Goal: Task Accomplishment & Management: Complete application form

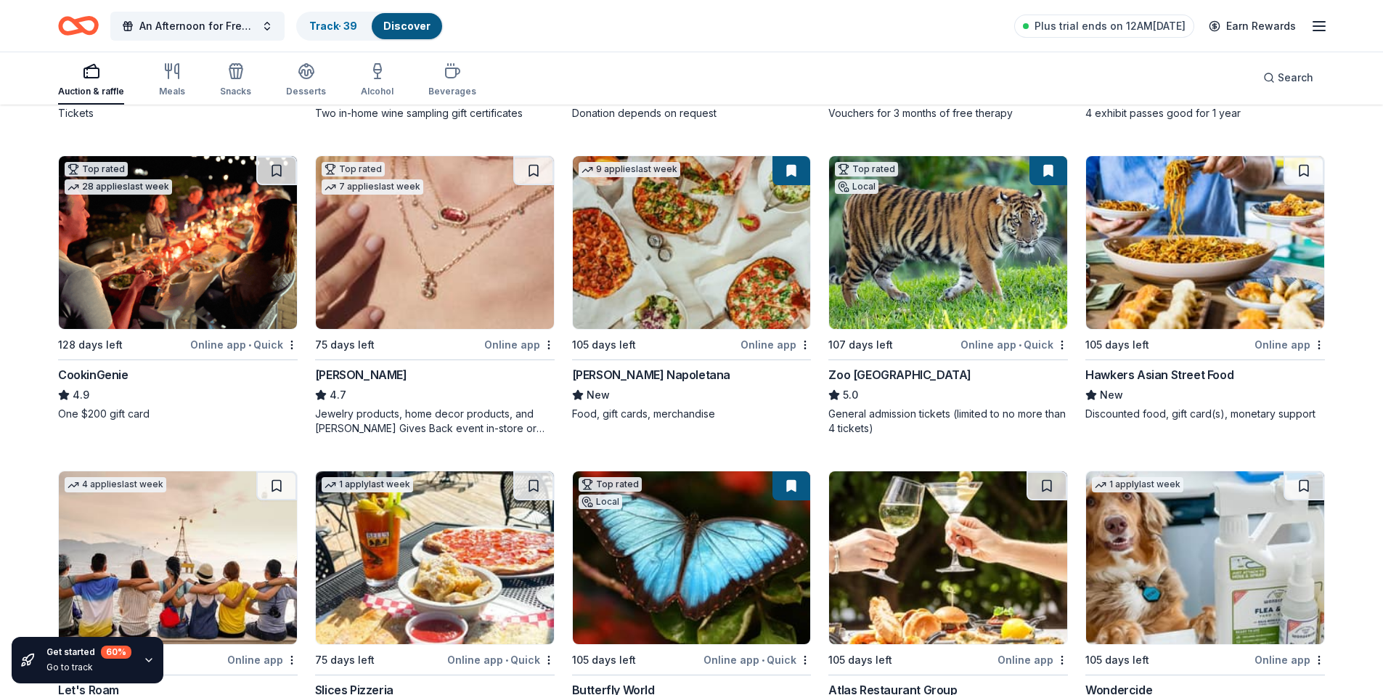
scroll to position [436, 0]
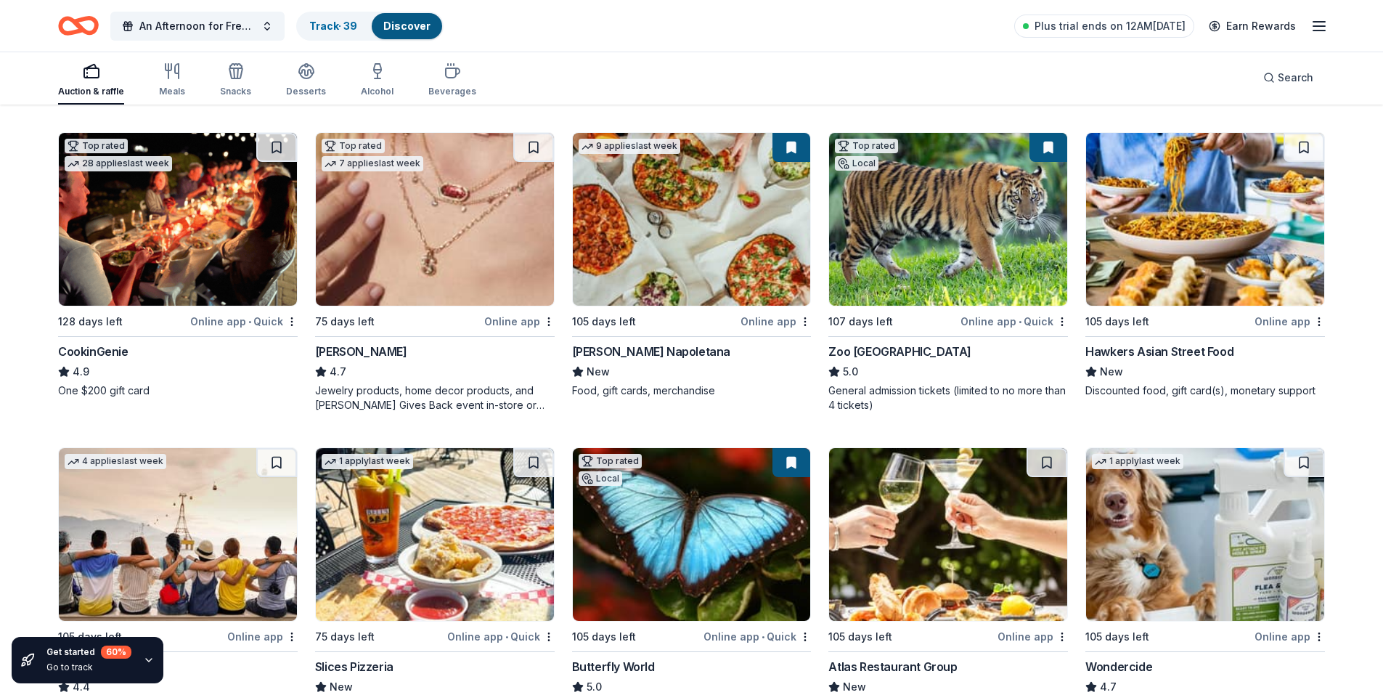
click at [170, 243] on img at bounding box center [178, 219] width 238 height 173
click at [202, 242] on img at bounding box center [178, 219] width 238 height 173
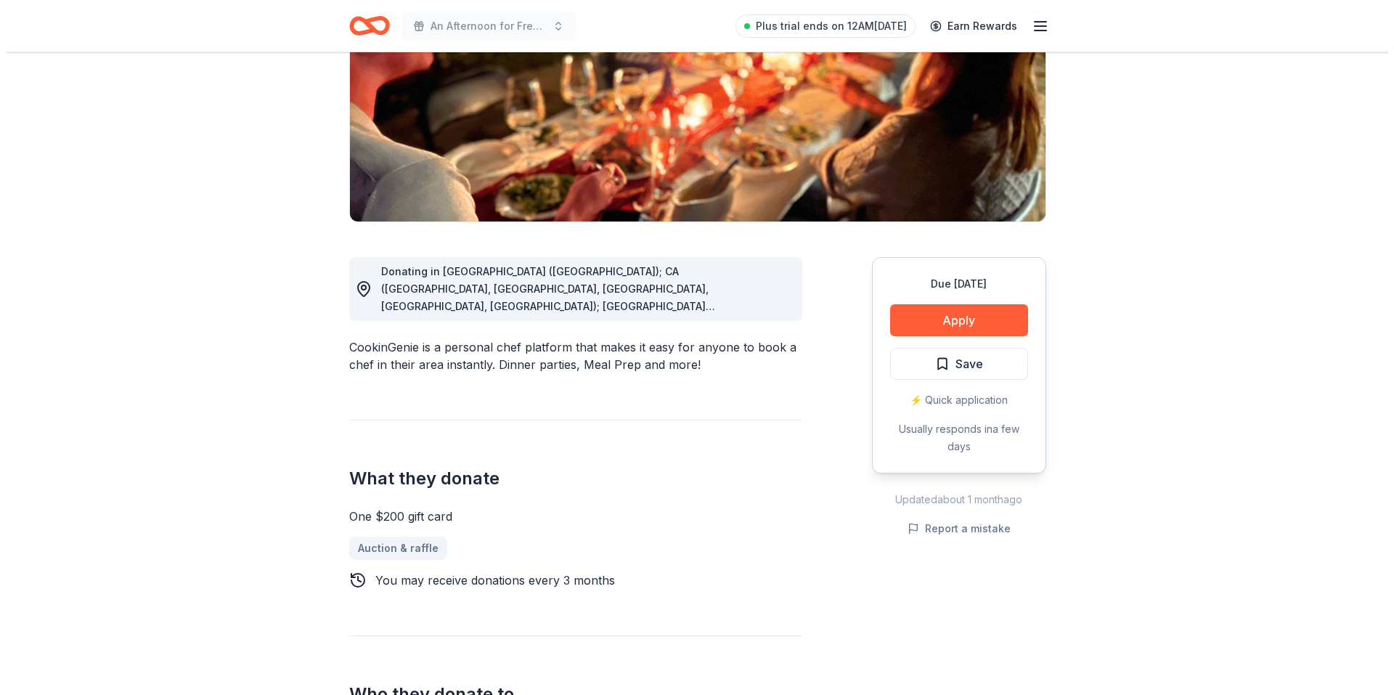
scroll to position [218, 0]
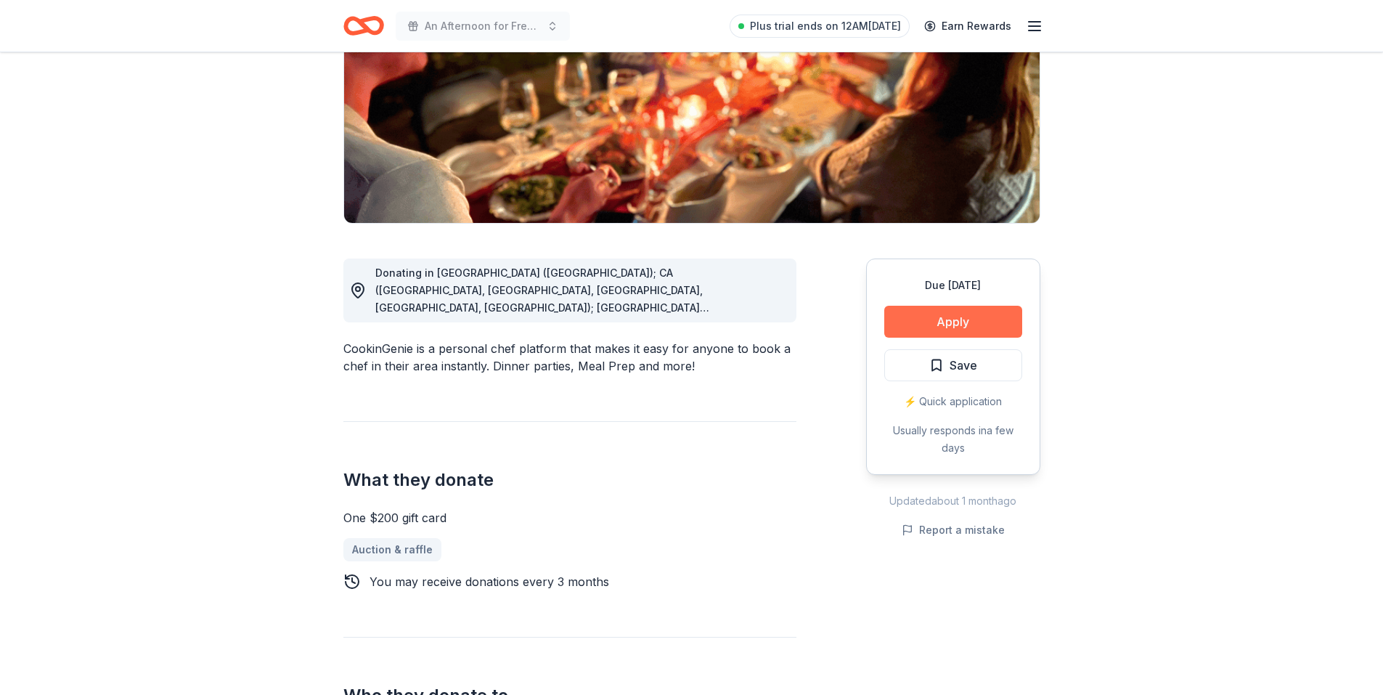
click at [964, 320] on button "Apply" at bounding box center [954, 322] width 138 height 32
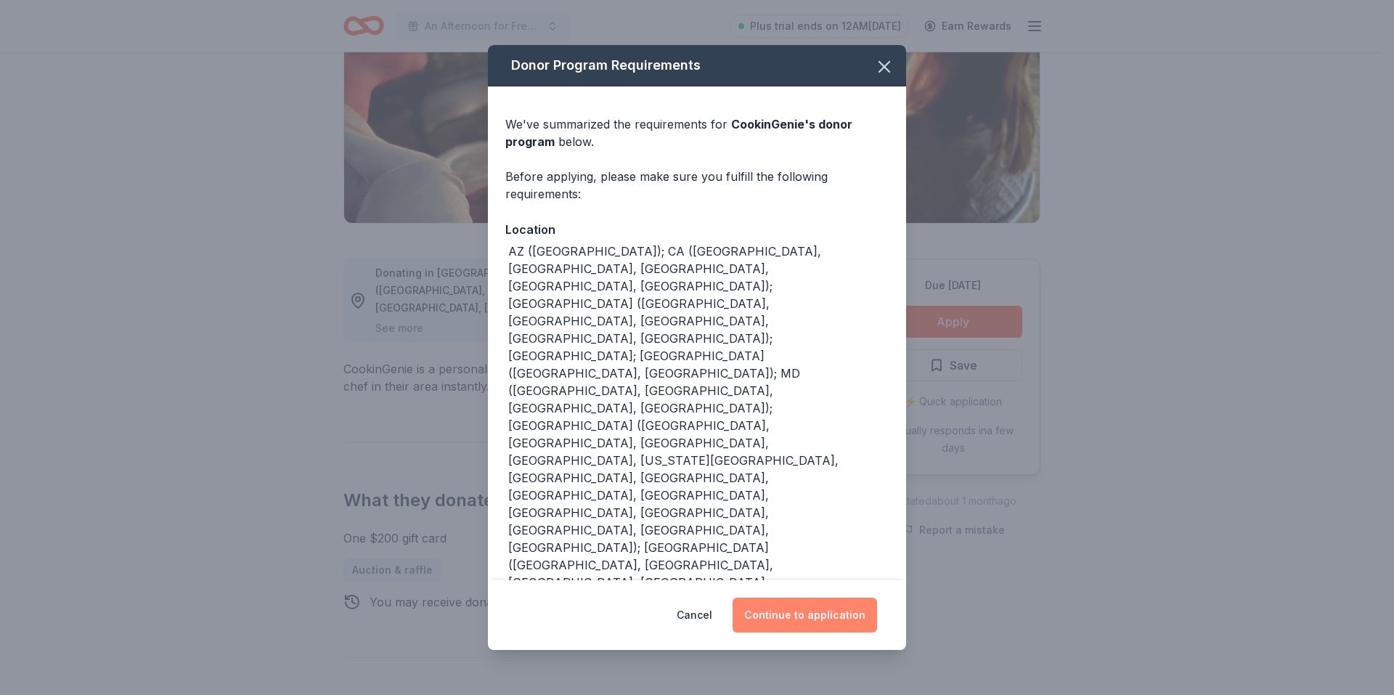
click at [818, 614] on button "Continue to application" at bounding box center [805, 615] width 145 height 35
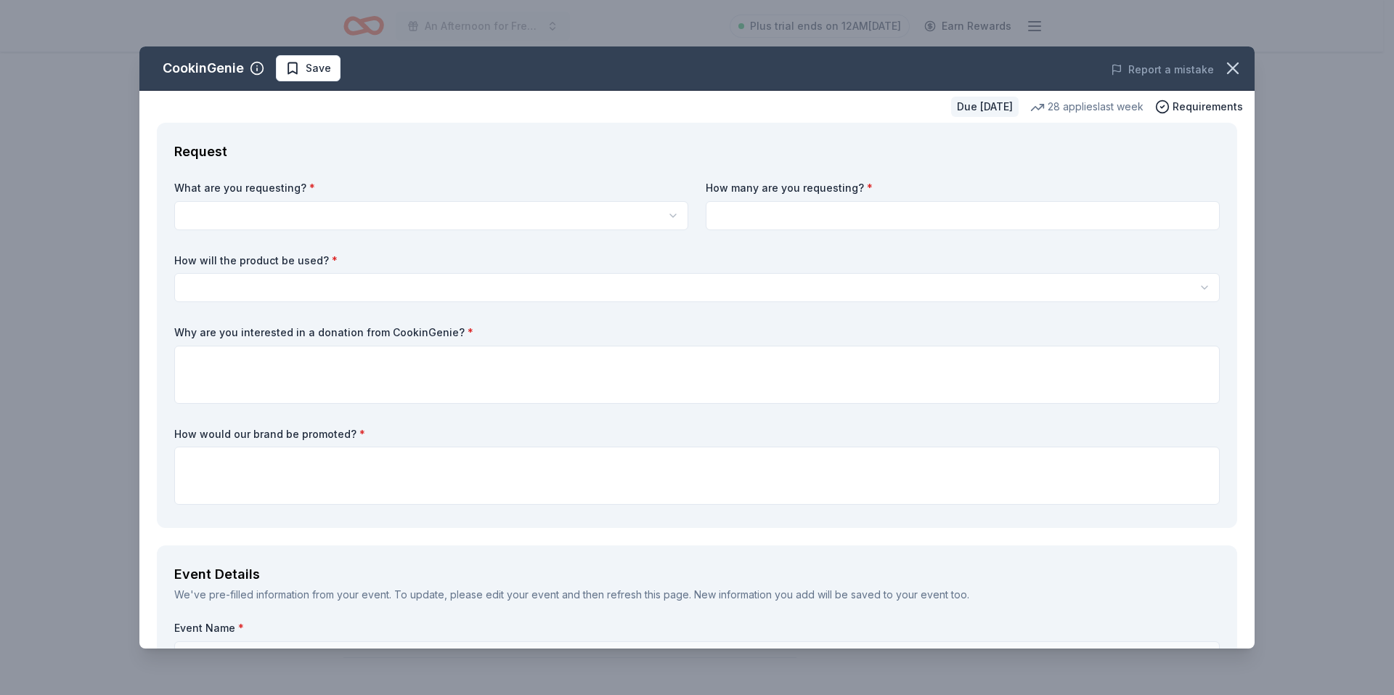
click at [282, 213] on html "An Afternoon for Freedom: Celebrating 20 years of Impact Plus trial ends on 12A…" at bounding box center [697, 129] width 1394 height 695
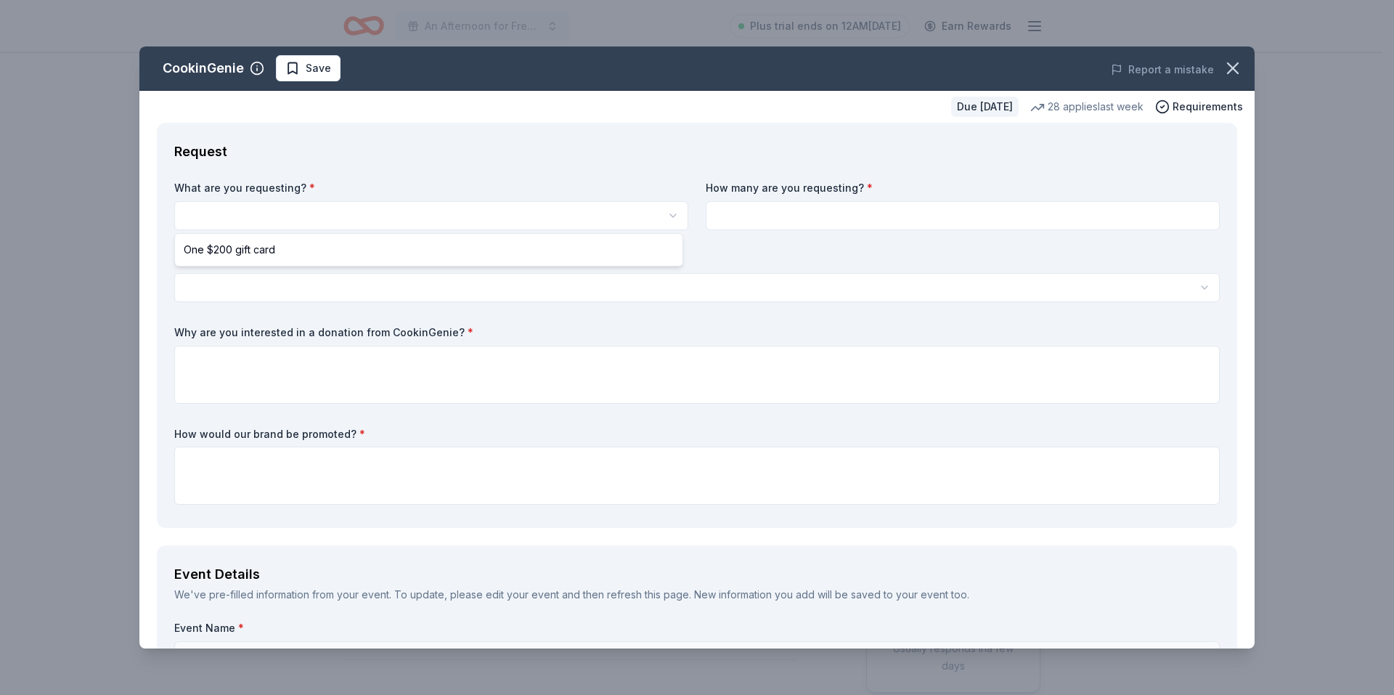
scroll to position [0, 0]
select select "One $200 gift card"
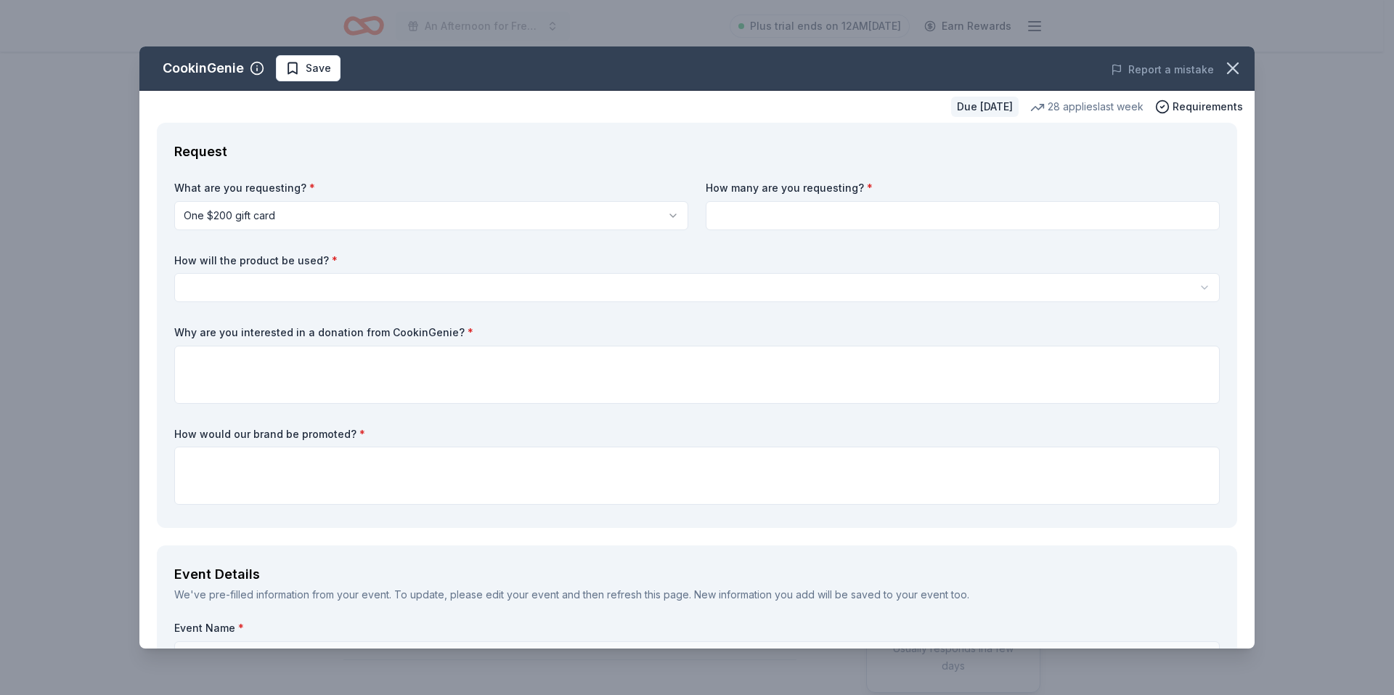
click at [763, 209] on input at bounding box center [963, 215] width 514 height 29
type input "1"
click at [400, 291] on html "An Afternoon for Freedom: Celebrating 20 years of Impact Plus trial ends on 12A…" at bounding box center [697, 347] width 1394 height 695
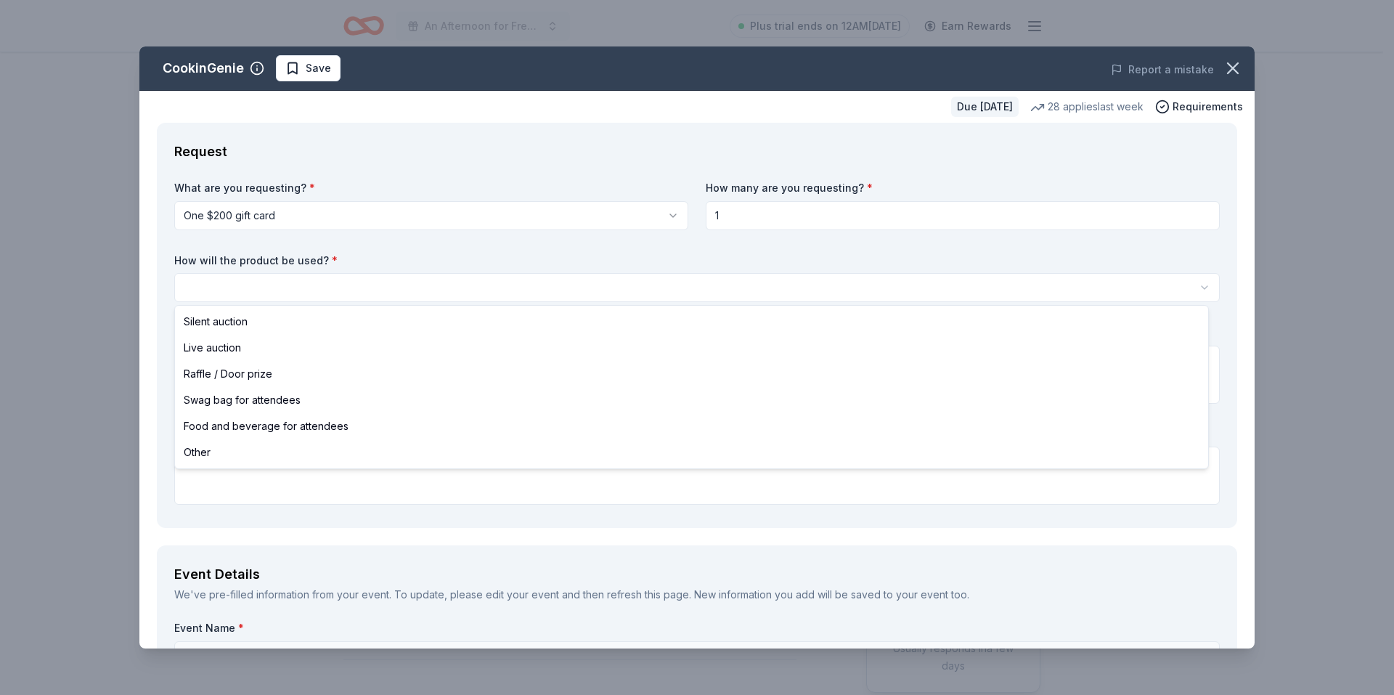
select select "silentAuction"
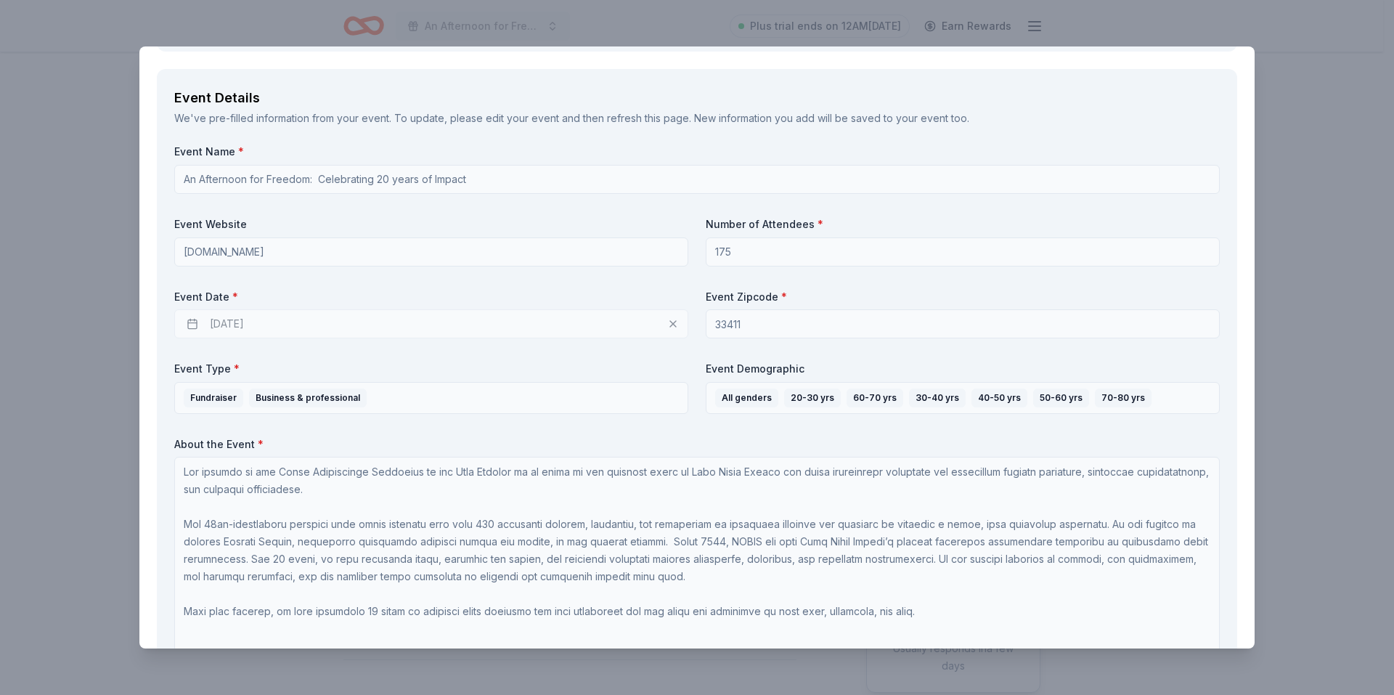
scroll to position [508, 0]
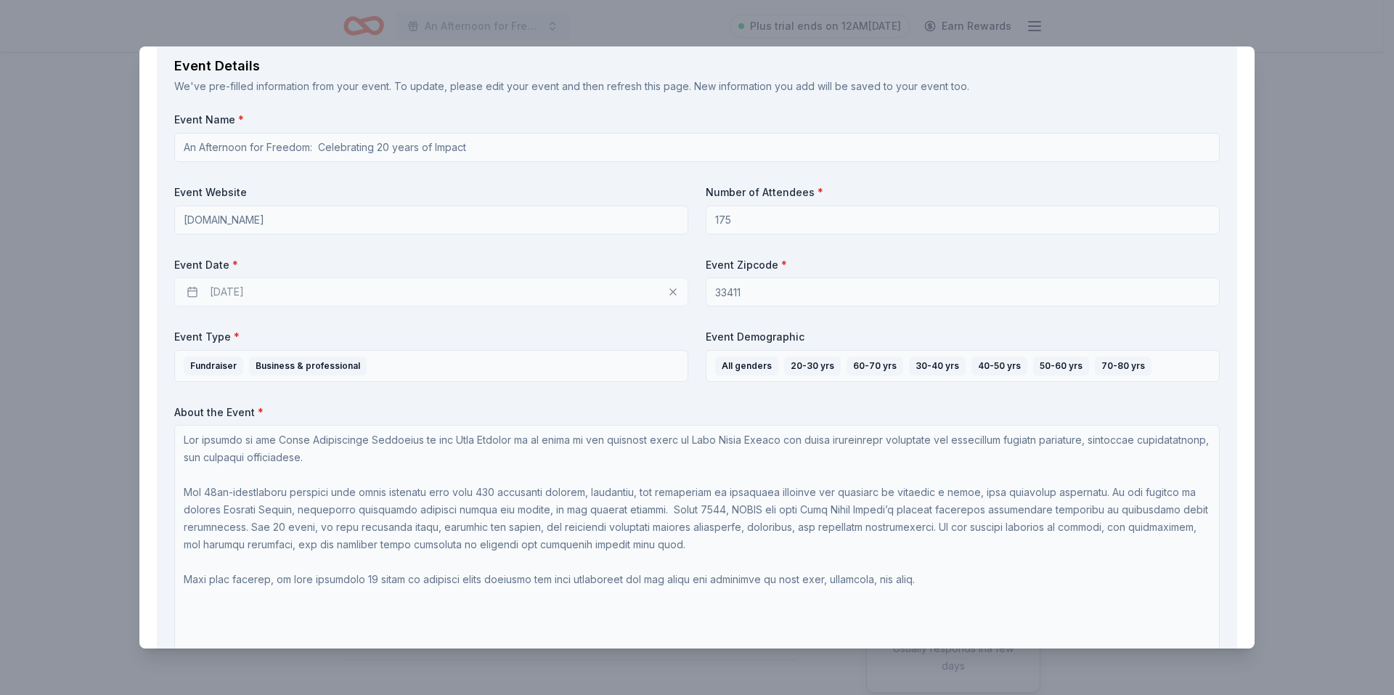
click at [234, 288] on div "02/03/2026" at bounding box center [431, 291] width 514 height 29
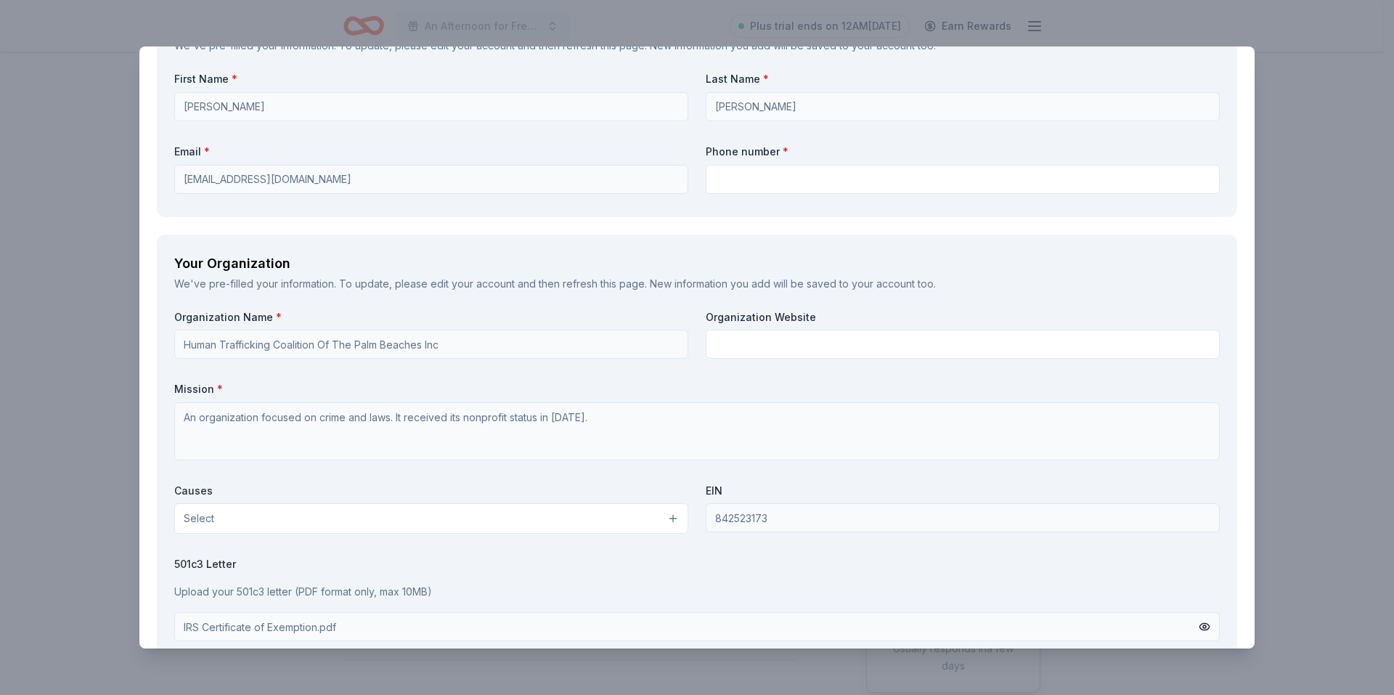
scroll to position [1235, 0]
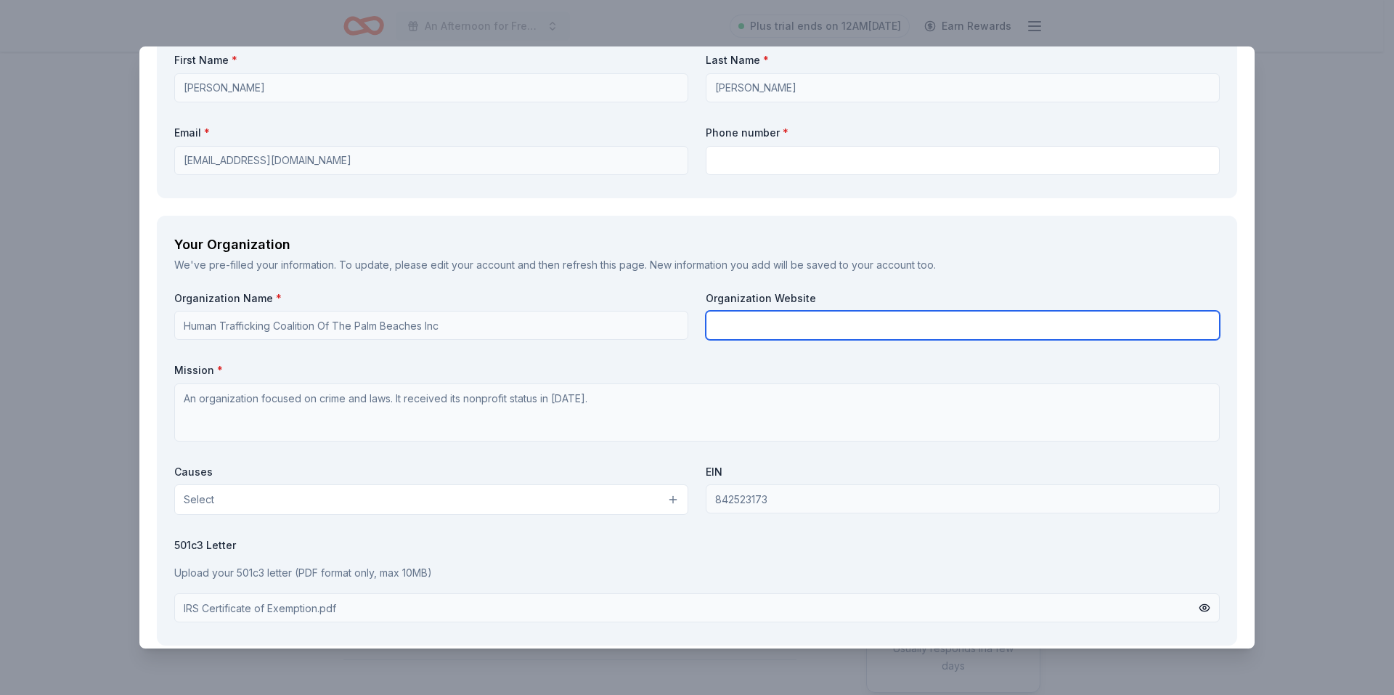
click at [744, 326] on input "text" at bounding box center [963, 325] width 514 height 29
type input "www.htcpb.org"
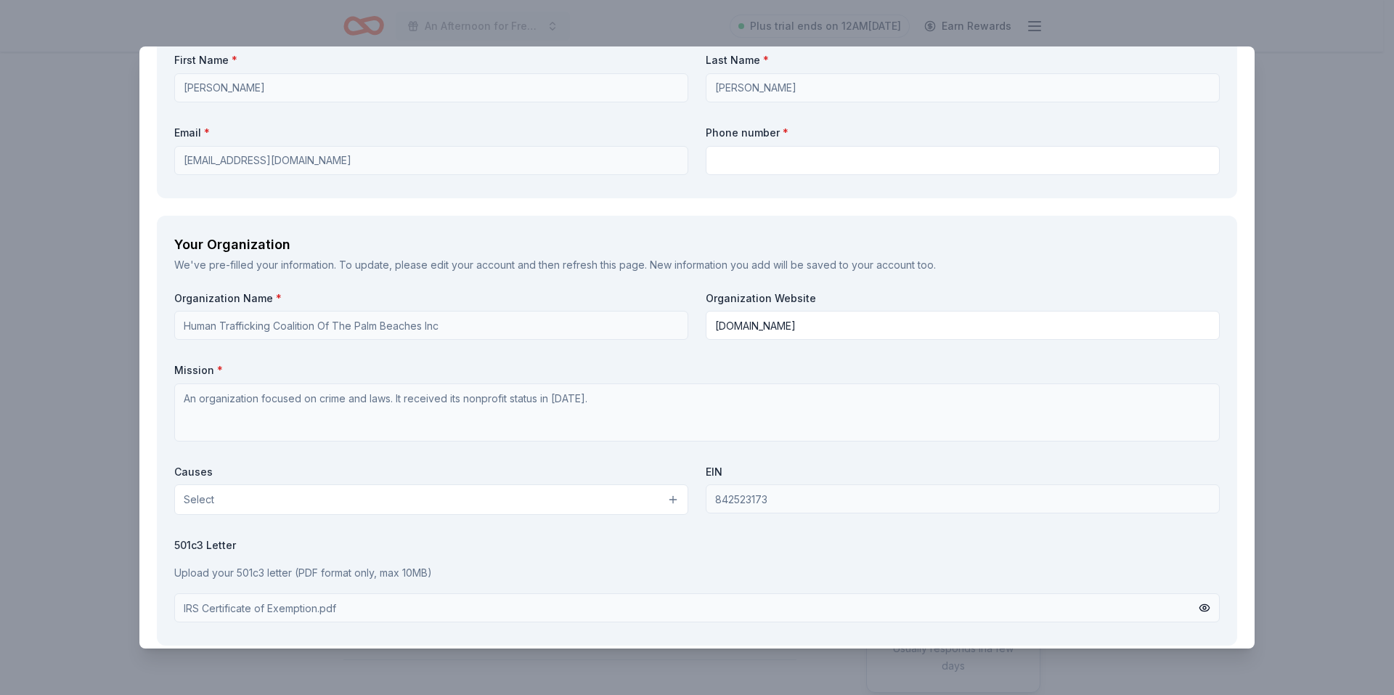
click at [838, 545] on label "501c3 Letter" at bounding box center [697, 545] width 1046 height 15
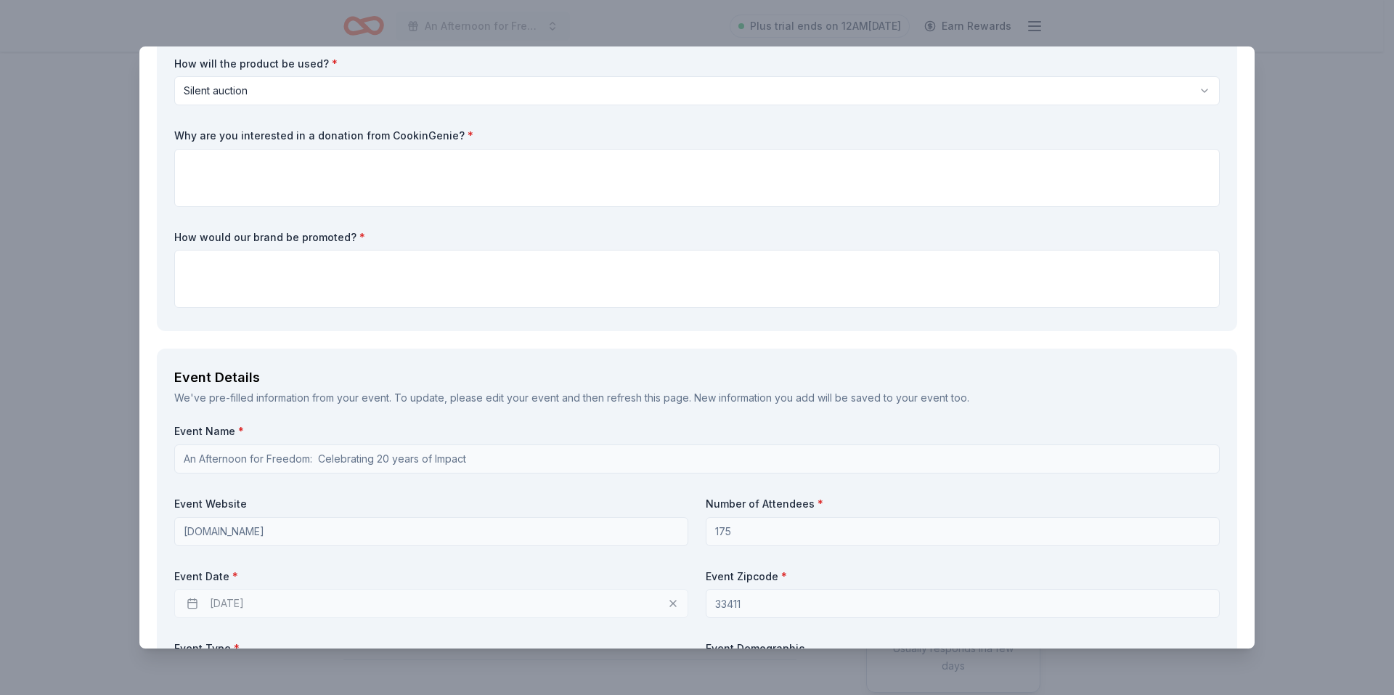
scroll to position [0, 0]
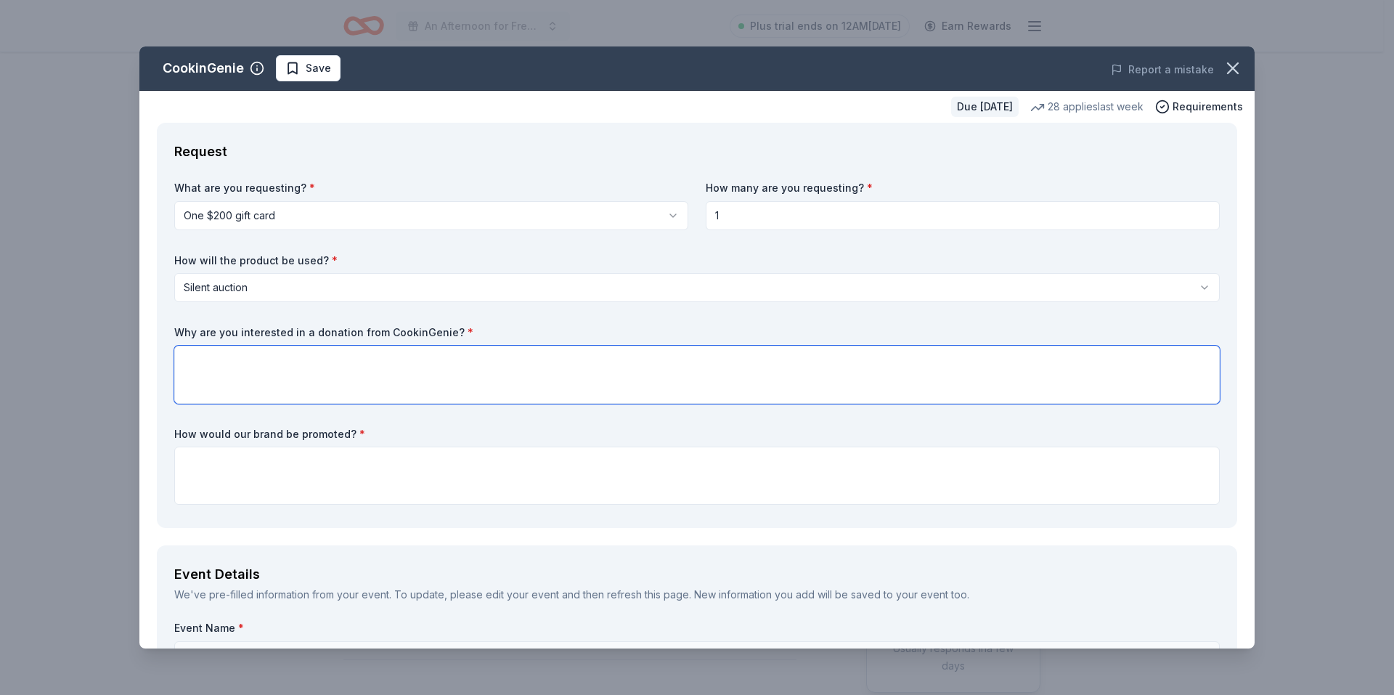
click at [214, 354] on textarea at bounding box center [697, 375] width 1046 height 58
paste textarea "or your silent auction, CookinGenie has a few angles that make it an attractive…"
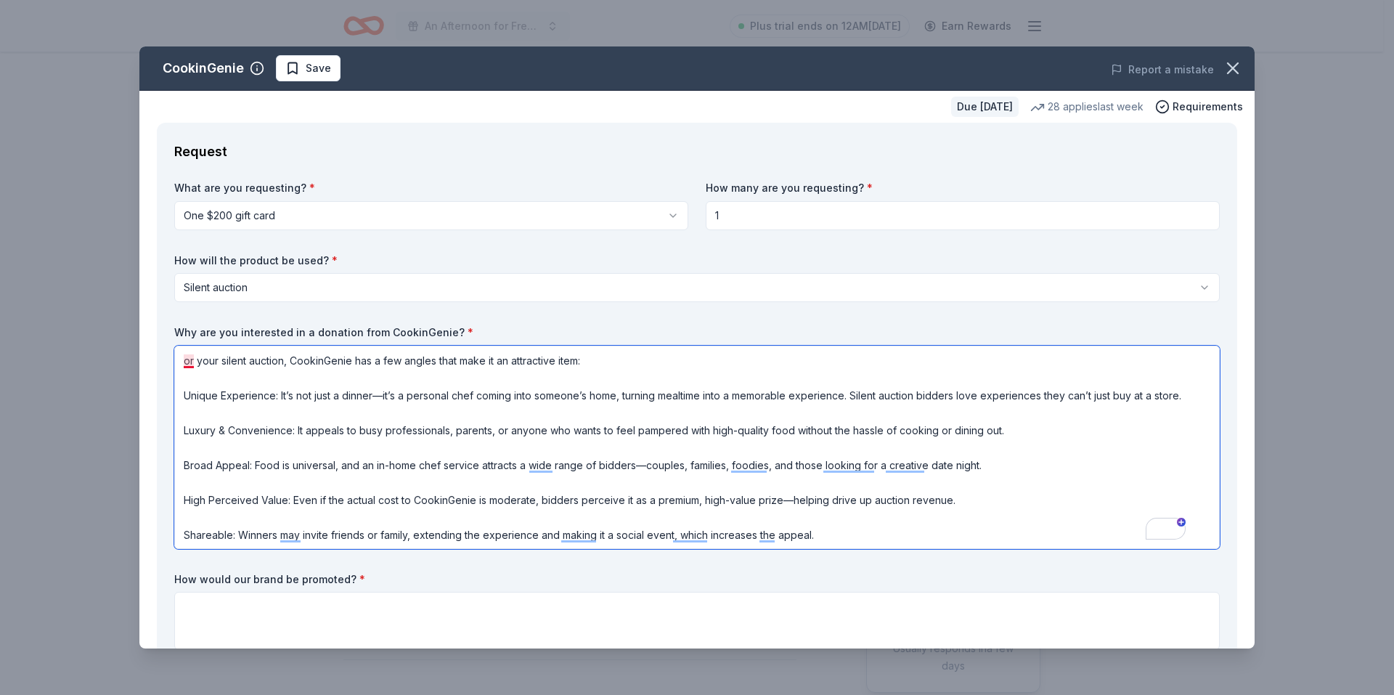
click at [184, 362] on textarea "or your silent auction, CookinGenie has a few angles that make it an attractive…" at bounding box center [697, 447] width 1046 height 203
click at [206, 365] on textarea "For your silent auction, CookinGenie has a few angles that make it an attractiv…" at bounding box center [697, 447] width 1046 height 203
drag, startPoint x: 296, startPoint y: 360, endPoint x: 180, endPoint y: 356, distance: 116.3
click at [180, 356] on div "CookinGenie Save Report a mistake Due in 128 days 28 applies last week Requirem…" at bounding box center [696, 347] width 1115 height 602
click at [472, 360] on textarea "CookinGenie has a few angles that make it an attractive item: Unique Experience…" at bounding box center [697, 447] width 1046 height 203
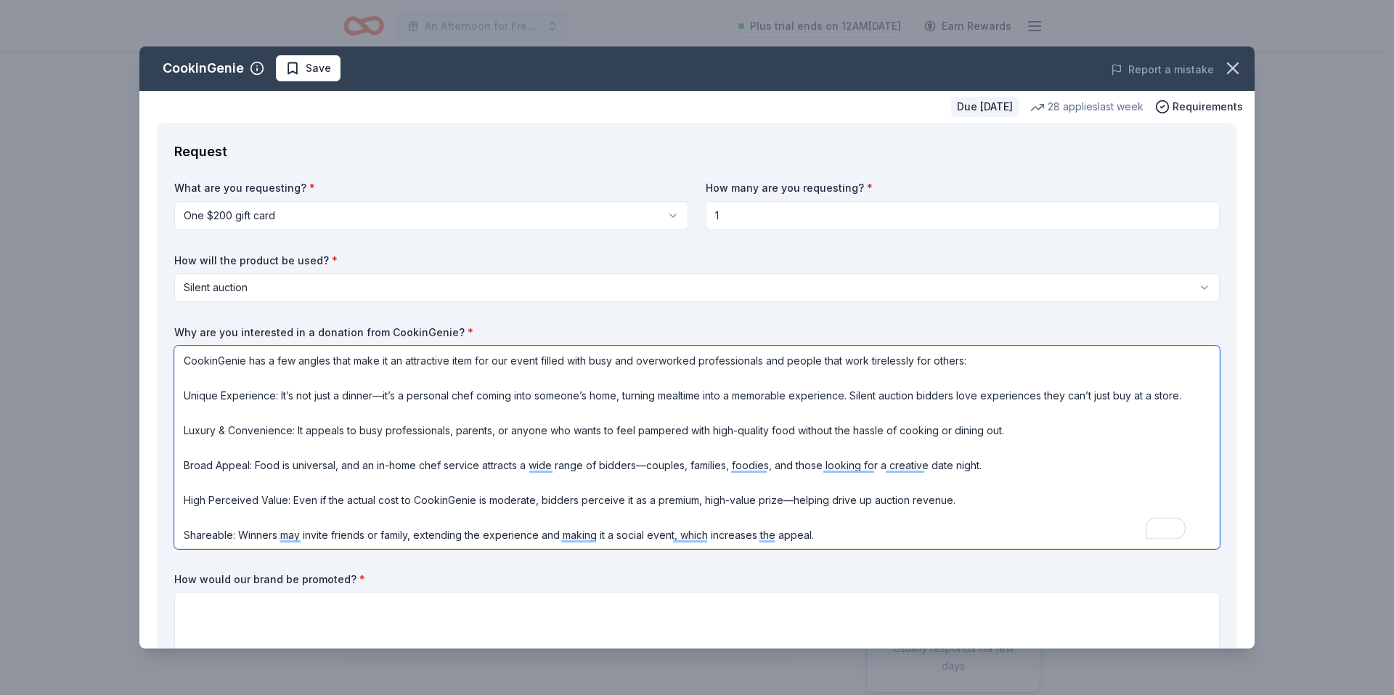
click at [1186, 396] on textarea "CookinGenie has a few angles that make it an attractive item for our event fill…" at bounding box center [697, 447] width 1046 height 203
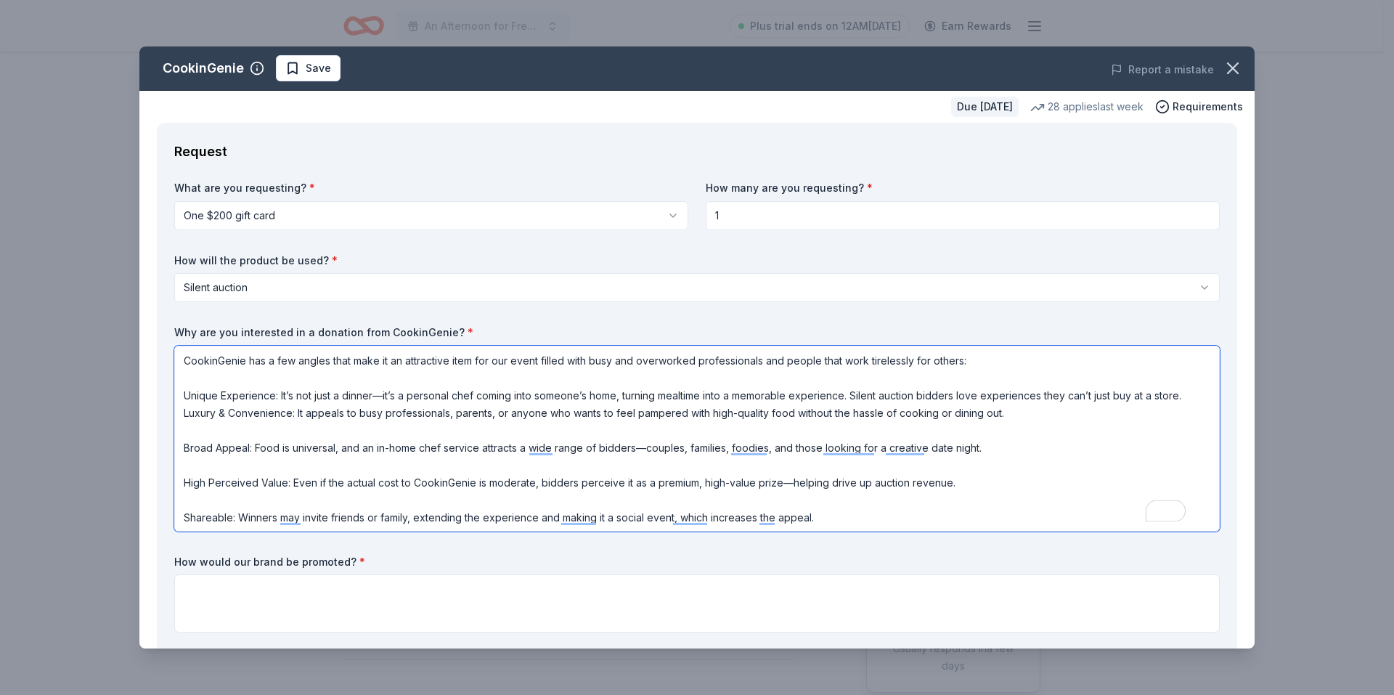
click at [1018, 416] on textarea "CookinGenie has a few angles that make it an attractive item for our event fill…" at bounding box center [697, 439] width 1046 height 186
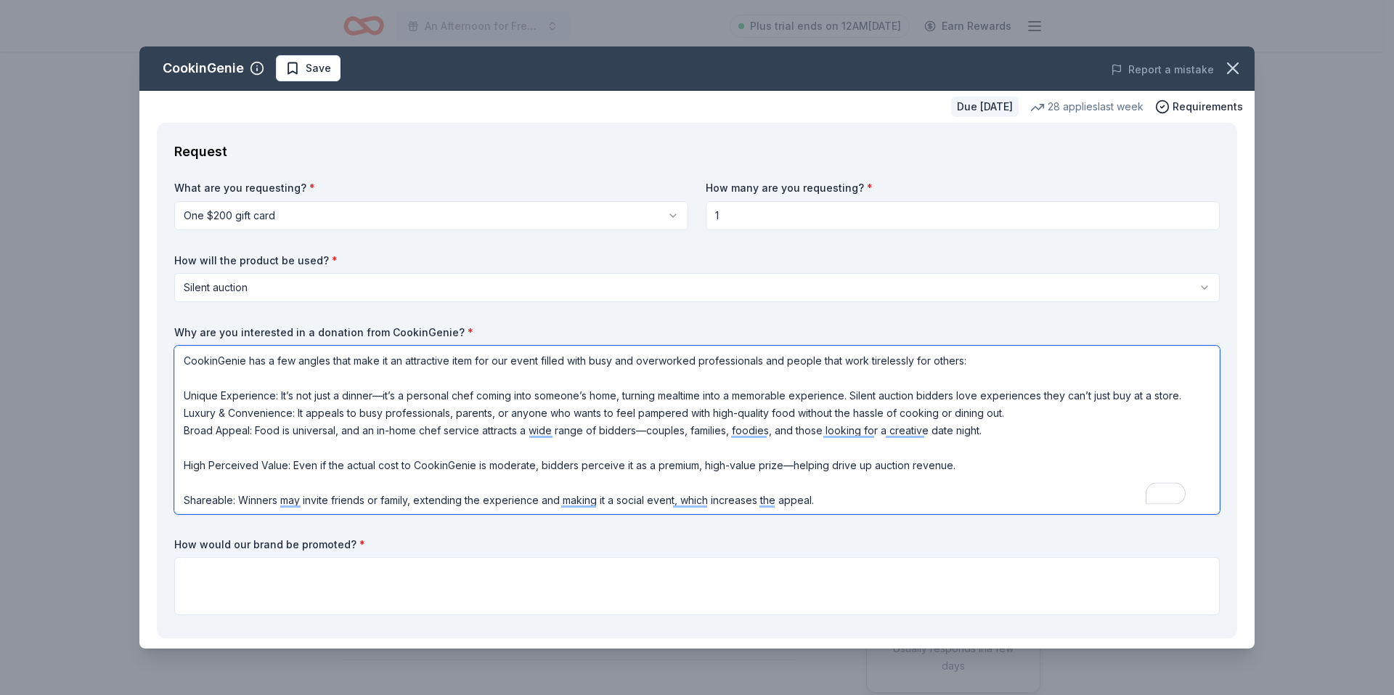
click at [986, 434] on textarea "CookinGenie has a few angles that make it an attractive item for our event fill…" at bounding box center [697, 430] width 1046 height 168
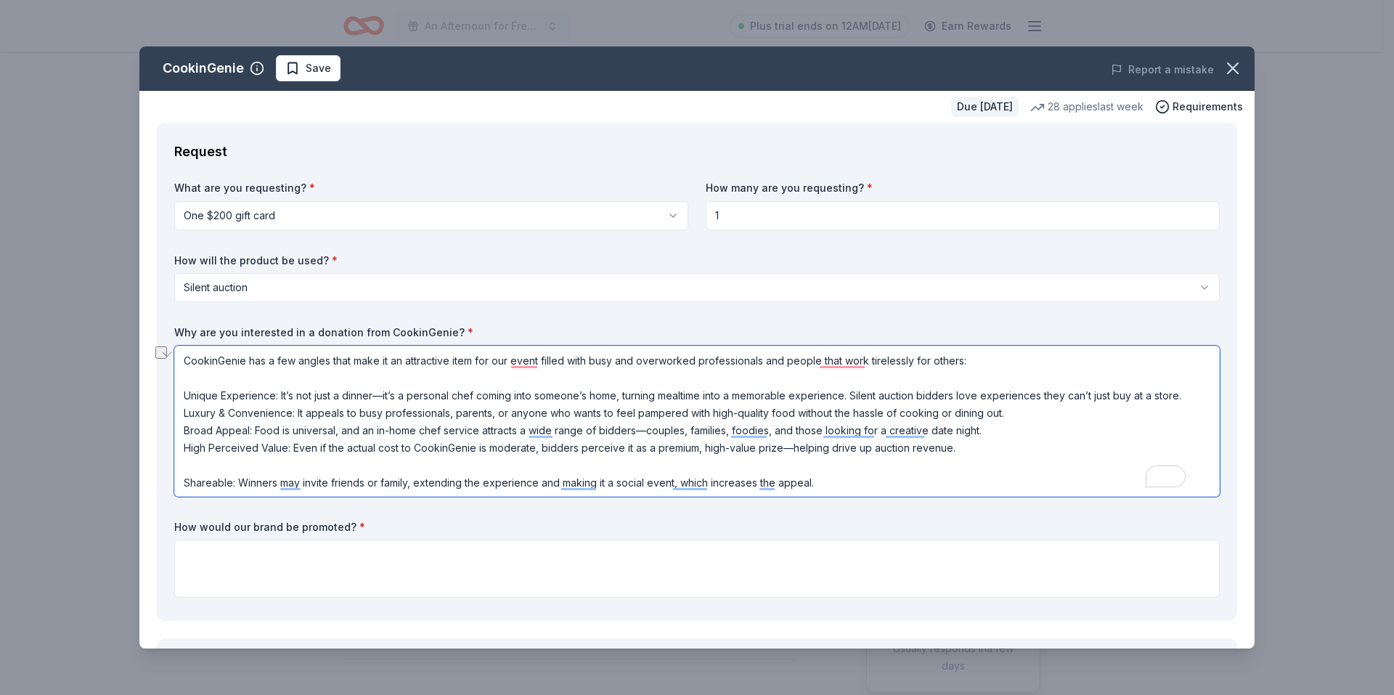
drag, startPoint x: 185, startPoint y: 444, endPoint x: 807, endPoint y: 459, distance: 621.8
click at [807, 459] on textarea "CookinGenie has a few angles that make it an attractive item for our event fill…" at bounding box center [697, 421] width 1046 height 151
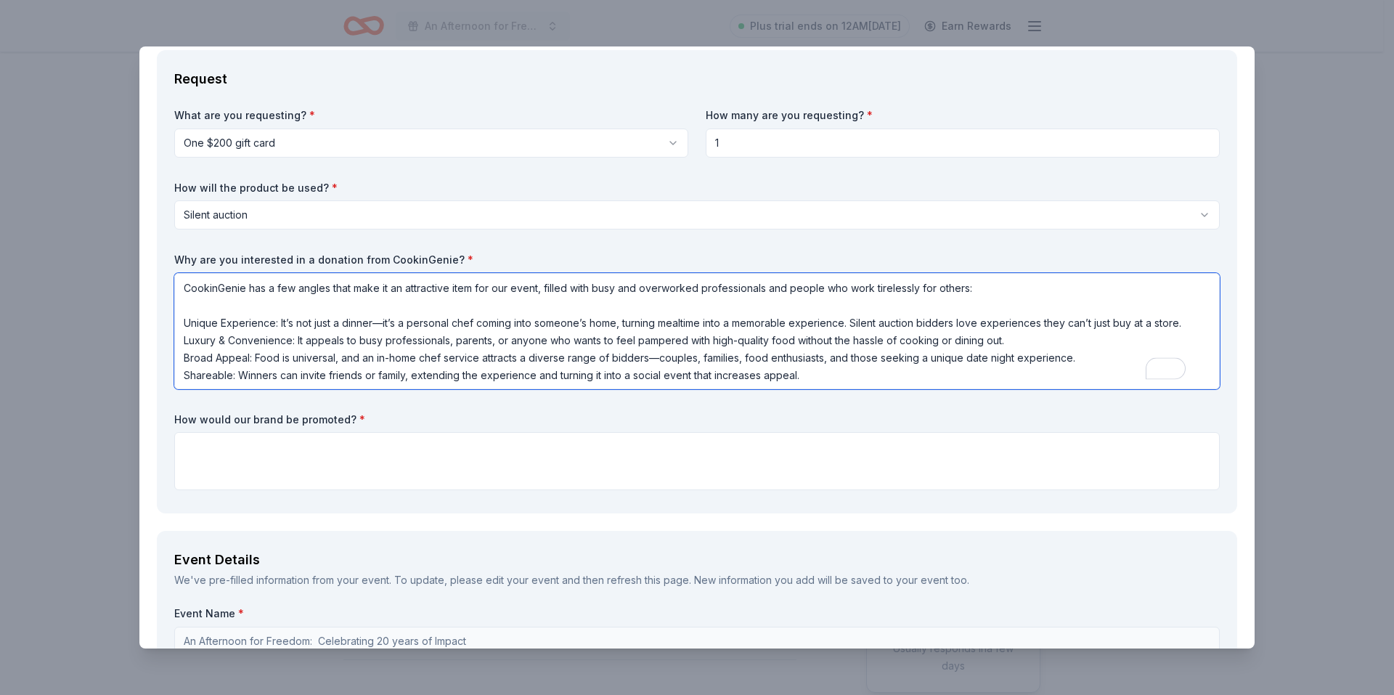
scroll to position [145, 0]
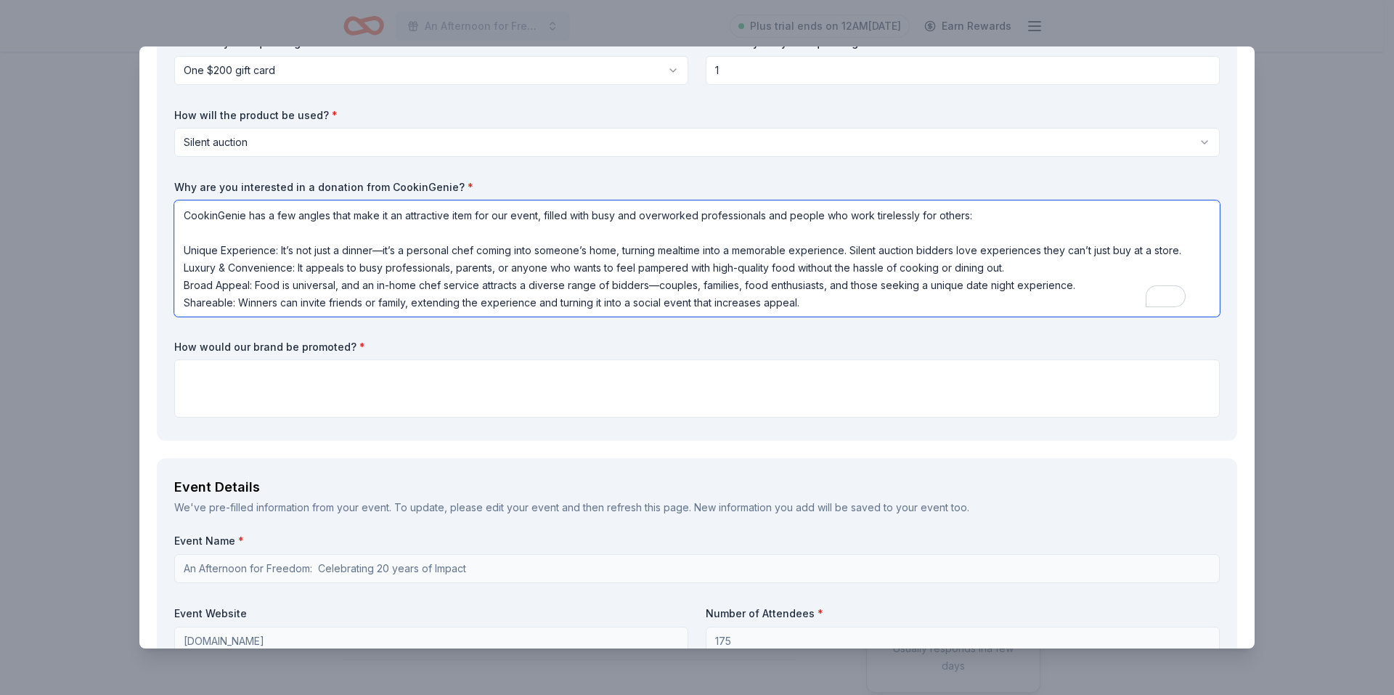
type textarea "CookinGenie has a few angles that make it an attractive item for our event, fil…"
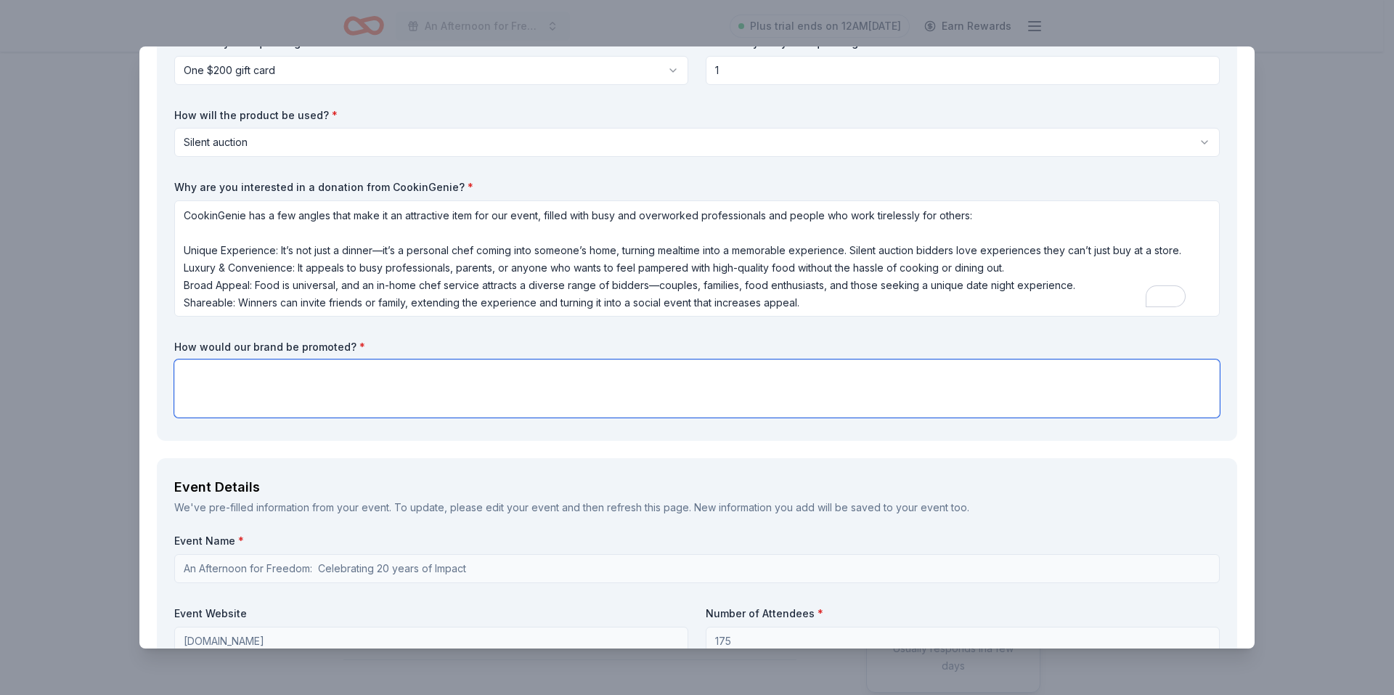
click at [203, 370] on textarea at bounding box center [697, 388] width 1046 height 58
paste textarea "In appreciation of your generosity, CookinGenie will be recognized: In our prin…"
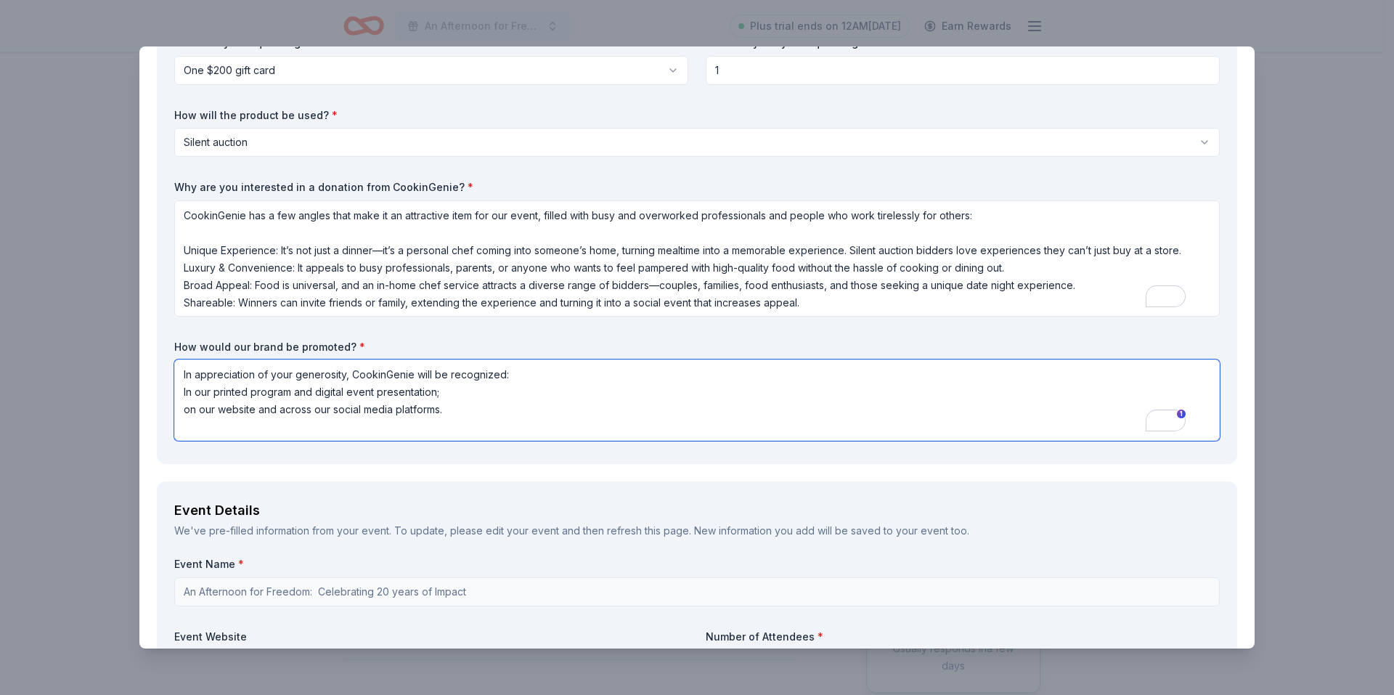
click at [444, 394] on textarea "In appreciation of your generosity, CookinGenie will be recognized: In our prin…" at bounding box center [697, 399] width 1046 height 81
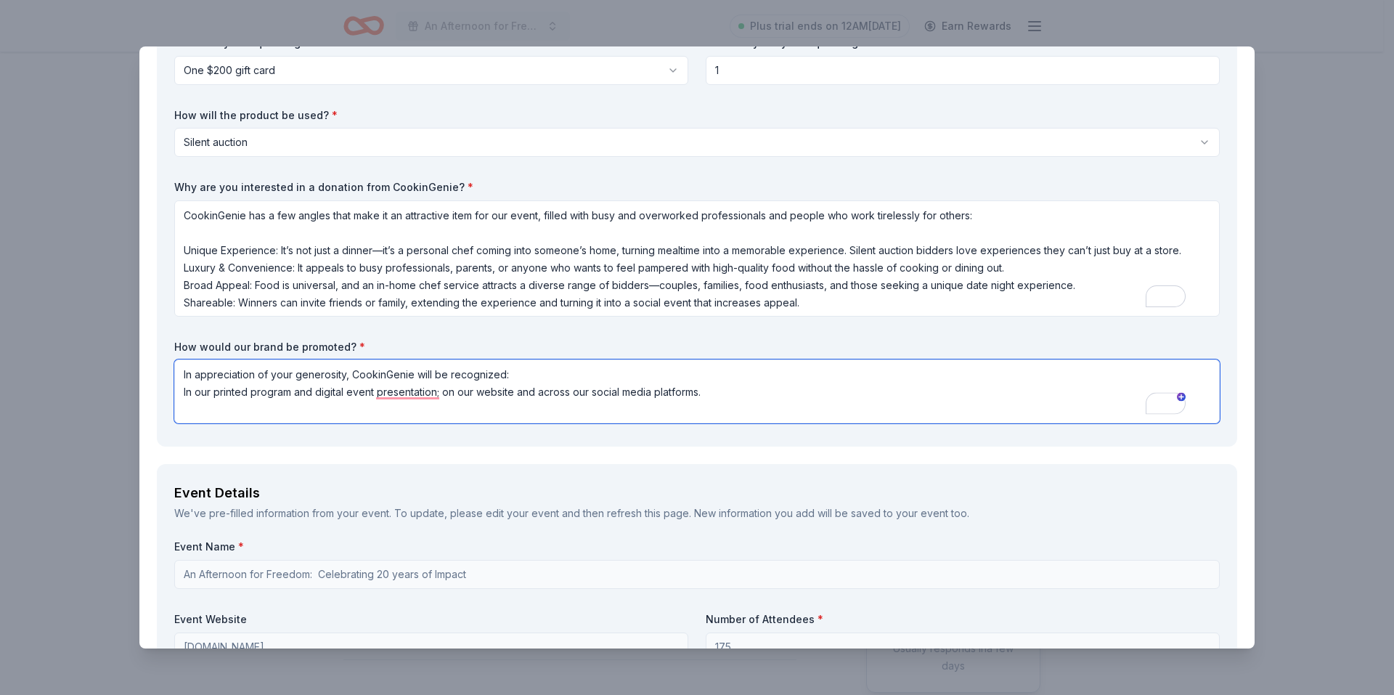
click at [728, 391] on textarea "In appreciation of your generosity, CookinGenie will be recognized: In our prin…" at bounding box center [697, 391] width 1046 height 64
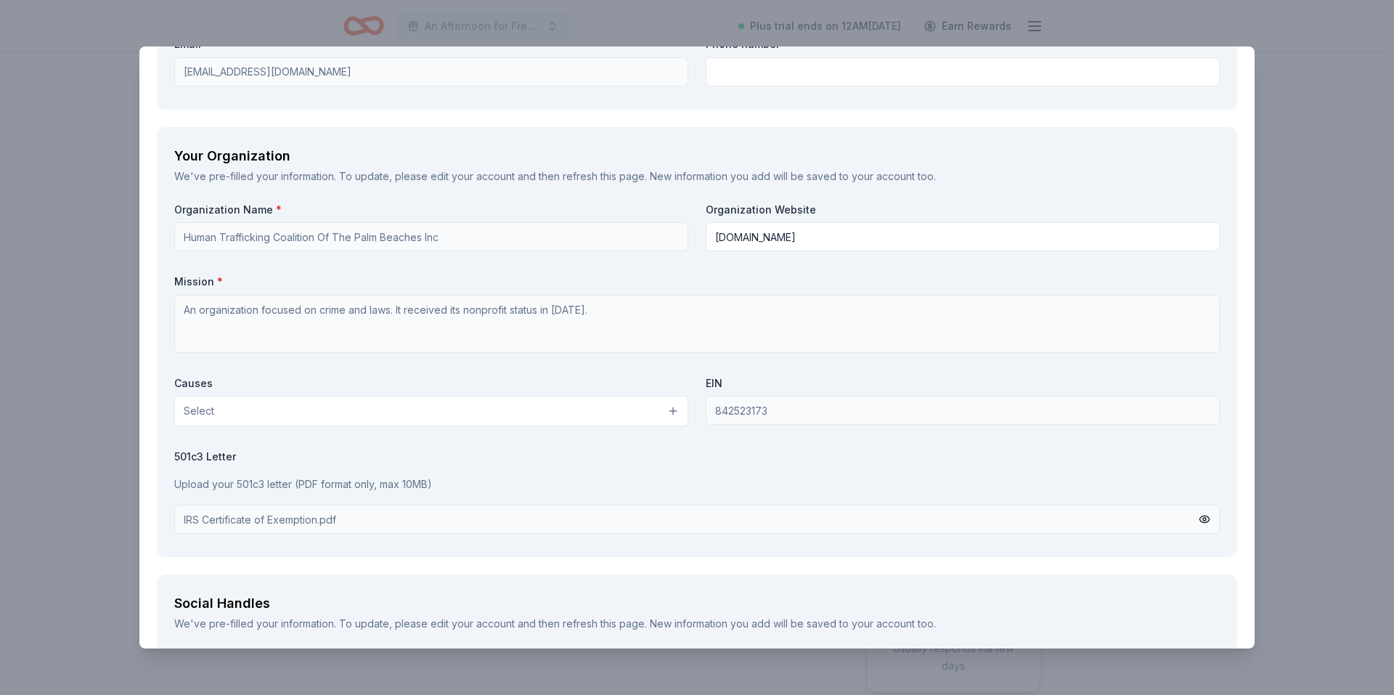
scroll to position [1380, 0]
type textarea "In appreciation of your generosity, CookinGenie will be recognized: In our prin…"
click at [672, 412] on button "Select" at bounding box center [431, 412] width 514 height 31
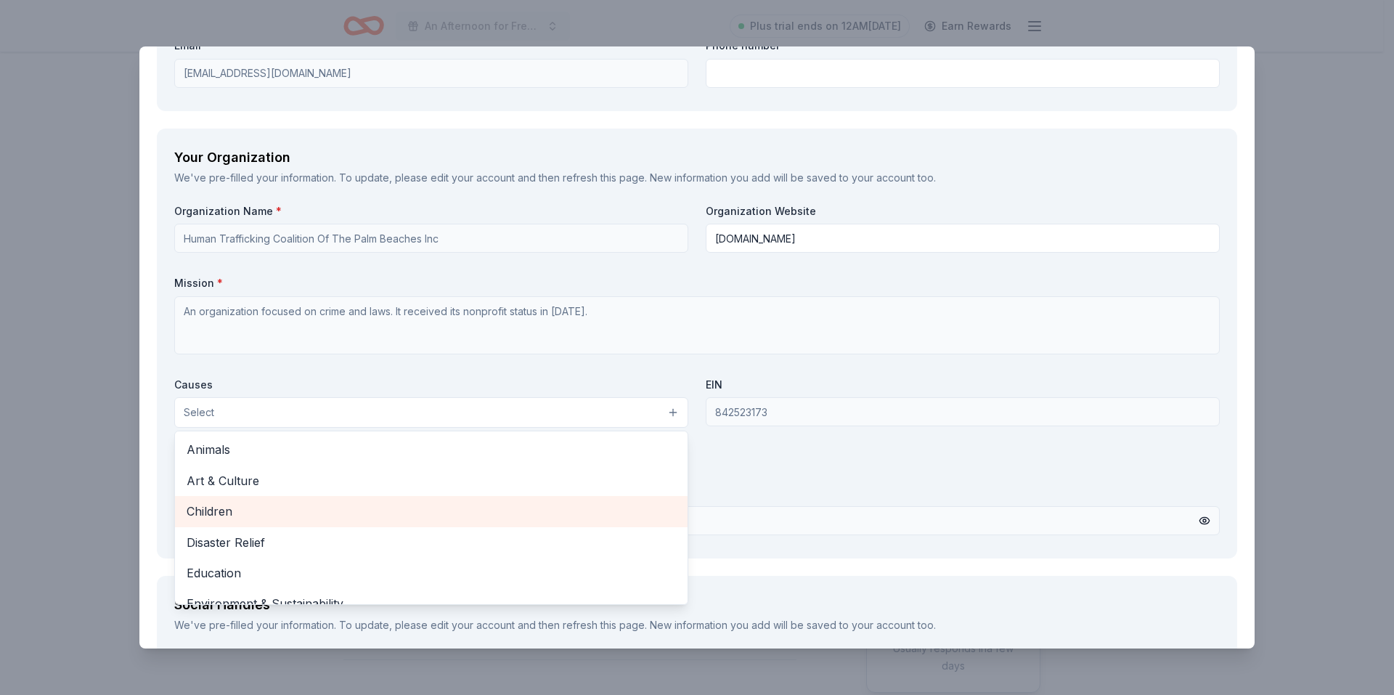
click at [264, 511] on span "Children" at bounding box center [431, 511] width 489 height 19
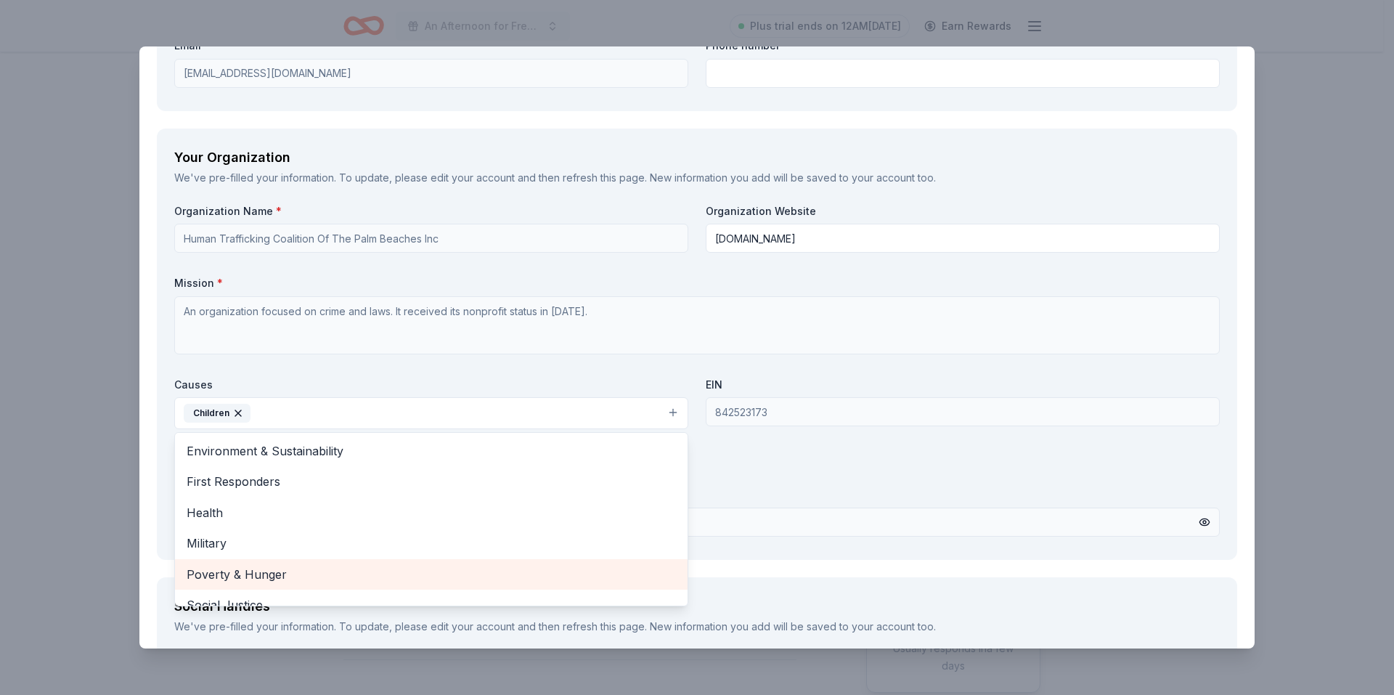
scroll to position [99, 0]
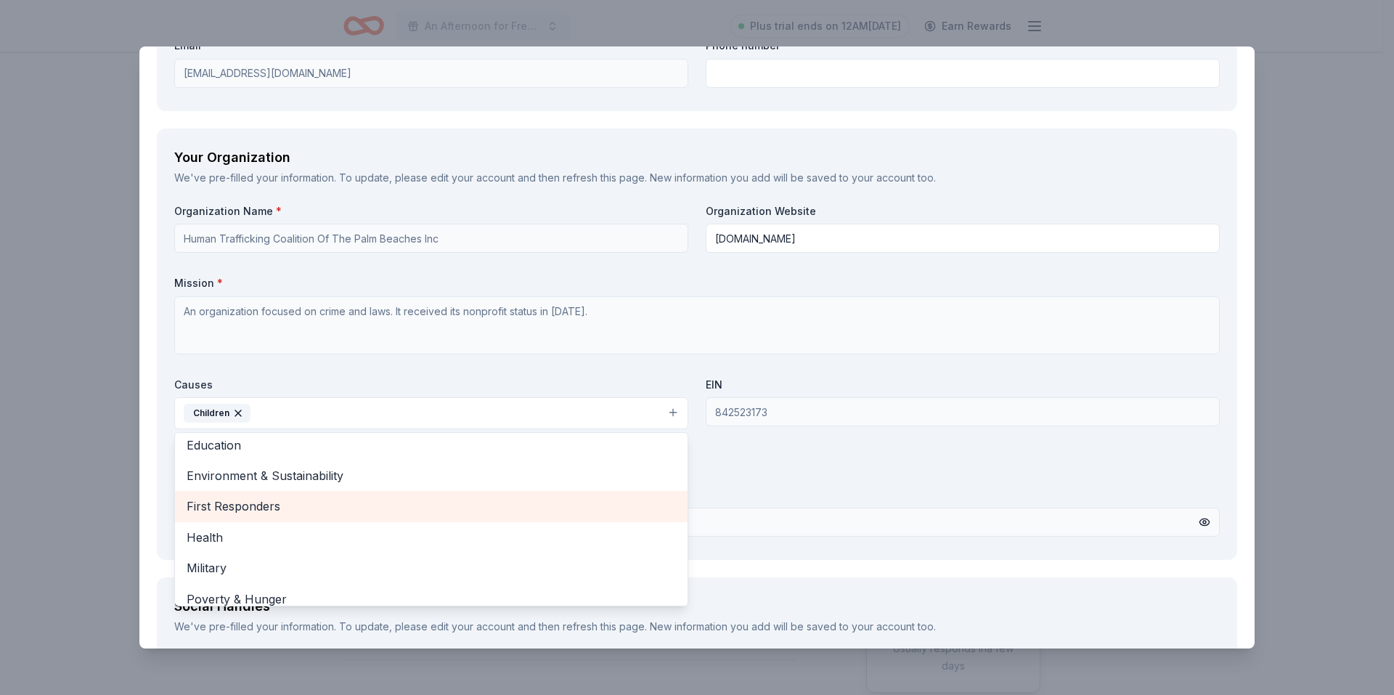
click at [266, 507] on span "First Responders" at bounding box center [431, 506] width 489 height 19
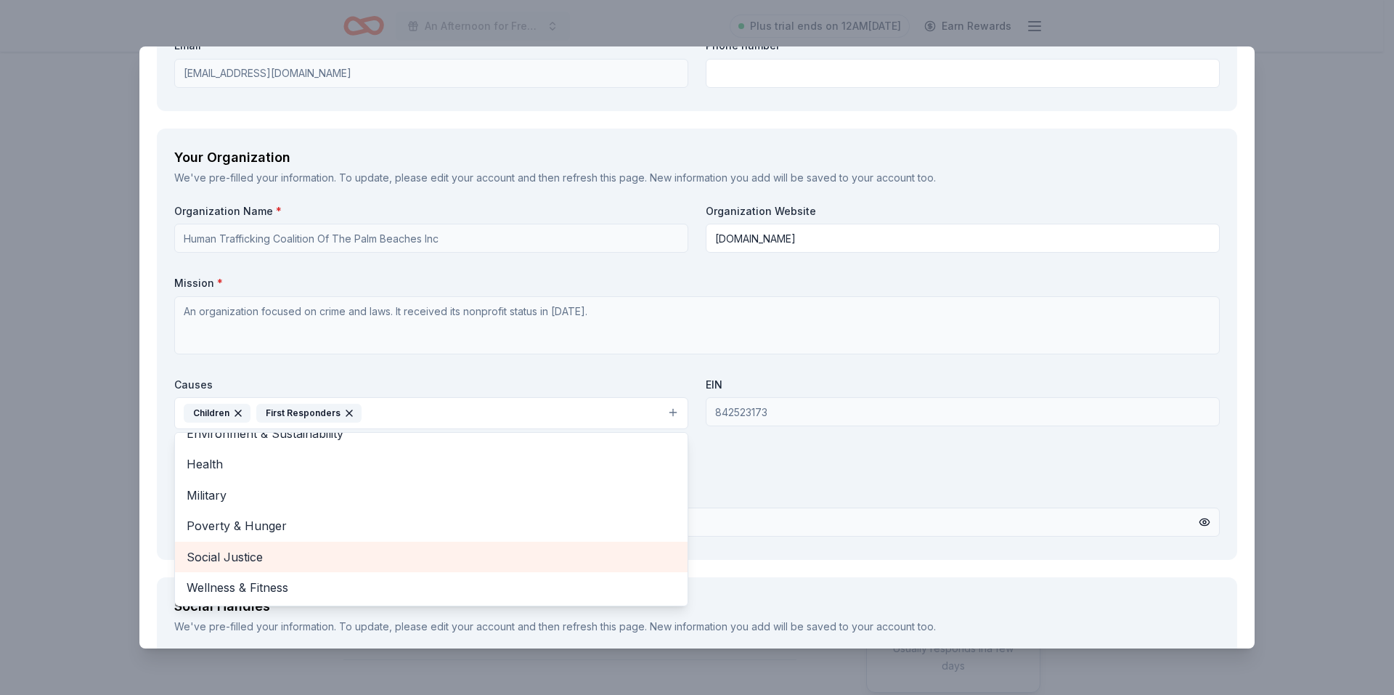
click at [270, 555] on span "Social Justice" at bounding box center [431, 557] width 489 height 19
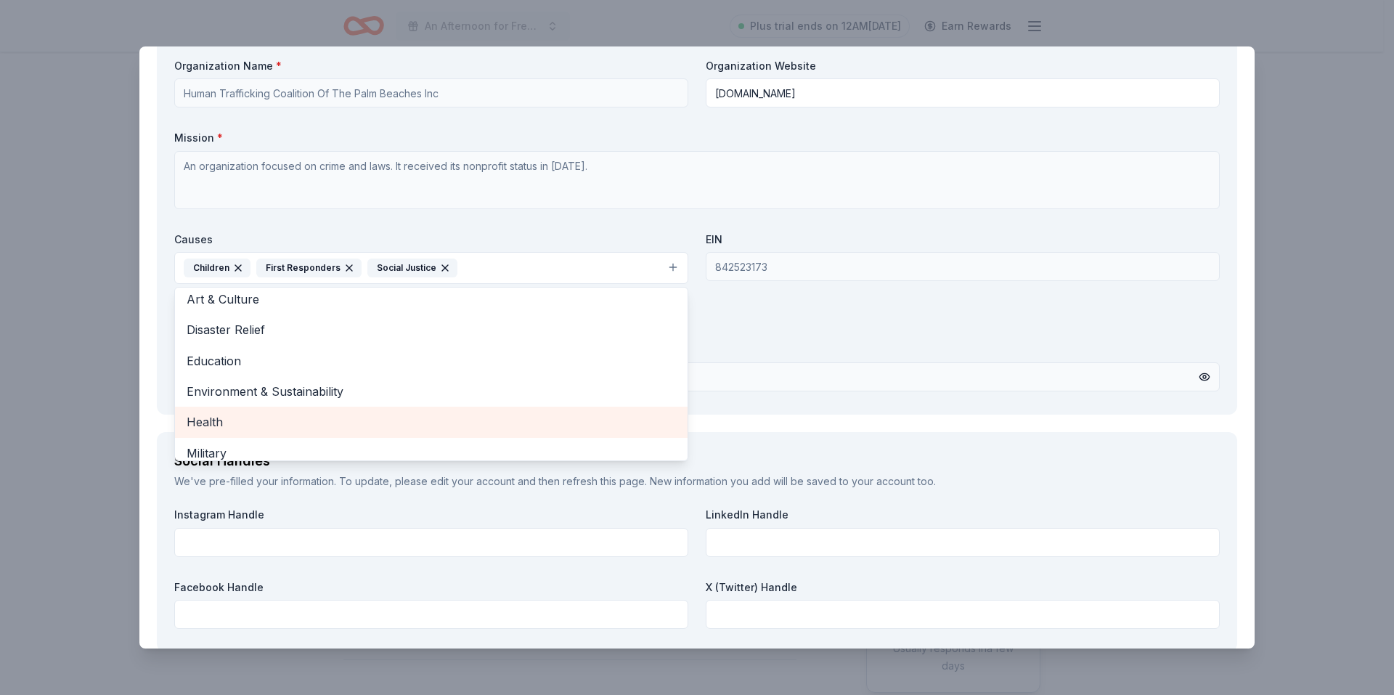
scroll to position [0, 0]
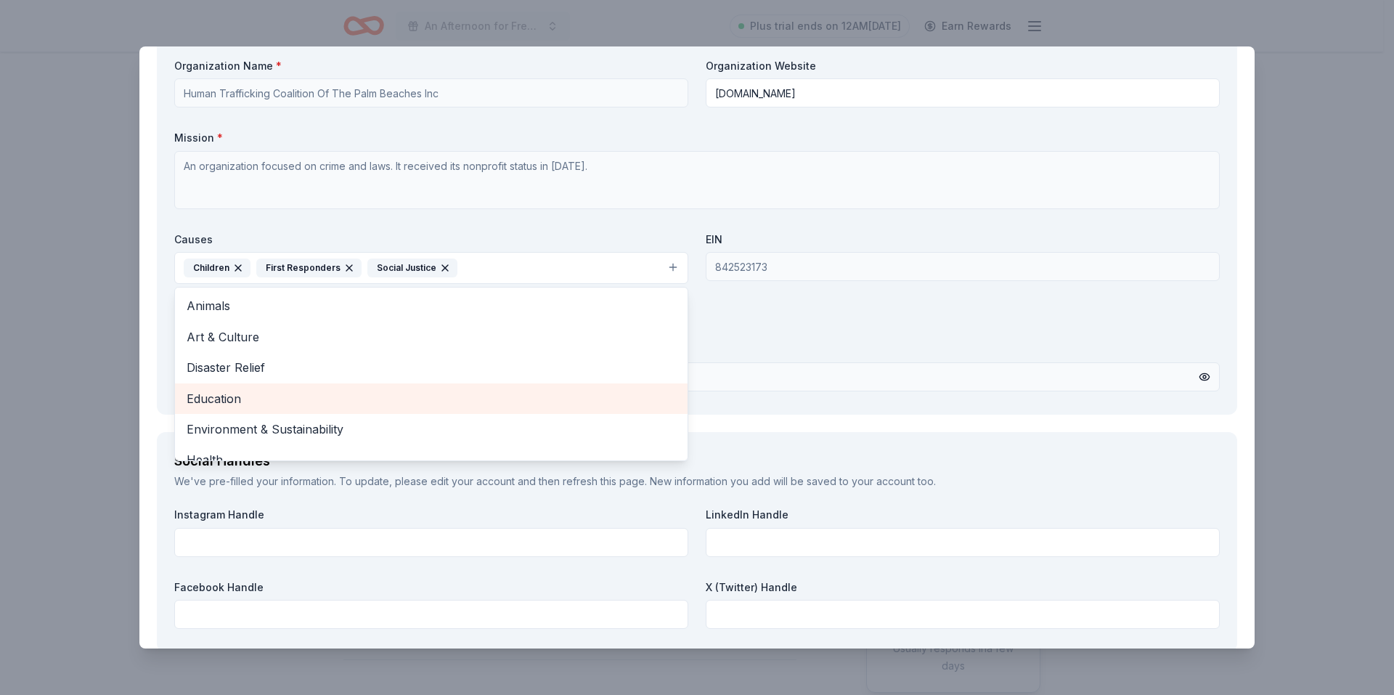
click at [257, 399] on span "Education" at bounding box center [431, 398] width 489 height 19
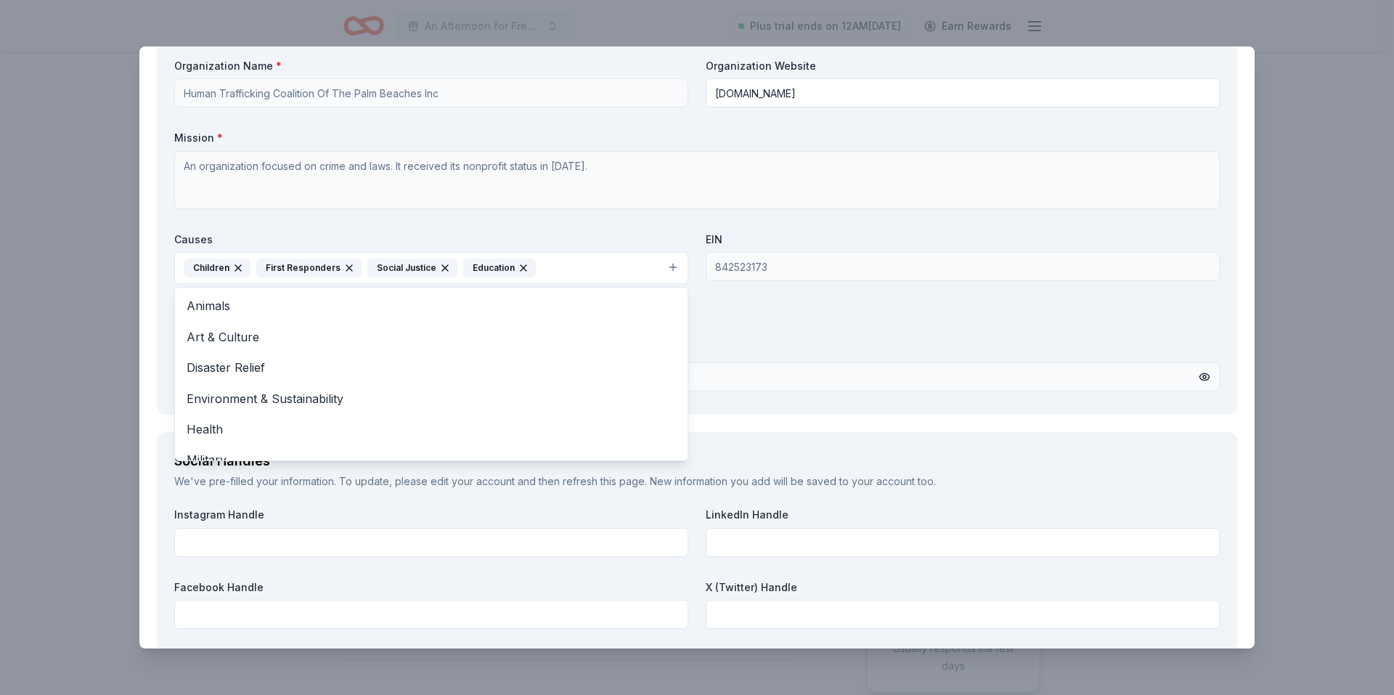
click at [344, 267] on icon "button" at bounding box center [350, 268] width 12 height 12
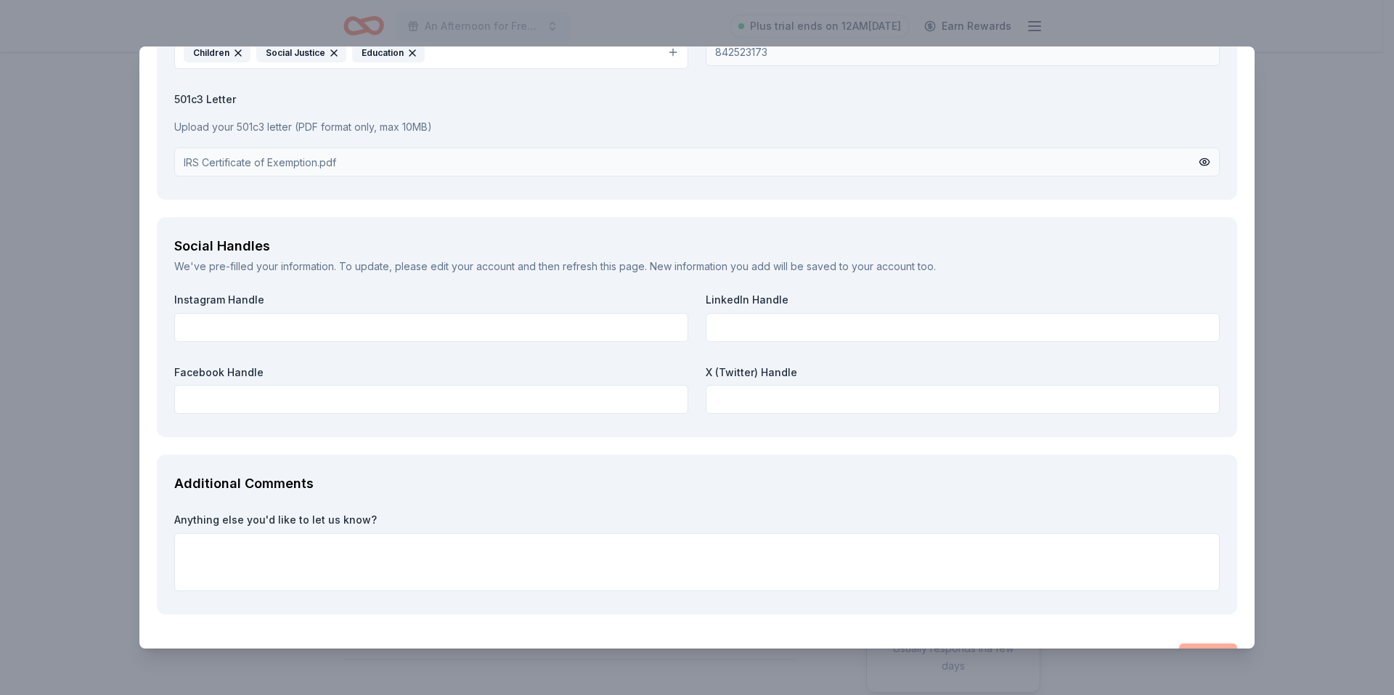
scroll to position [1743, 0]
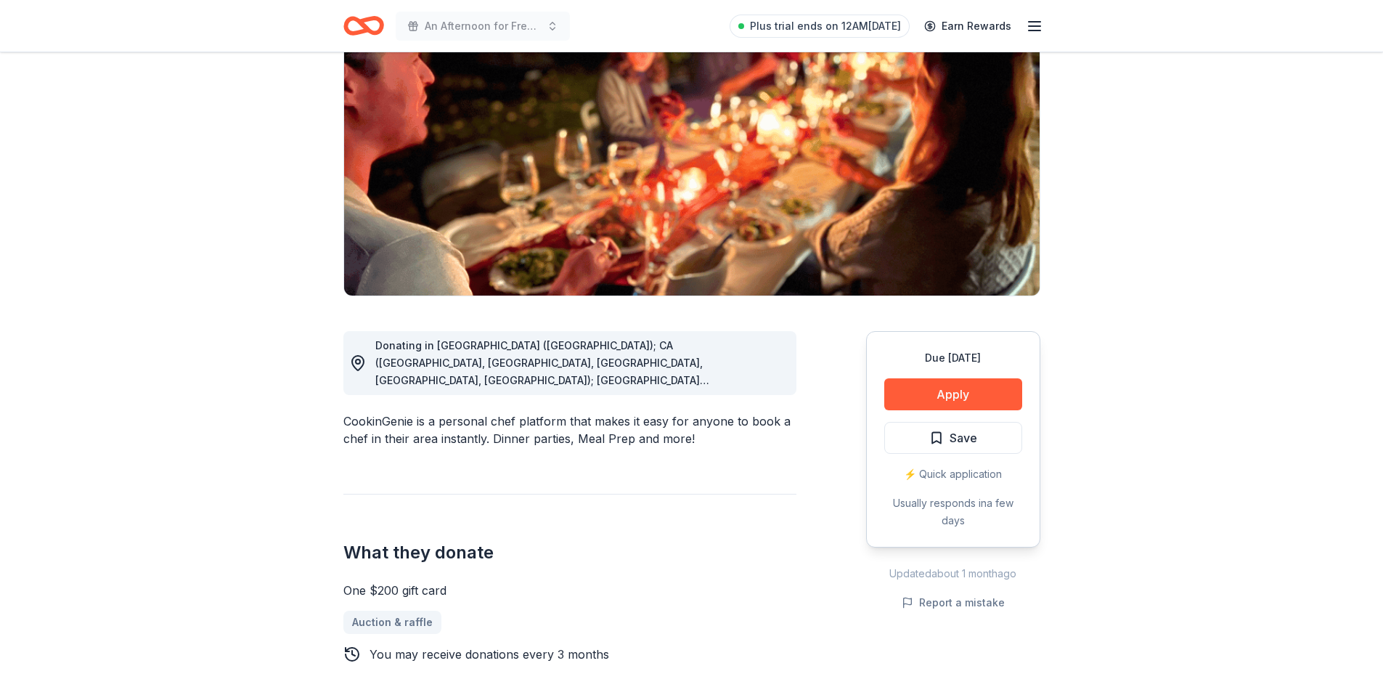
scroll to position [73, 0]
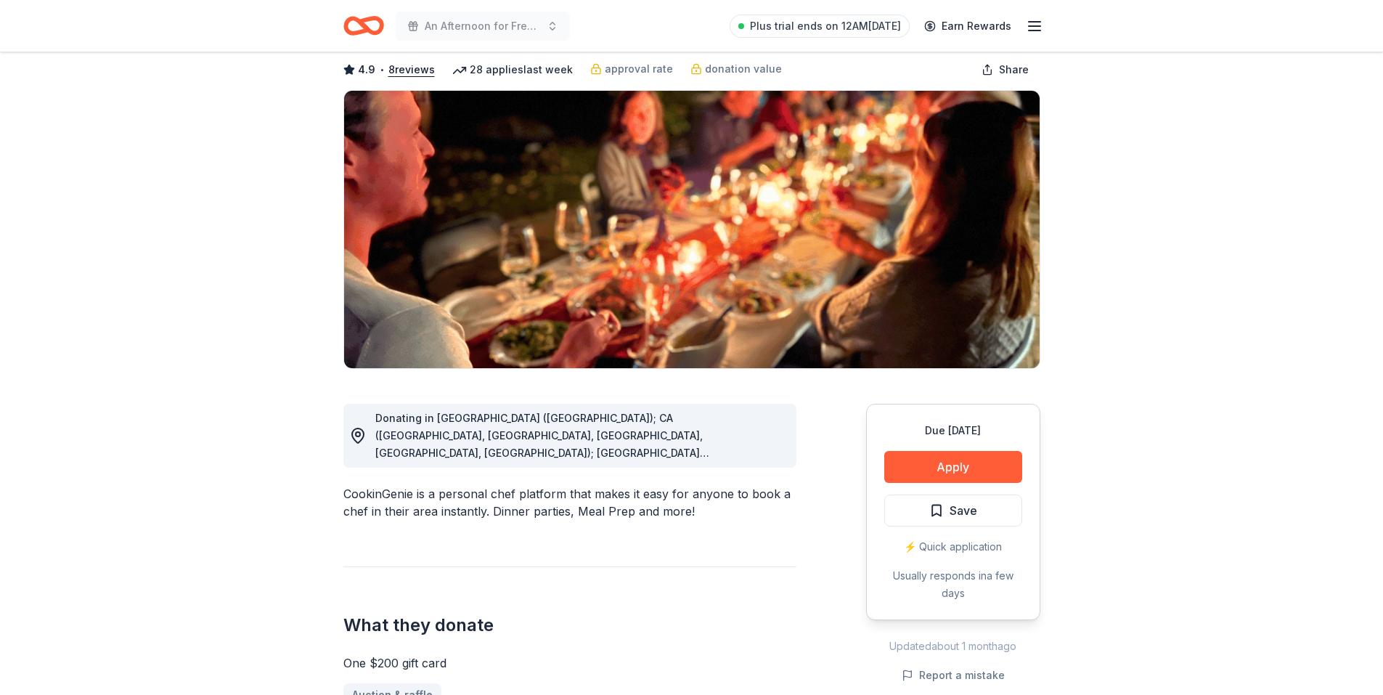
drag, startPoint x: 344, startPoint y: 491, endPoint x: 646, endPoint y: 494, distance: 302.9
click at [646, 494] on div "CookinGenie is a personal chef platform that makes it easy for anyone to book a…" at bounding box center [570, 502] width 453 height 35
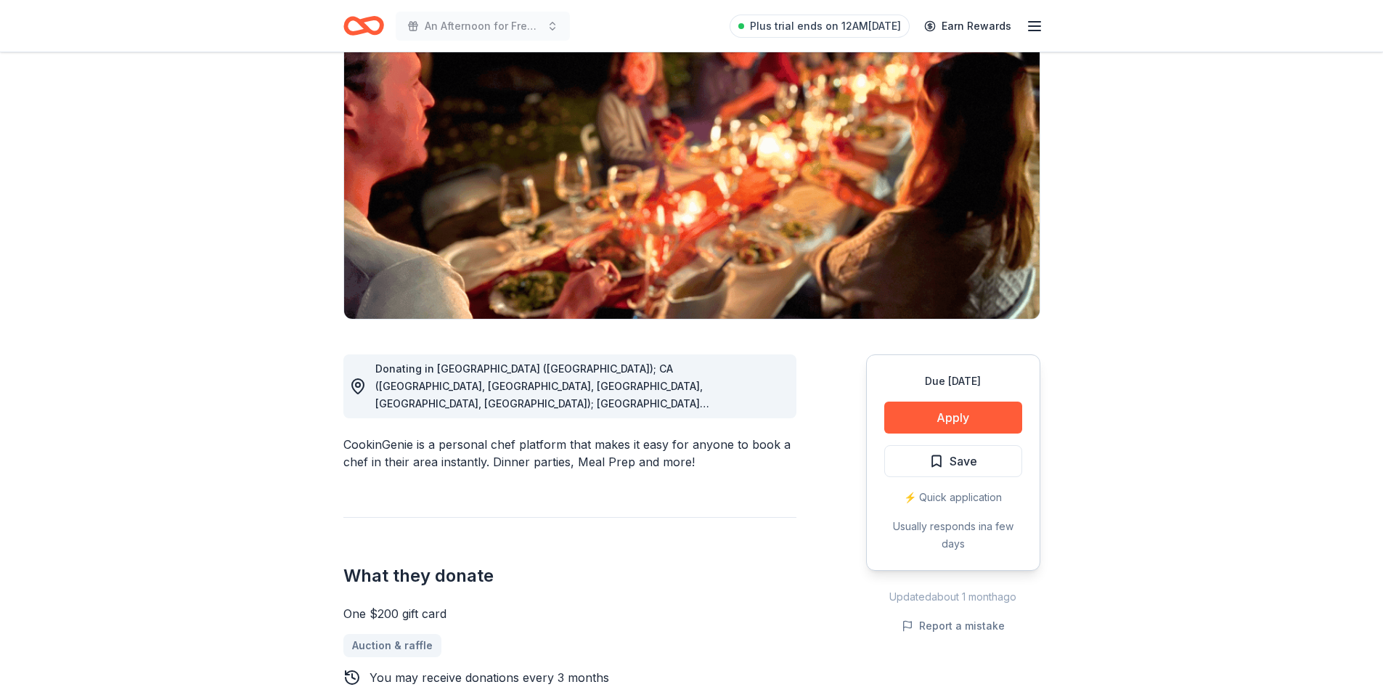
scroll to position [218, 0]
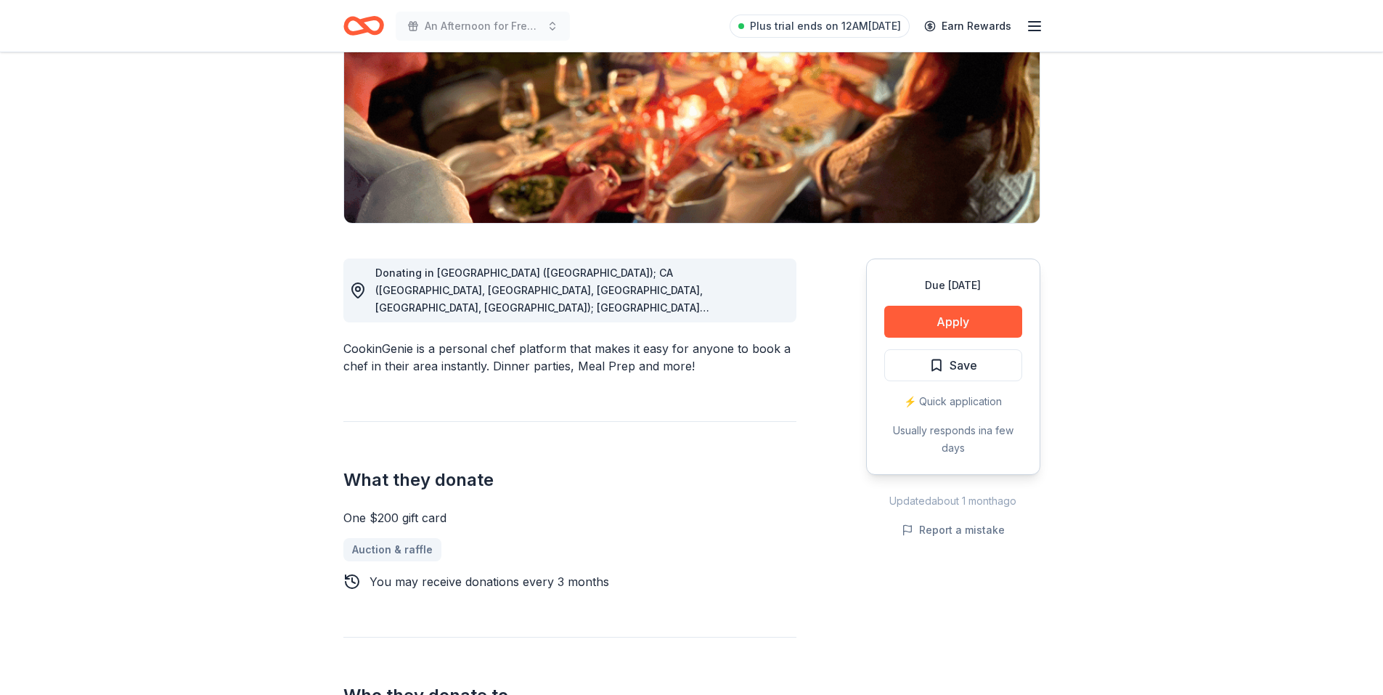
drag, startPoint x: 341, startPoint y: 346, endPoint x: 760, endPoint y: 370, distance: 419.8
drag, startPoint x: 345, startPoint y: 345, endPoint x: 612, endPoint y: 344, distance: 267.3
drag, startPoint x: 612, startPoint y: 344, endPoint x: 497, endPoint y: 378, distance: 120.4
click at [497, 378] on div "Donating in AZ (Maricopa County); CA (Los Angeles County, Riverside County, San…" at bounding box center [570, 503] width 453 height 559
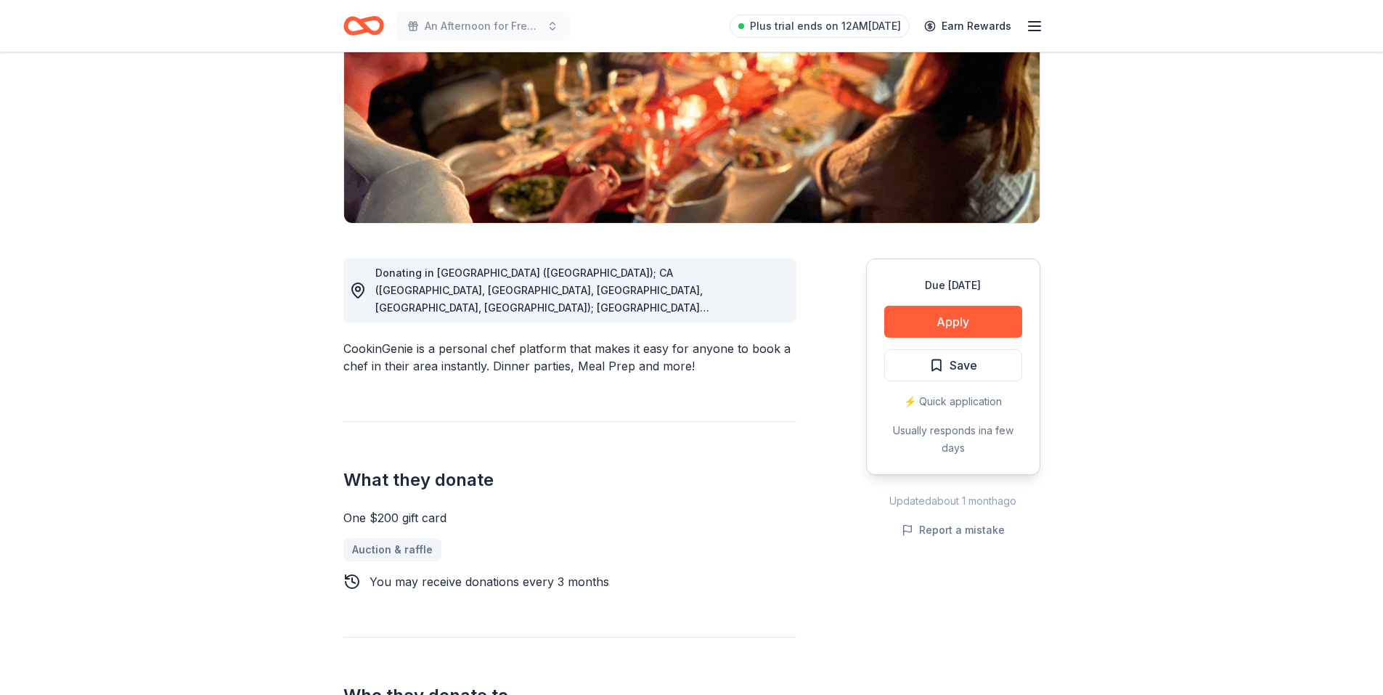
drag, startPoint x: 362, startPoint y: 348, endPoint x: 563, endPoint y: 348, distance: 201.2
click at [563, 348] on div "CookinGenie is a personal chef platform that makes it easy for anyone to book a…" at bounding box center [570, 357] width 453 height 35
click at [529, 298] on div "Donating in AZ (Maricopa County); CA (Los Angeles County, Riverside County, San…" at bounding box center [580, 290] width 410 height 52
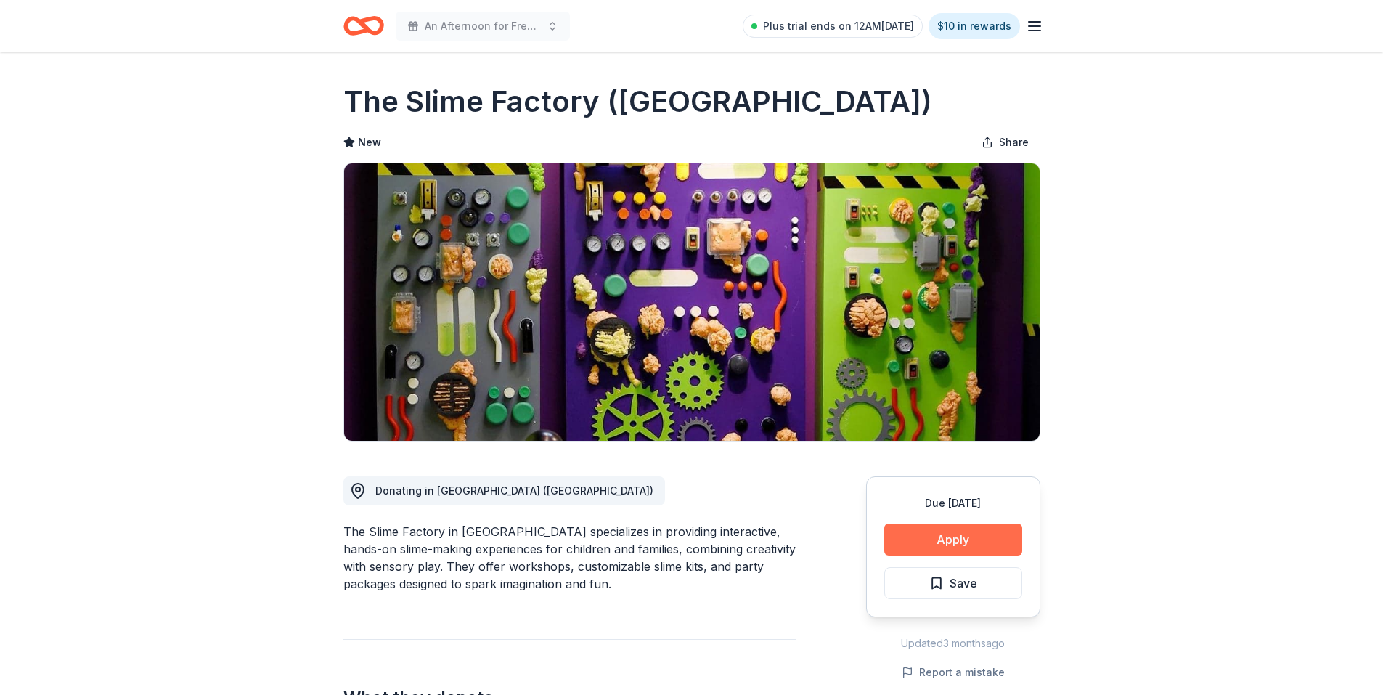
click at [948, 535] on button "Apply" at bounding box center [954, 540] width 138 height 32
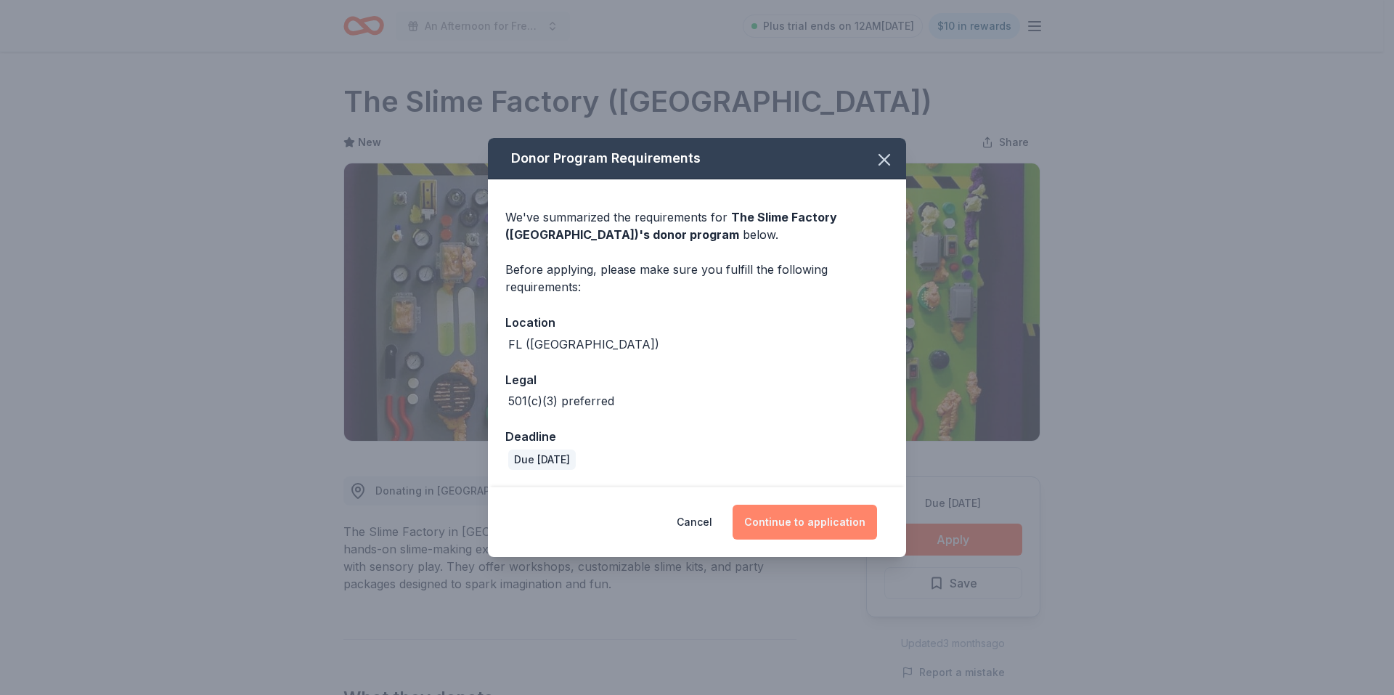
click at [843, 525] on button "Continue to application" at bounding box center [805, 522] width 145 height 35
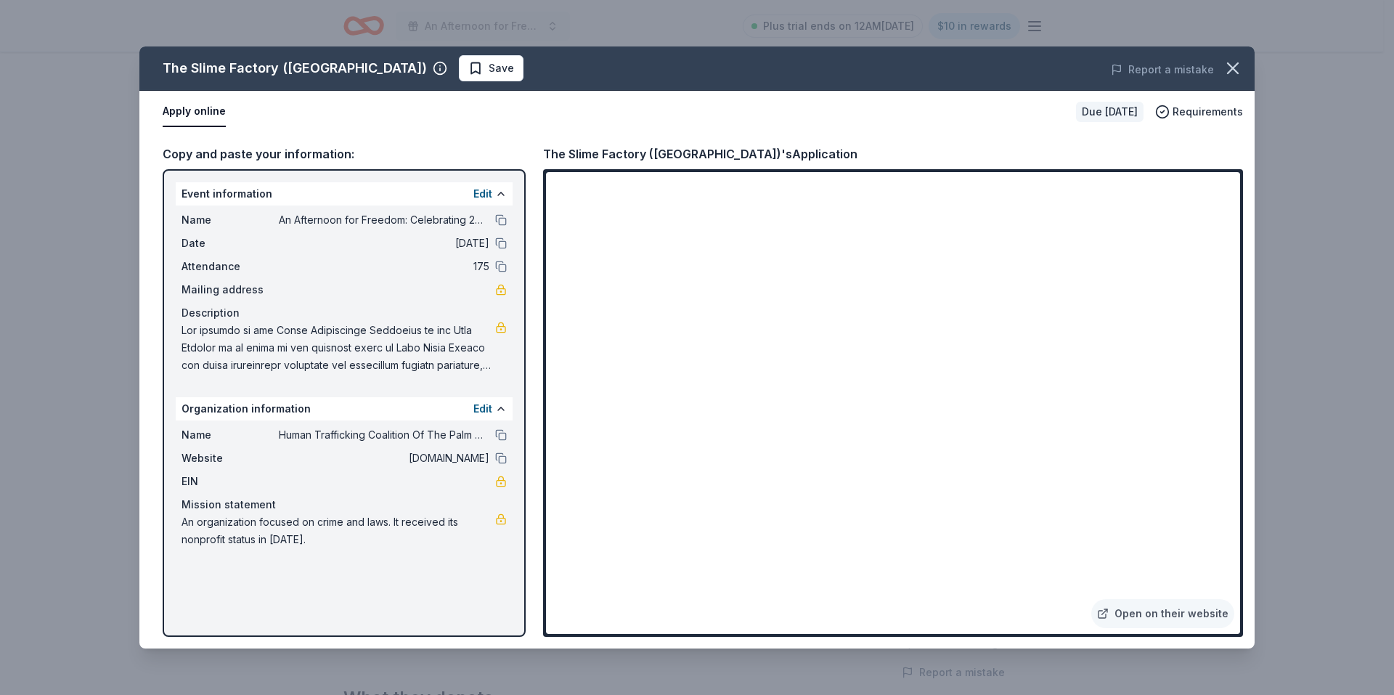
click at [807, 121] on div "Apply online" at bounding box center [614, 112] width 902 height 31
click at [1288, 219] on div "The Slime Factory (Wellington) Save Report a mistake Apply online Due in 105 da…" at bounding box center [697, 347] width 1394 height 695
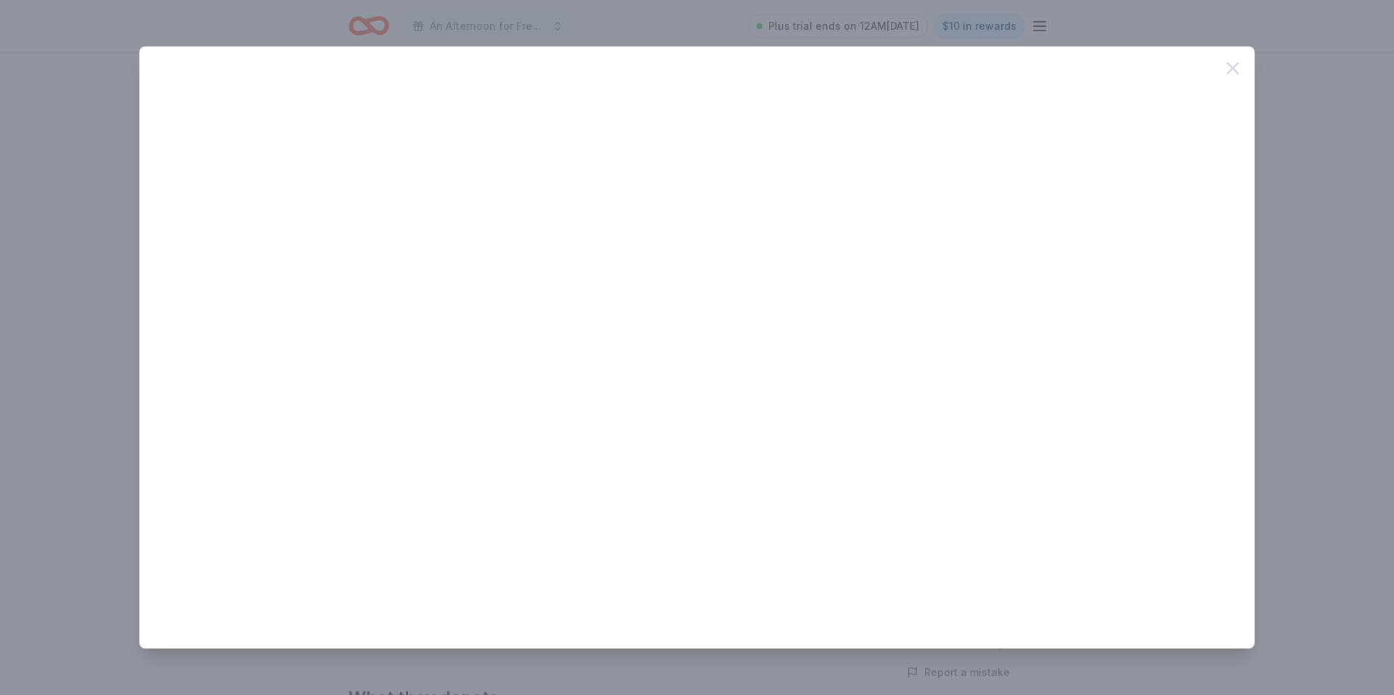
drag, startPoint x: 1234, startPoint y: 426, endPoint x: 1230, endPoint y: 528, distance: 102.5
click at [1230, 528] on div at bounding box center [696, 347] width 1115 height 602
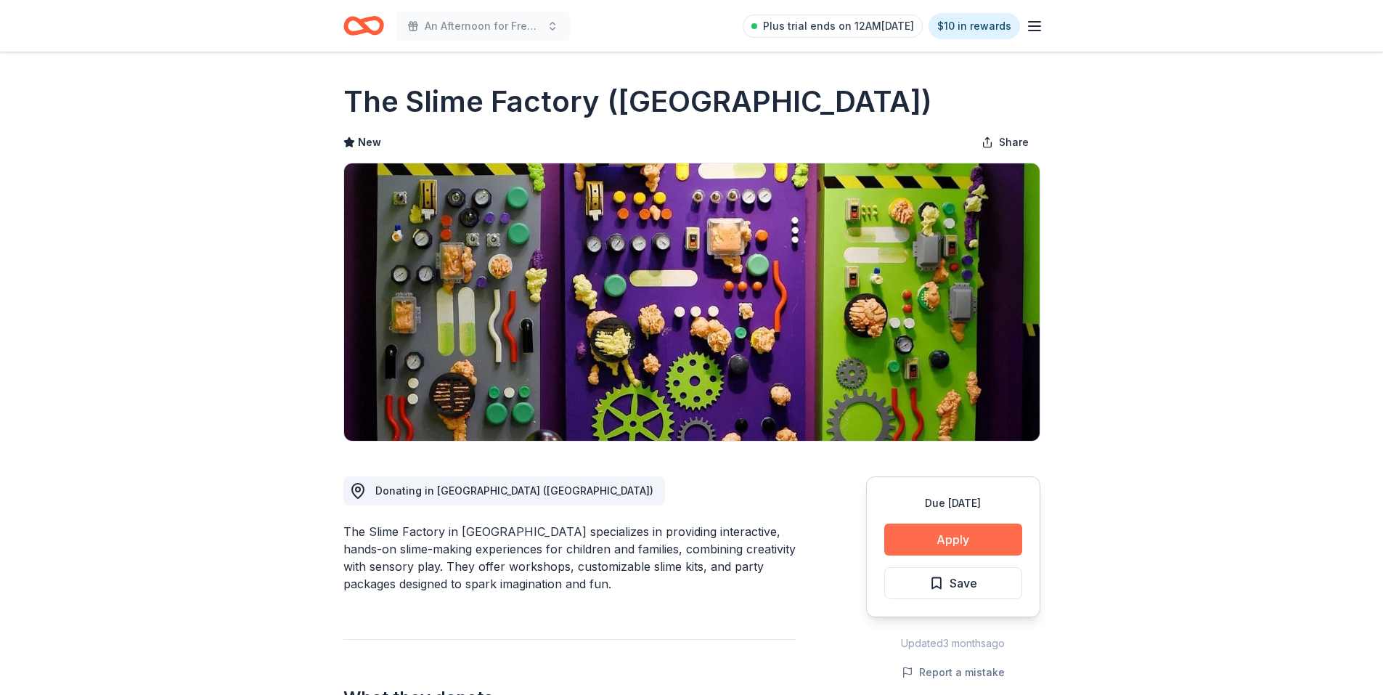
click at [969, 535] on button "Apply" at bounding box center [954, 540] width 138 height 32
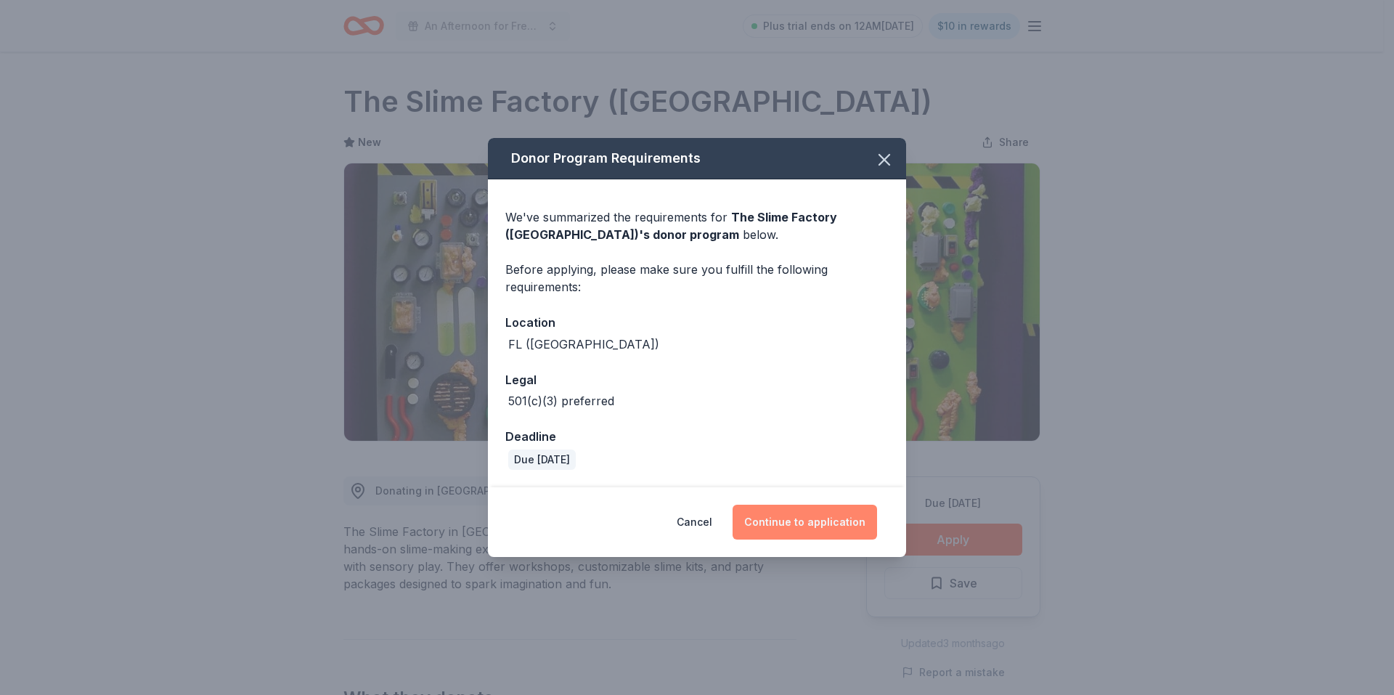
click at [829, 529] on button "Continue to application" at bounding box center [805, 522] width 145 height 35
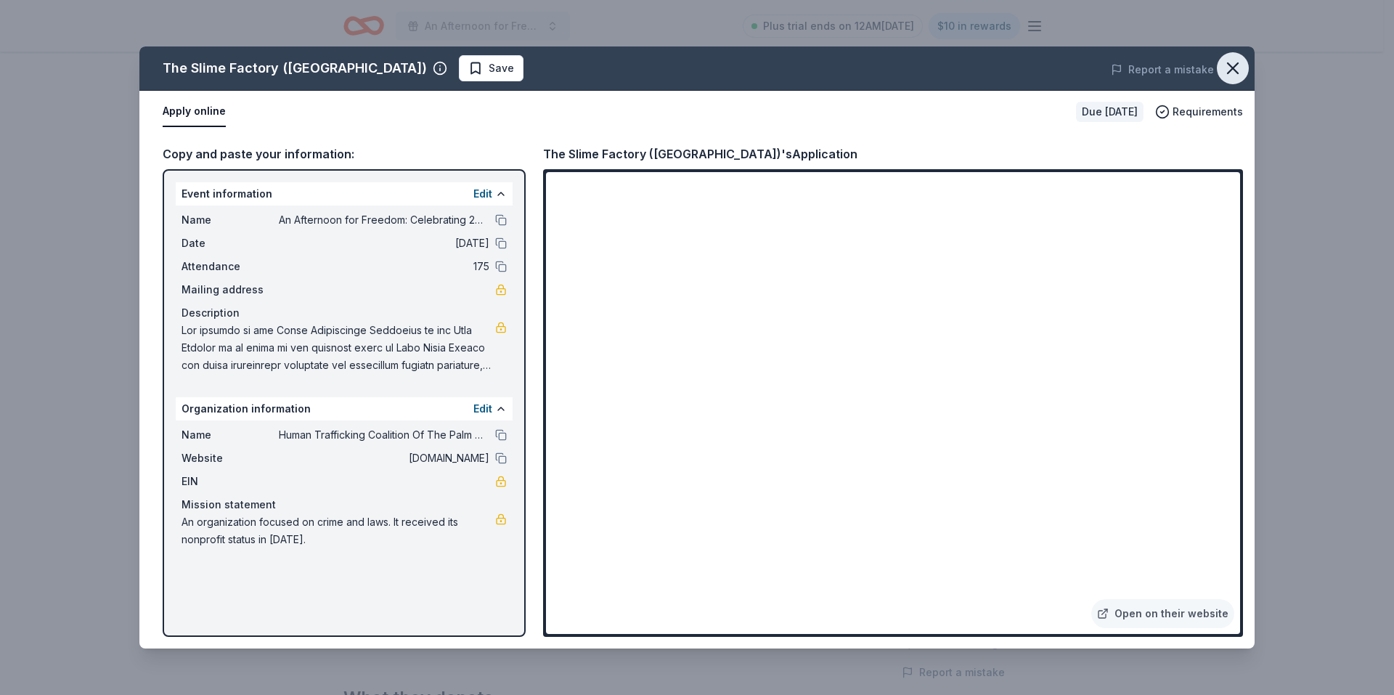
click at [1225, 70] on icon "button" at bounding box center [1233, 68] width 20 height 20
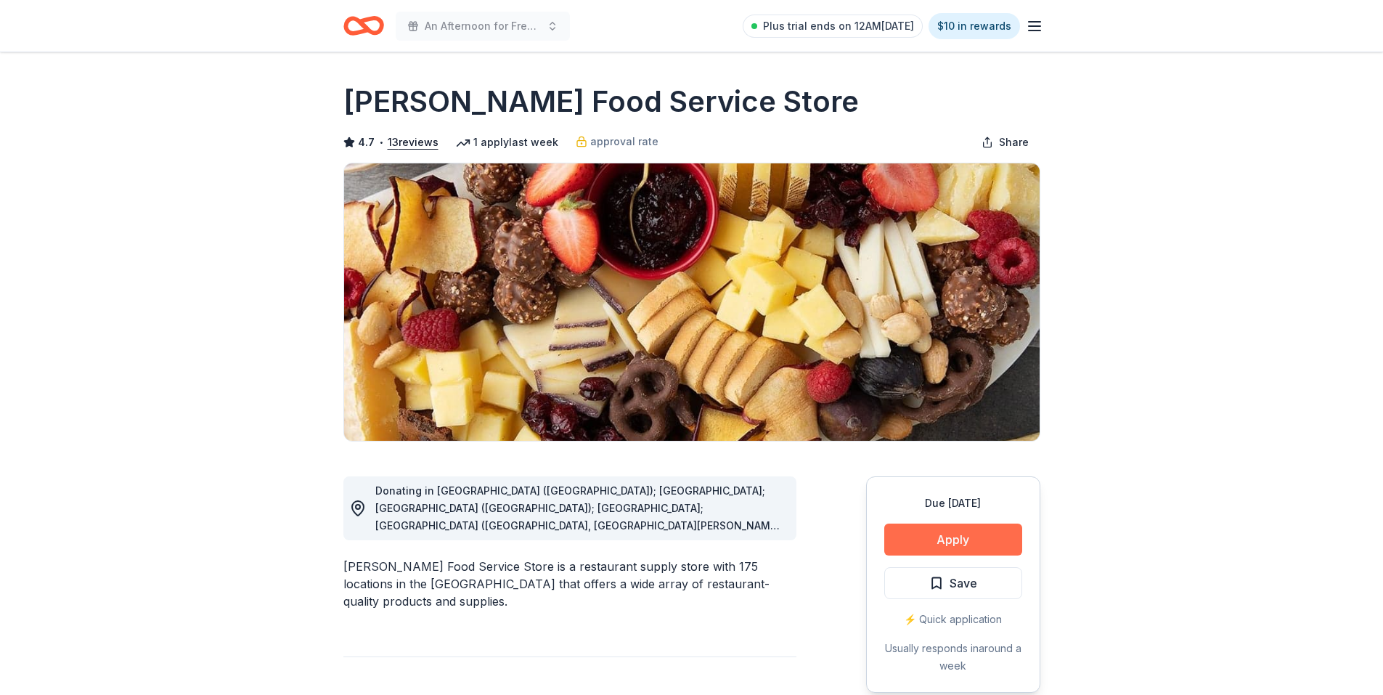
click at [954, 543] on button "Apply" at bounding box center [954, 540] width 138 height 32
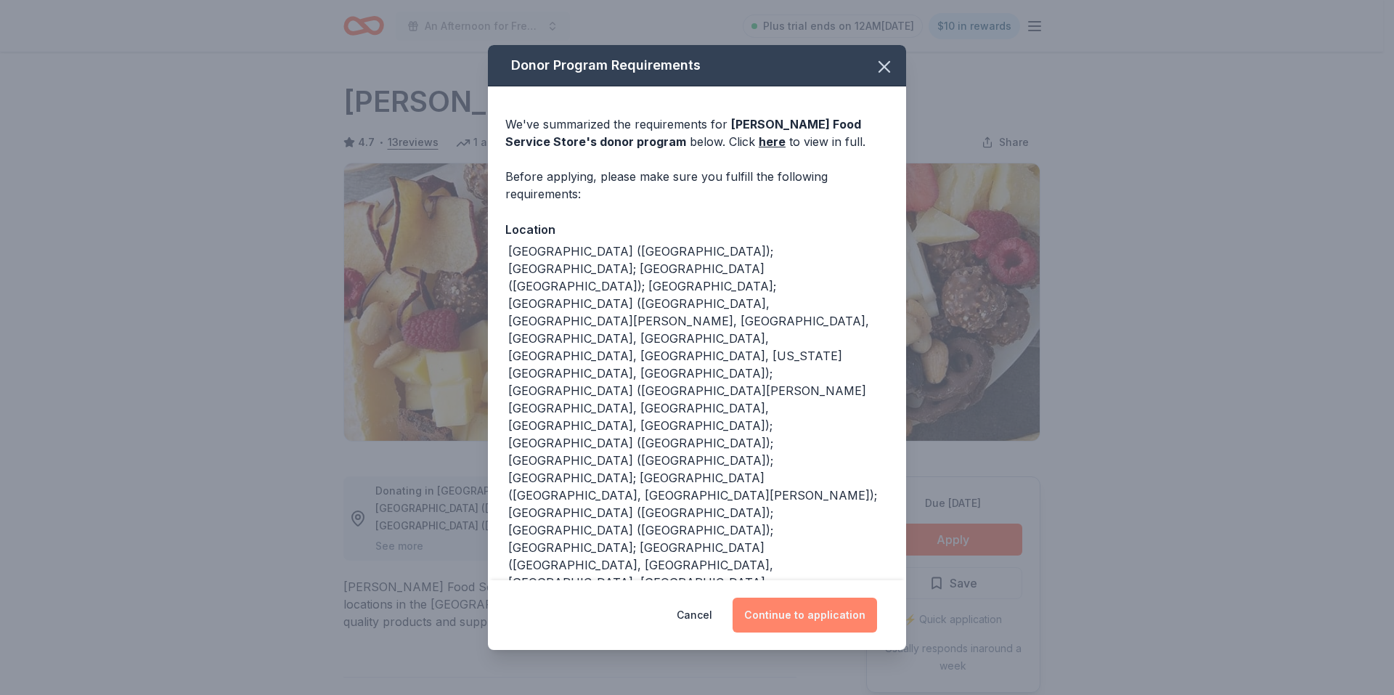
click at [813, 615] on button "Continue to application" at bounding box center [805, 615] width 145 height 35
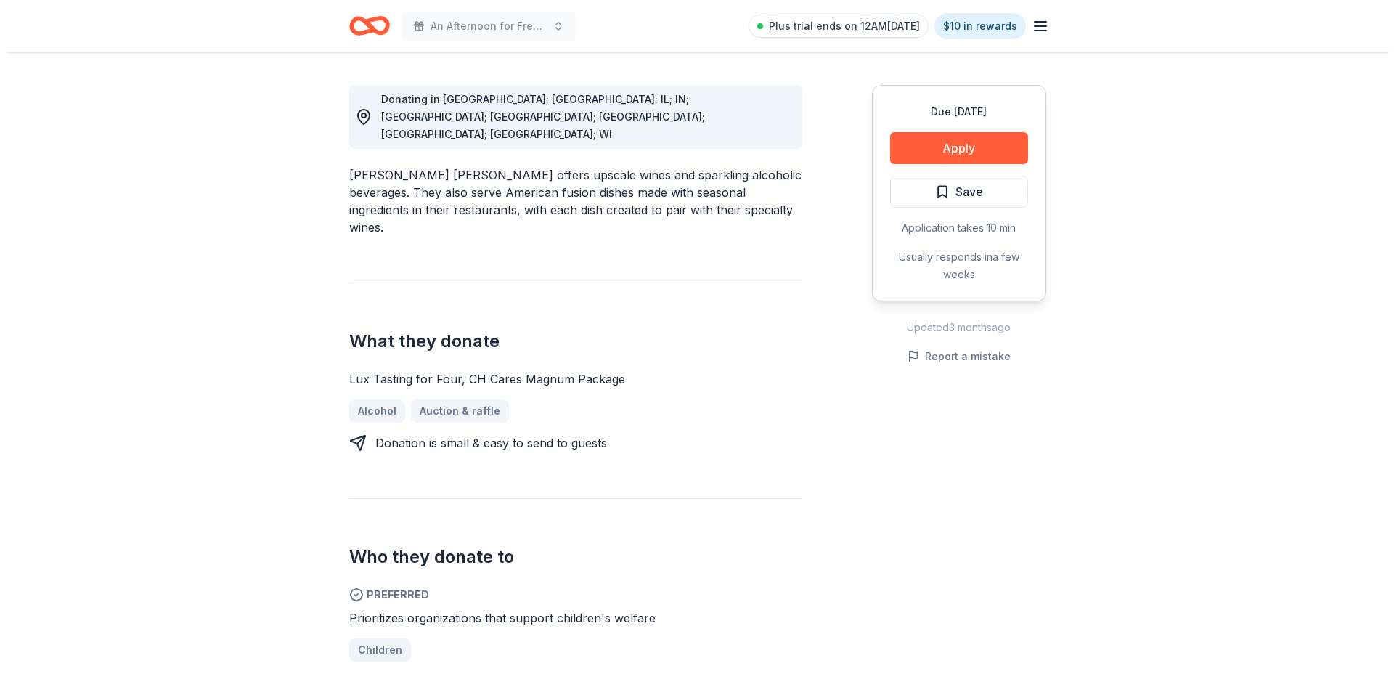
scroll to position [436, 0]
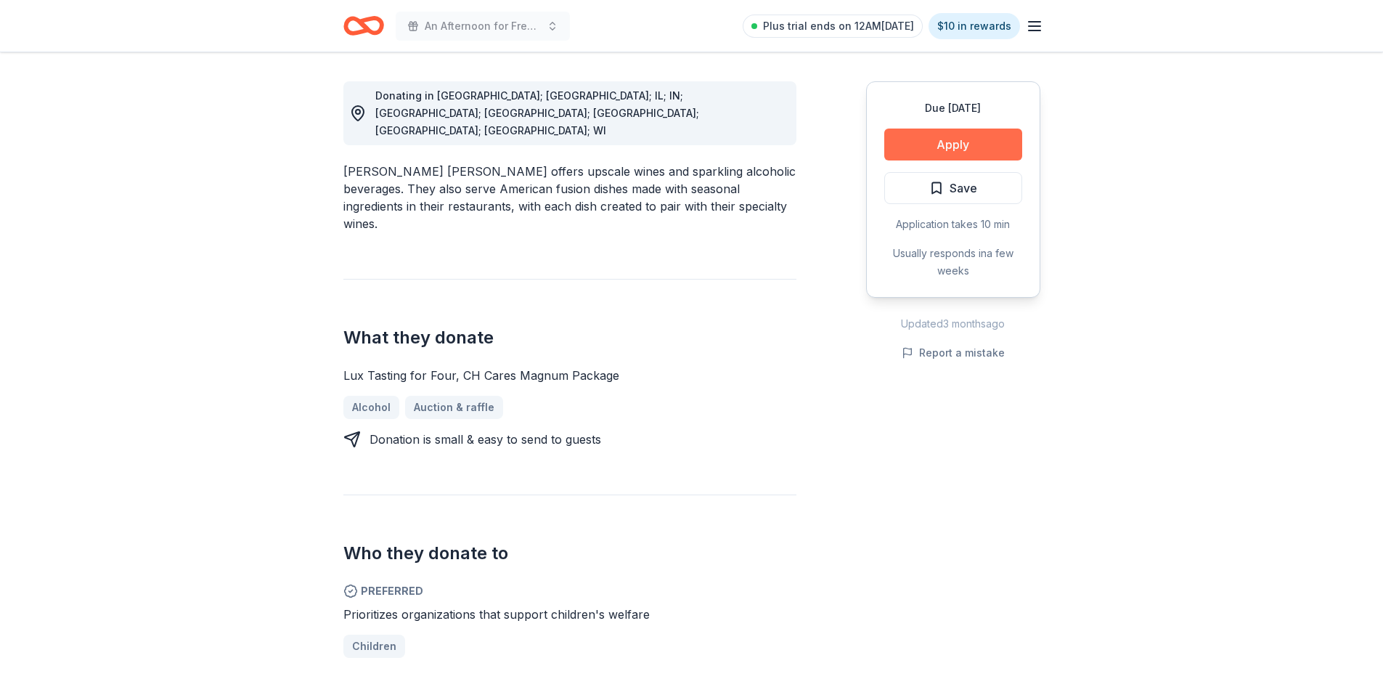
click at [959, 129] on button "Apply" at bounding box center [954, 145] width 138 height 32
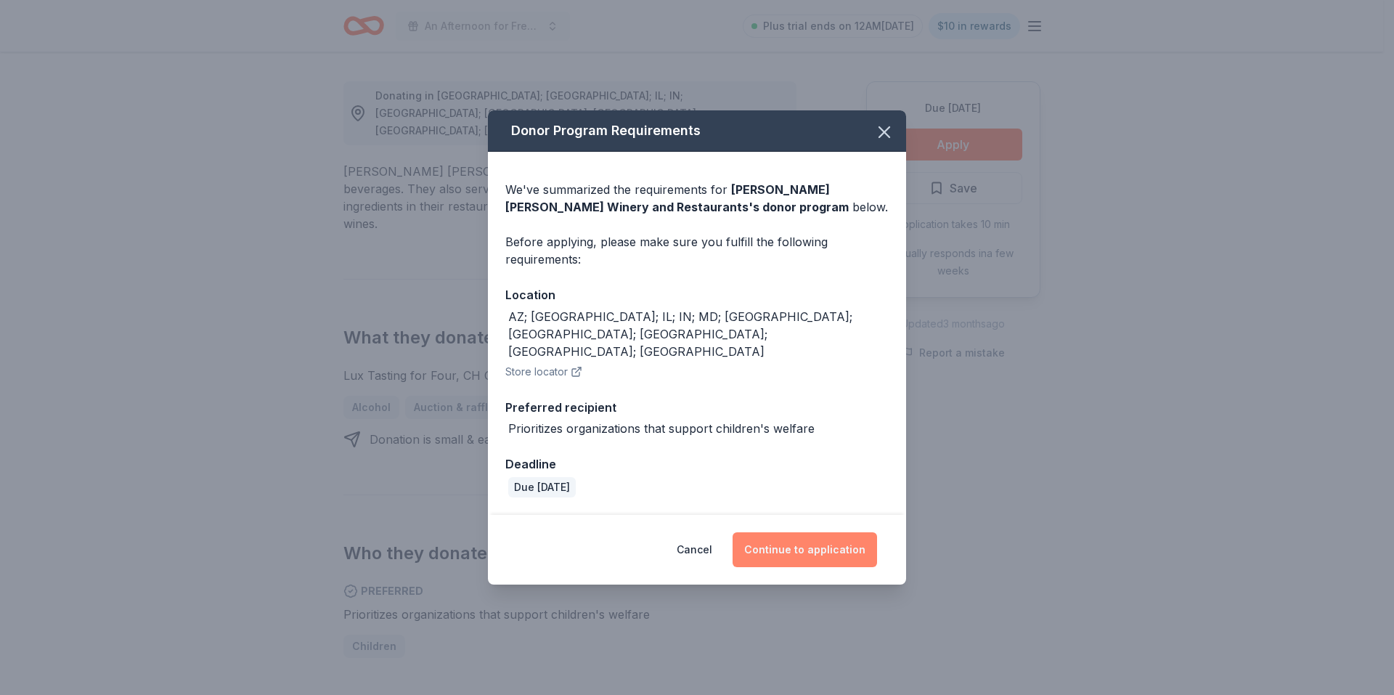
click at [809, 532] on button "Continue to application" at bounding box center [805, 549] width 145 height 35
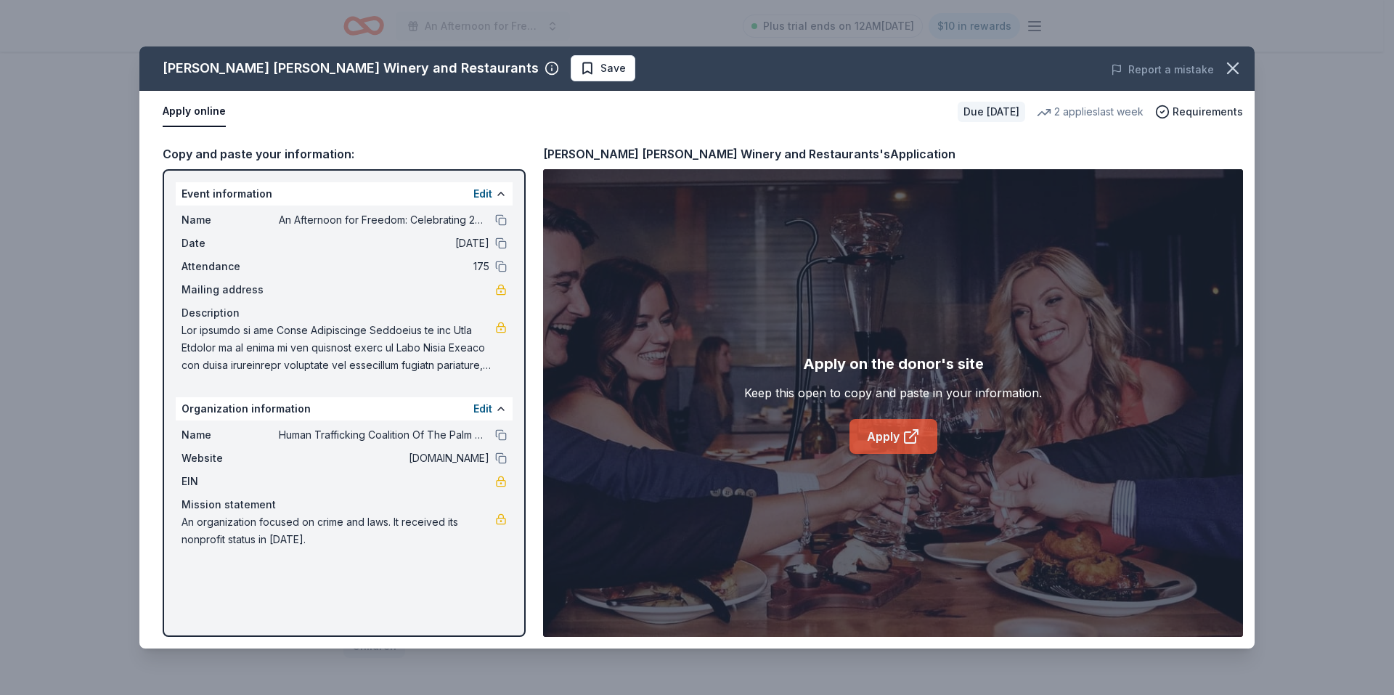
click at [873, 434] on link "Apply" at bounding box center [894, 436] width 88 height 35
click at [894, 440] on link "Apply" at bounding box center [894, 436] width 88 height 35
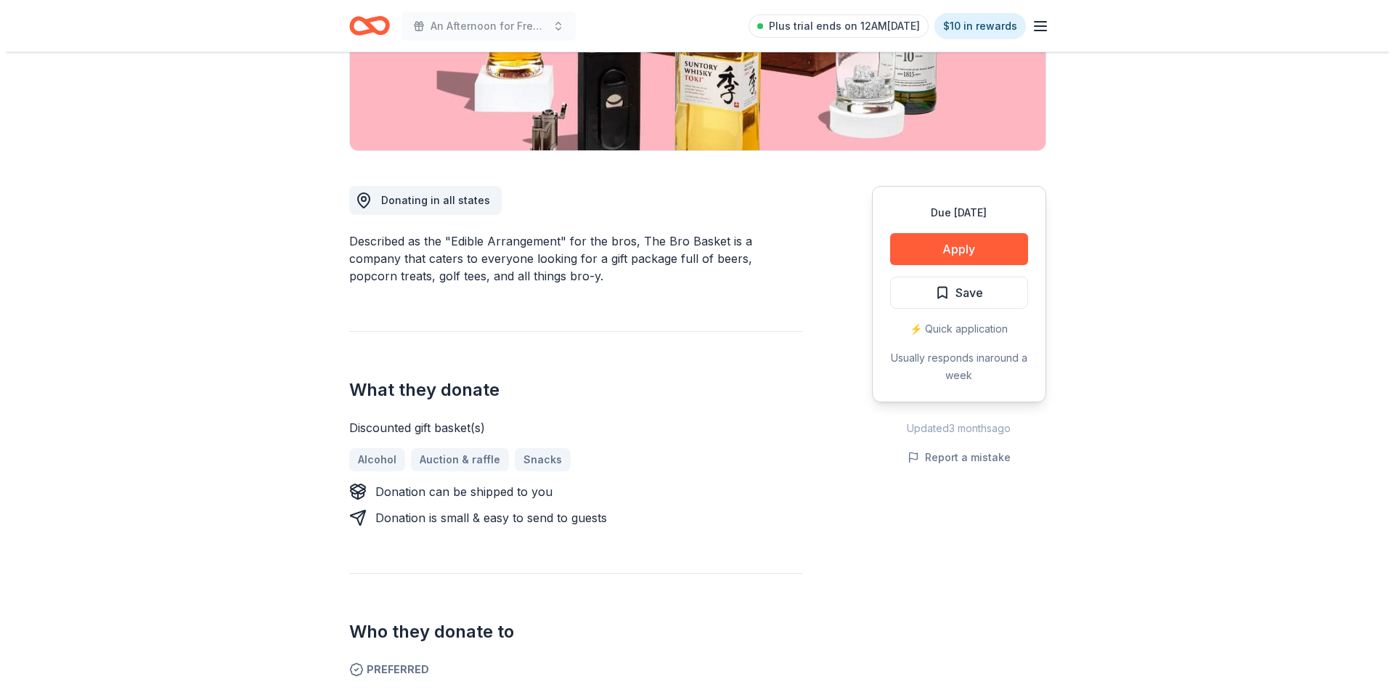
scroll to position [218, 0]
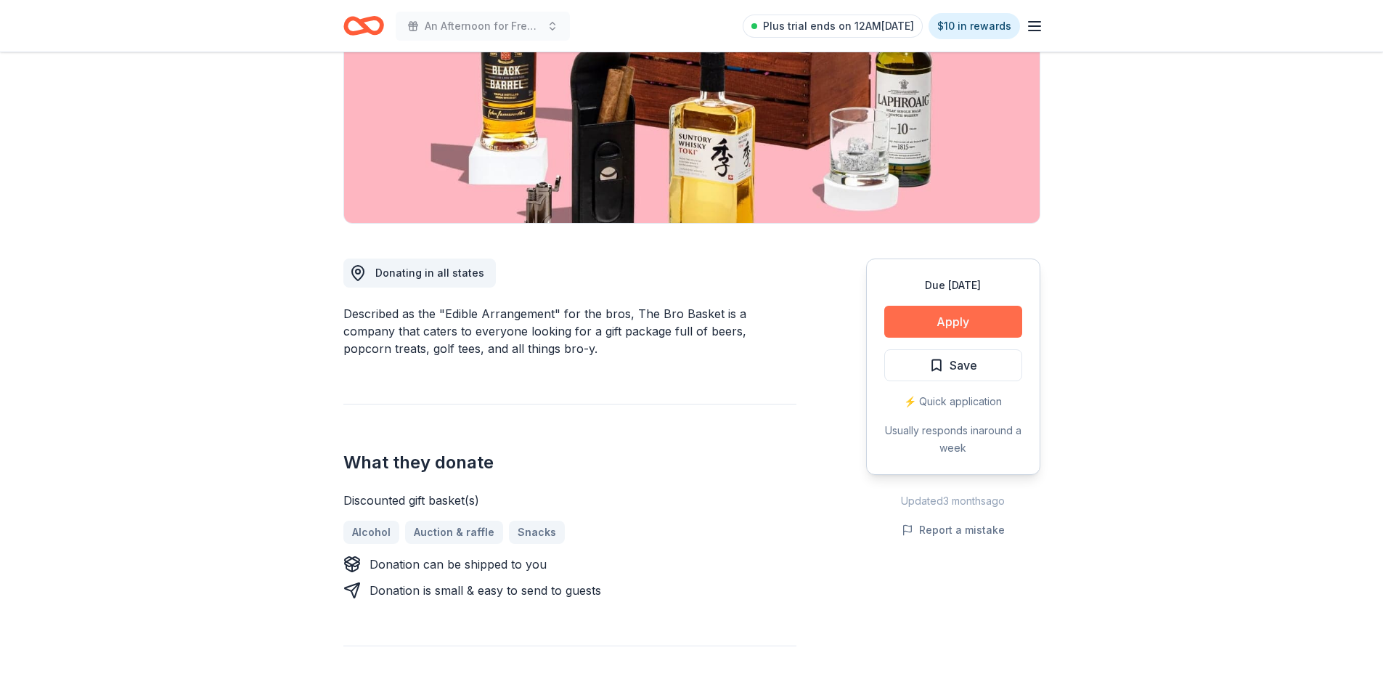
click at [959, 328] on button "Apply" at bounding box center [954, 322] width 138 height 32
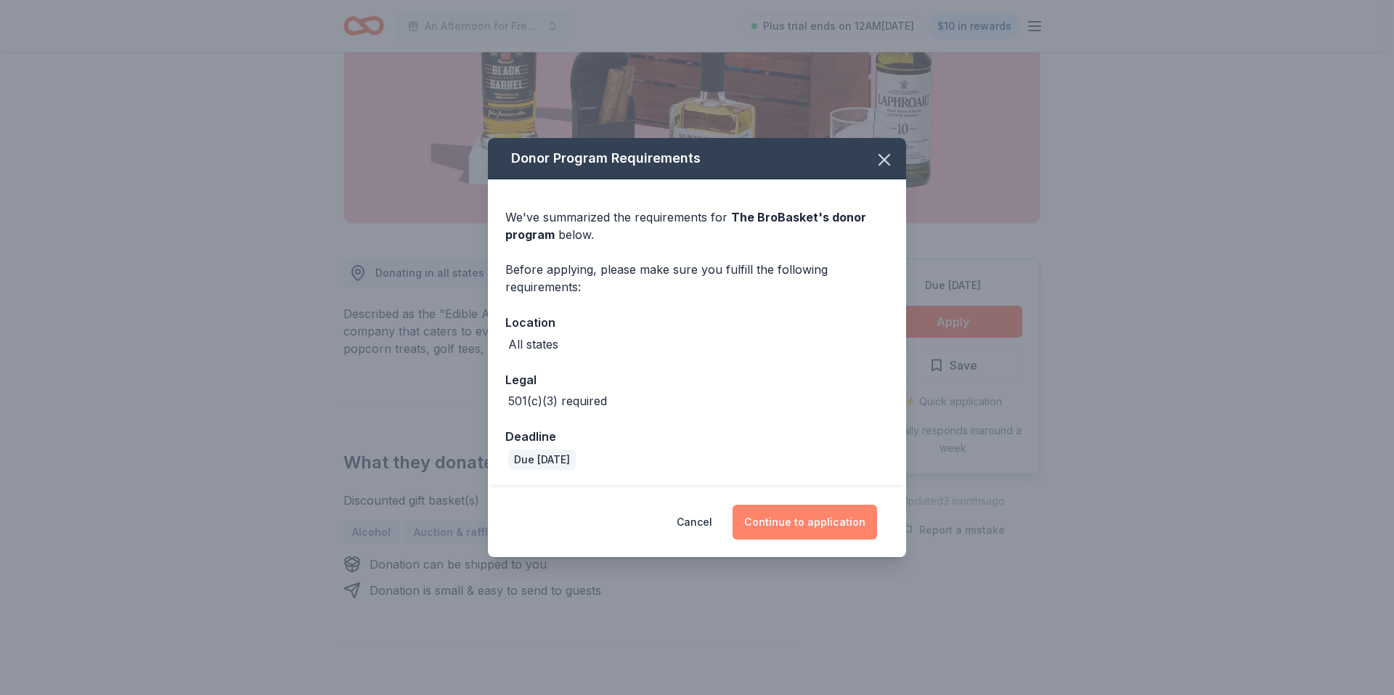
click at [802, 519] on button "Continue to application" at bounding box center [805, 522] width 145 height 35
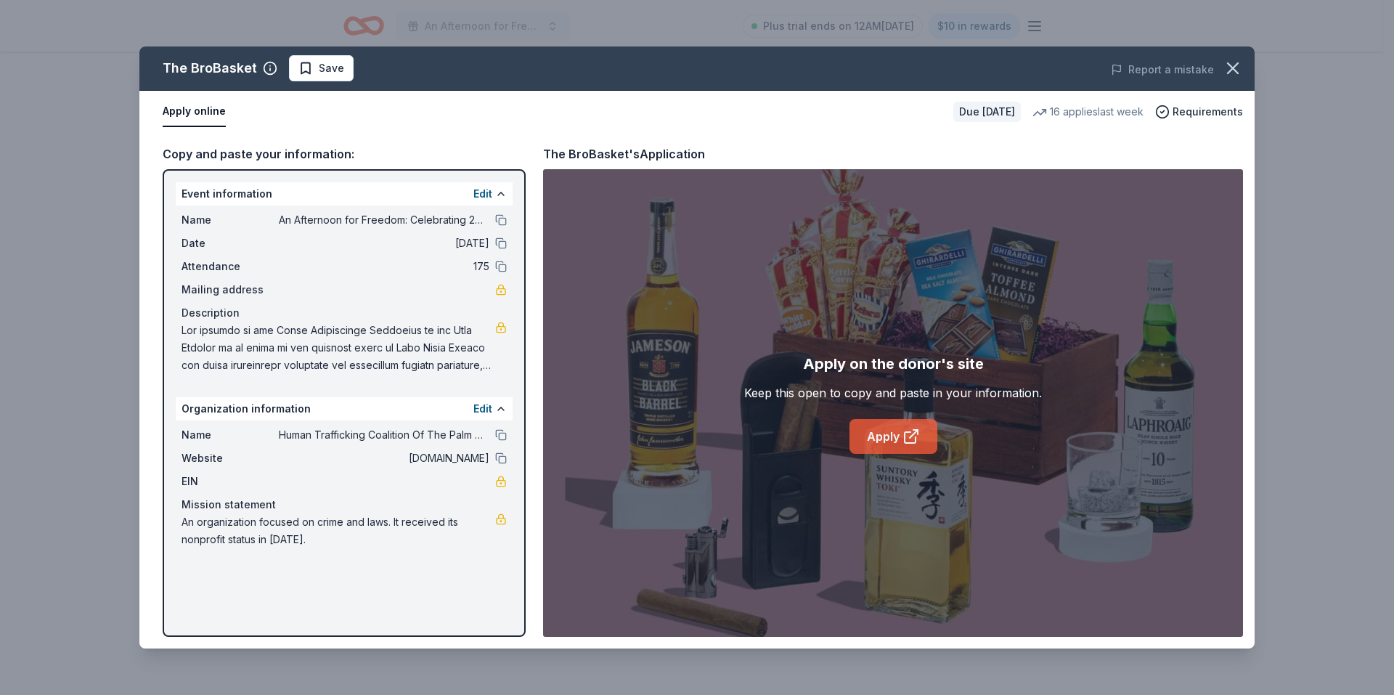
click at [877, 427] on link "Apply" at bounding box center [894, 436] width 88 height 35
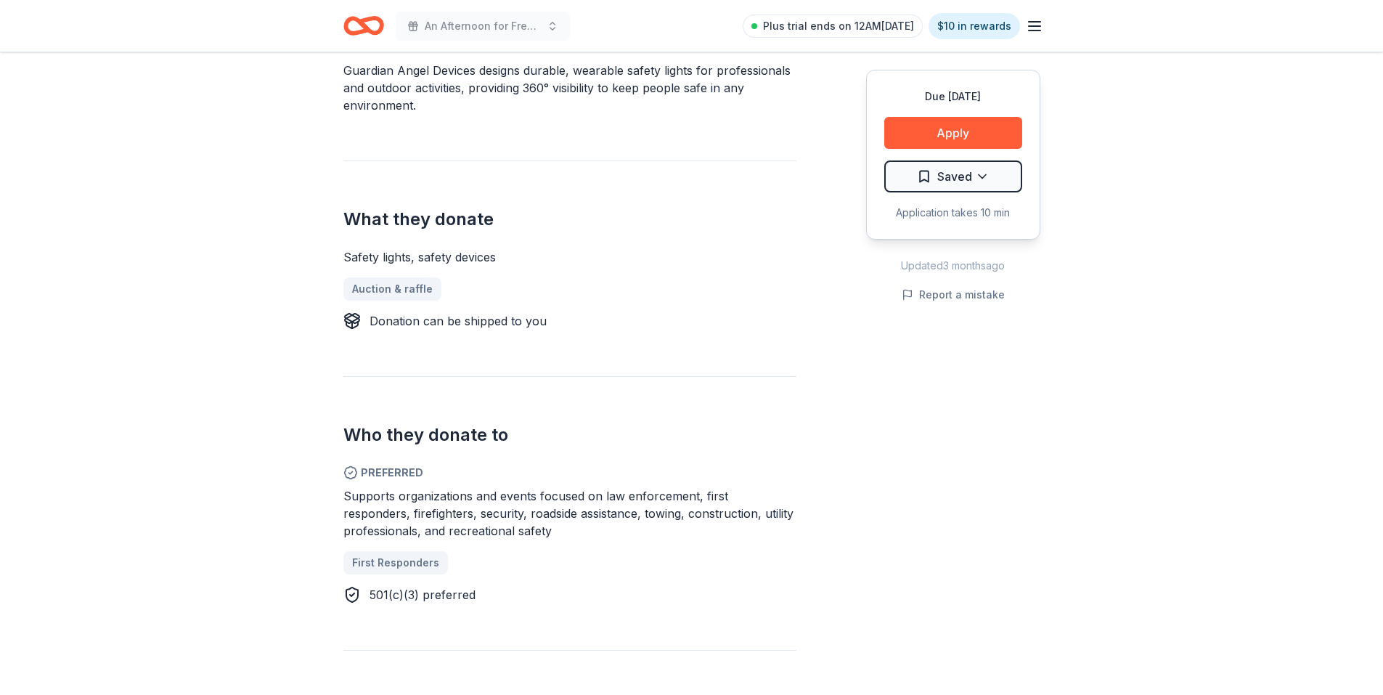
scroll to position [436, 0]
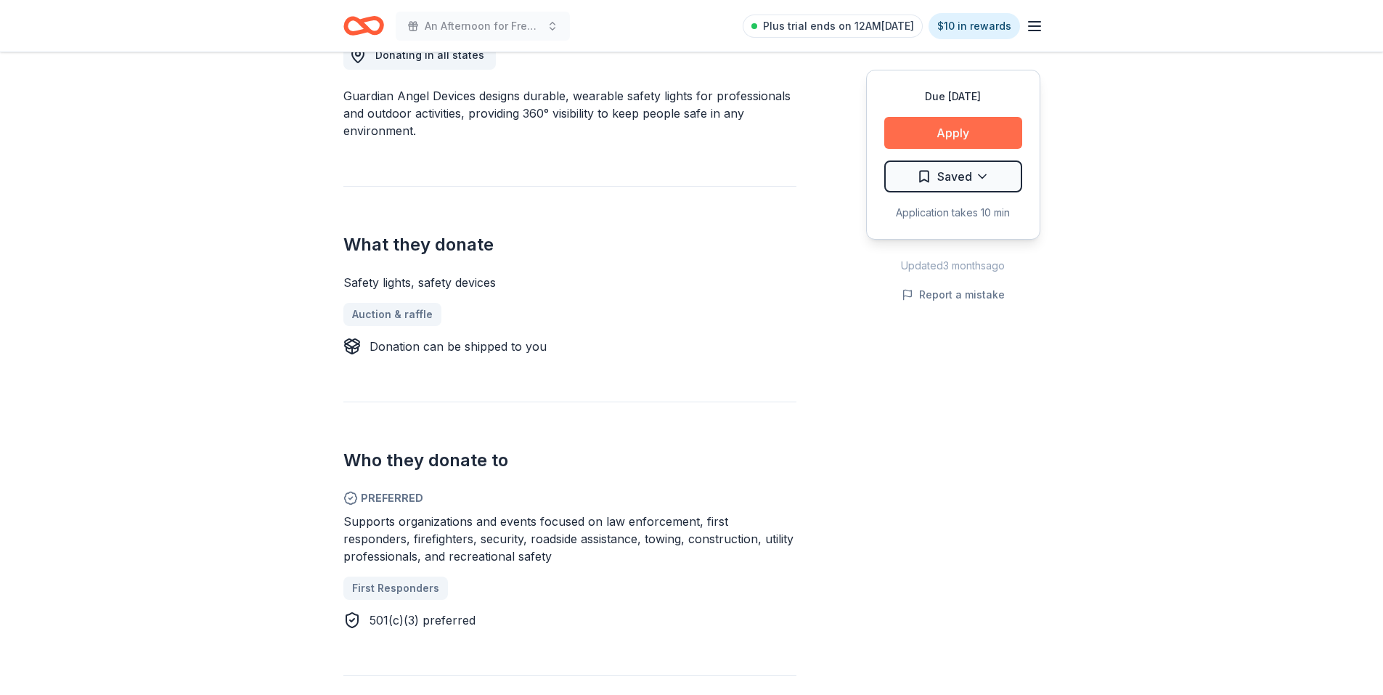
click at [983, 131] on button "Apply" at bounding box center [954, 133] width 138 height 32
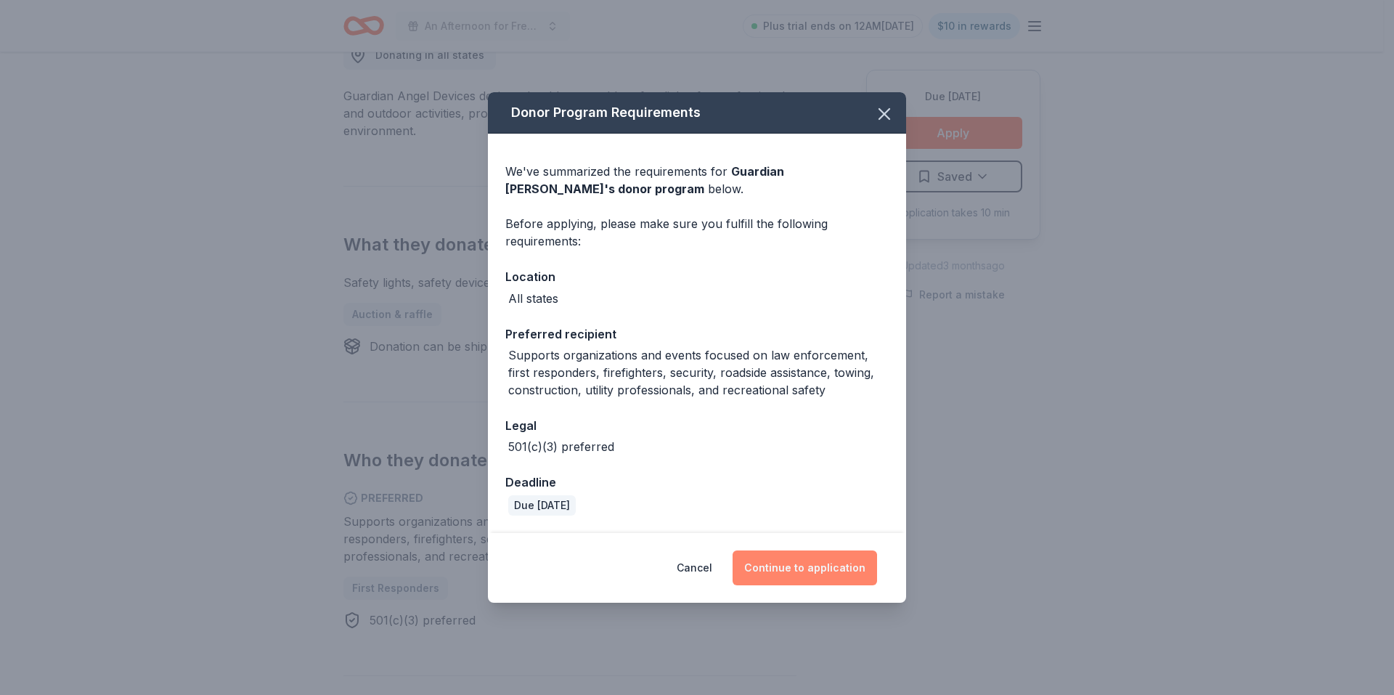
click at [817, 558] on button "Continue to application" at bounding box center [805, 567] width 145 height 35
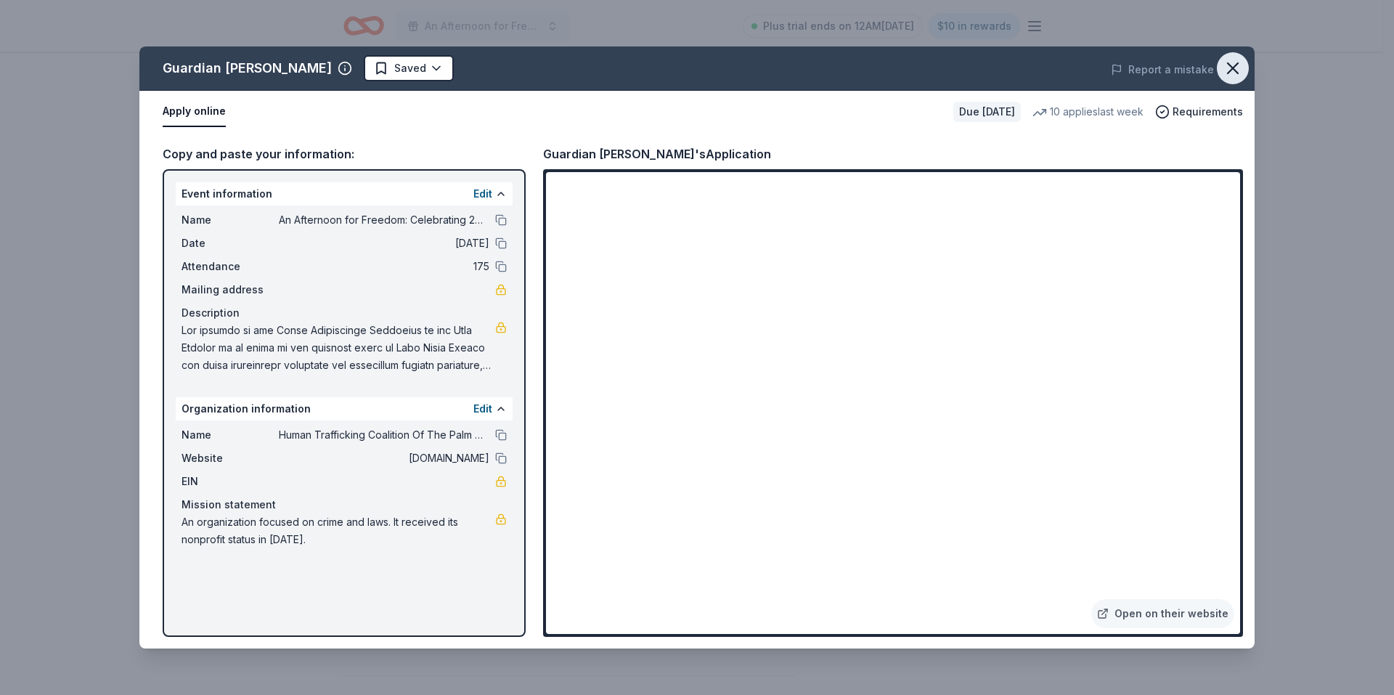
click at [1230, 67] on icon "button" at bounding box center [1233, 68] width 20 height 20
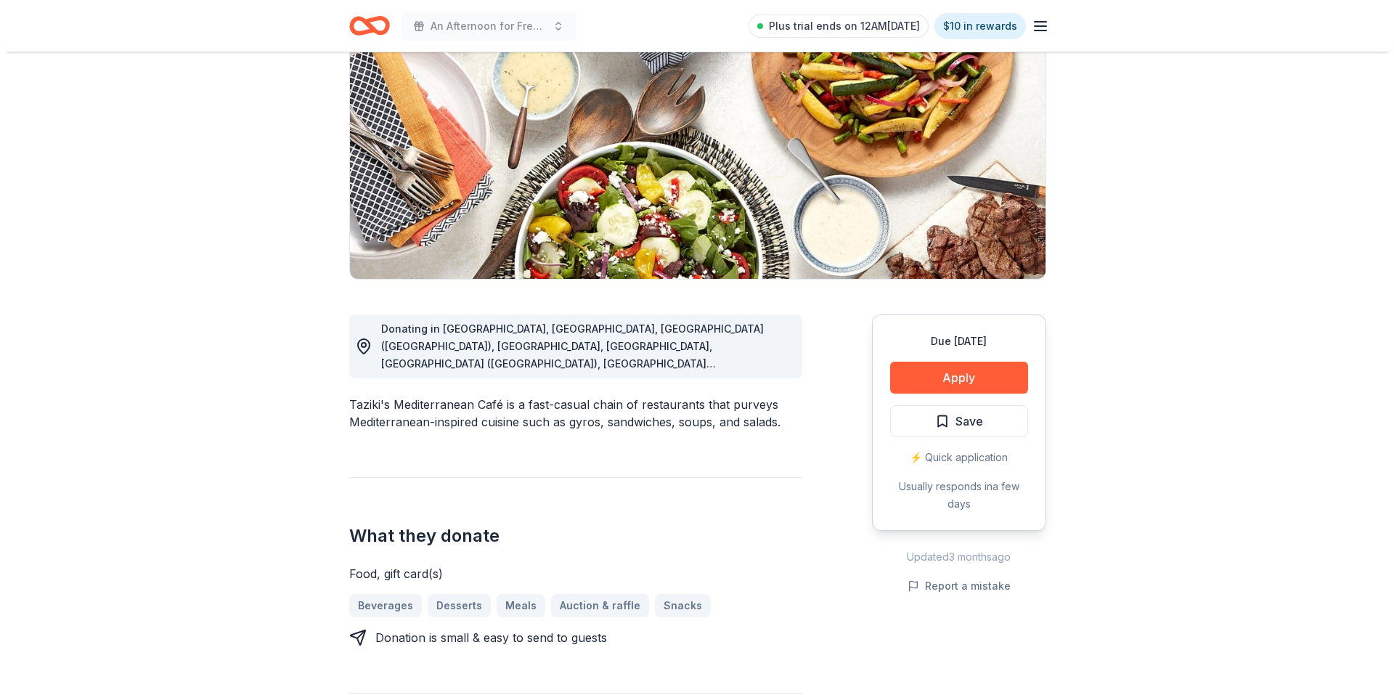
scroll to position [145, 0]
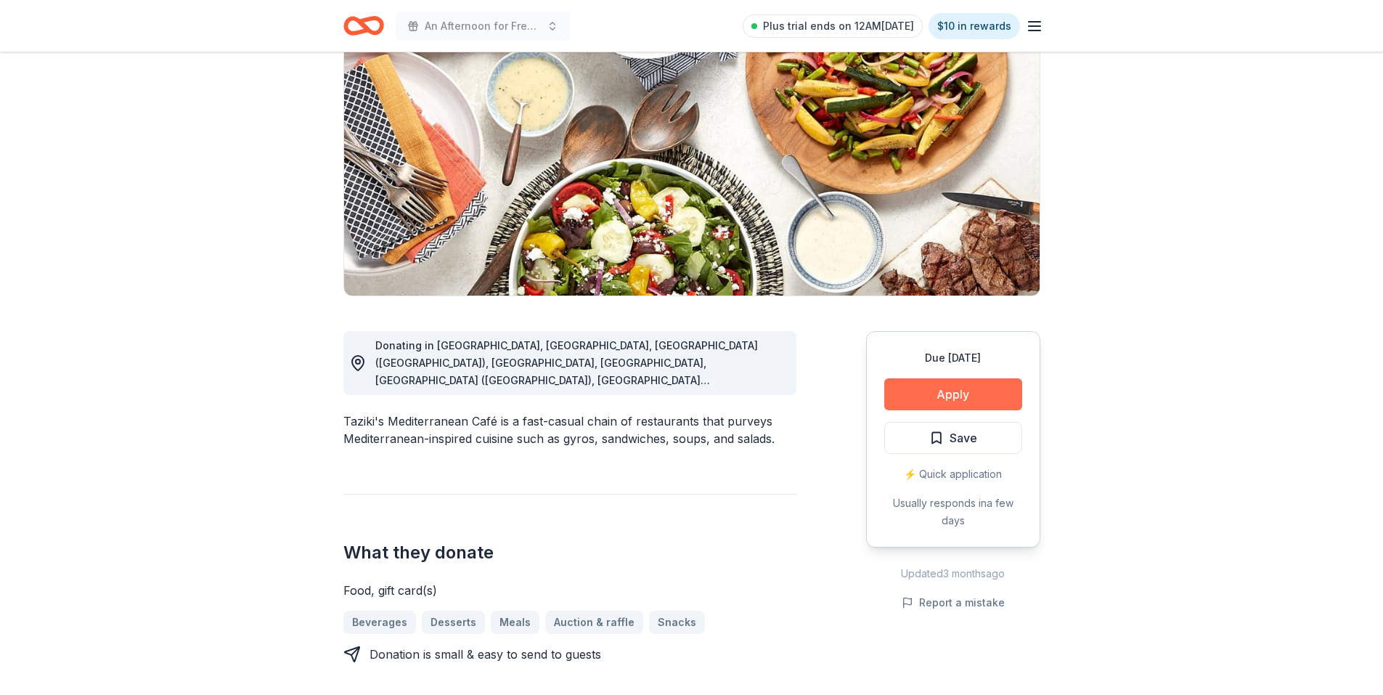
click at [948, 396] on button "Apply" at bounding box center [954, 394] width 138 height 32
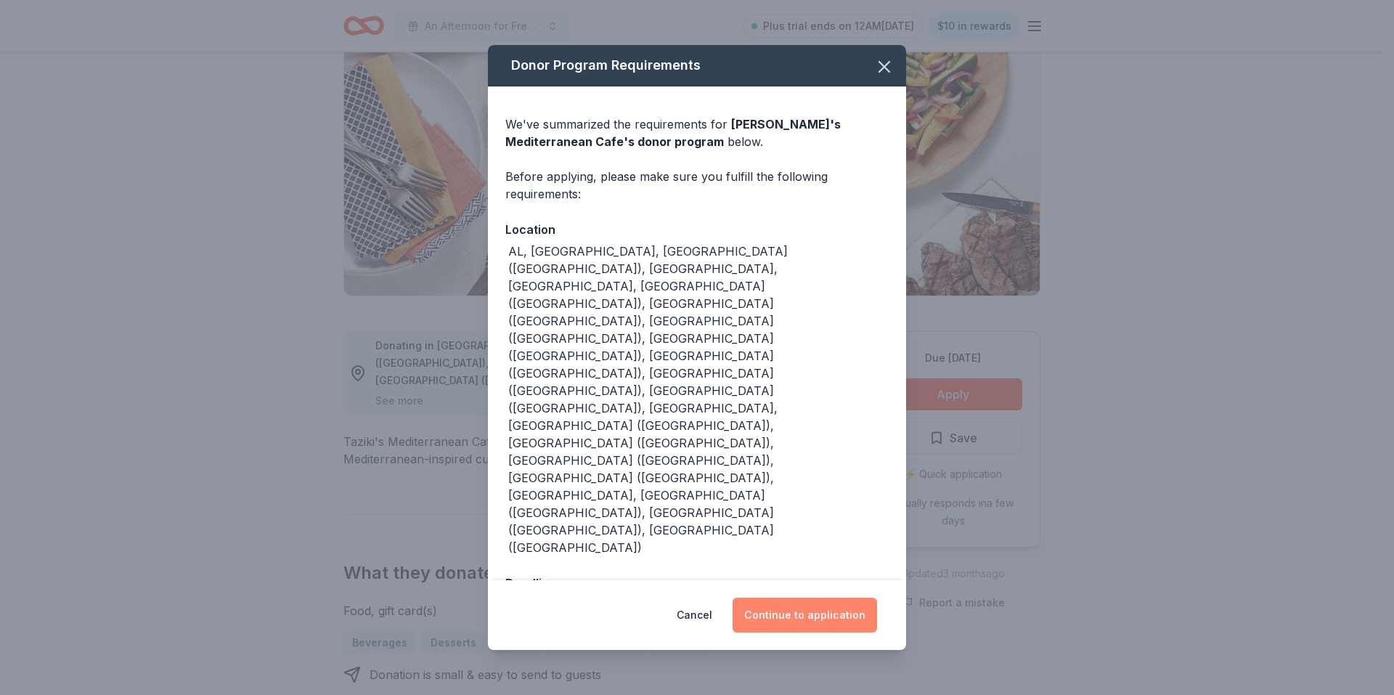
click at [808, 598] on button "Continue to application" at bounding box center [805, 615] width 145 height 35
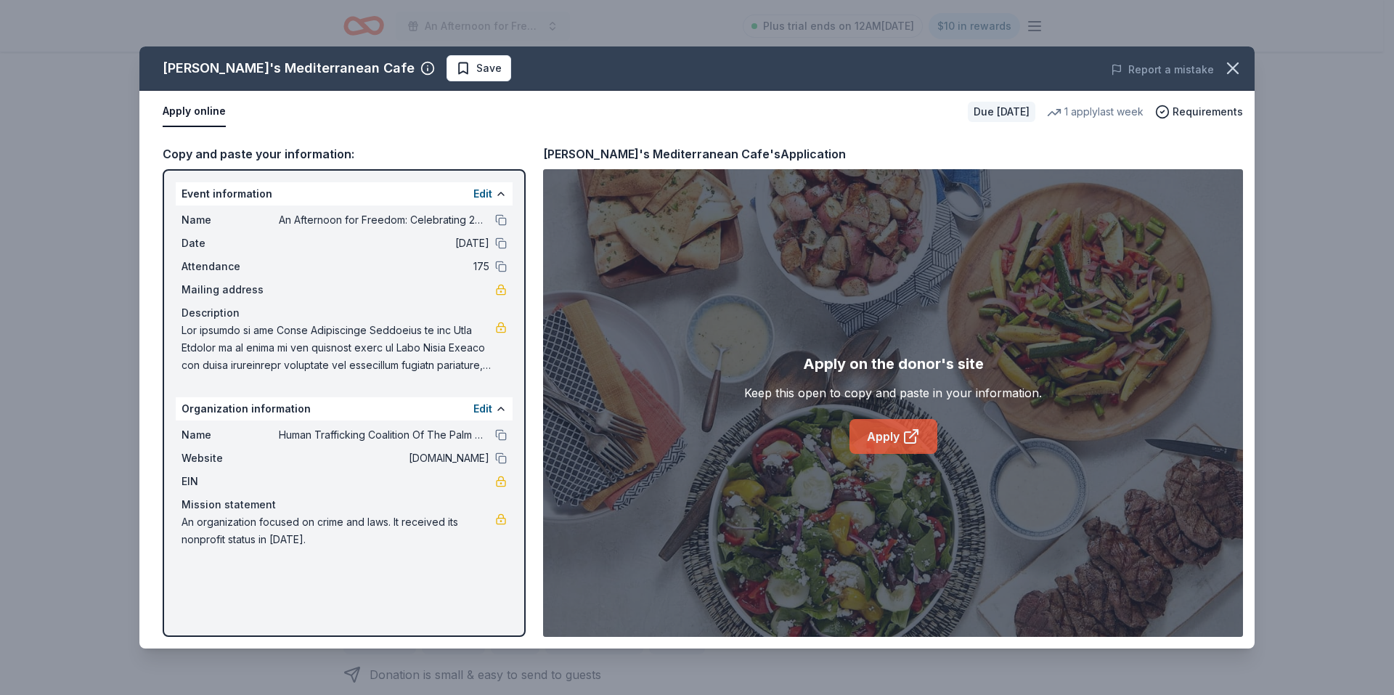
click at [871, 439] on link "Apply" at bounding box center [894, 436] width 88 height 35
click at [437, 273] on span "175" at bounding box center [384, 266] width 211 height 17
click at [893, 441] on link "Apply" at bounding box center [894, 436] width 88 height 35
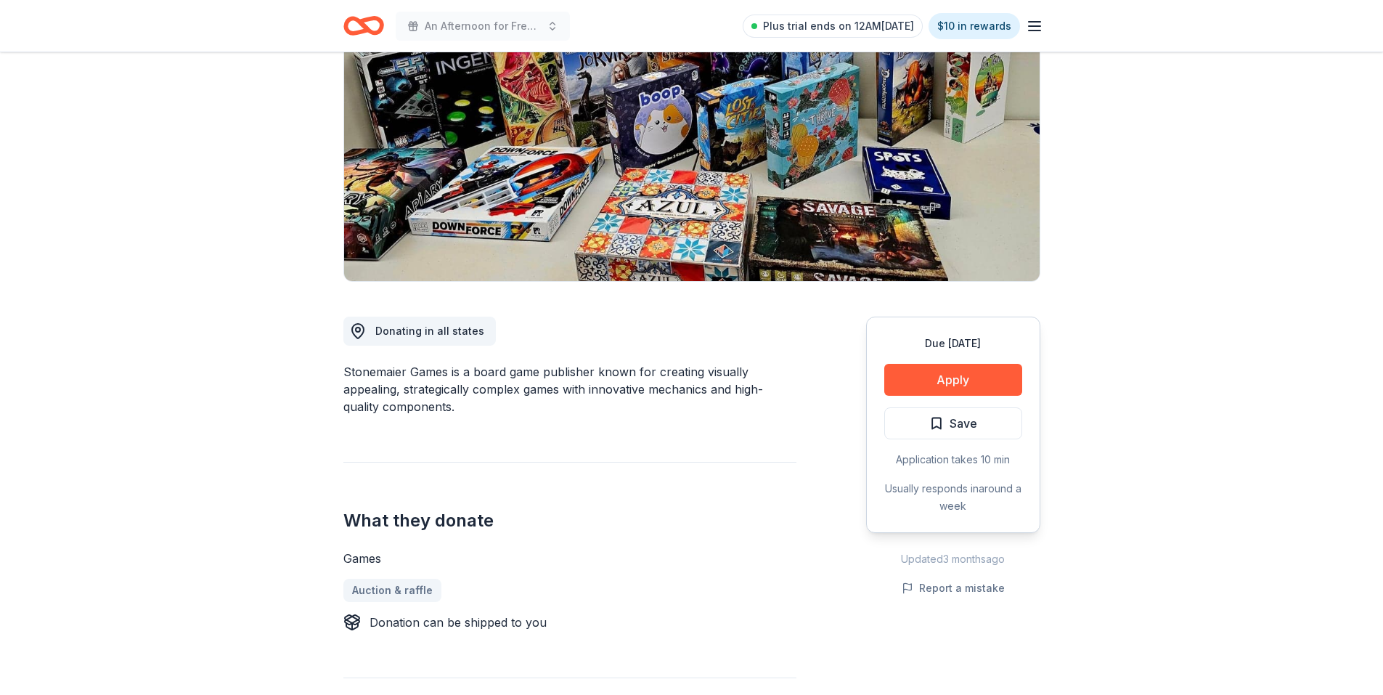
scroll to position [218, 0]
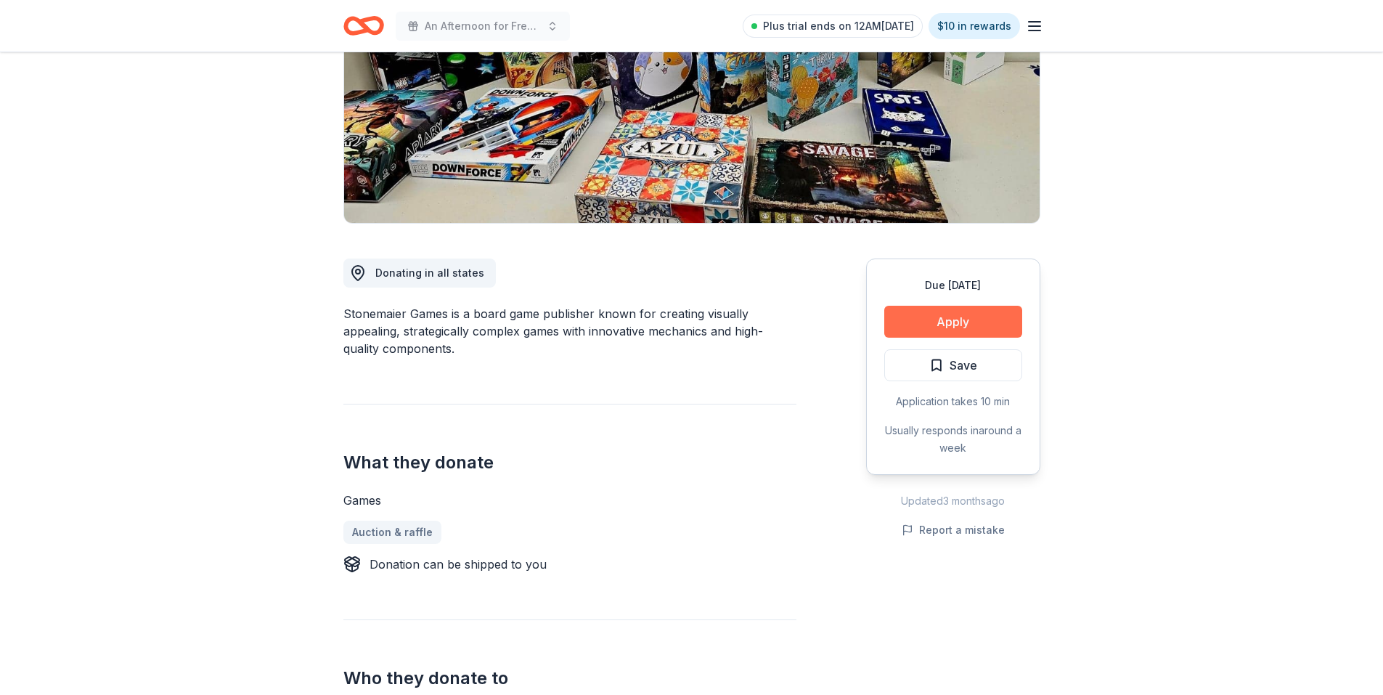
click at [943, 314] on button "Apply" at bounding box center [954, 322] width 138 height 32
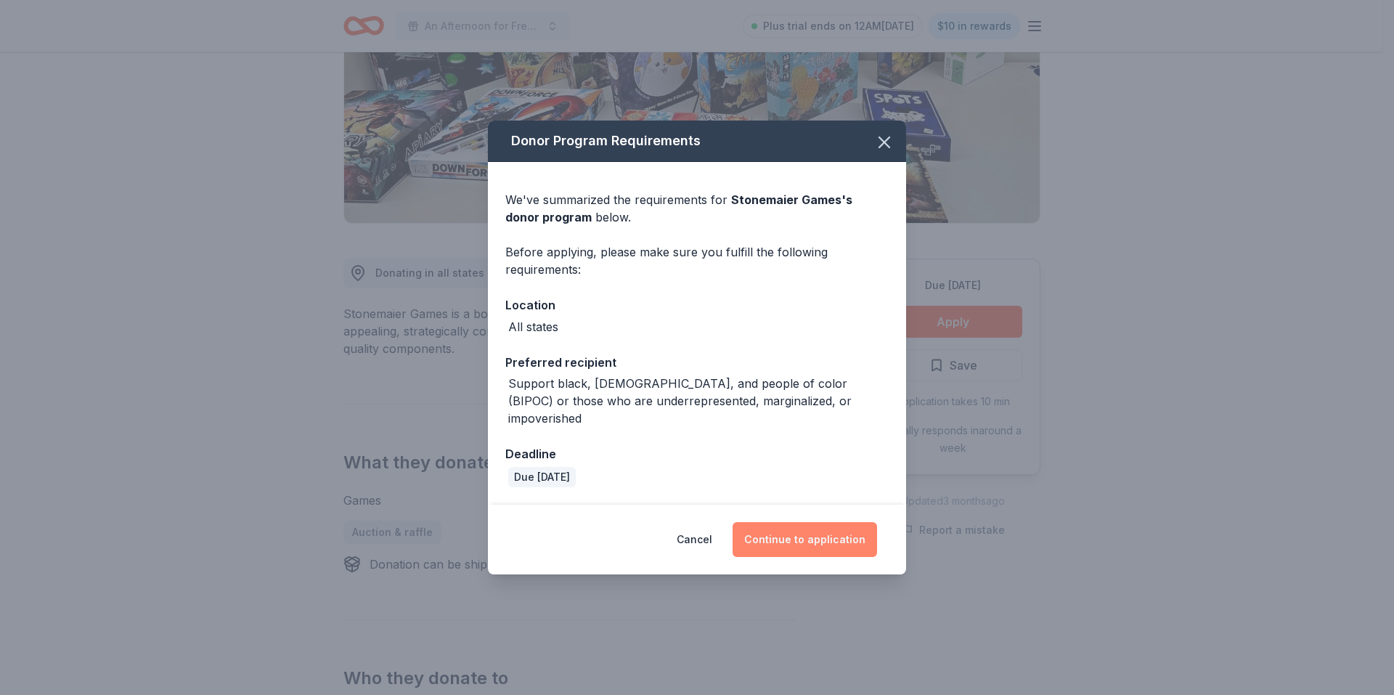
click at [826, 529] on button "Continue to application" at bounding box center [805, 539] width 145 height 35
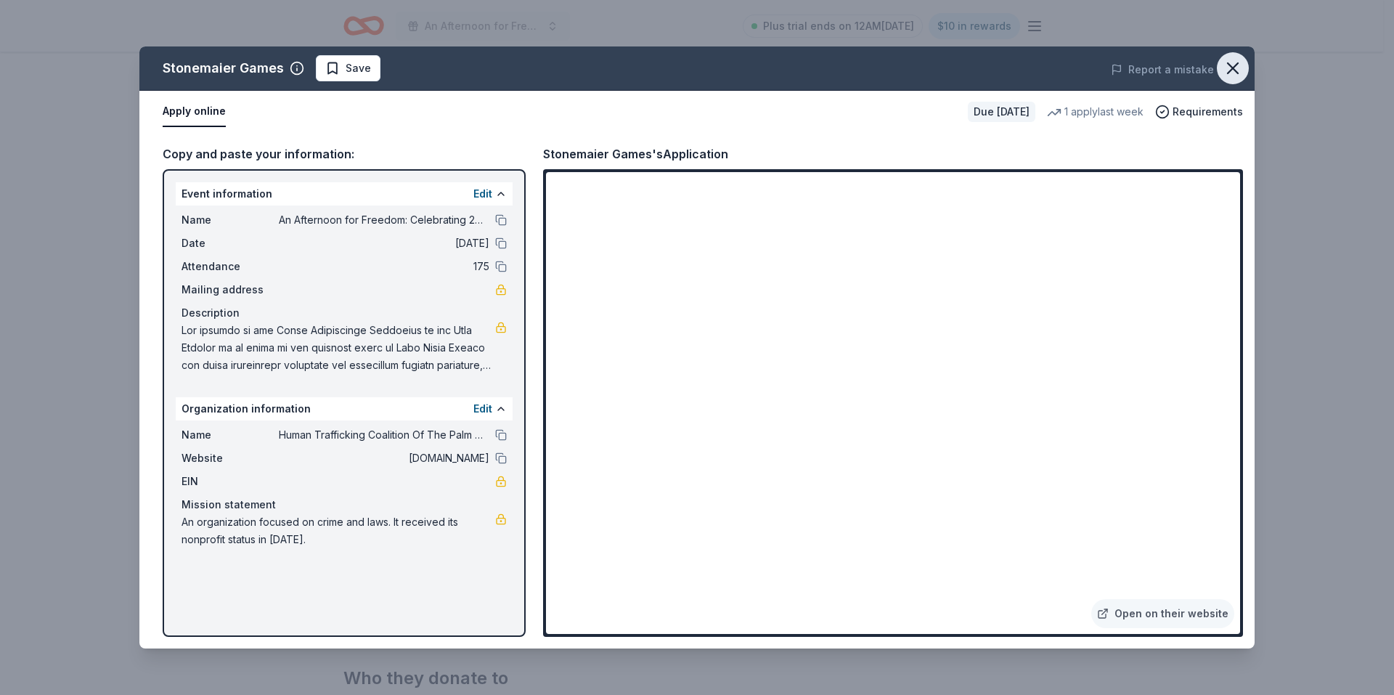
click at [1239, 73] on icon "button" at bounding box center [1233, 68] width 20 height 20
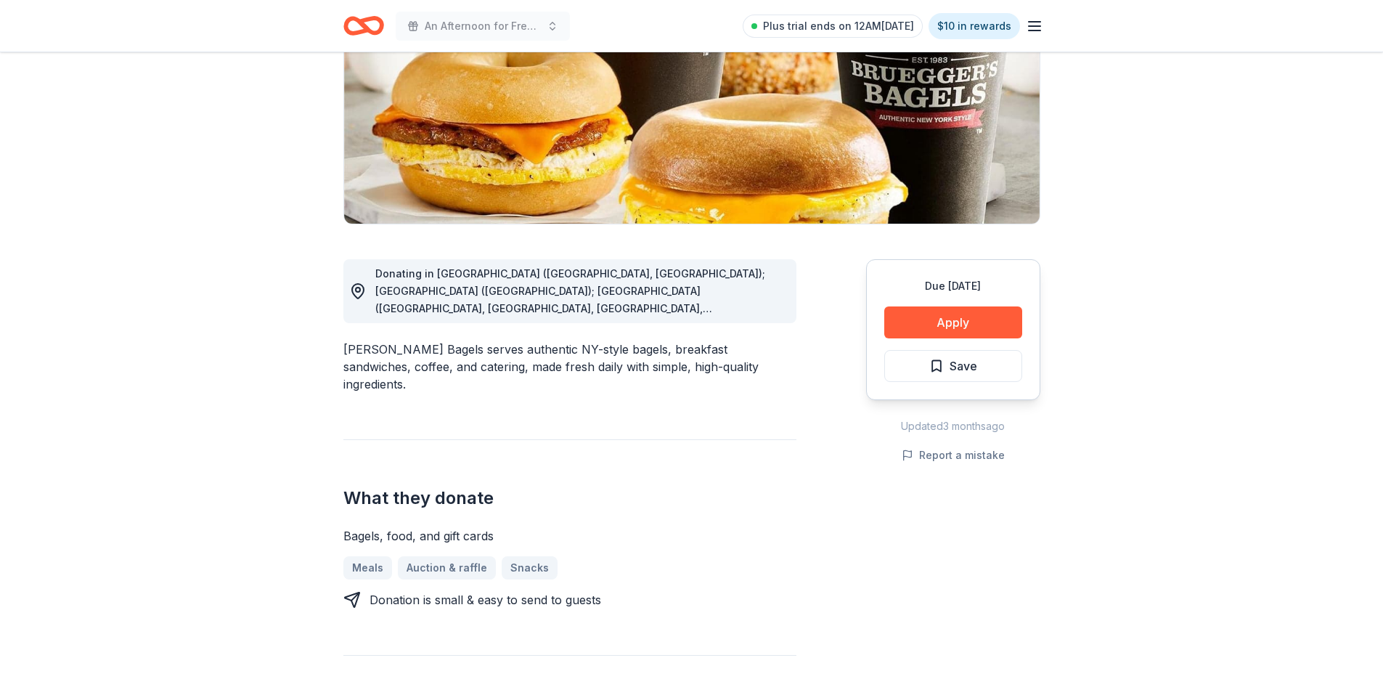
scroll to position [218, 0]
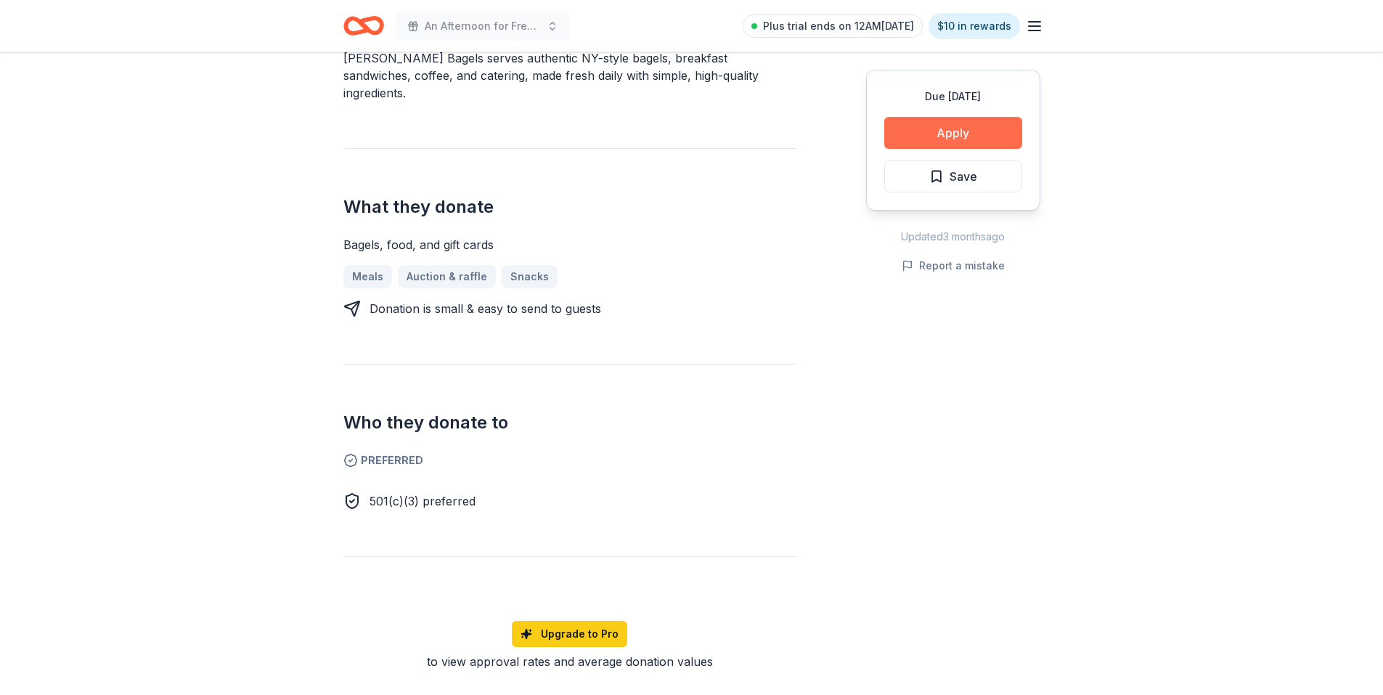
click at [1000, 123] on button "Apply" at bounding box center [954, 133] width 138 height 32
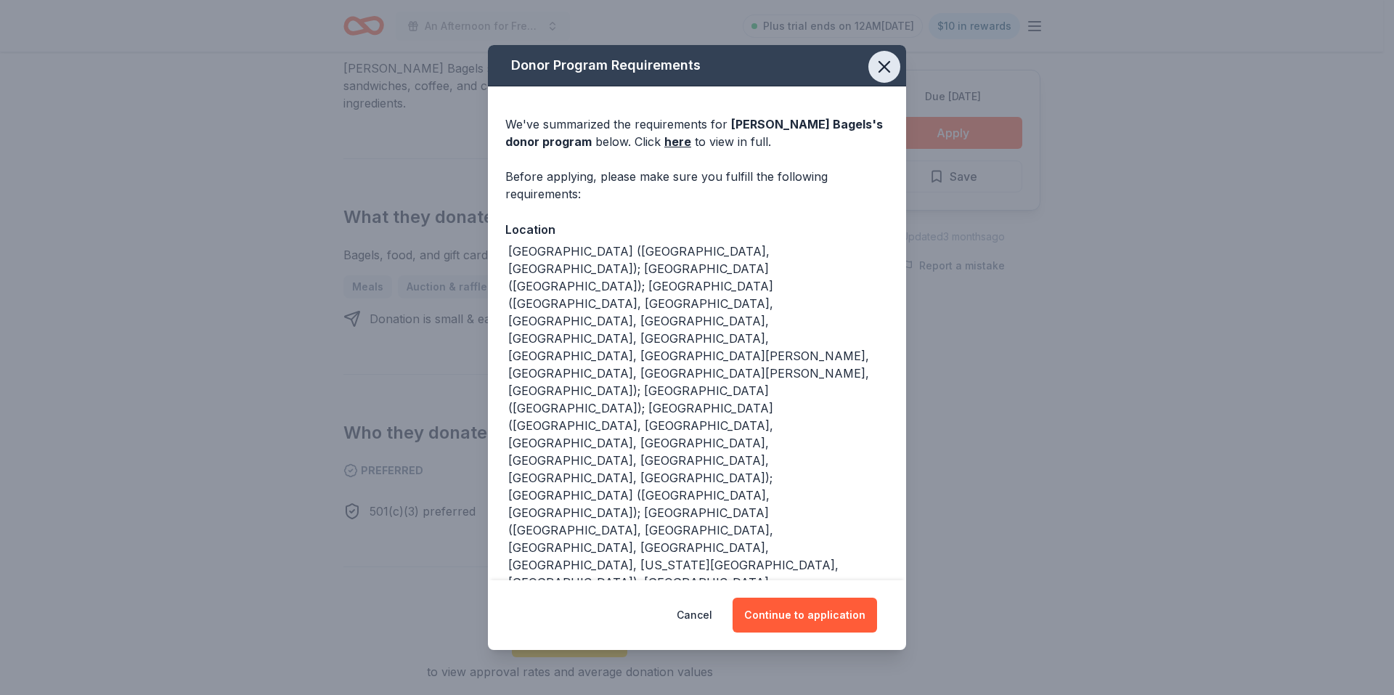
click at [879, 62] on icon "button" at bounding box center [884, 67] width 10 height 10
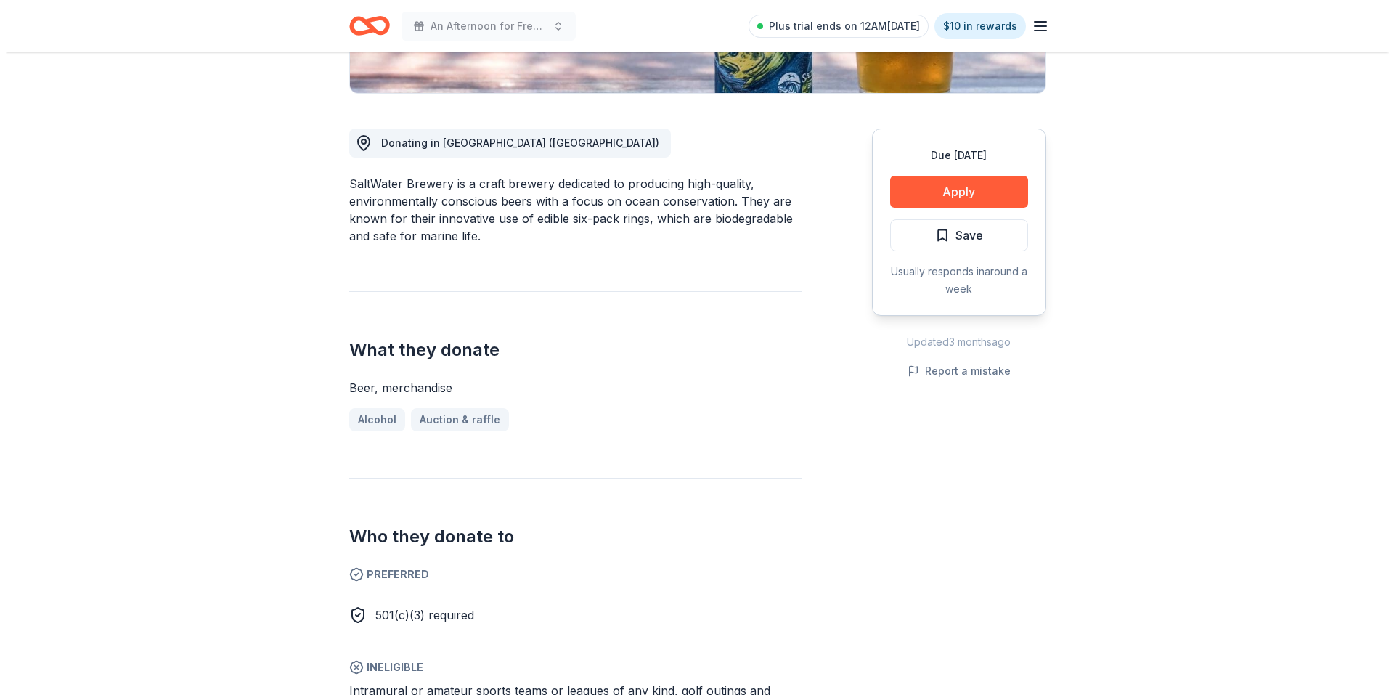
scroll to position [363, 0]
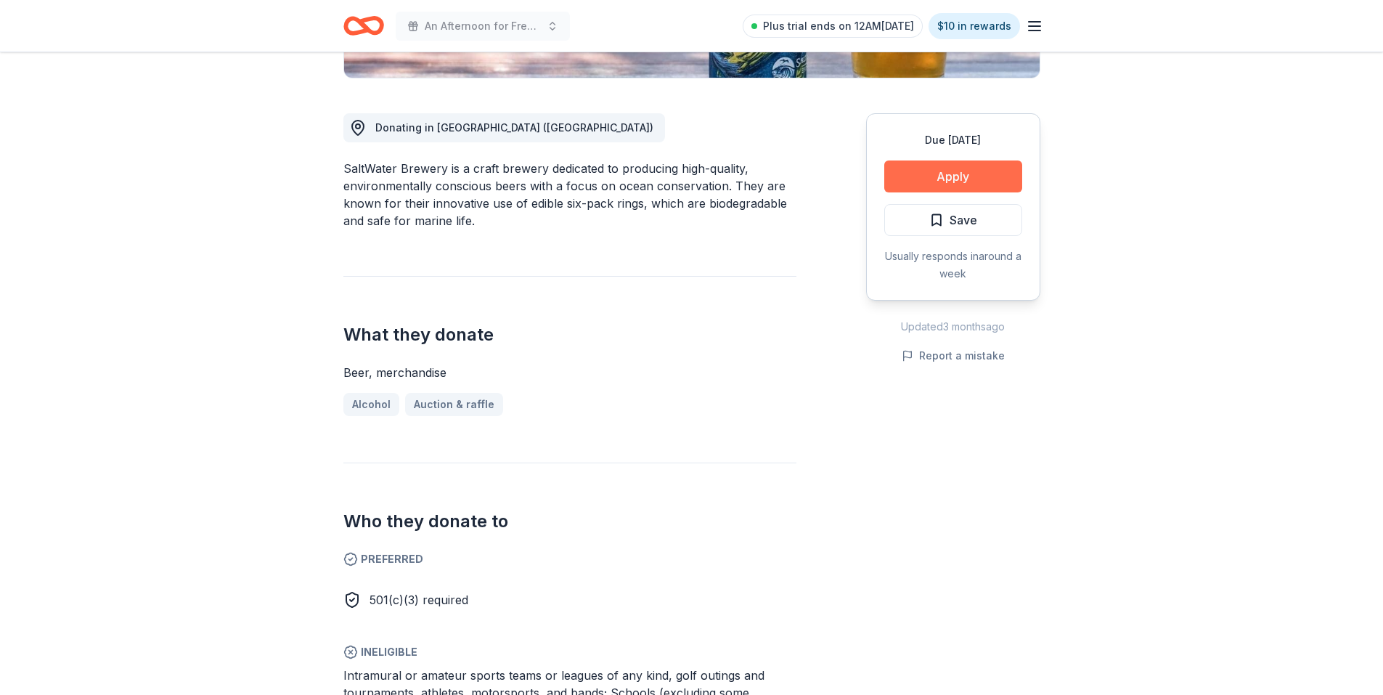
click at [992, 176] on button "Apply" at bounding box center [954, 176] width 138 height 32
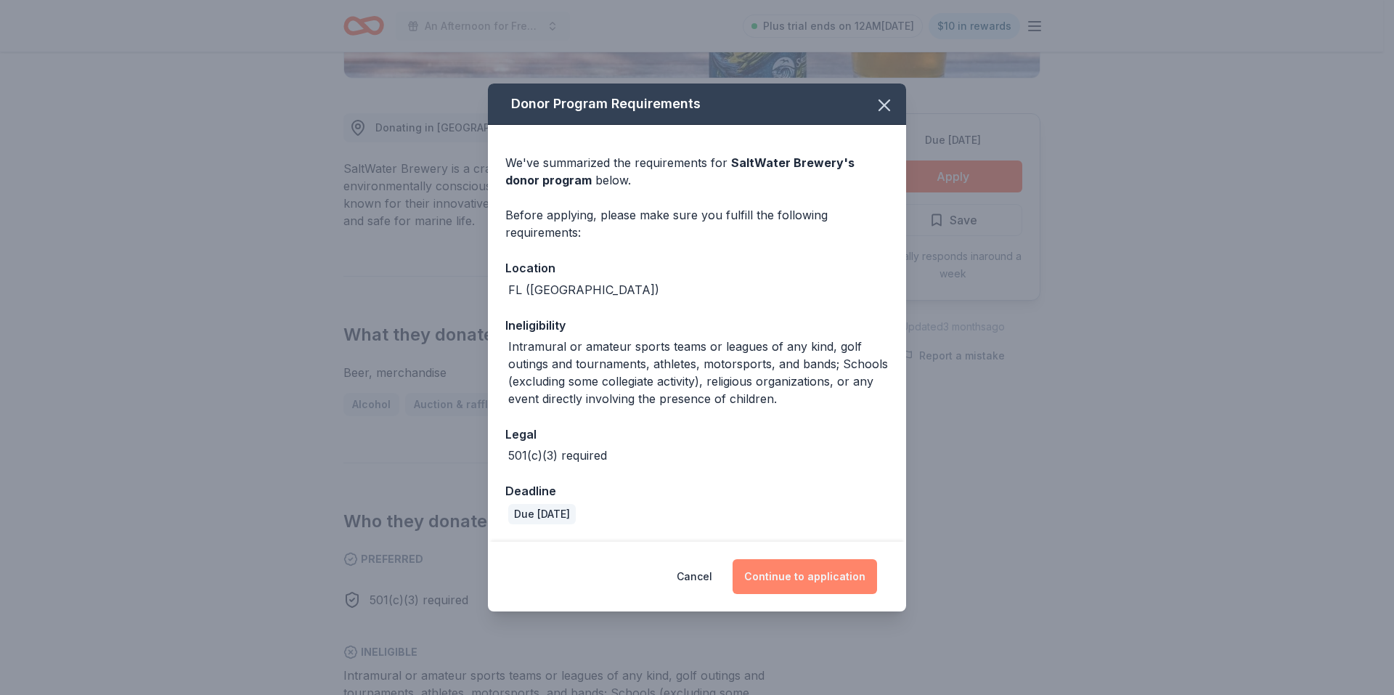
click at [838, 574] on button "Continue to application" at bounding box center [805, 576] width 145 height 35
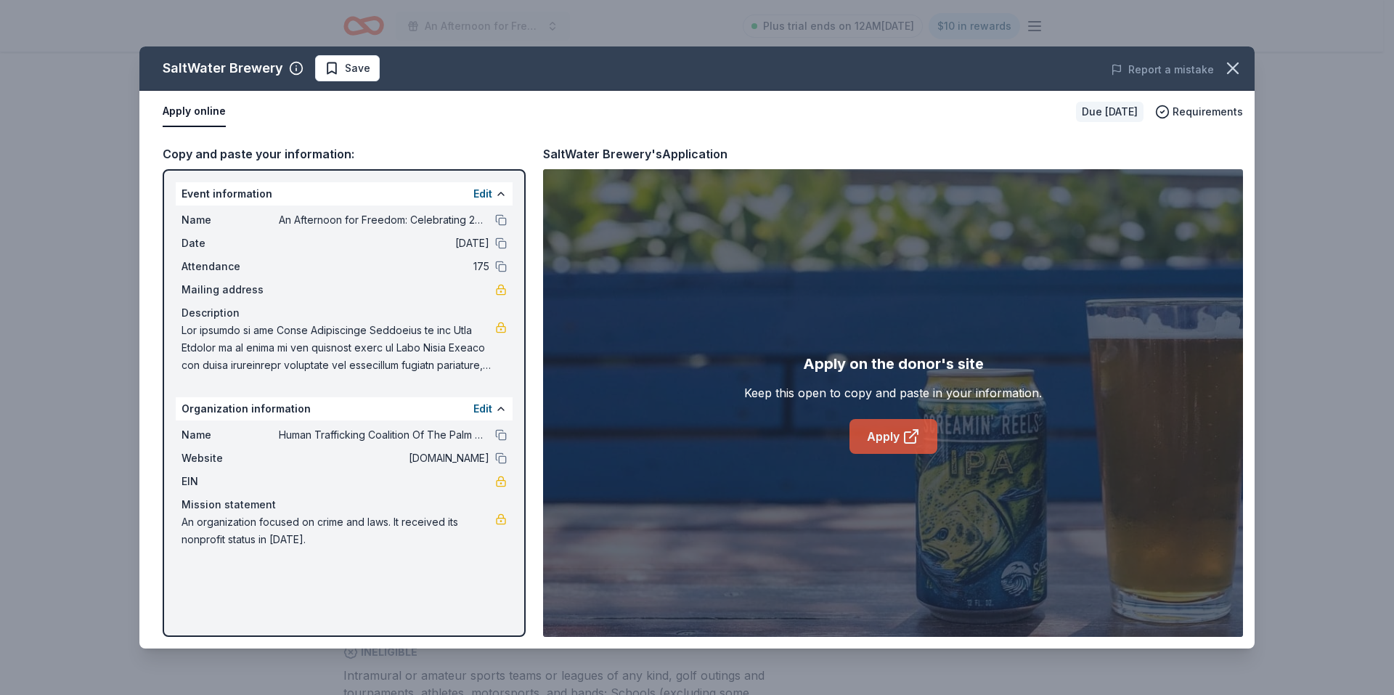
click at [911, 432] on icon at bounding box center [911, 436] width 17 height 17
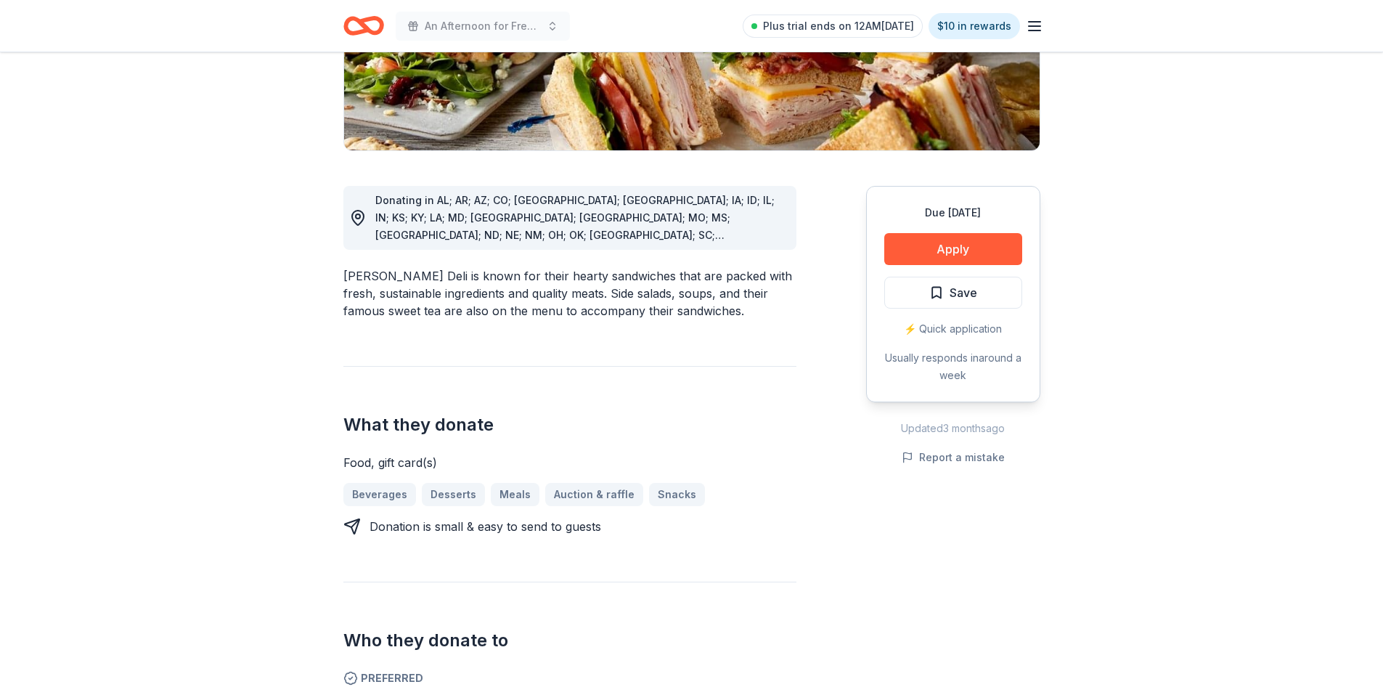
scroll to position [363, 0]
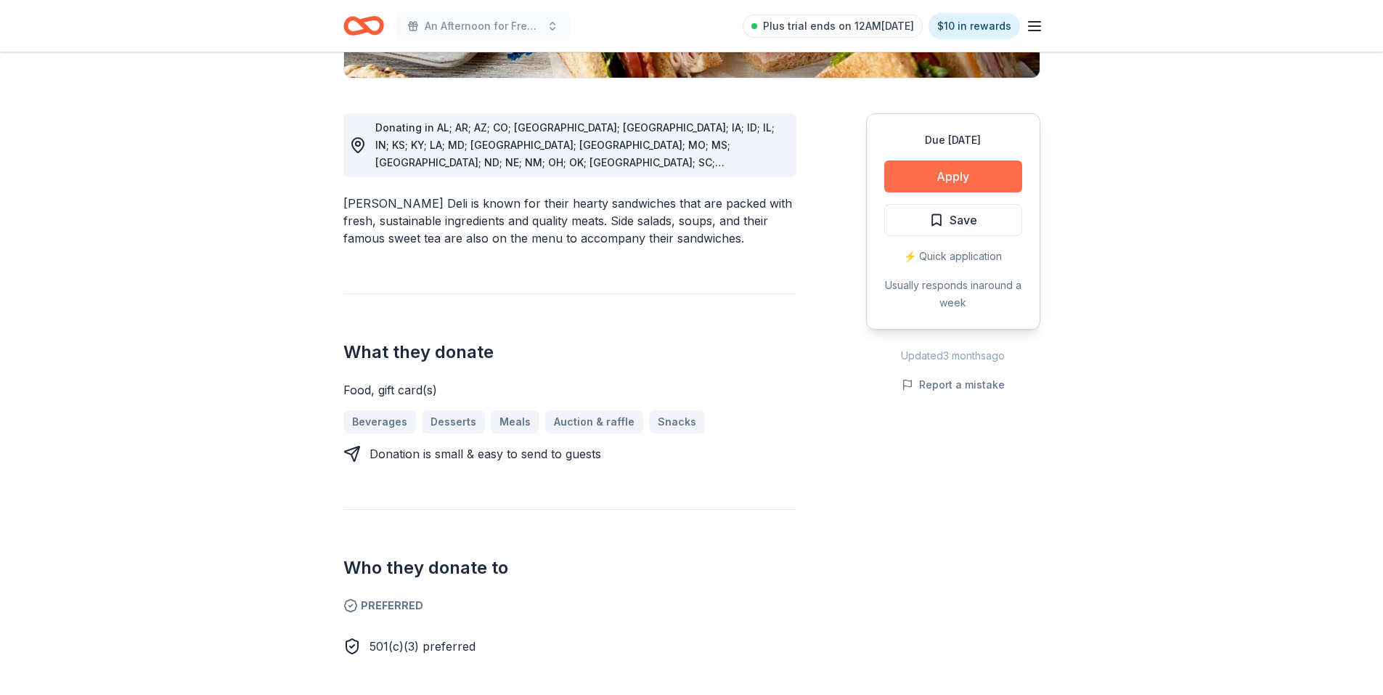
click at [990, 178] on button "Apply" at bounding box center [954, 176] width 138 height 32
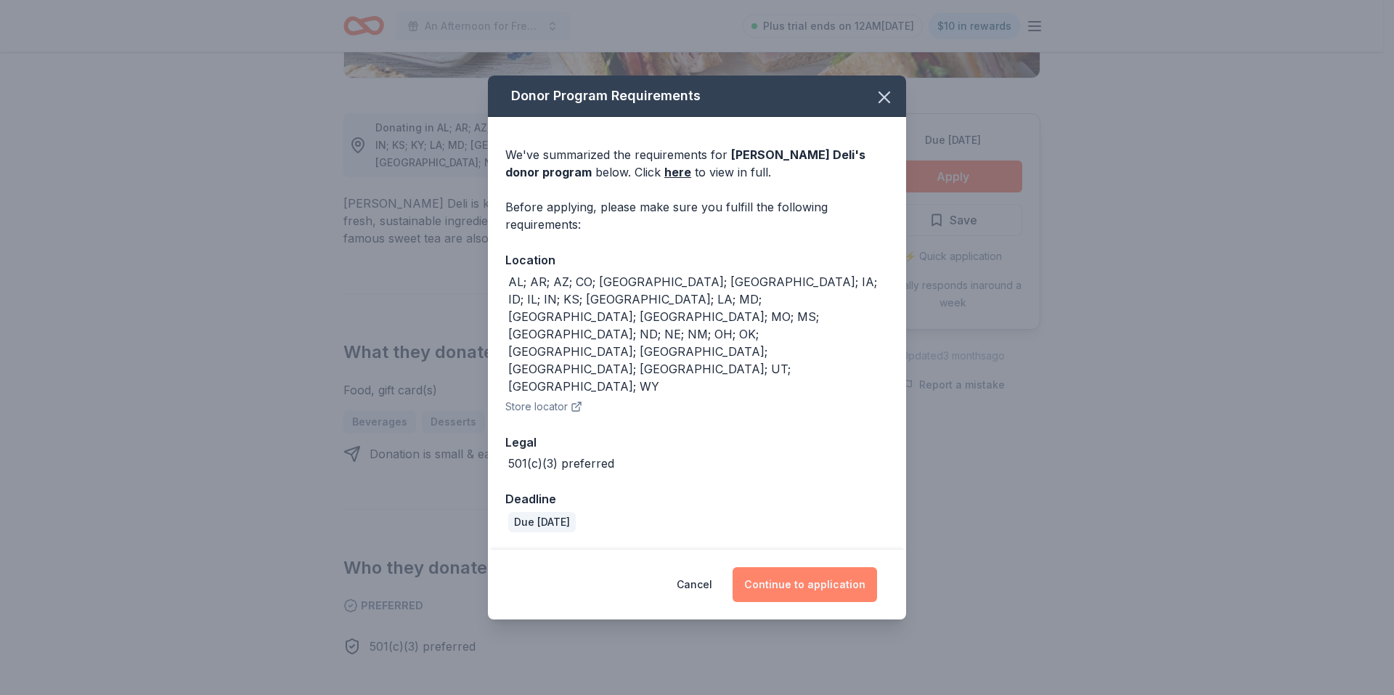
click at [812, 567] on button "Continue to application" at bounding box center [805, 584] width 145 height 35
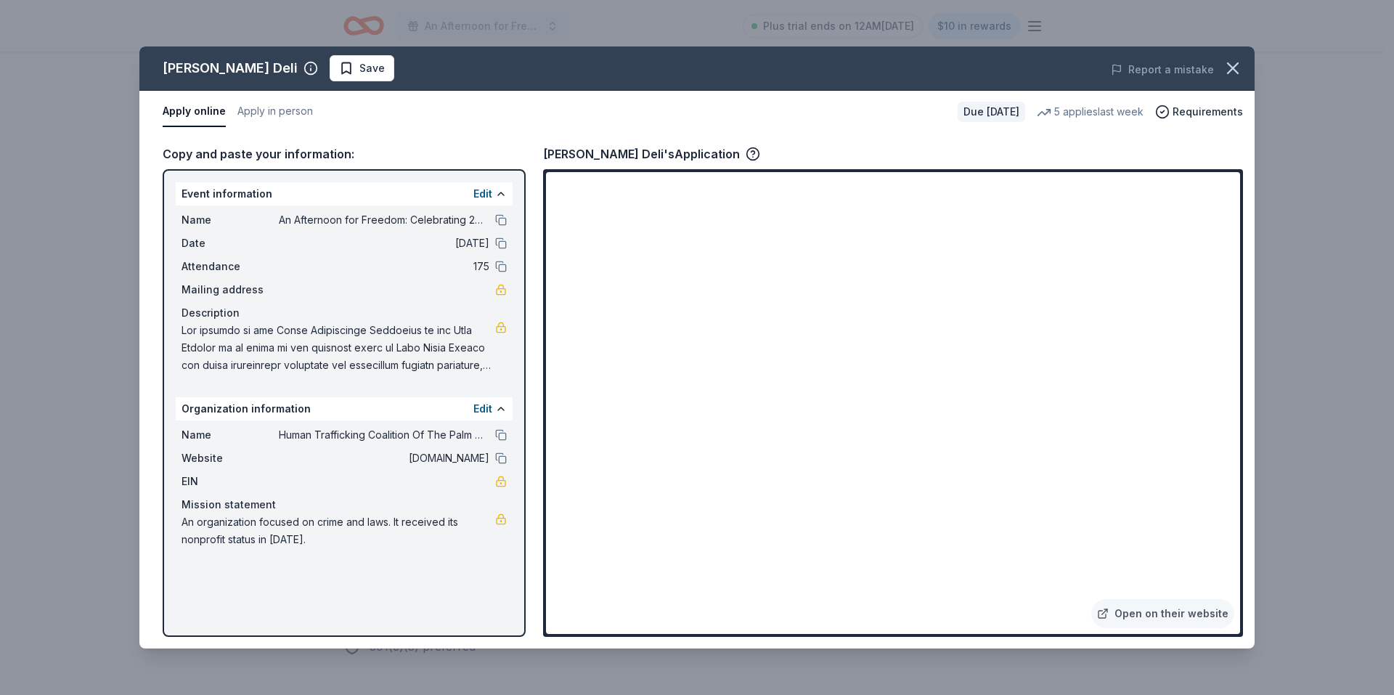
click at [1232, 64] on icon "button" at bounding box center [1233, 68] width 20 height 20
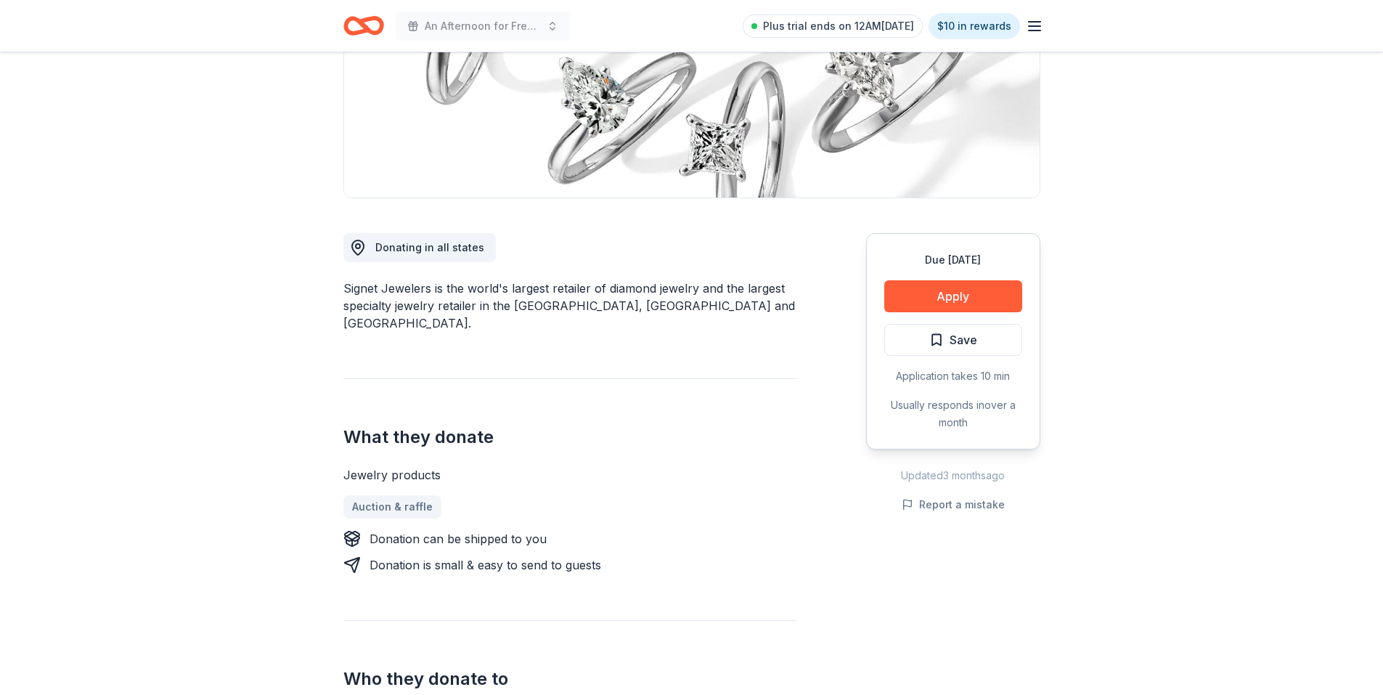
scroll to position [218, 0]
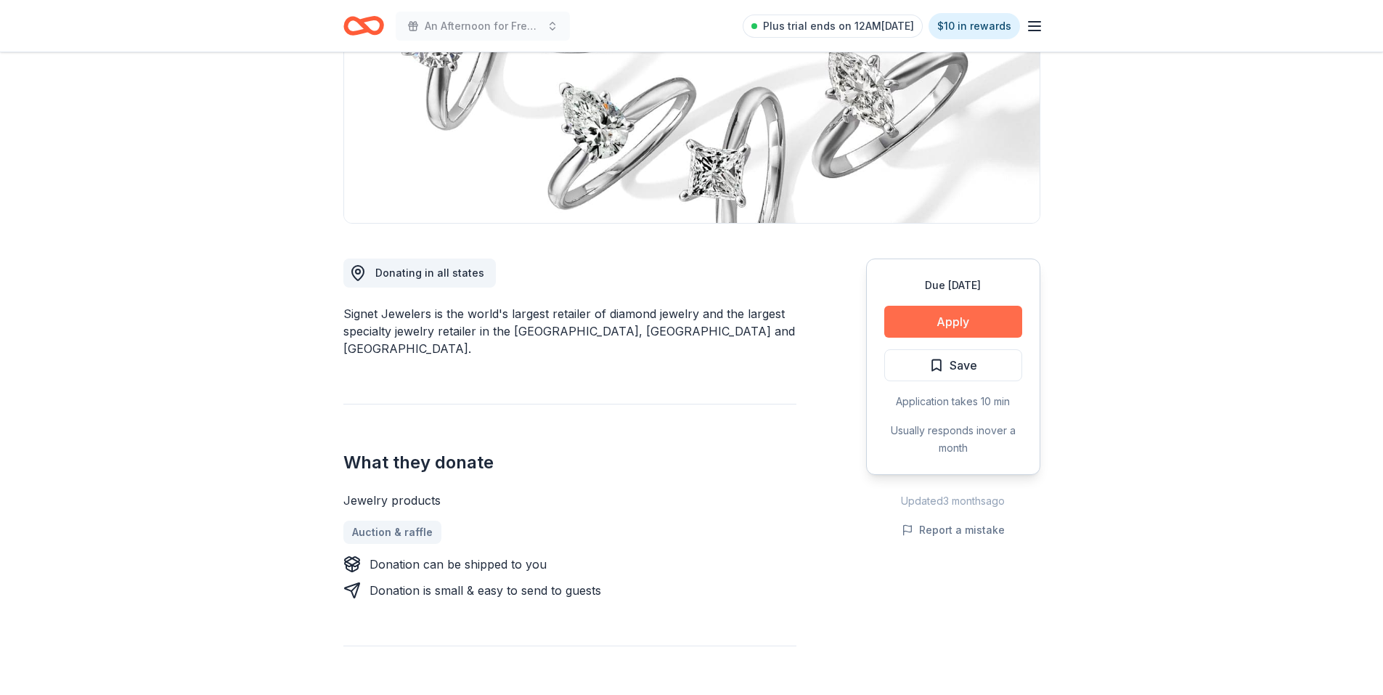
click at [938, 326] on button "Apply" at bounding box center [954, 322] width 138 height 32
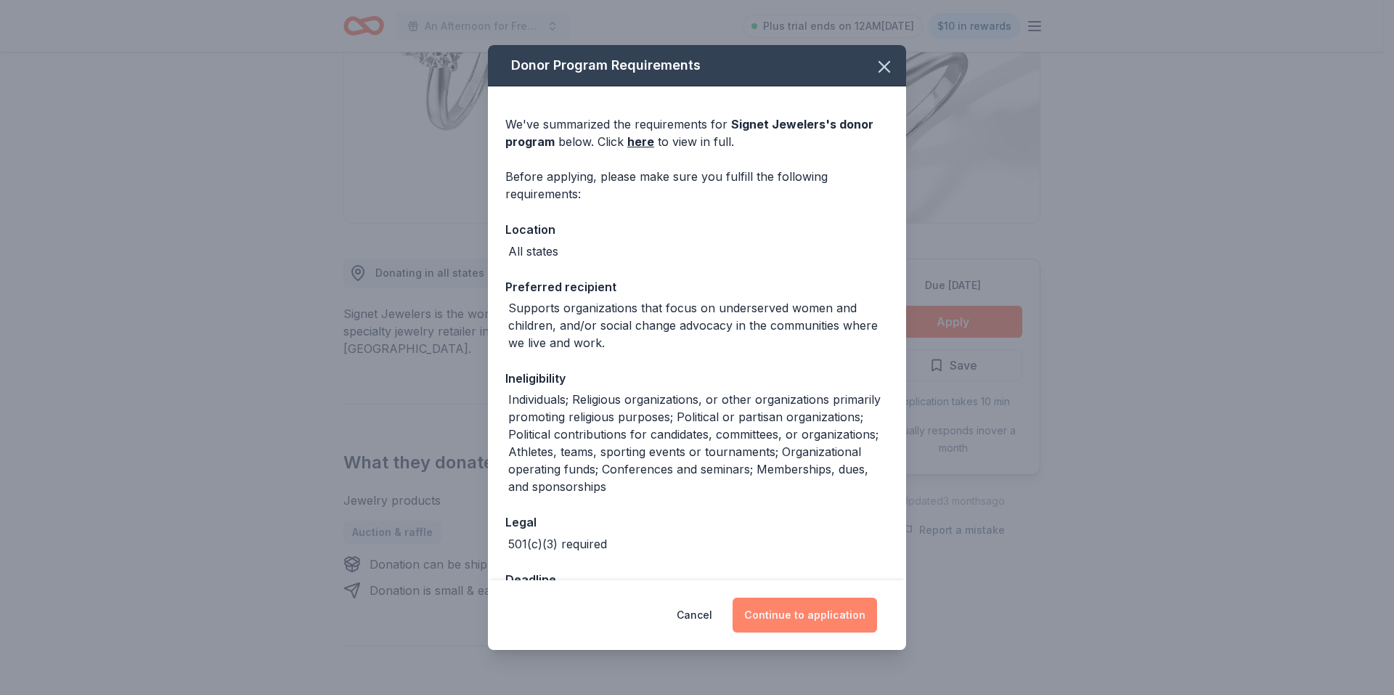
click at [814, 620] on button "Continue to application" at bounding box center [805, 615] width 145 height 35
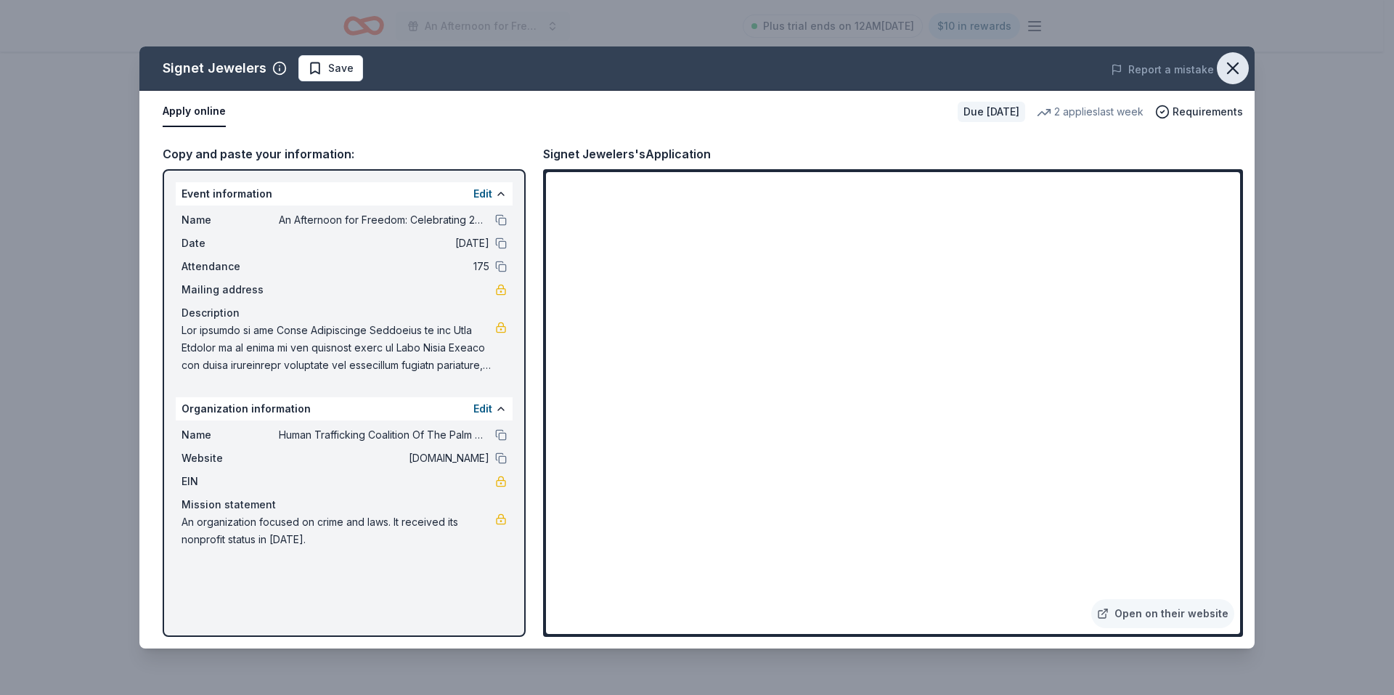
click at [1235, 65] on icon "button" at bounding box center [1233, 68] width 20 height 20
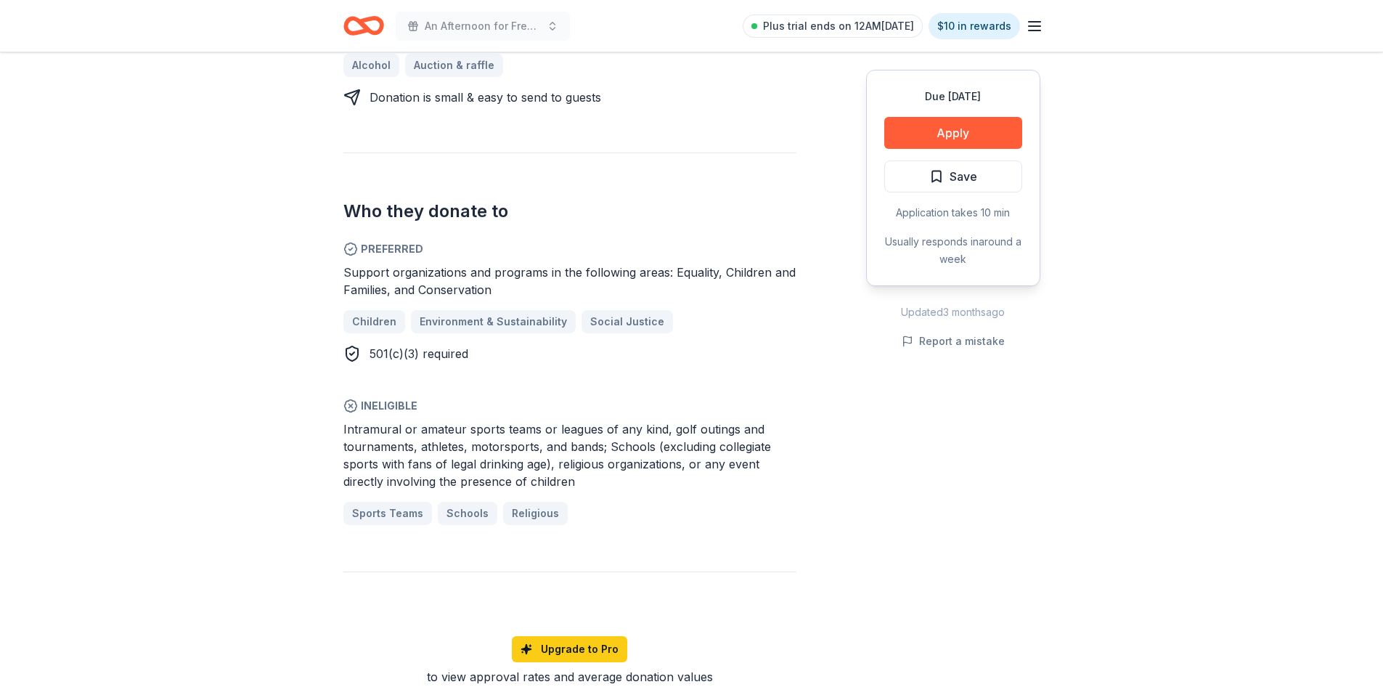
scroll to position [73, 0]
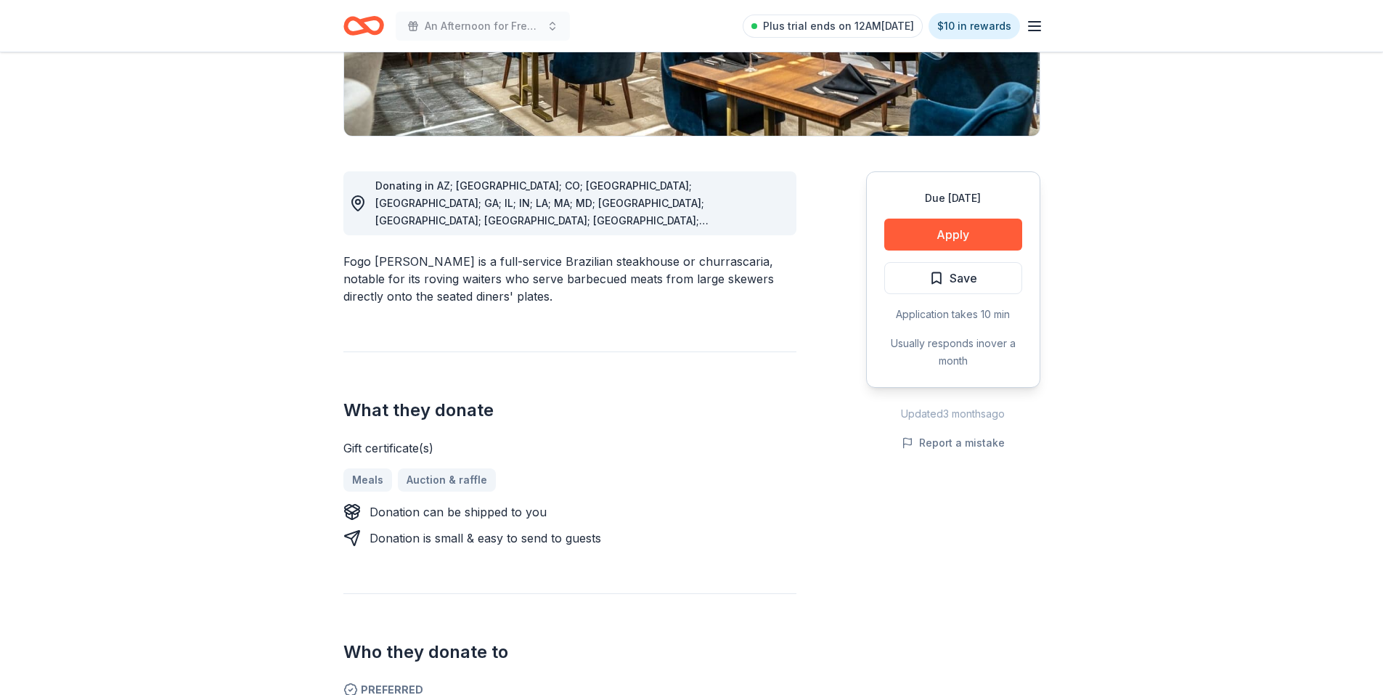
scroll to position [290, 0]
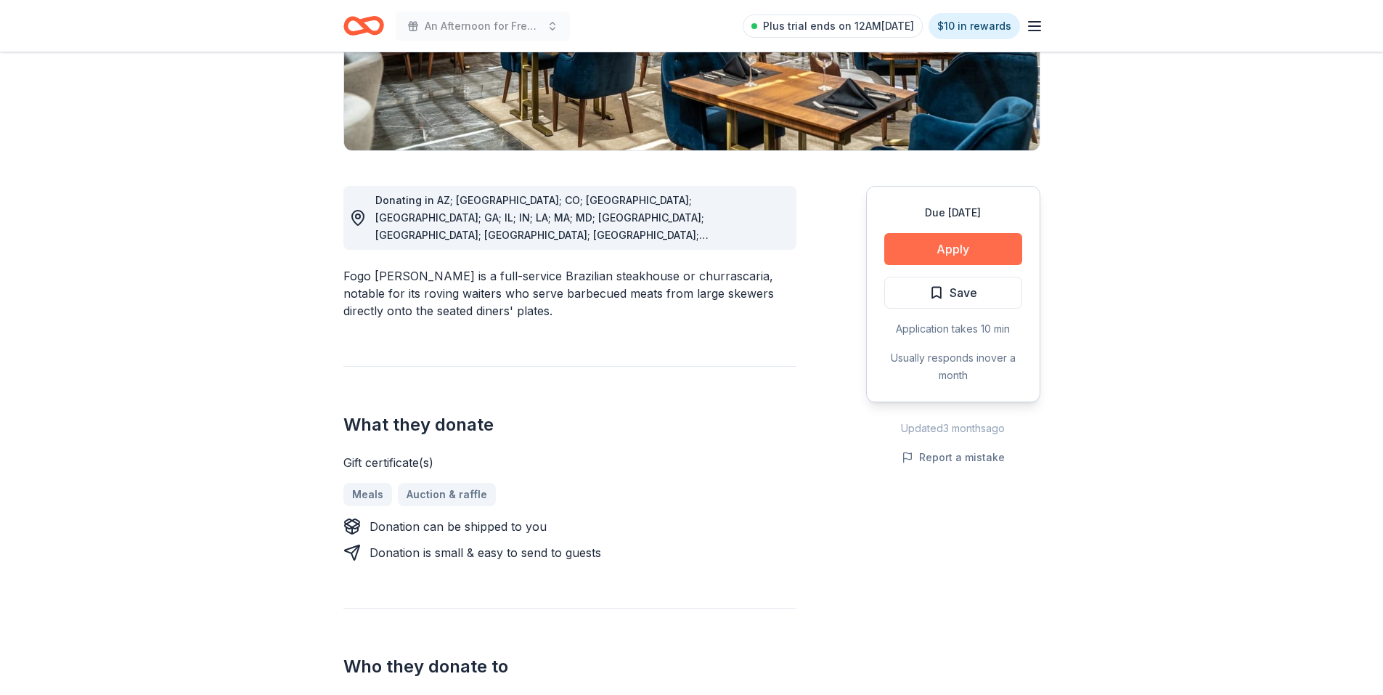
click at [931, 243] on button "Apply" at bounding box center [954, 249] width 138 height 32
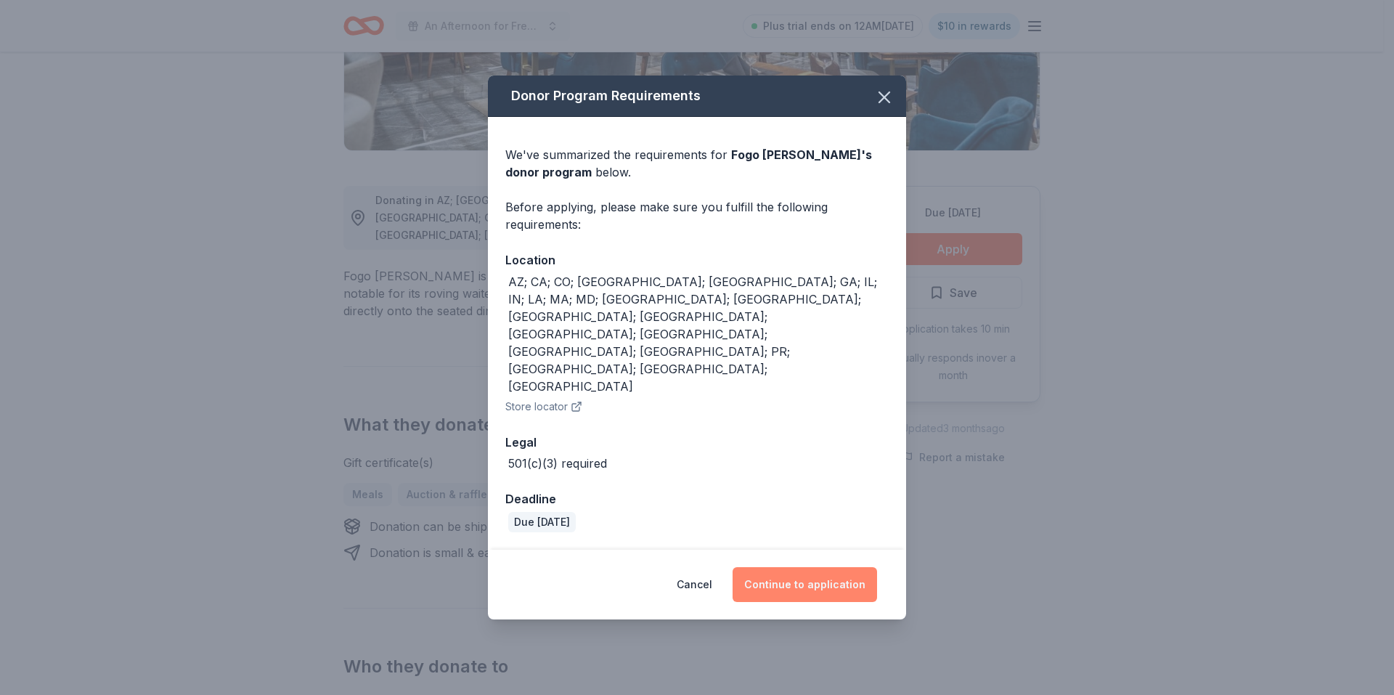
click at [797, 567] on button "Continue to application" at bounding box center [805, 584] width 145 height 35
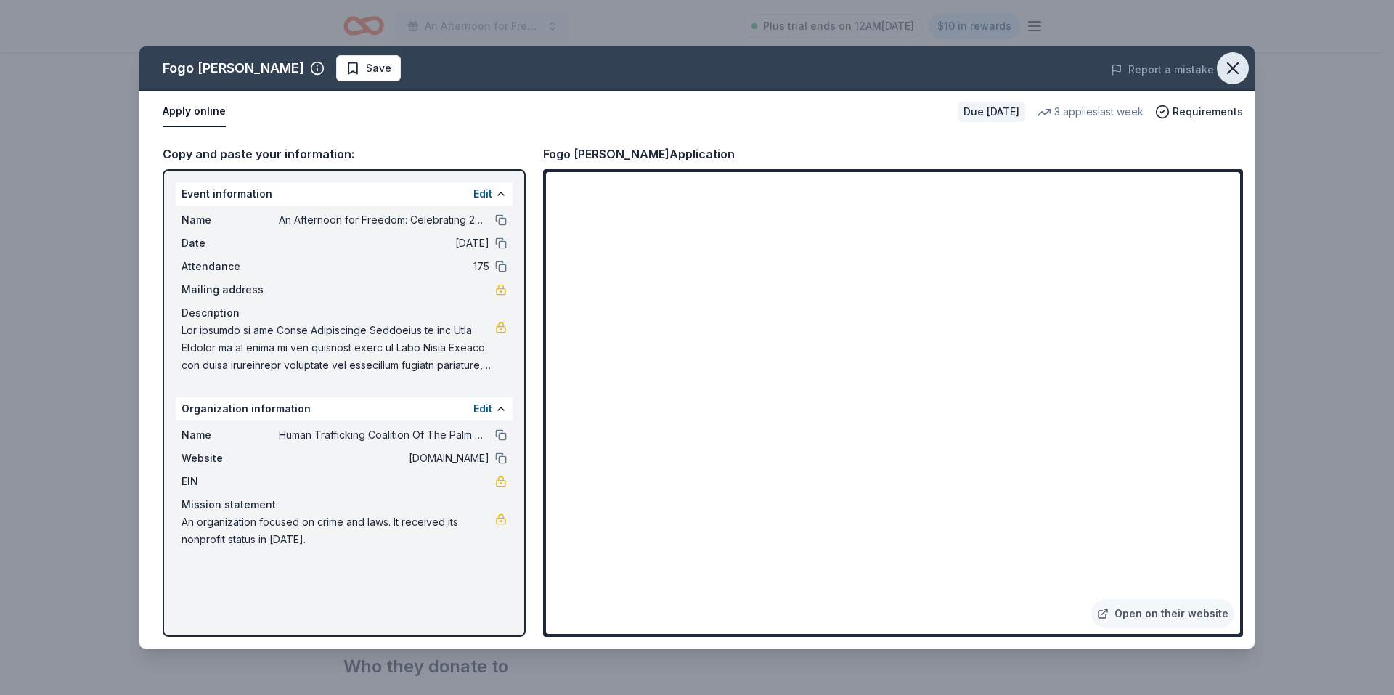
click at [1234, 71] on icon "button" at bounding box center [1233, 68] width 20 height 20
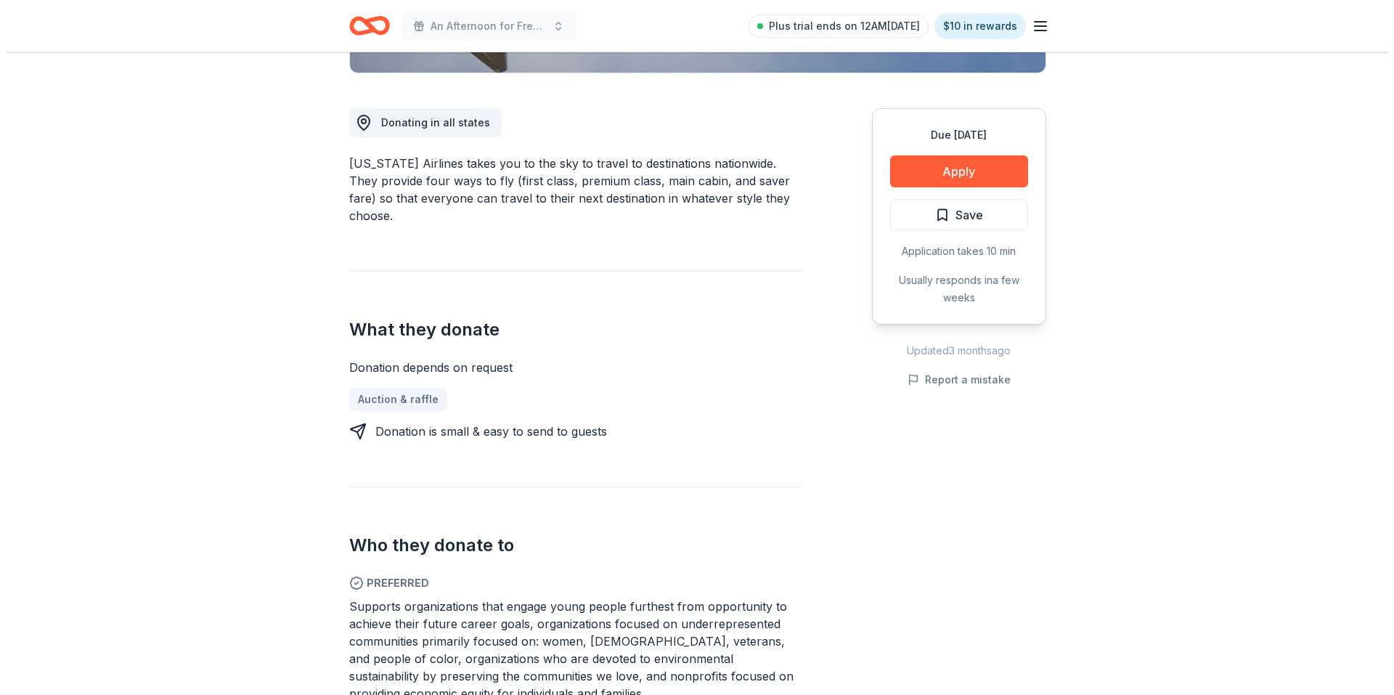
scroll to position [363, 0]
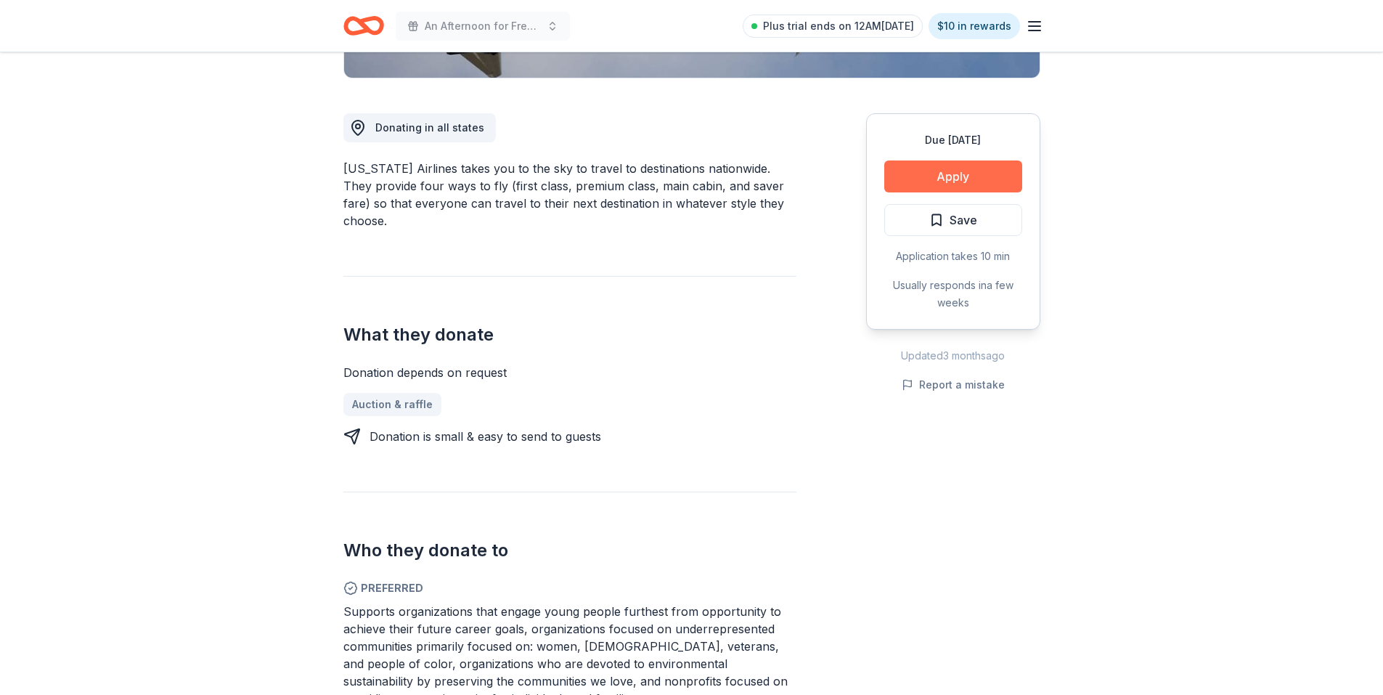
click at [944, 168] on button "Apply" at bounding box center [954, 176] width 138 height 32
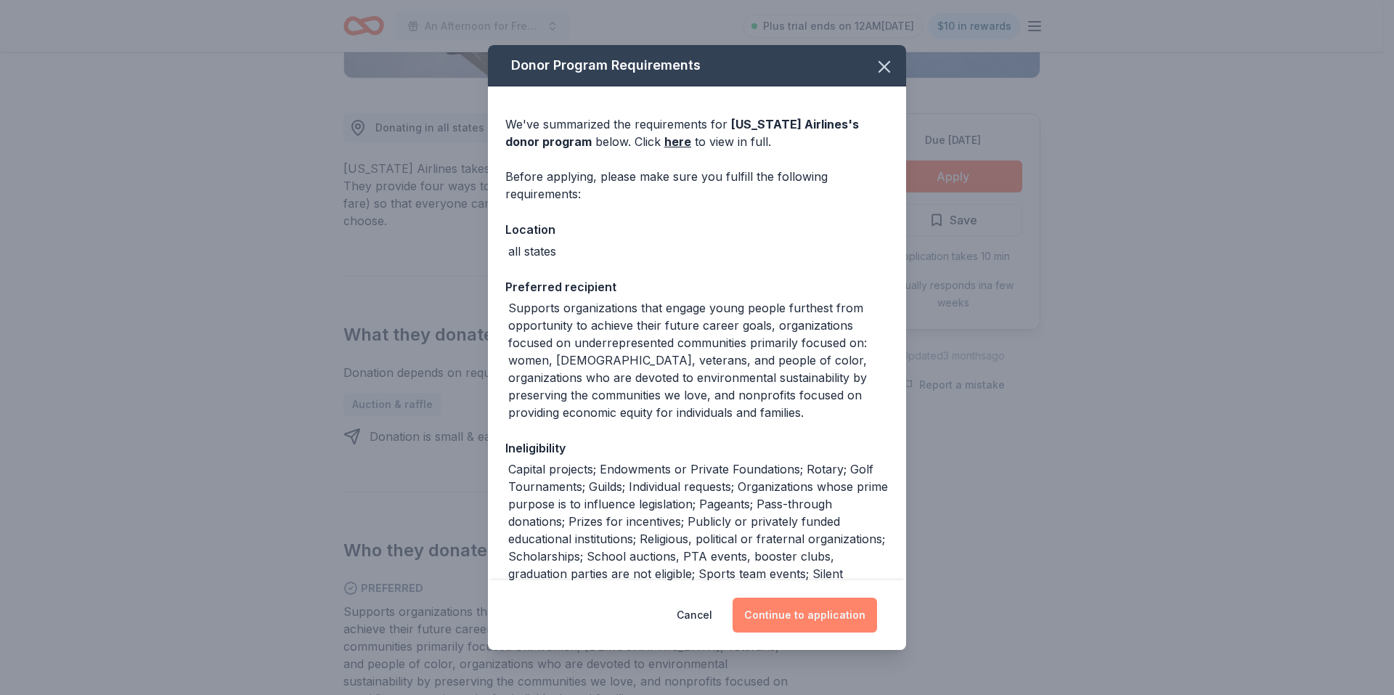
click at [776, 617] on button "Continue to application" at bounding box center [805, 615] width 145 height 35
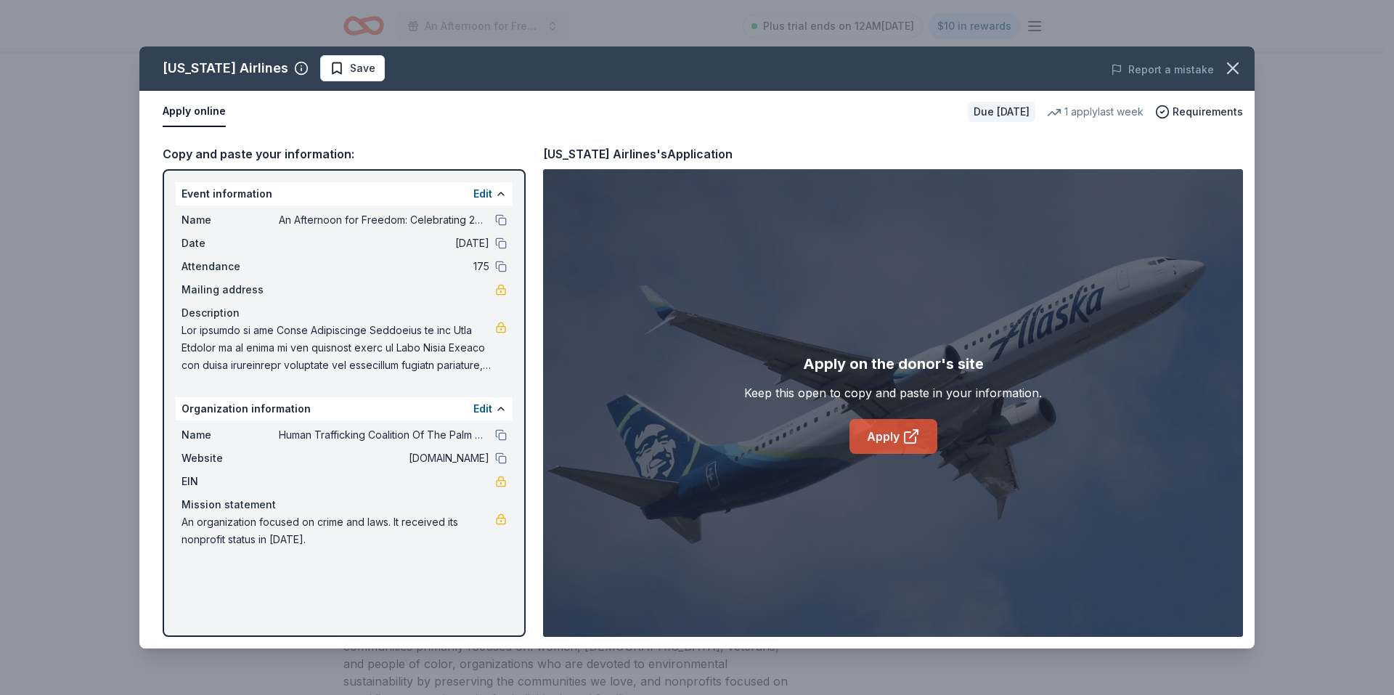
click at [886, 434] on link "Apply" at bounding box center [894, 436] width 88 height 35
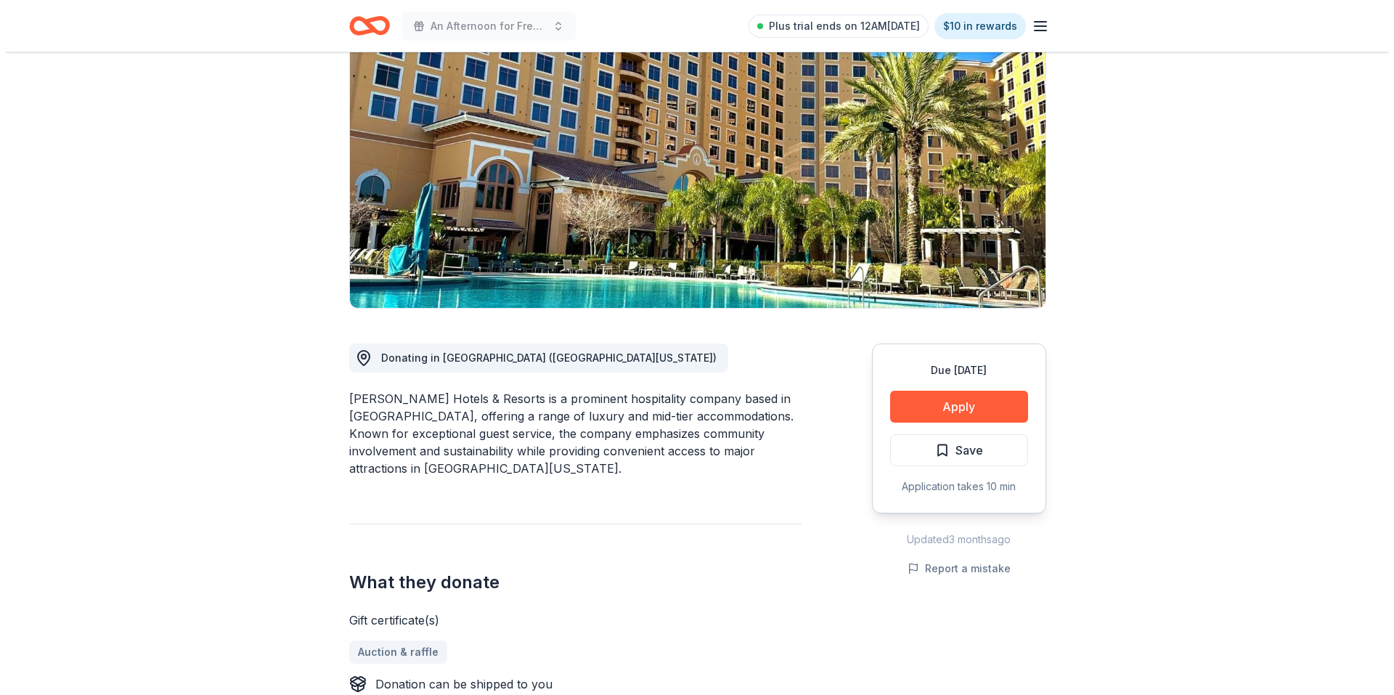
scroll to position [218, 0]
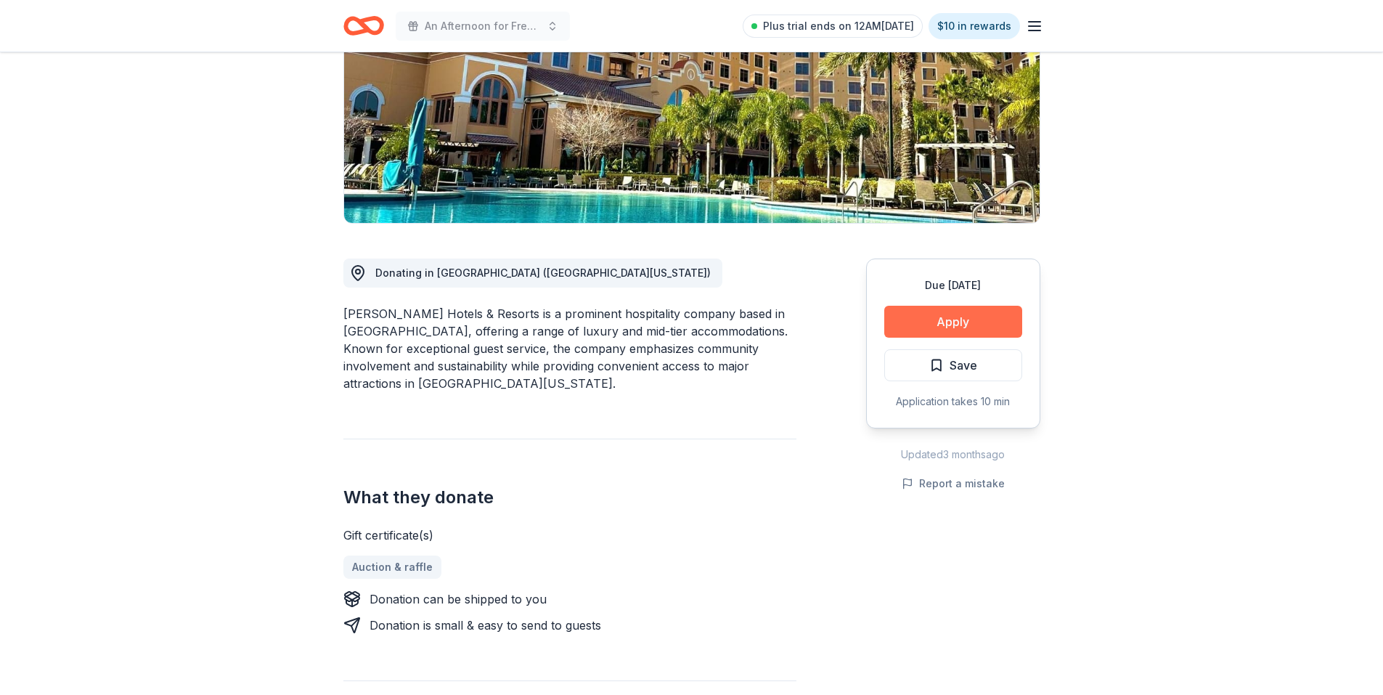
click at [930, 322] on button "Apply" at bounding box center [954, 322] width 138 height 32
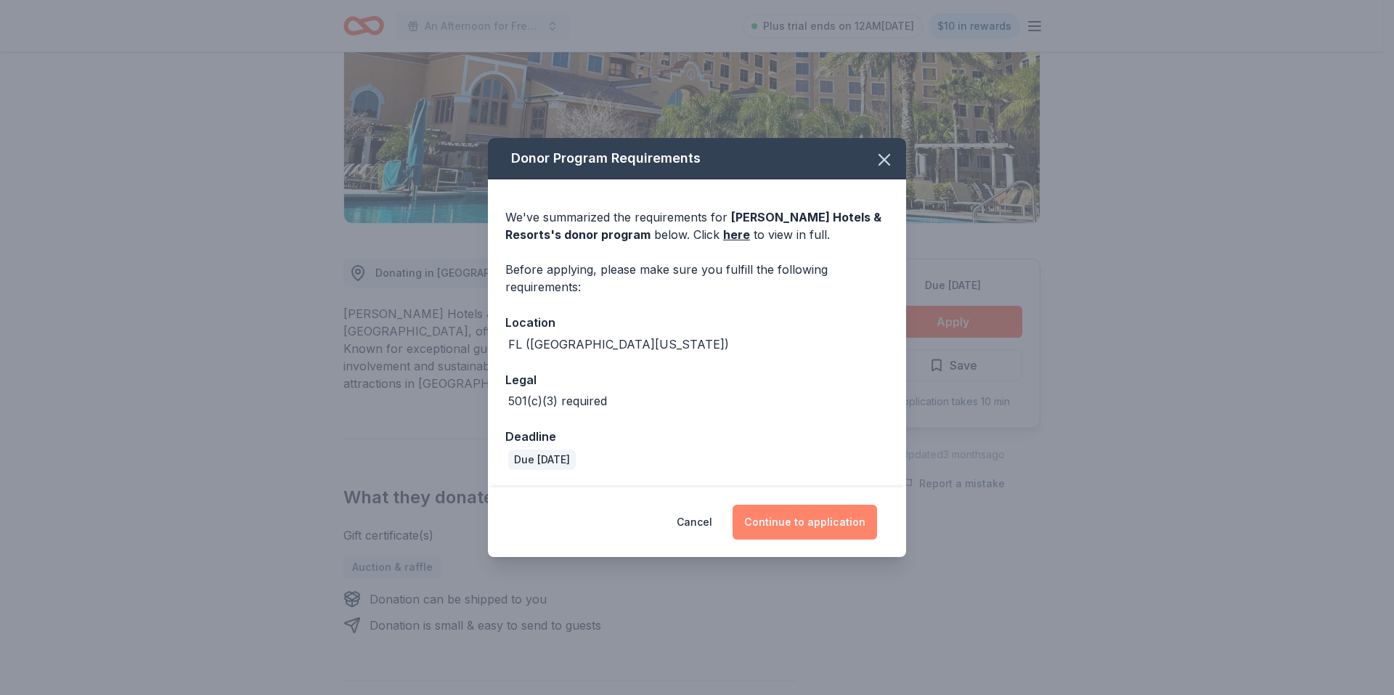
click at [806, 526] on button "Continue to application" at bounding box center [805, 522] width 145 height 35
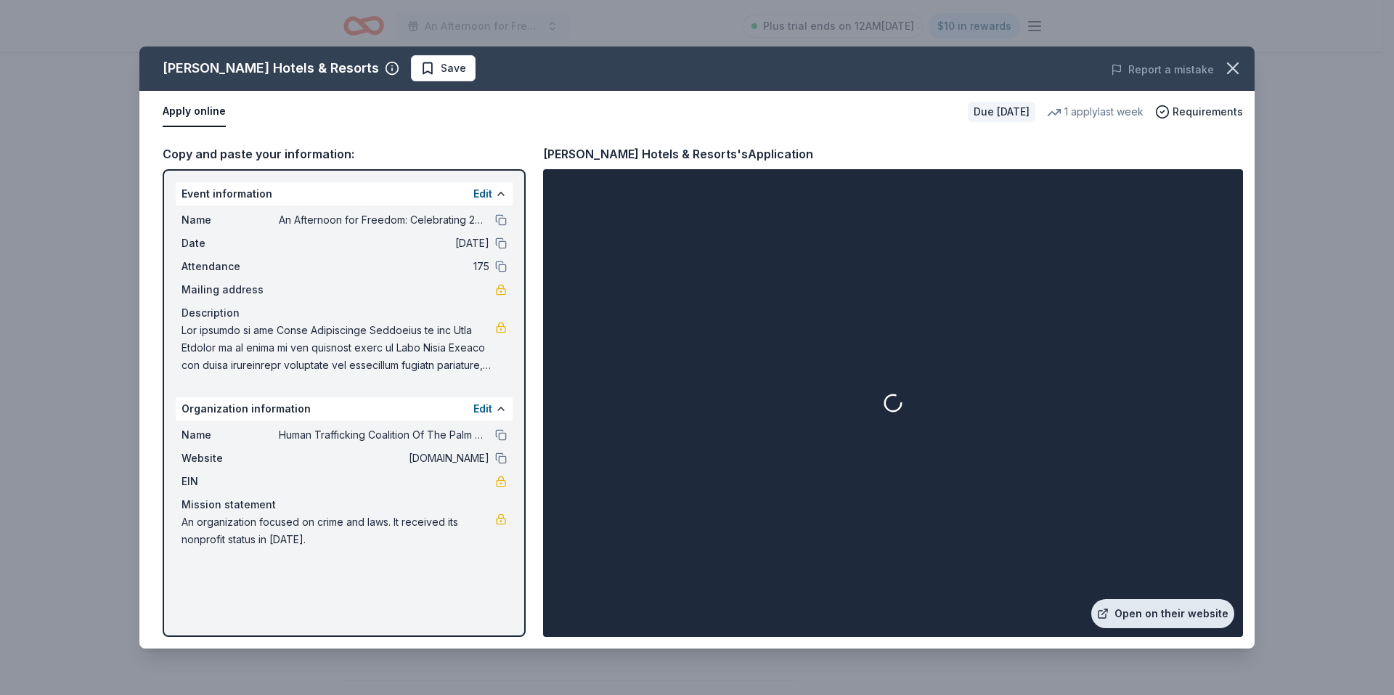
click at [1196, 614] on link "Open on their website" at bounding box center [1163, 613] width 143 height 29
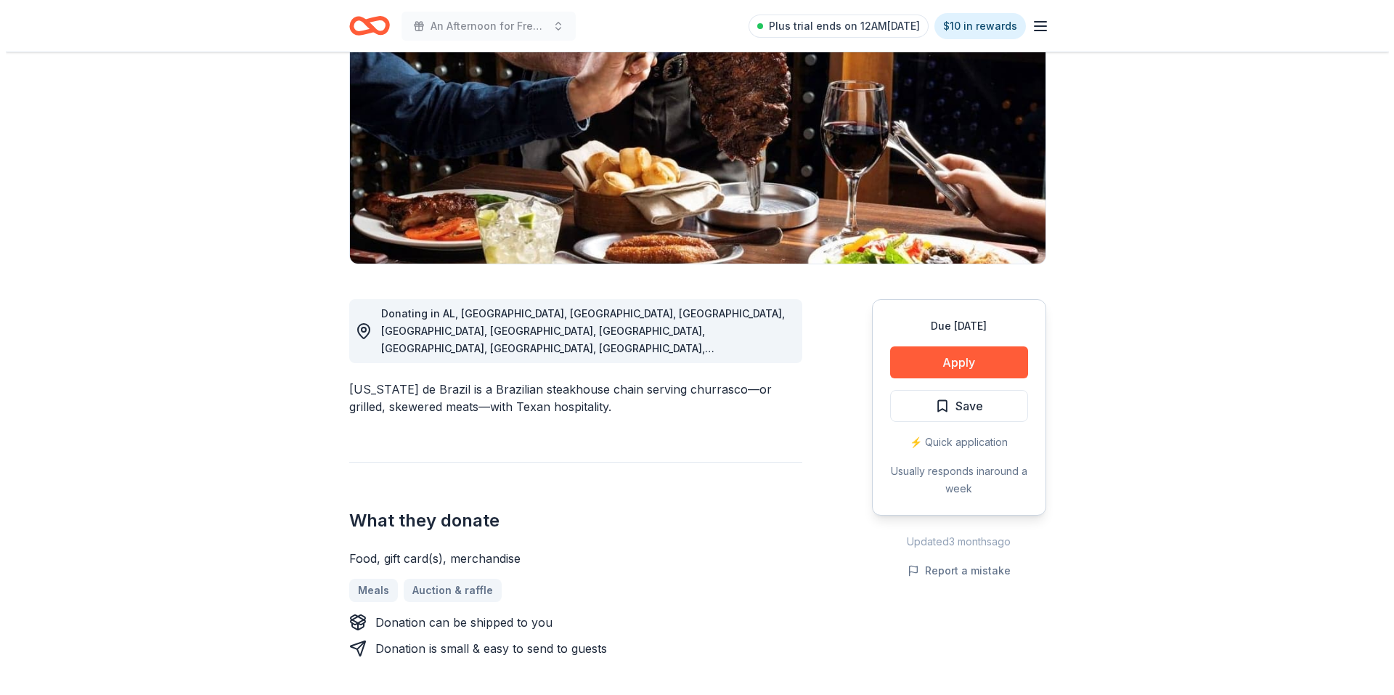
scroll to position [73, 0]
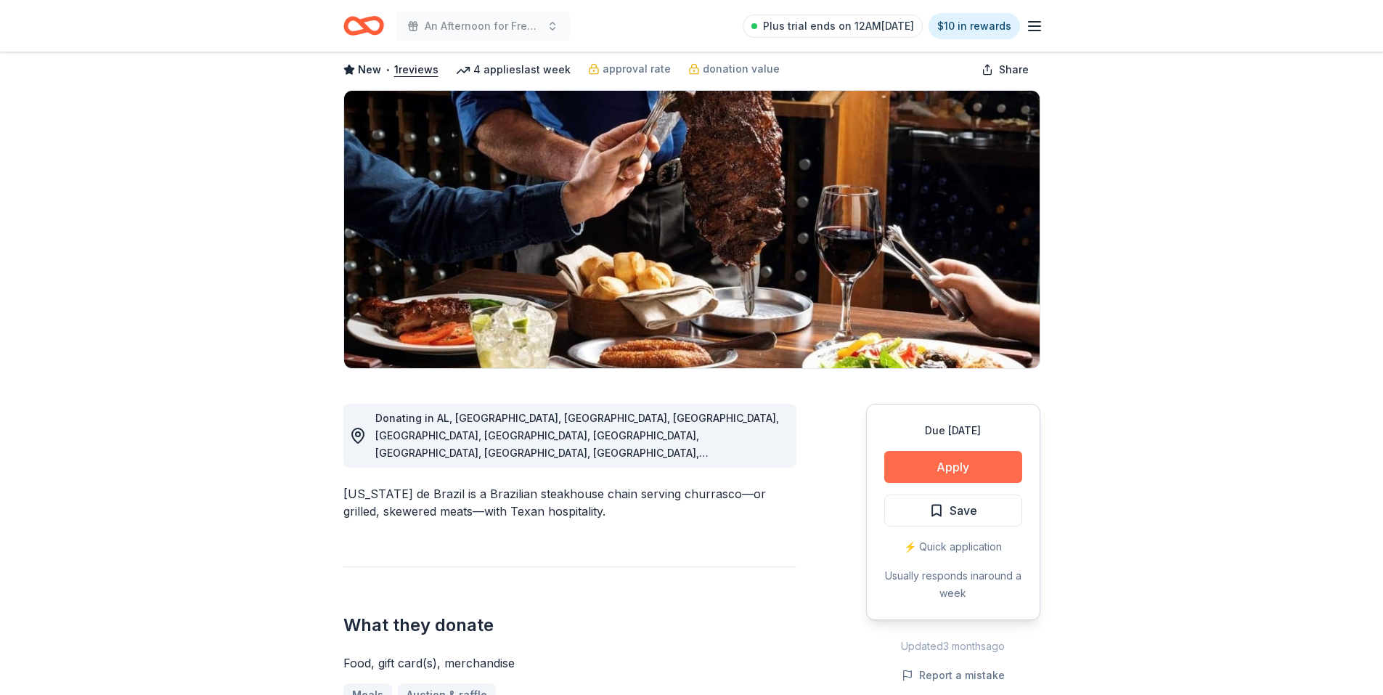
click at [946, 460] on button "Apply" at bounding box center [954, 467] width 138 height 32
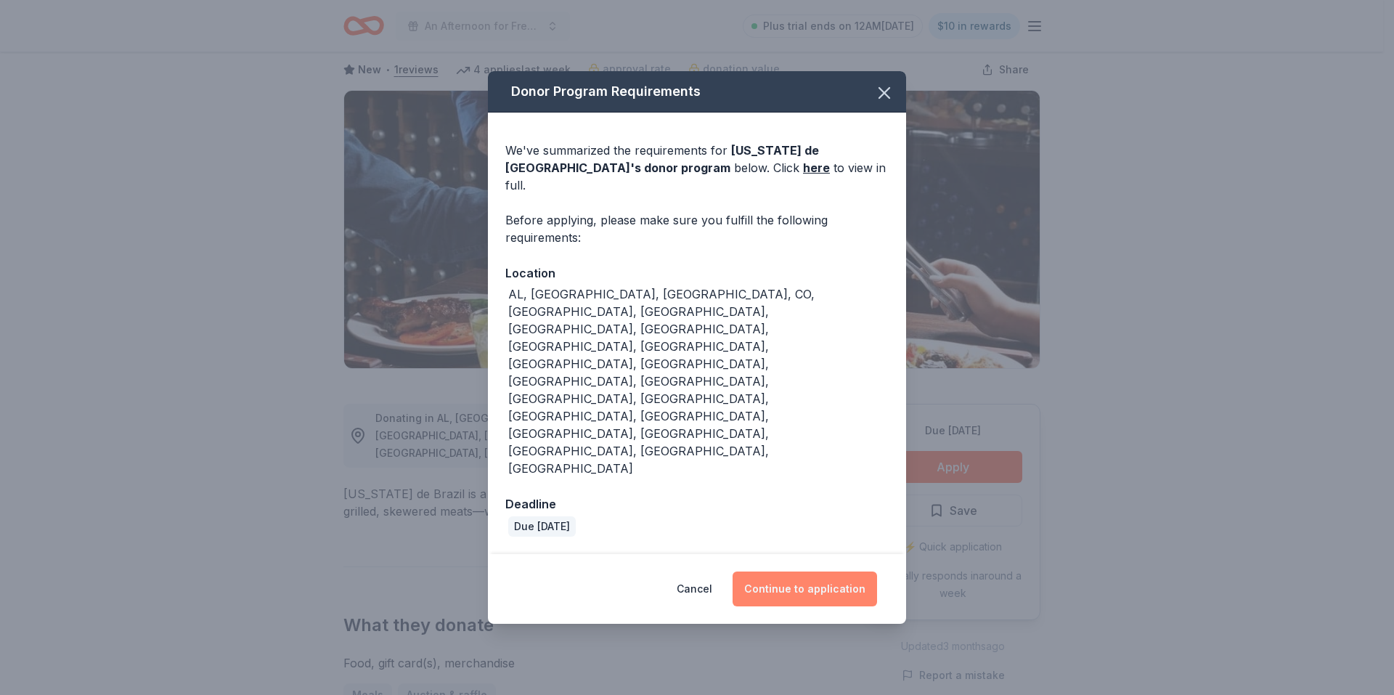
click at [800, 572] on button "Continue to application" at bounding box center [805, 589] width 145 height 35
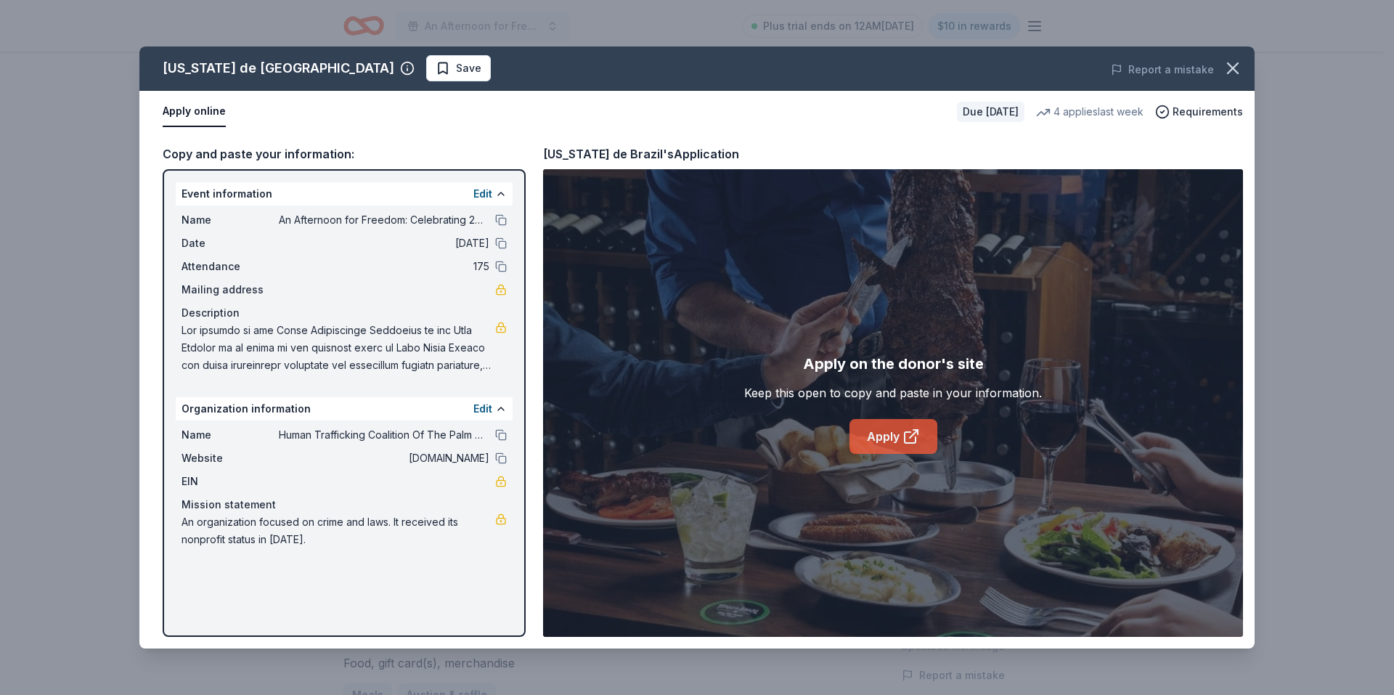
click at [882, 439] on link "Apply" at bounding box center [894, 436] width 88 height 35
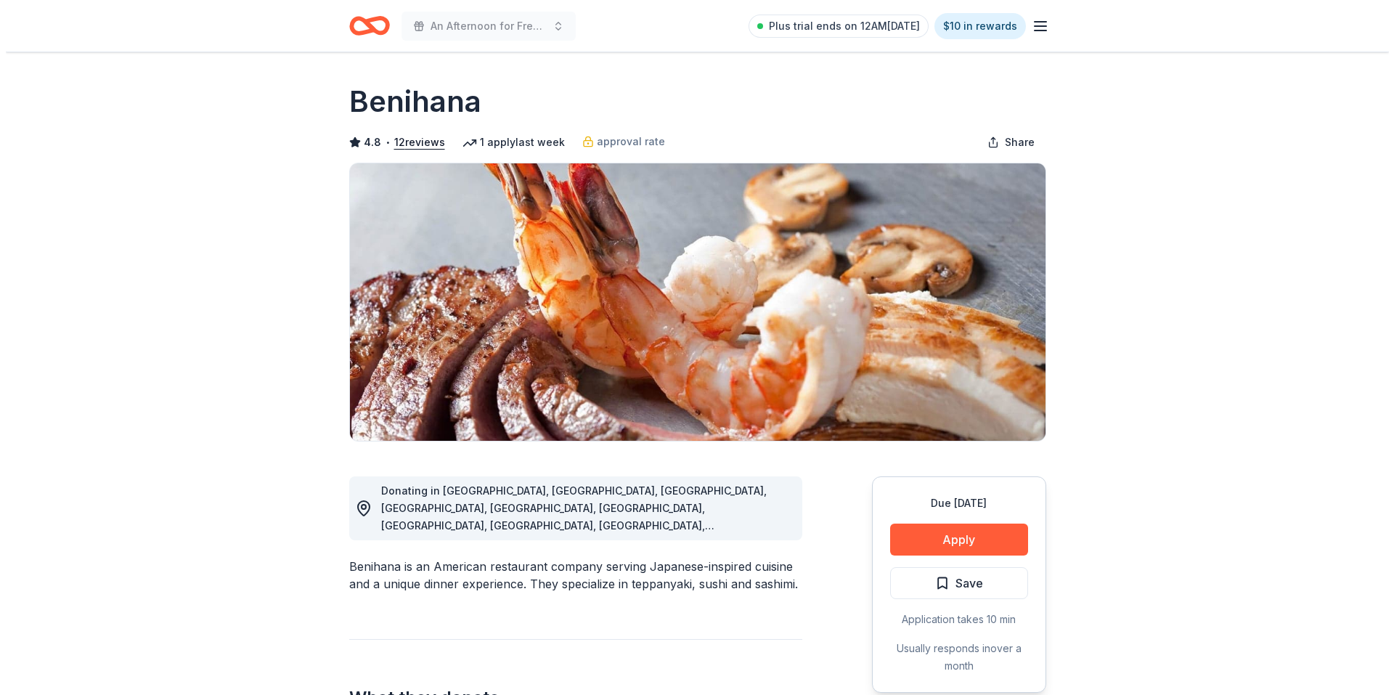
scroll to position [218, 0]
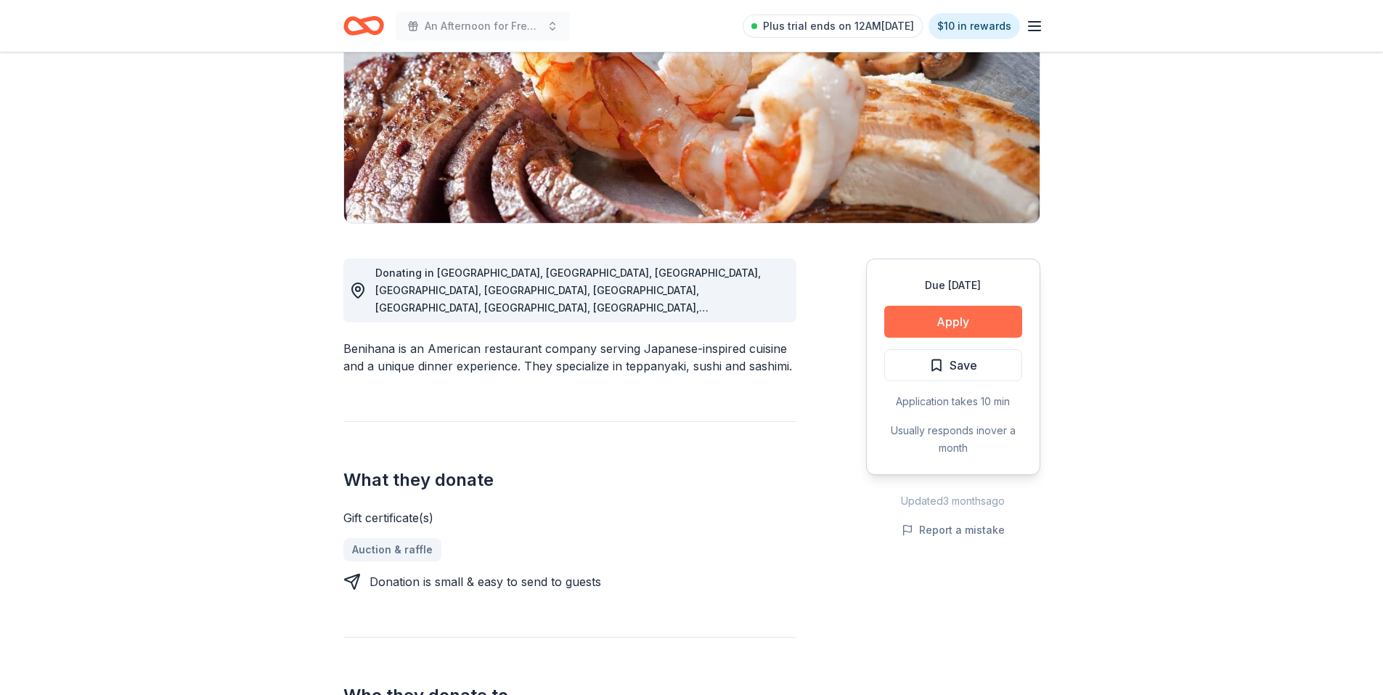
click at [942, 321] on button "Apply" at bounding box center [954, 322] width 138 height 32
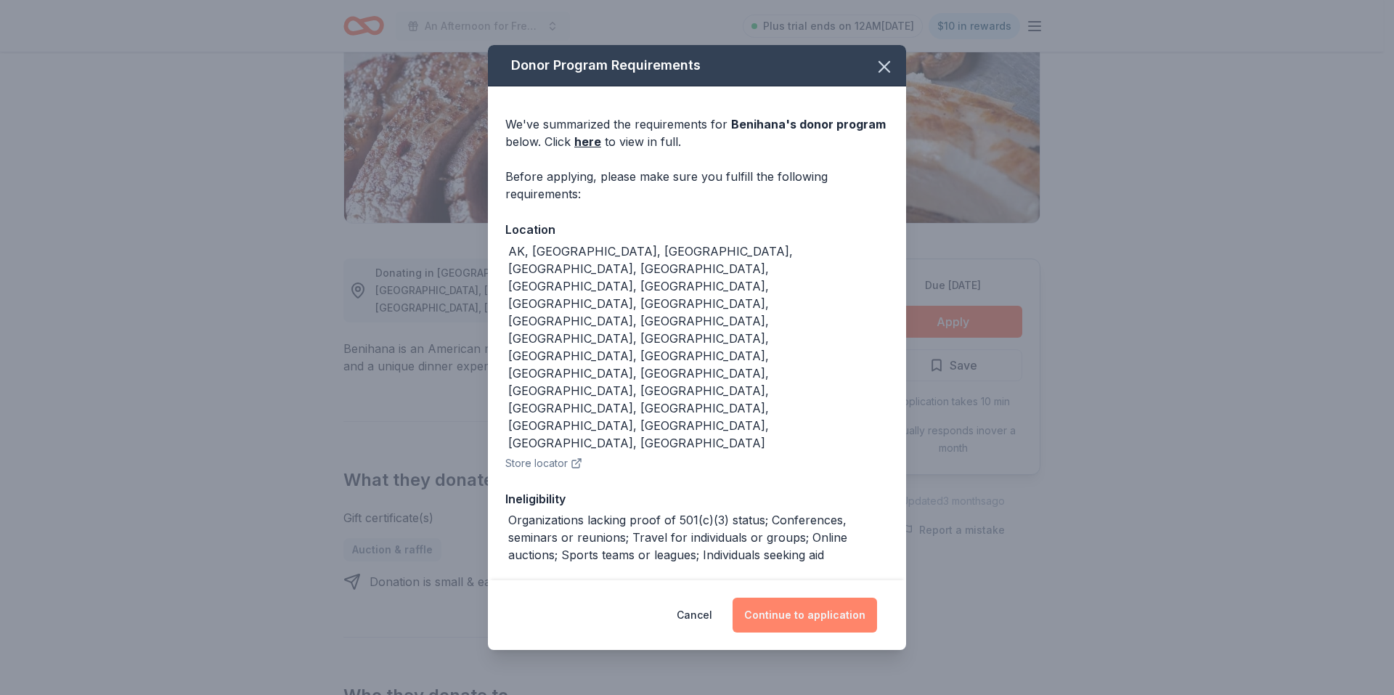
click at [814, 598] on button "Continue to application" at bounding box center [805, 615] width 145 height 35
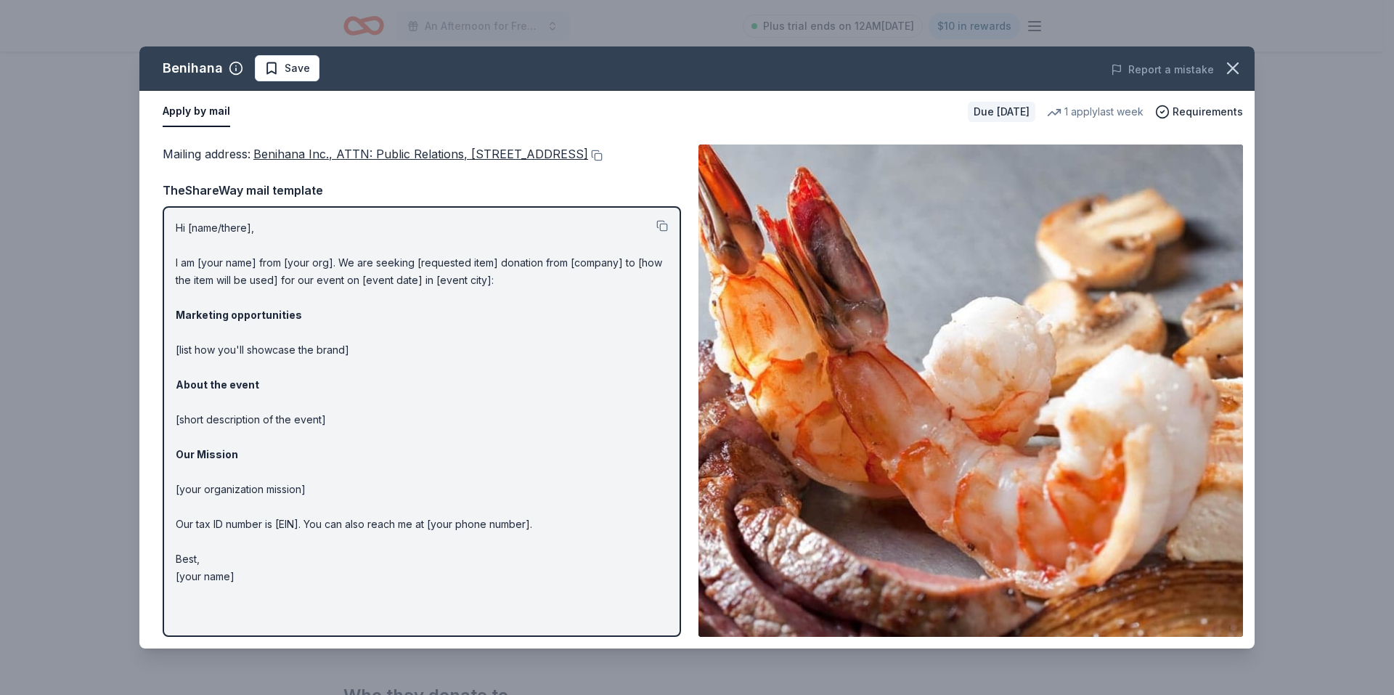
drag, startPoint x: 354, startPoint y: 153, endPoint x: 333, endPoint y: 155, distance: 21.2
click at [333, 155] on span "Benihana Inc., ATTN: Public Relations, [STREET_ADDRESS]" at bounding box center [420, 154] width 335 height 15
drag, startPoint x: 333, startPoint y: 155, endPoint x: 325, endPoint y: 154, distance: 8.0
click at [325, 154] on span "Benihana Inc., ATTN: Public Relations, [STREET_ADDRESS]" at bounding box center [420, 154] width 335 height 15
click at [588, 161] on button at bounding box center [595, 156] width 15 height 12
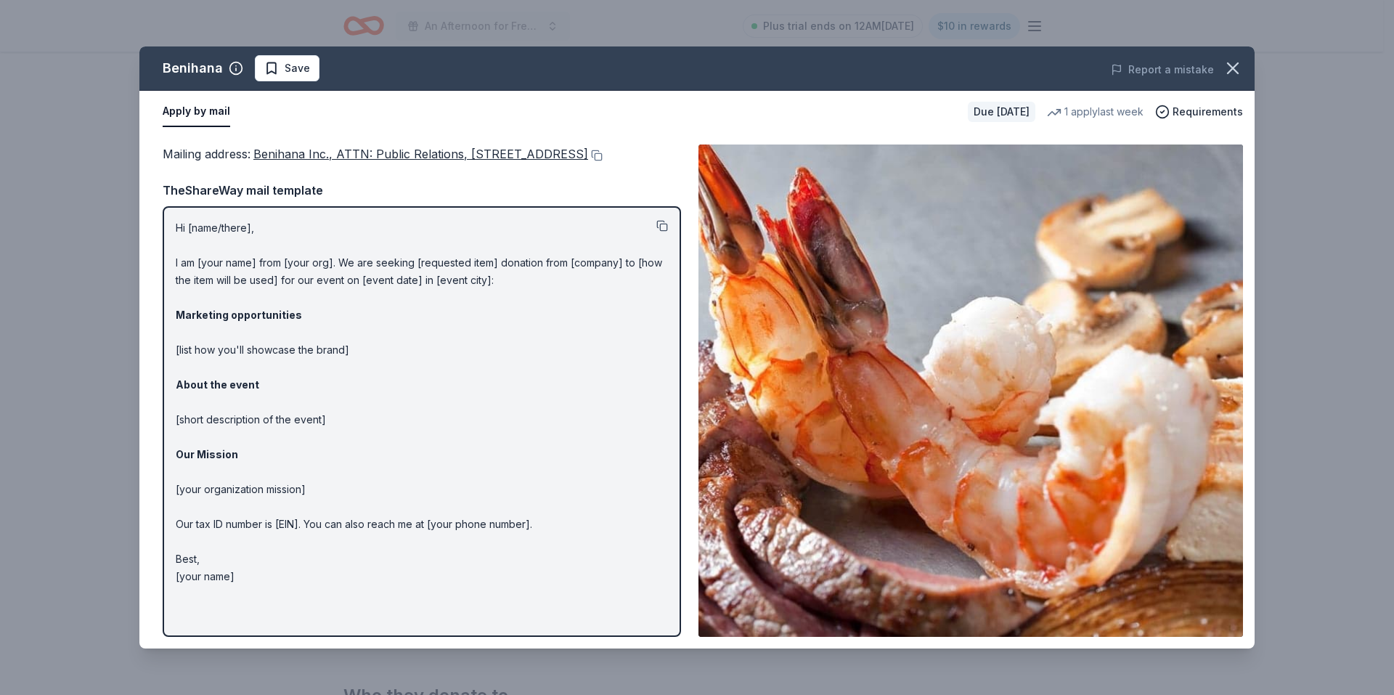
click at [662, 232] on button at bounding box center [663, 226] width 12 height 12
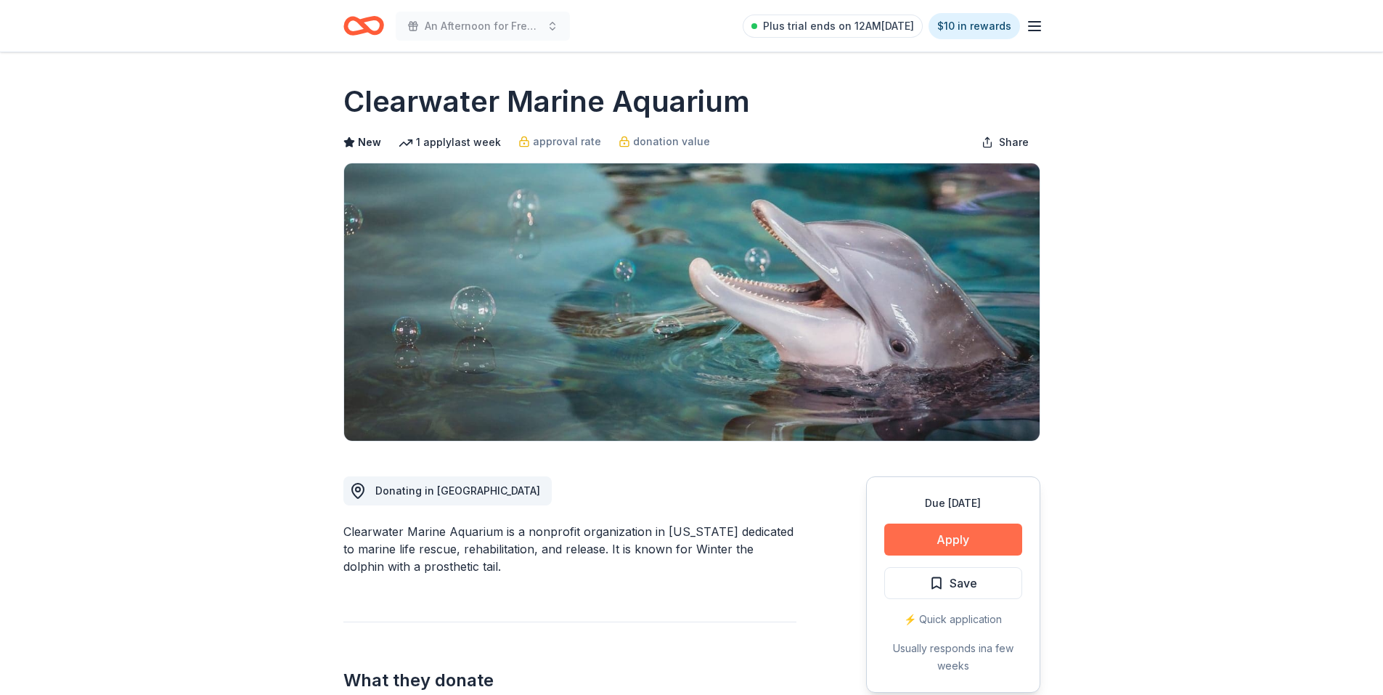
click at [969, 543] on button "Apply" at bounding box center [954, 540] width 138 height 32
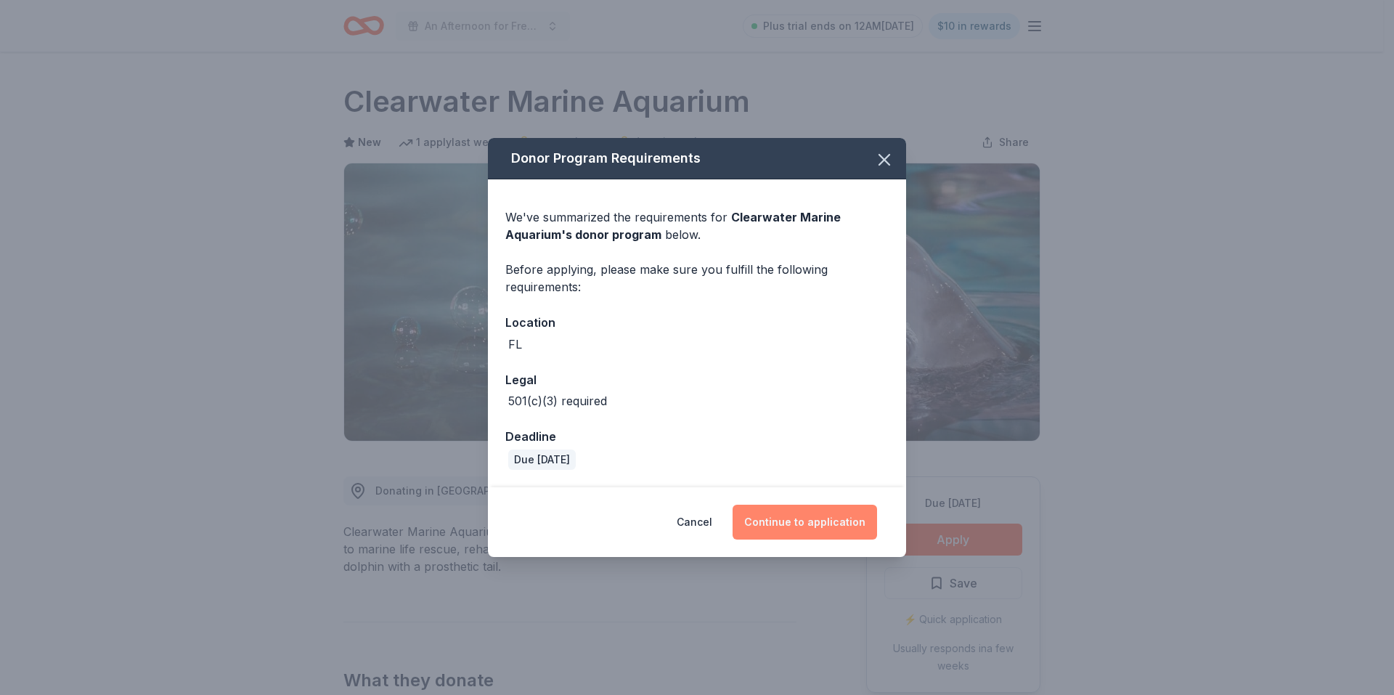
click at [782, 521] on button "Continue to application" at bounding box center [805, 522] width 145 height 35
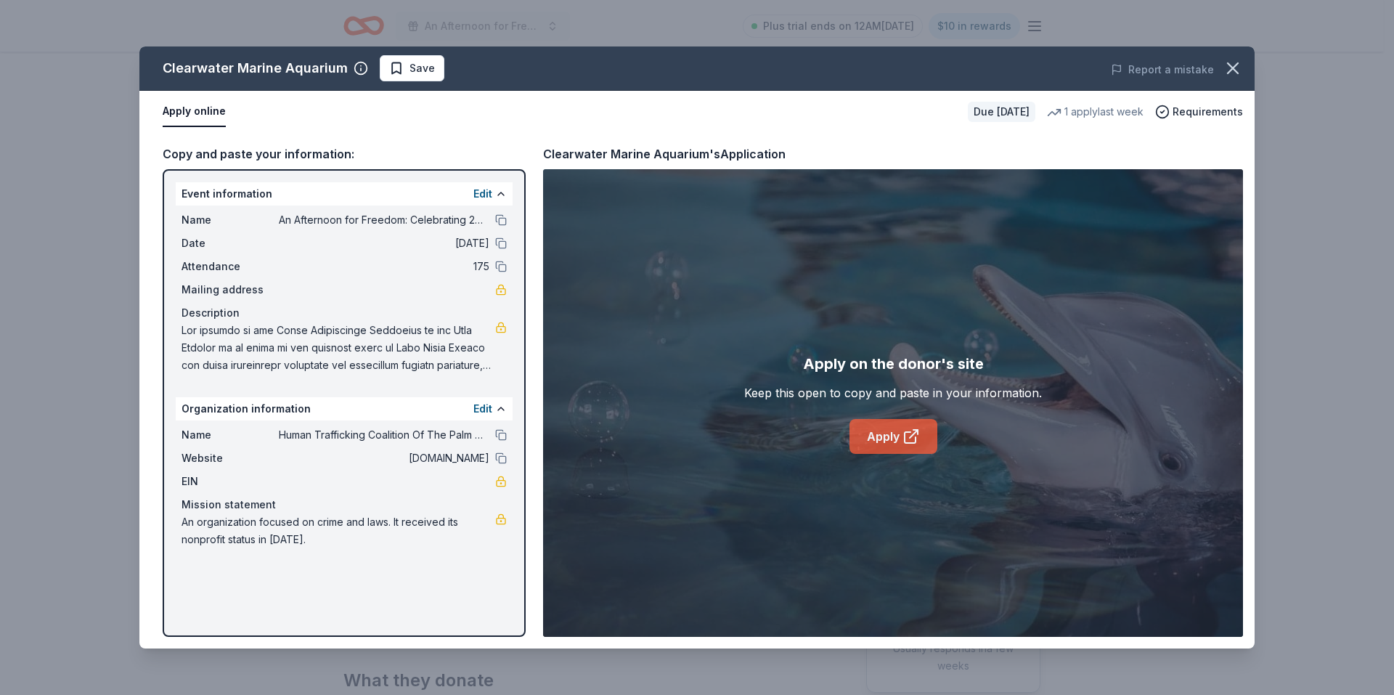
click at [896, 431] on link "Apply" at bounding box center [894, 436] width 88 height 35
click at [887, 434] on link "Apply" at bounding box center [894, 436] width 88 height 35
click at [1099, 26] on div "Clearwater Marine Aquarium Save Report a mistake Apply online Due in 79 days 1 …" at bounding box center [697, 347] width 1394 height 695
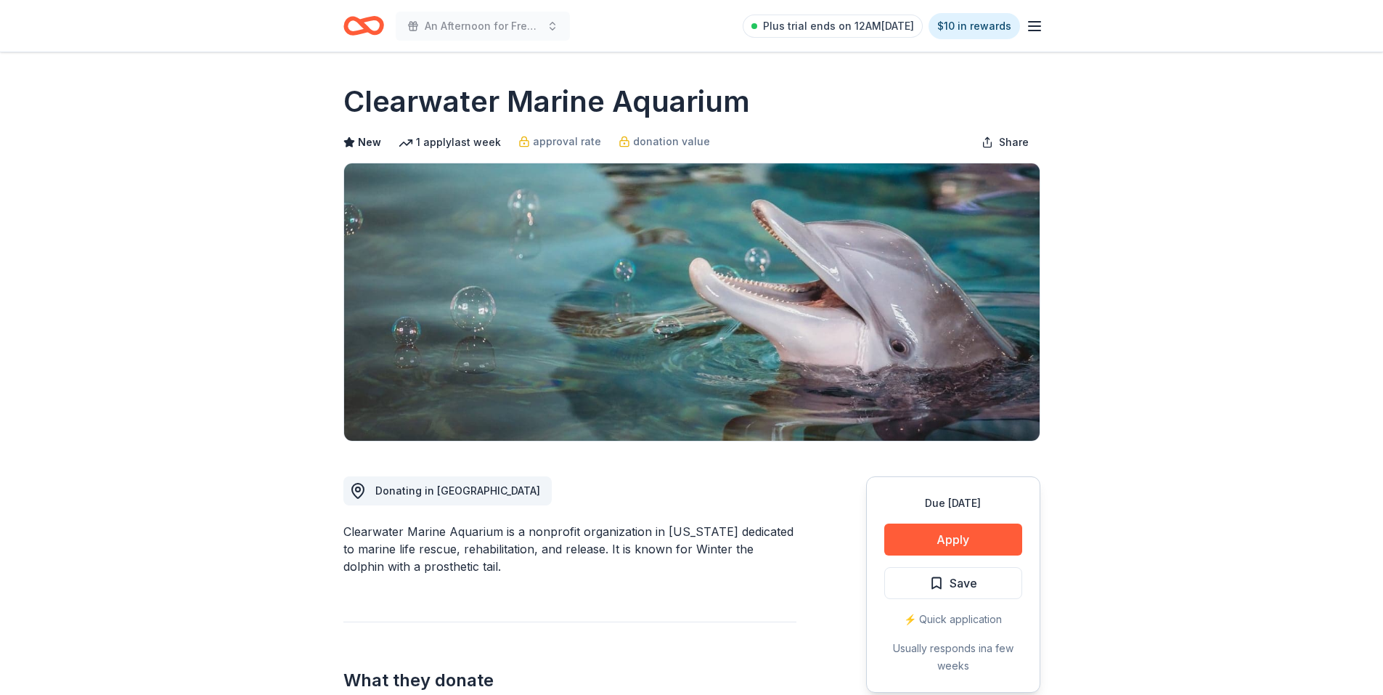
click at [1030, 20] on icon "button" at bounding box center [1034, 25] width 17 height 17
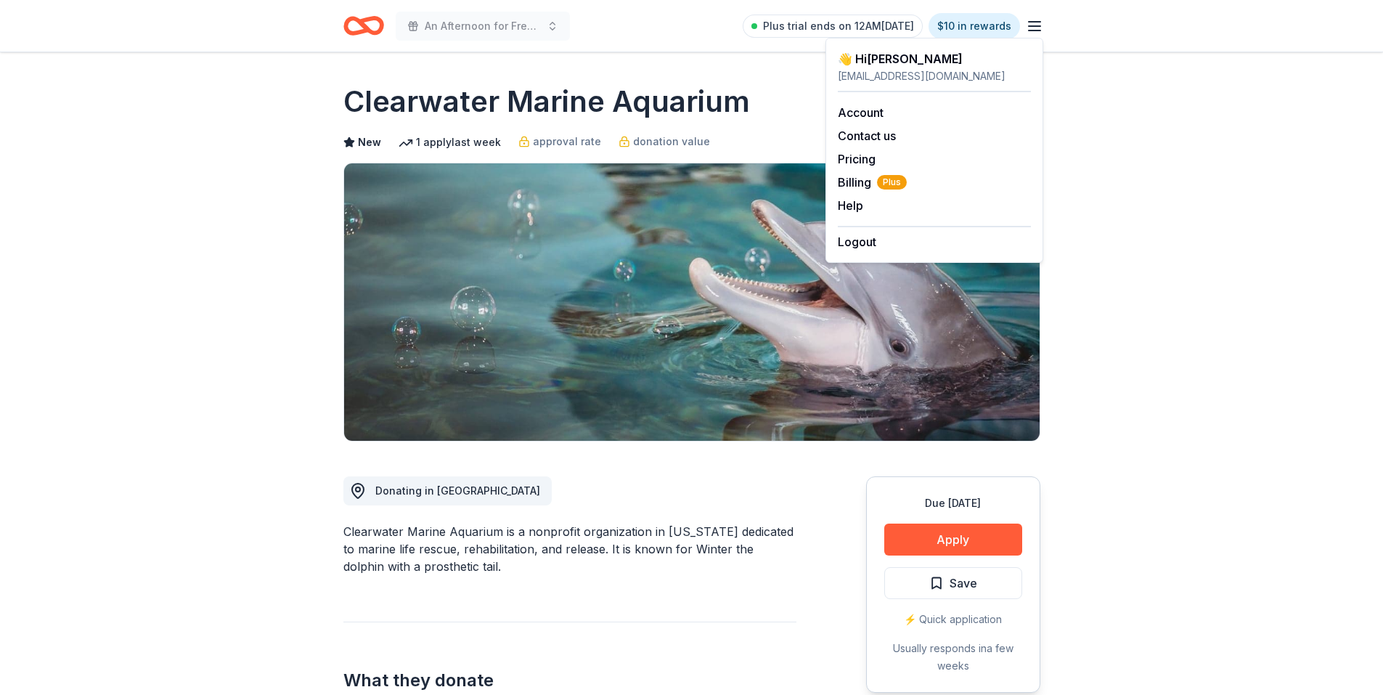
click at [869, 59] on div "👋 Hi Vikki" at bounding box center [934, 58] width 193 height 17
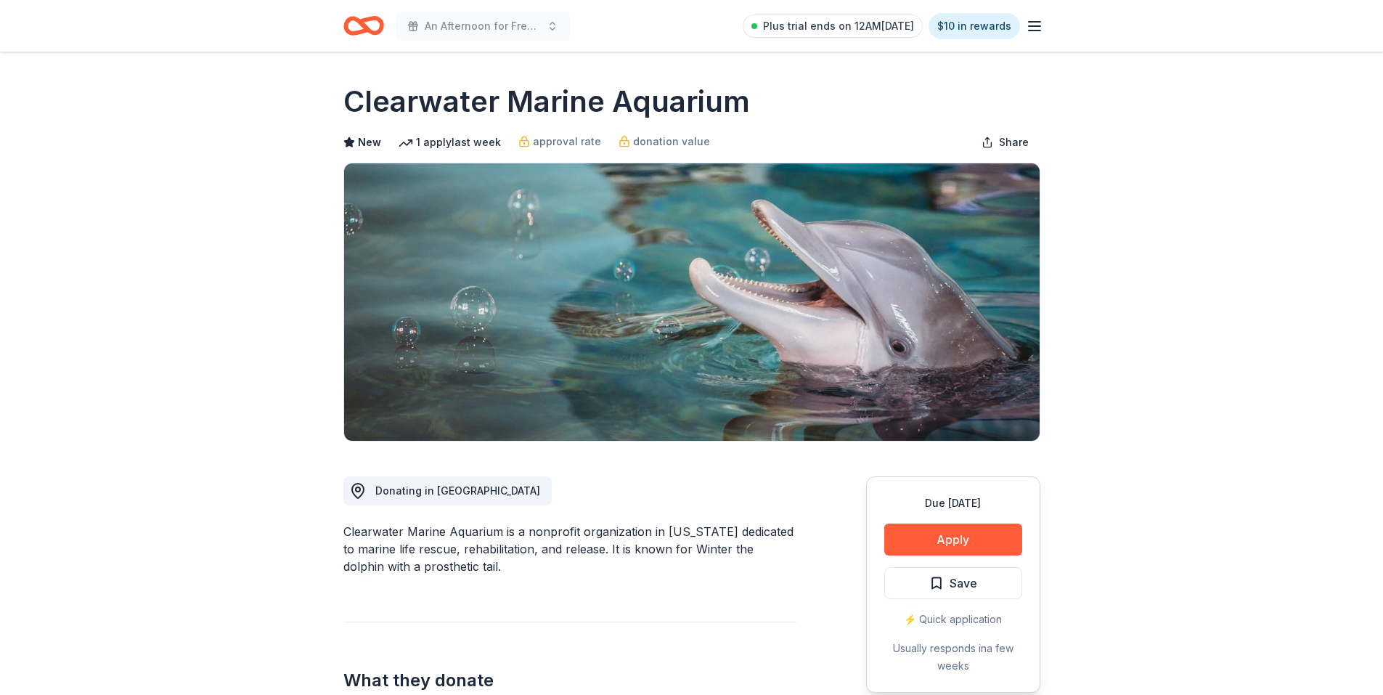
click at [1036, 22] on line "button" at bounding box center [1035, 22] width 12 height 0
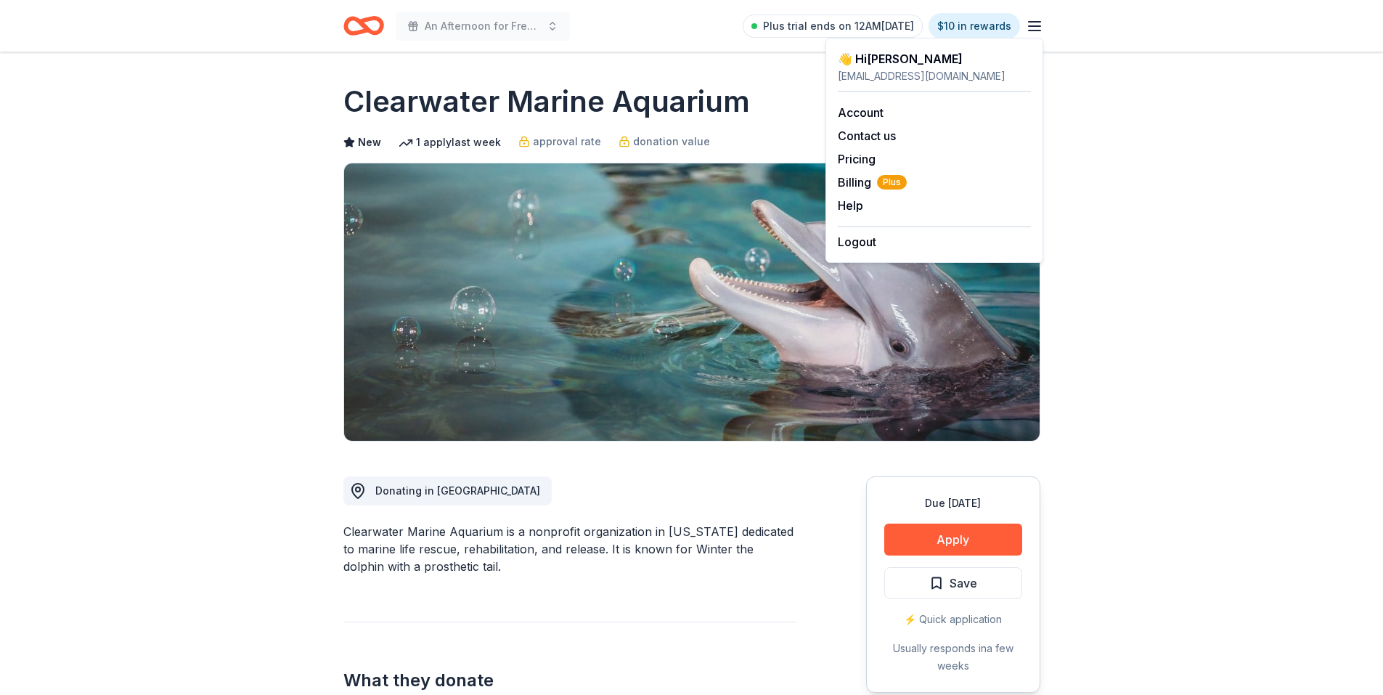
click at [858, 62] on div "👋 Hi Vikki" at bounding box center [934, 58] width 193 height 17
click at [867, 61] on div "👋 Hi Vikki" at bounding box center [934, 58] width 193 height 17
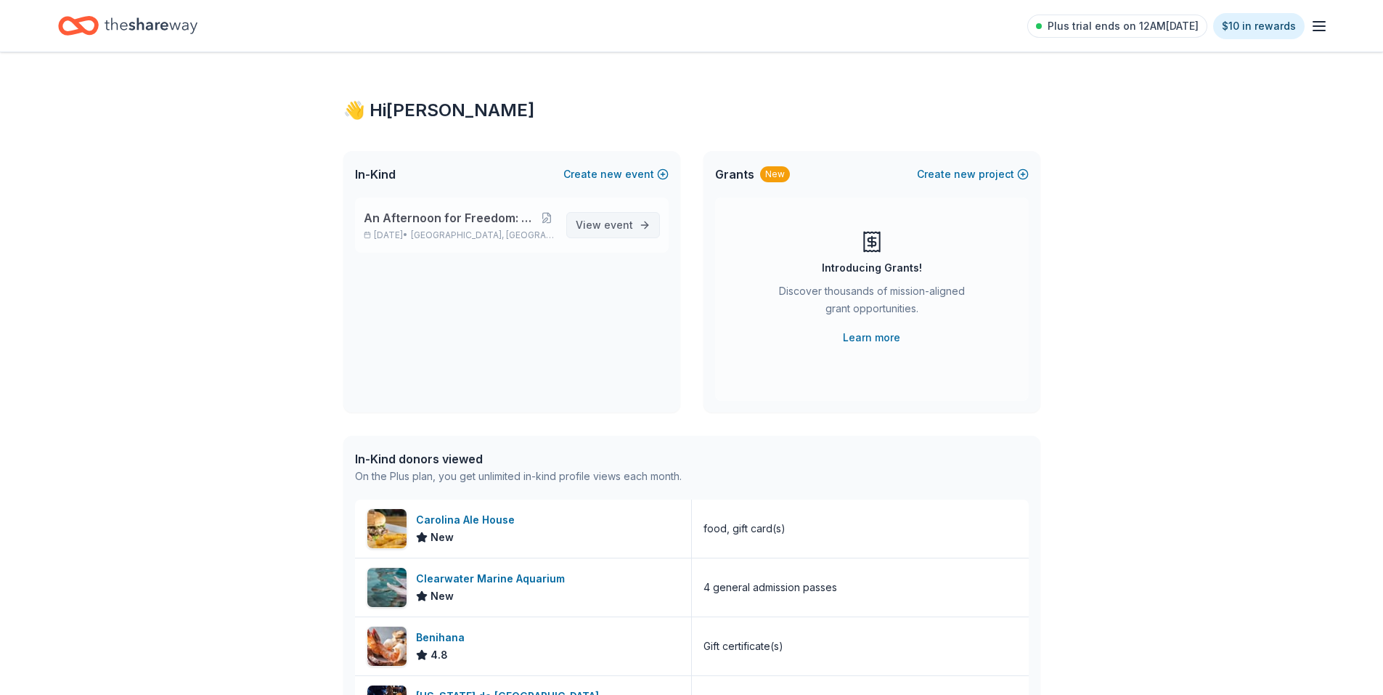
click at [607, 227] on span "event" at bounding box center [618, 225] width 29 height 12
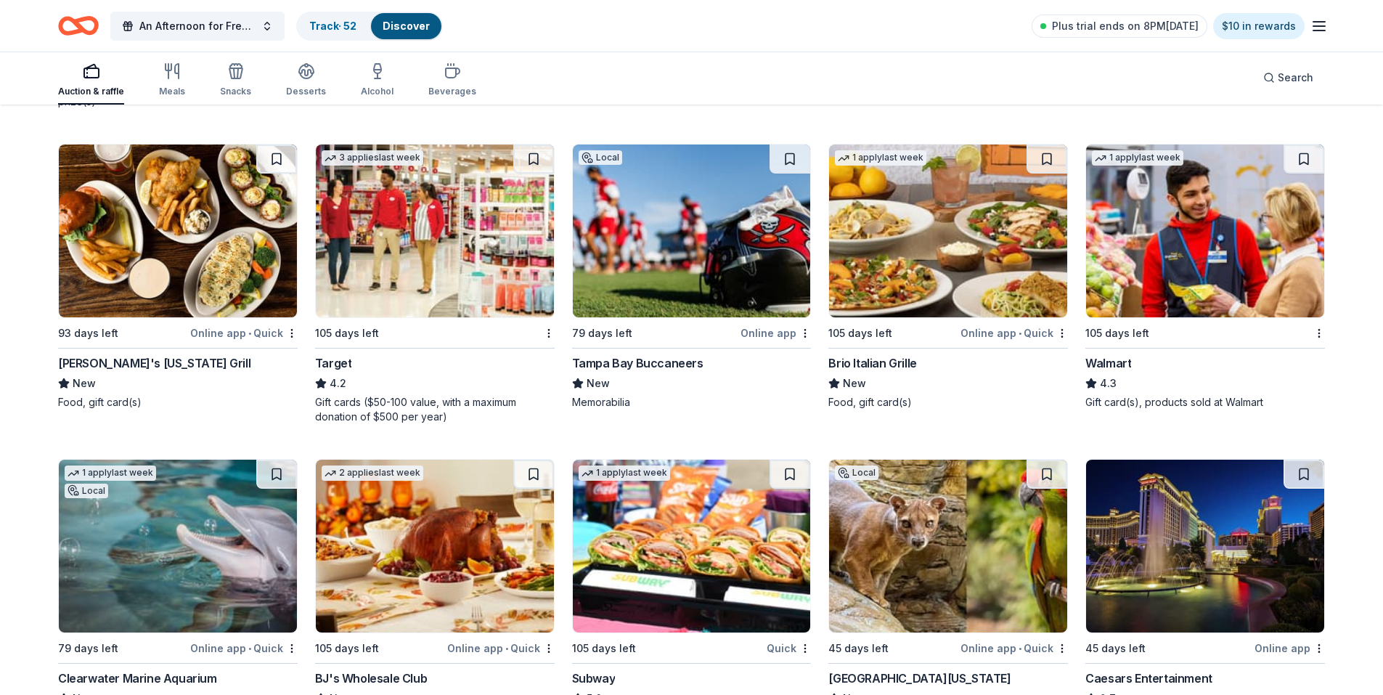
scroll to position [10640, 0]
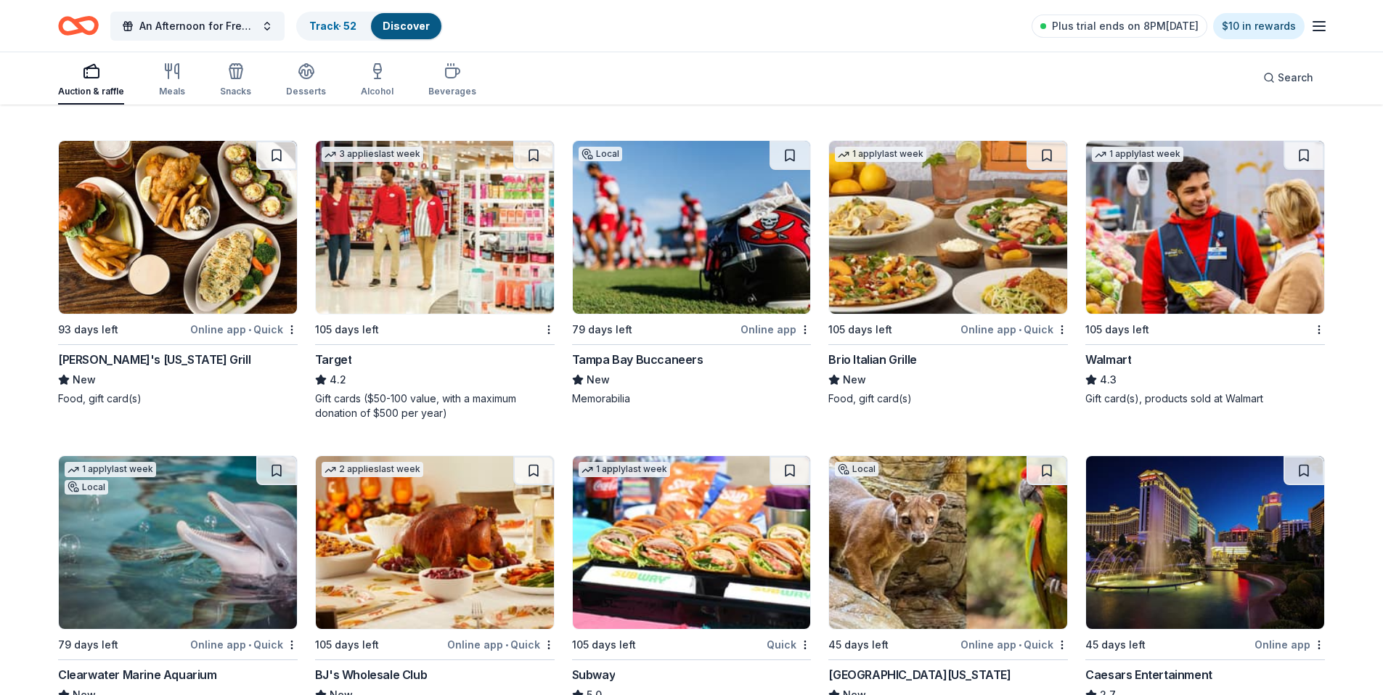
click at [996, 219] on img at bounding box center [948, 227] width 238 height 173
click at [1049, 157] on button at bounding box center [1047, 155] width 41 height 29
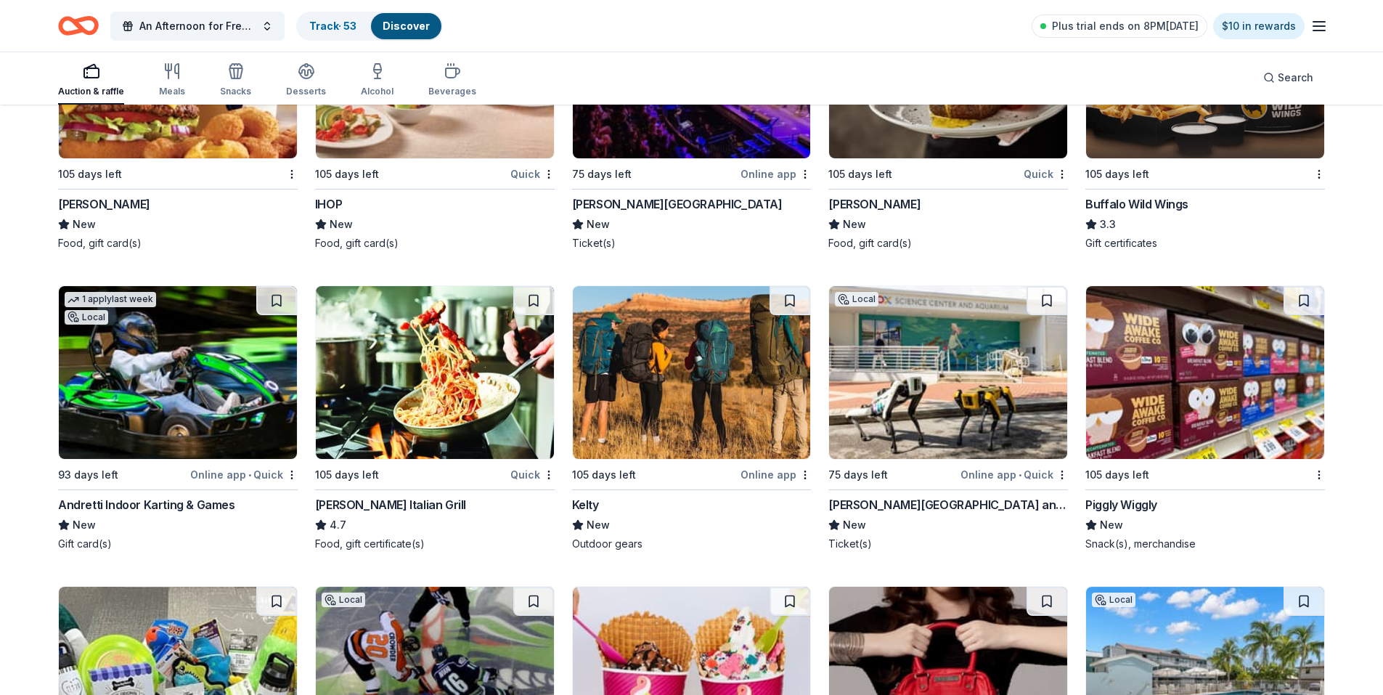
scroll to position [11834, 0]
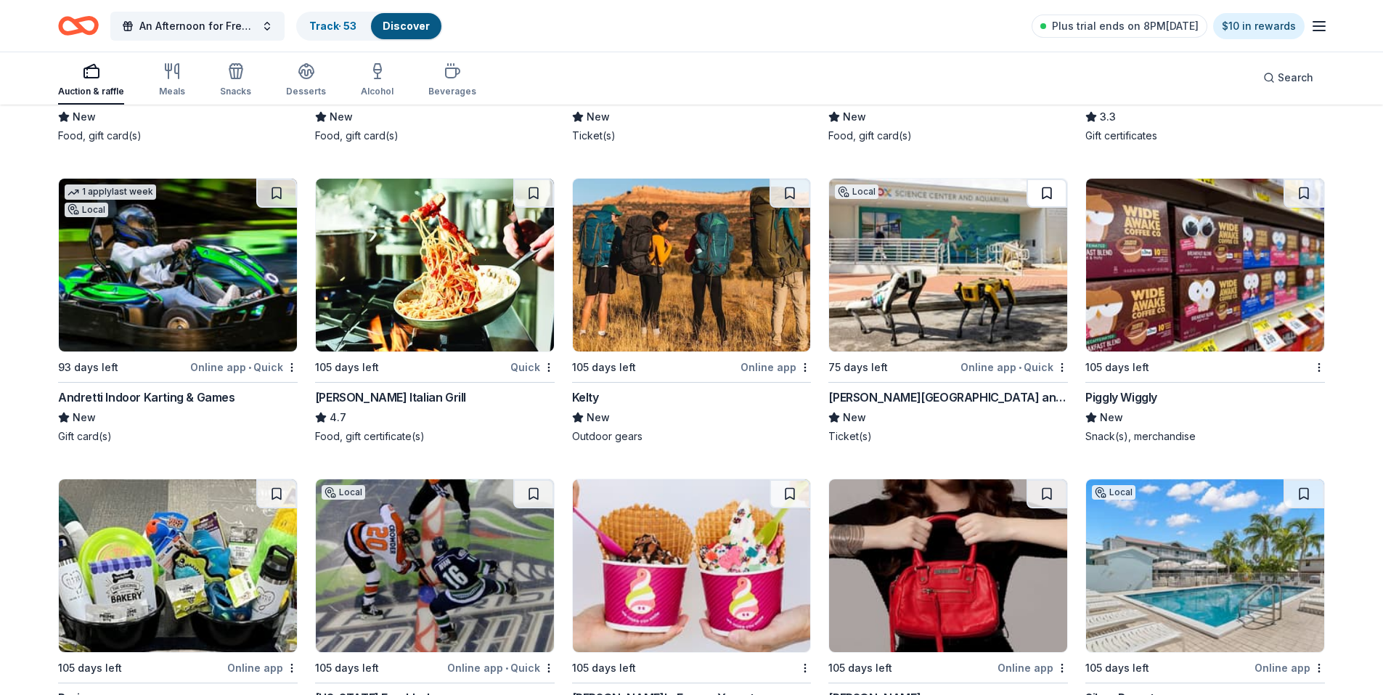
click at [1042, 183] on button at bounding box center [1047, 193] width 41 height 29
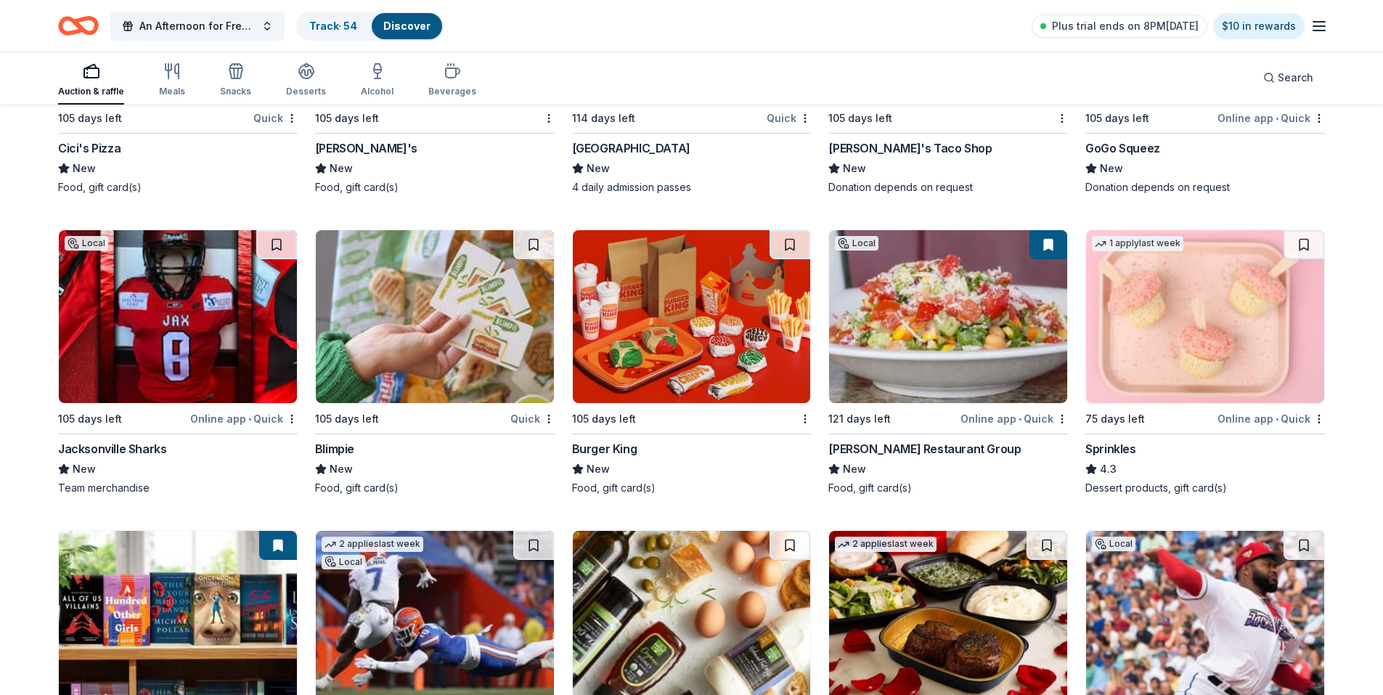
scroll to position [12673, 0]
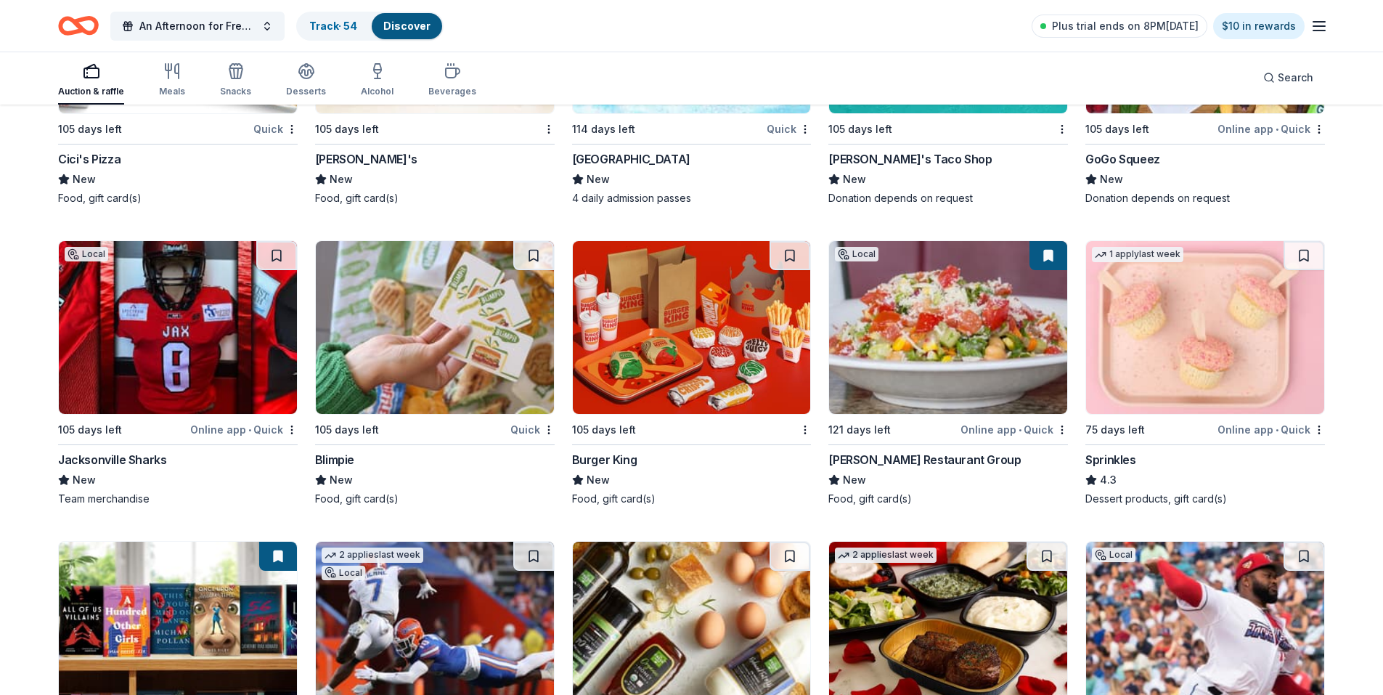
click at [910, 366] on img at bounding box center [948, 327] width 238 height 173
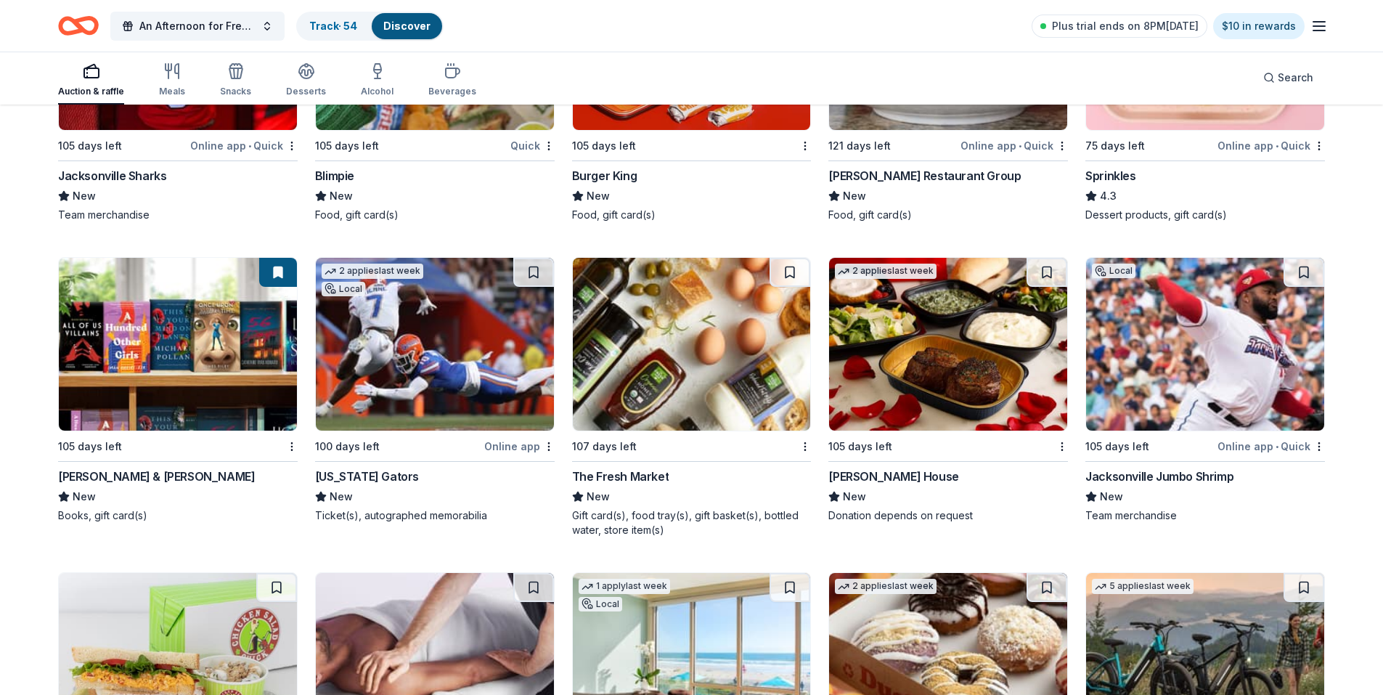
scroll to position [12964, 0]
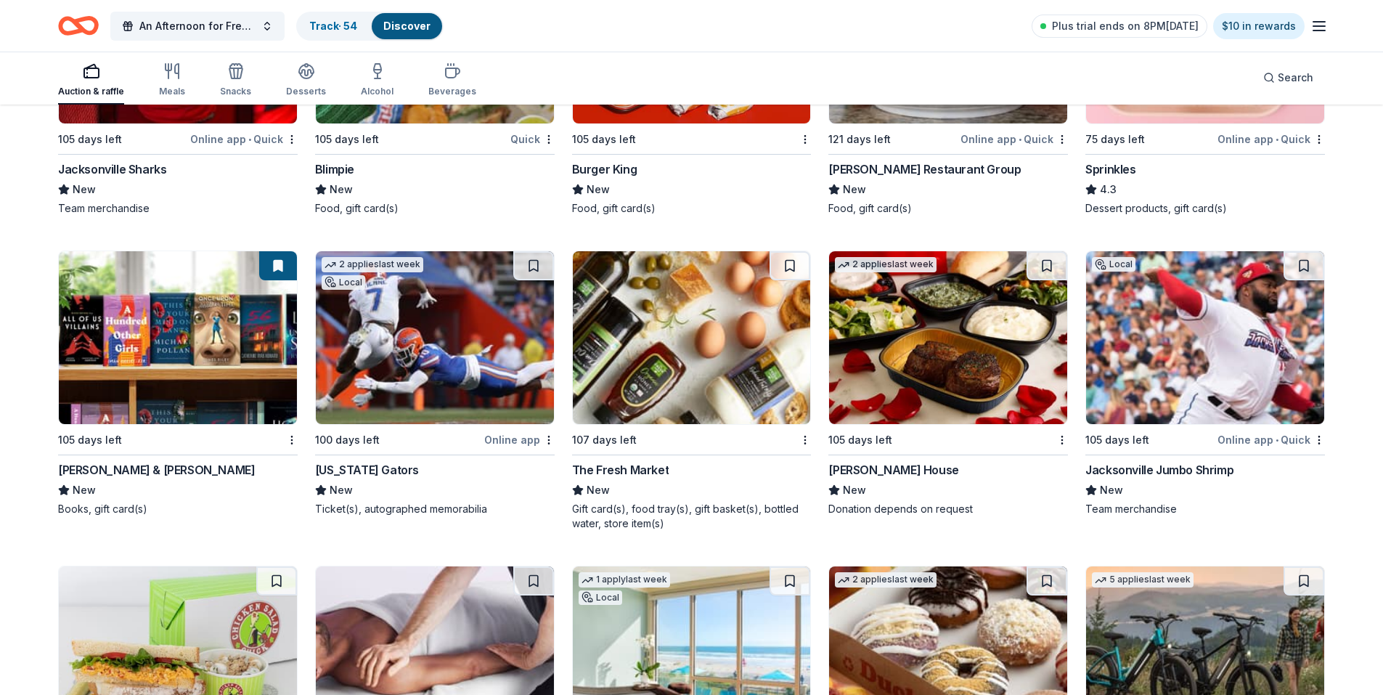
click at [980, 298] on img at bounding box center [948, 337] width 238 height 173
click at [1046, 266] on button at bounding box center [1047, 265] width 41 height 29
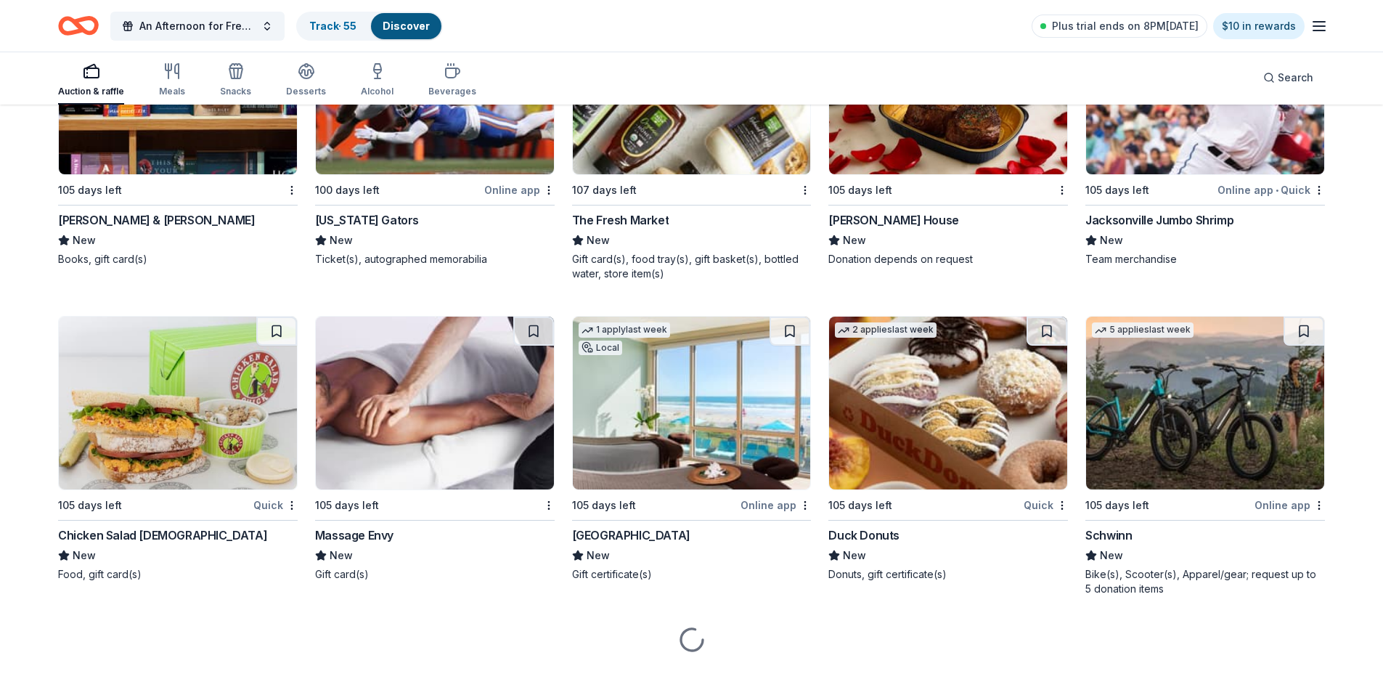
scroll to position [13231, 0]
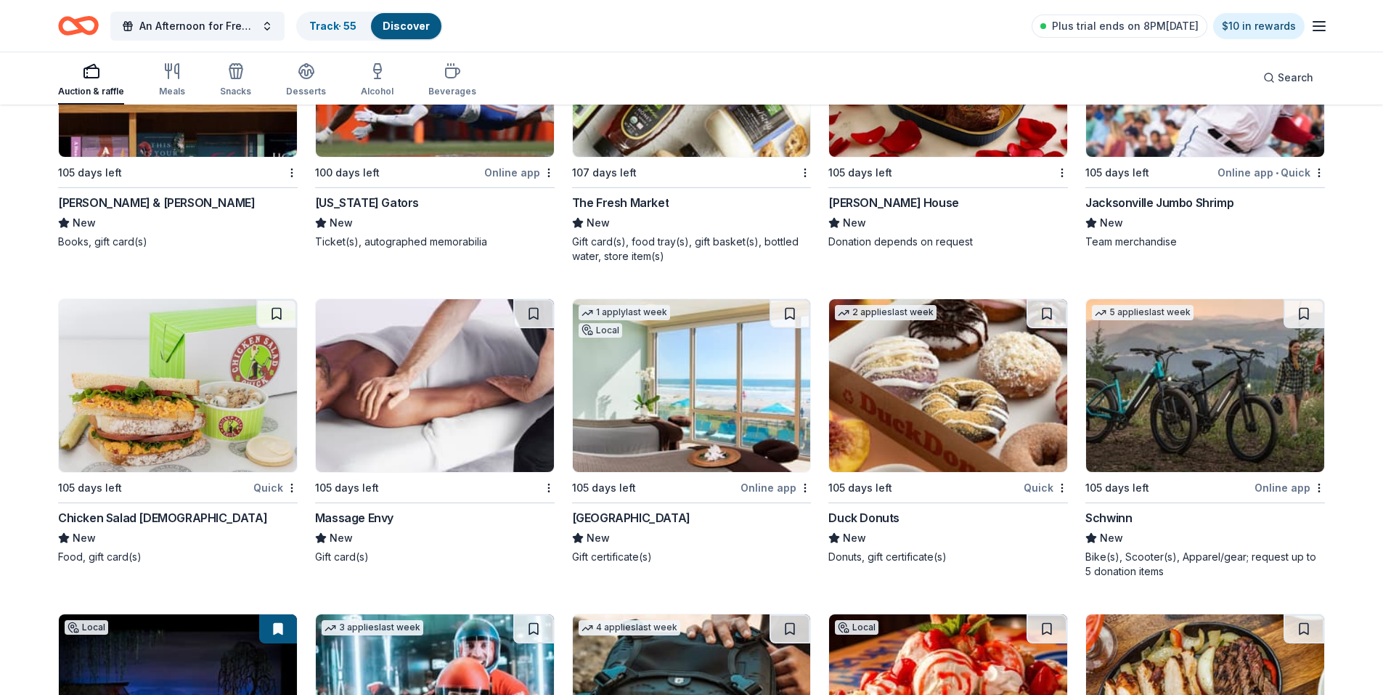
click at [967, 396] on img at bounding box center [948, 385] width 238 height 173
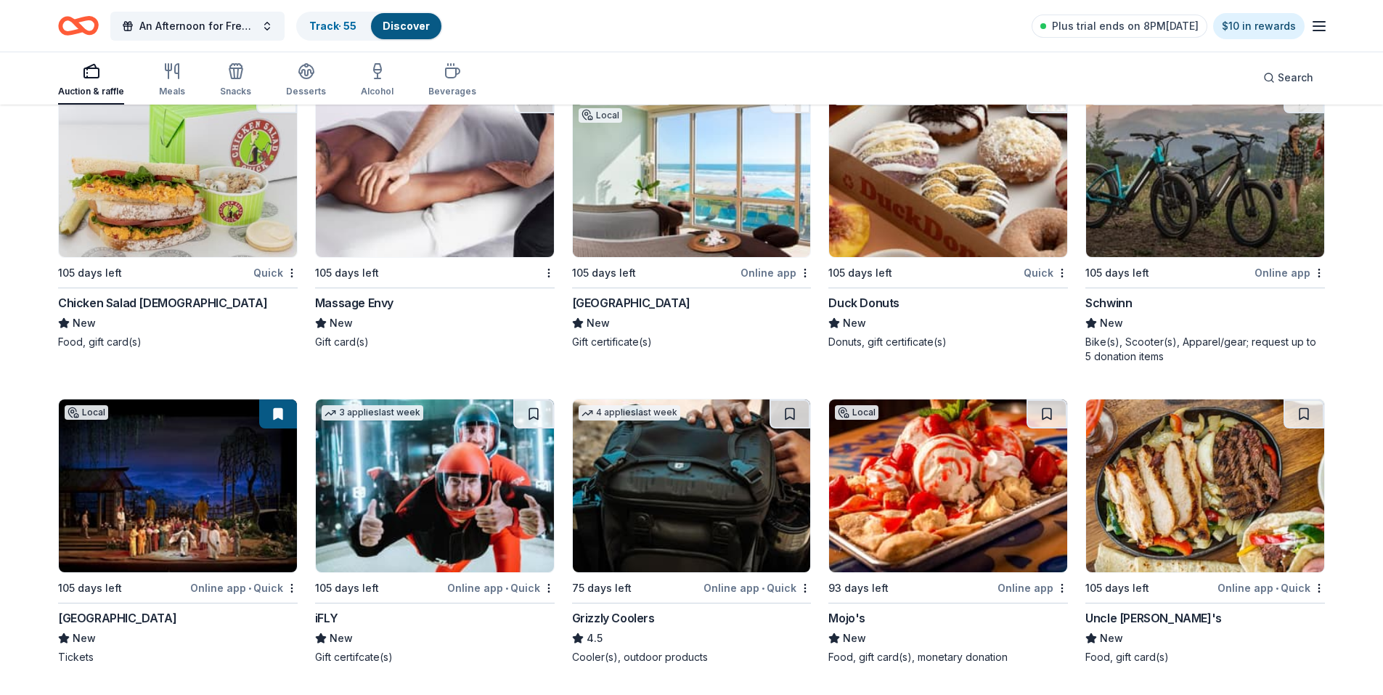
scroll to position [13449, 0]
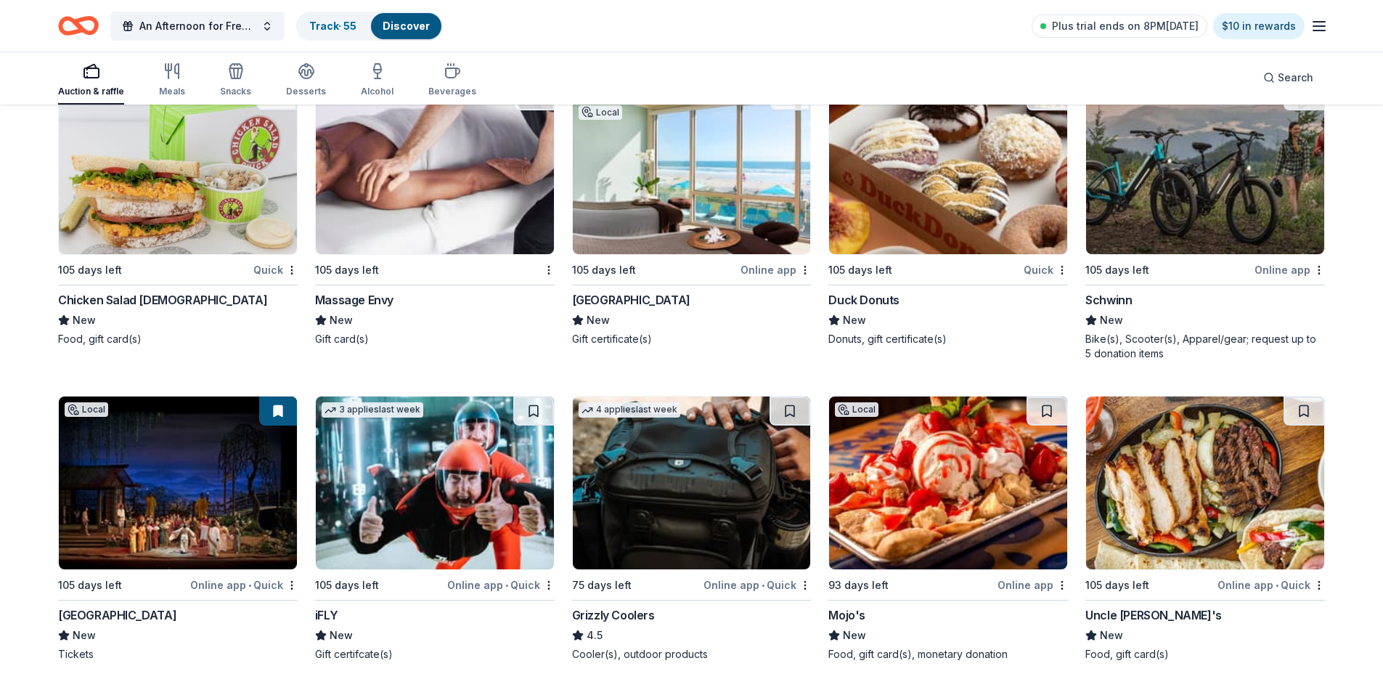
click at [916, 214] on img at bounding box center [948, 167] width 238 height 173
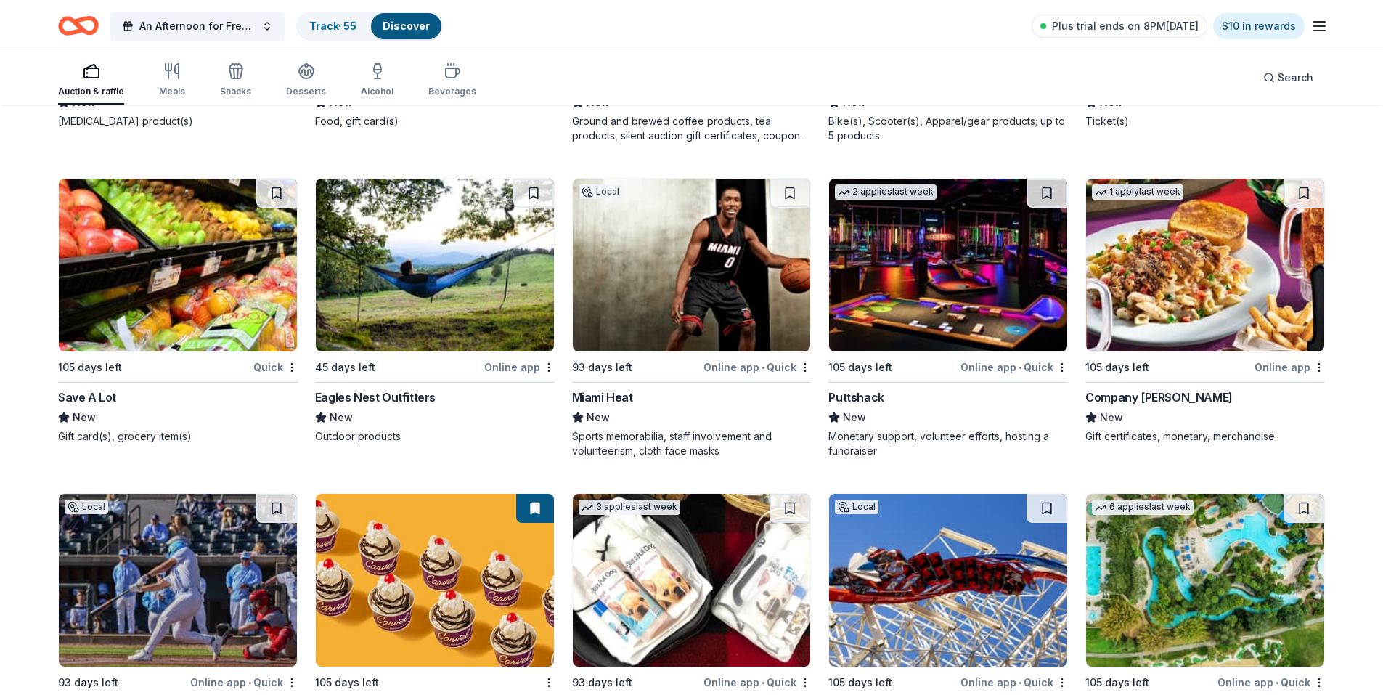
scroll to position [13992, 0]
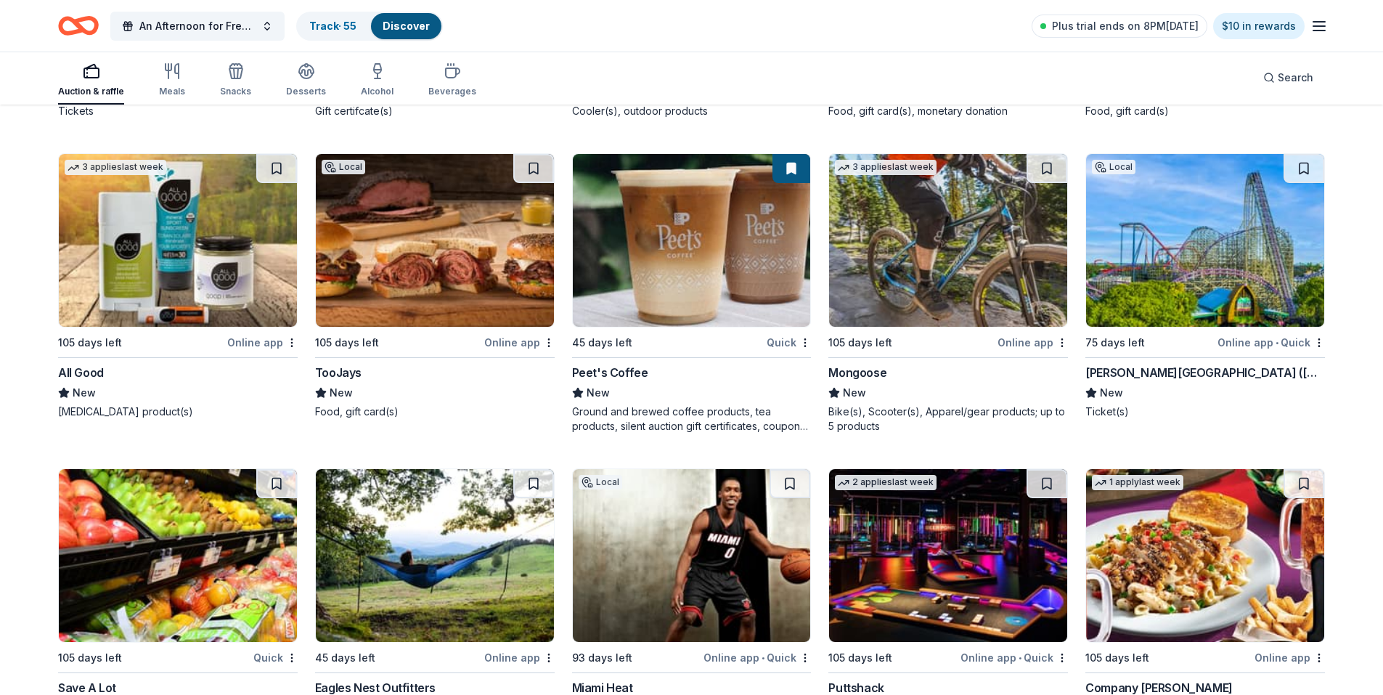
click at [1182, 320] on img at bounding box center [1205, 240] width 238 height 173
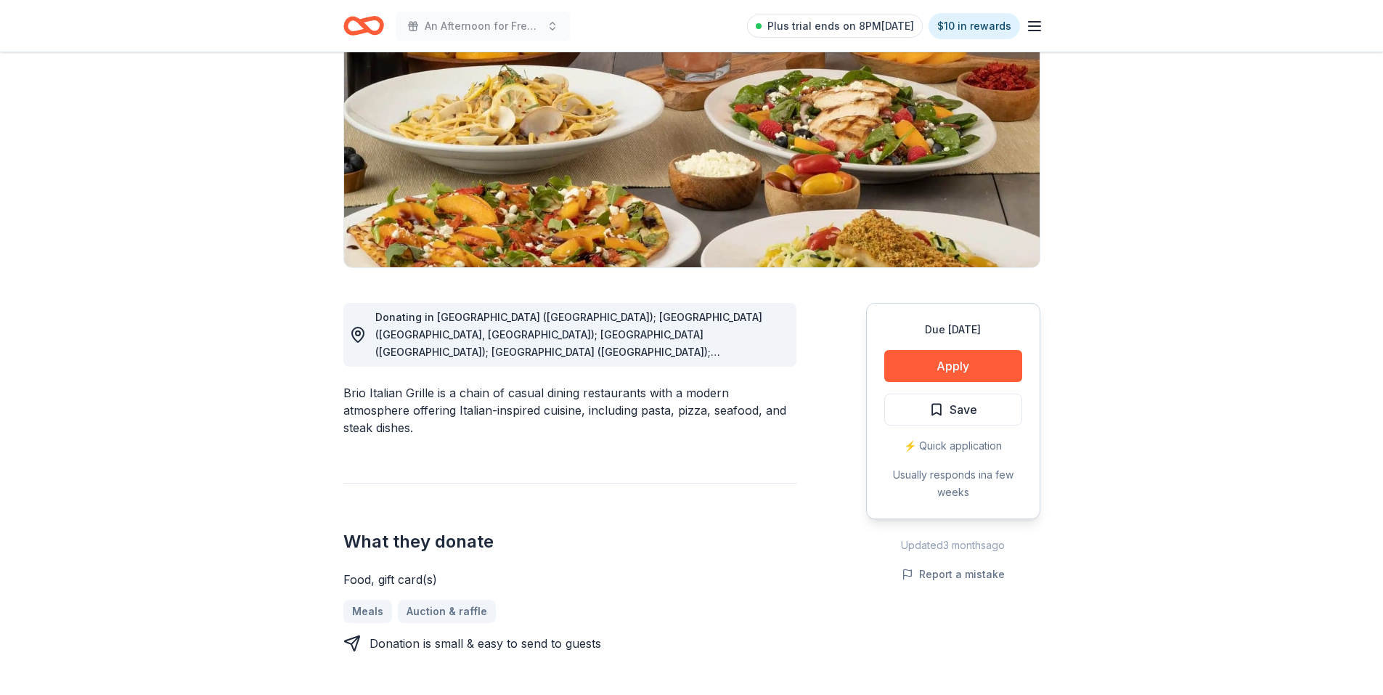
scroll to position [290, 0]
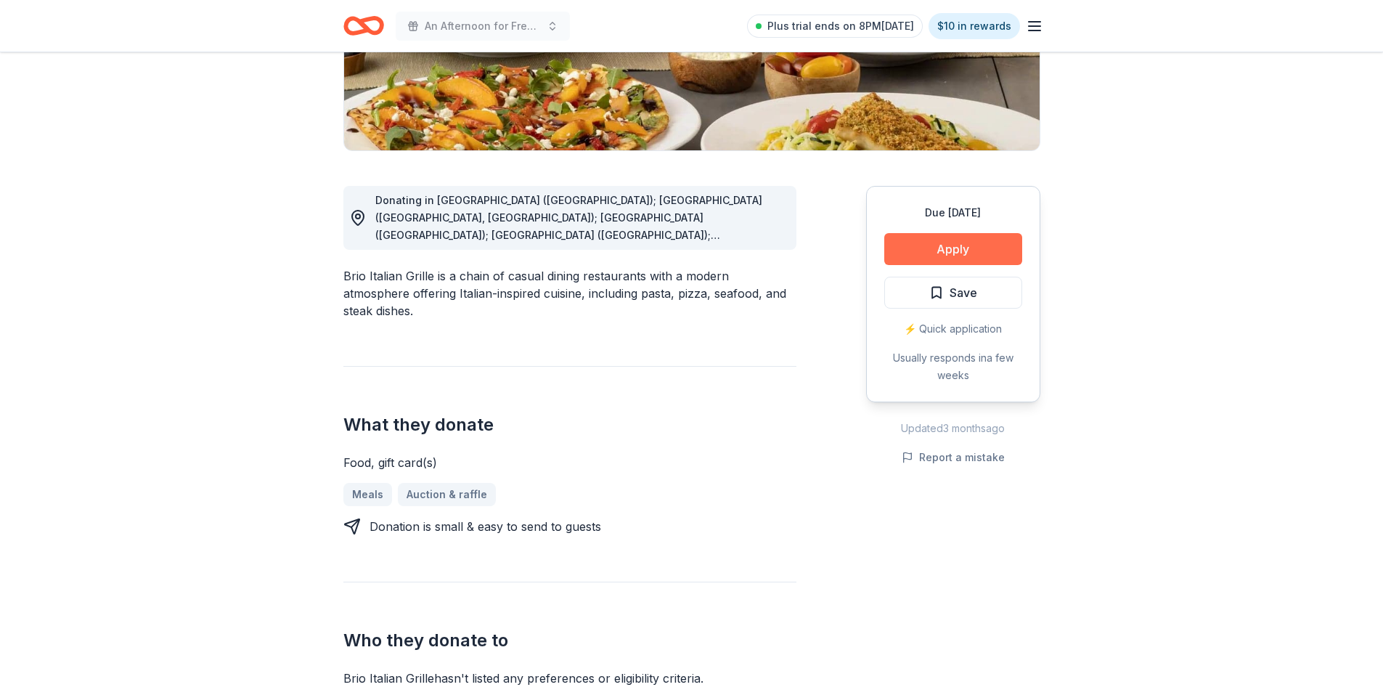
click at [946, 243] on button "Apply" at bounding box center [954, 249] width 138 height 32
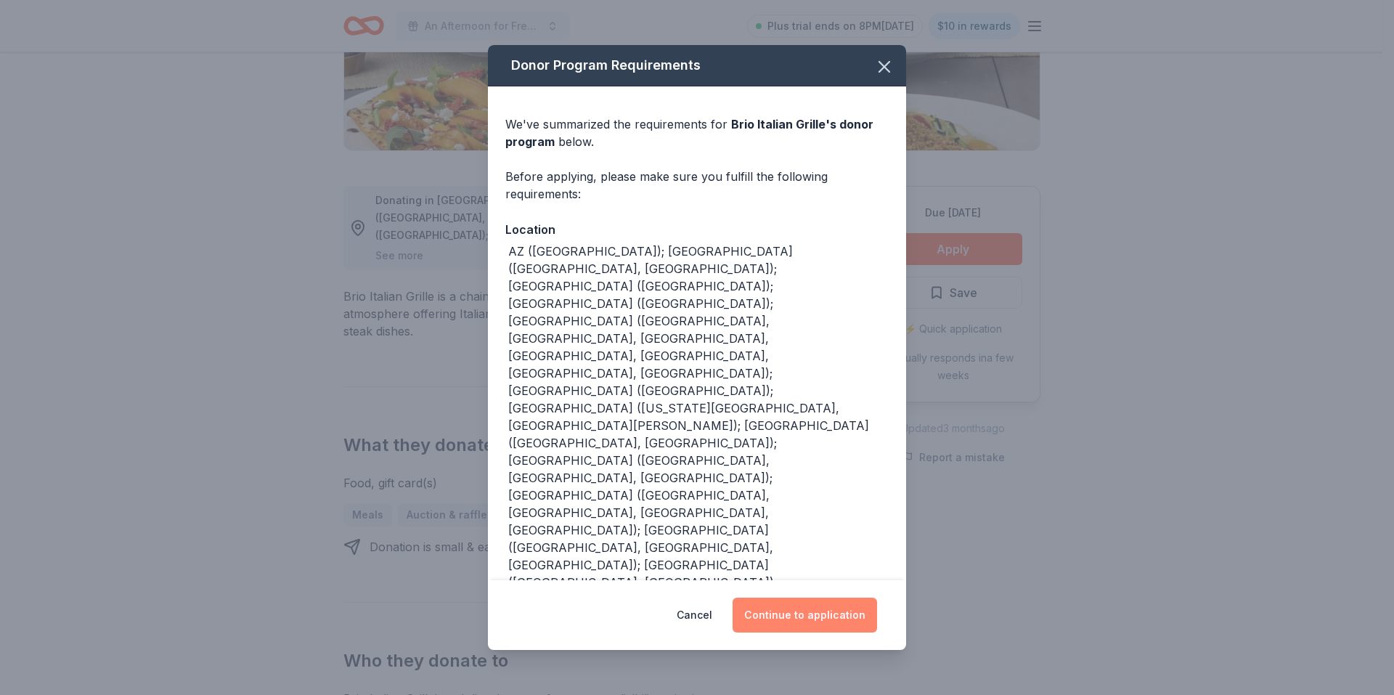
click at [805, 598] on button "Continue to application" at bounding box center [805, 615] width 145 height 35
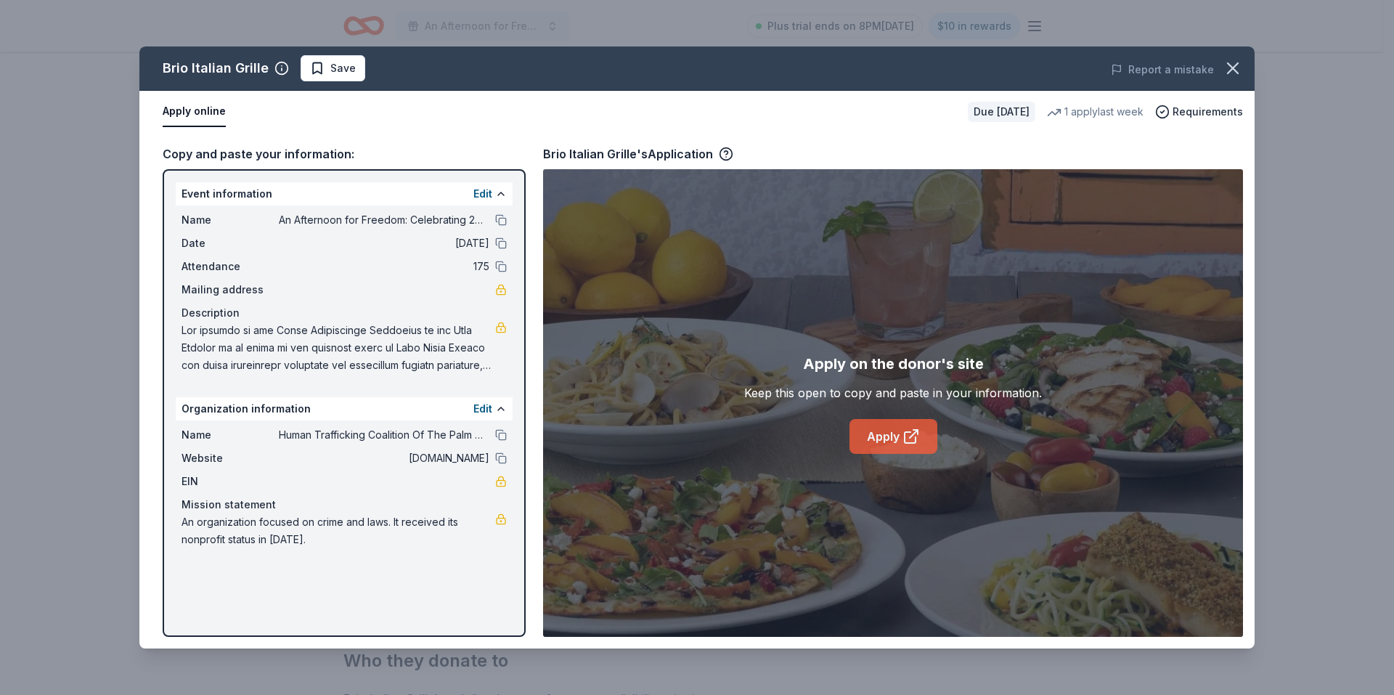
click at [906, 438] on icon at bounding box center [911, 436] width 17 height 17
click at [1229, 67] on icon "button" at bounding box center [1233, 68] width 20 height 20
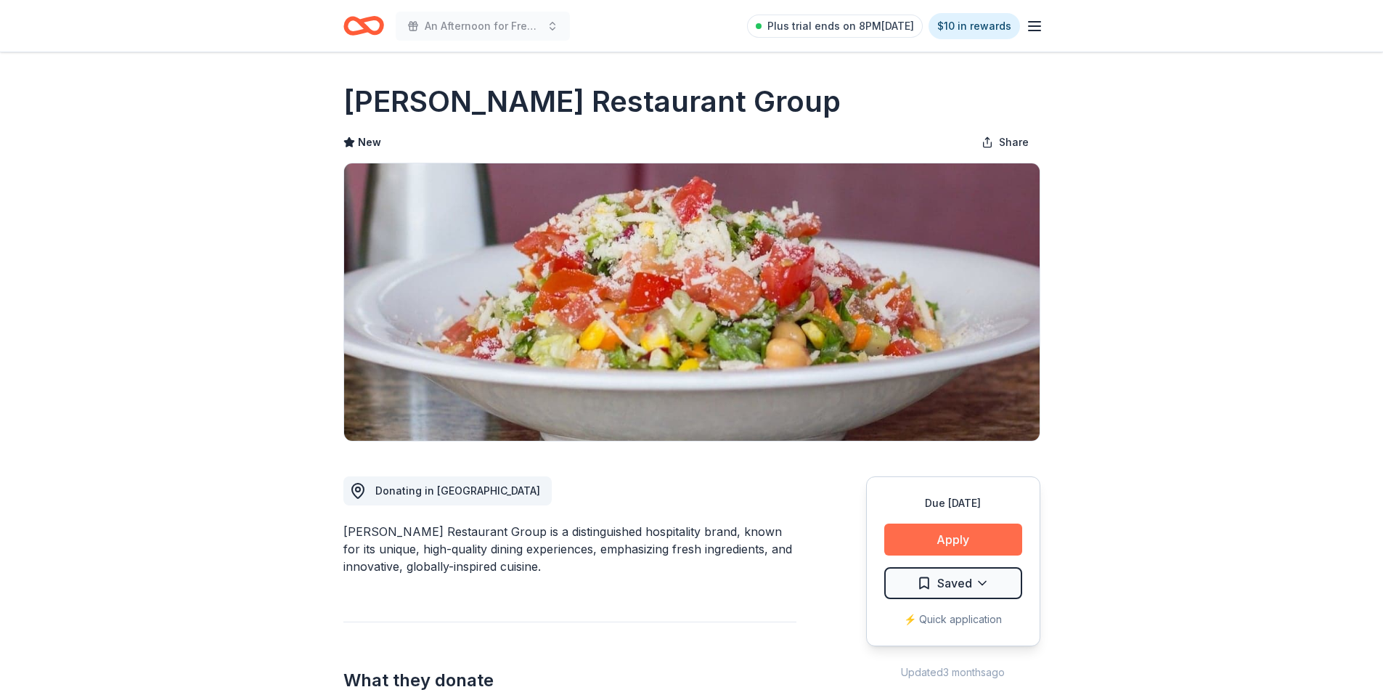
click at [975, 539] on button "Apply" at bounding box center [954, 540] width 138 height 32
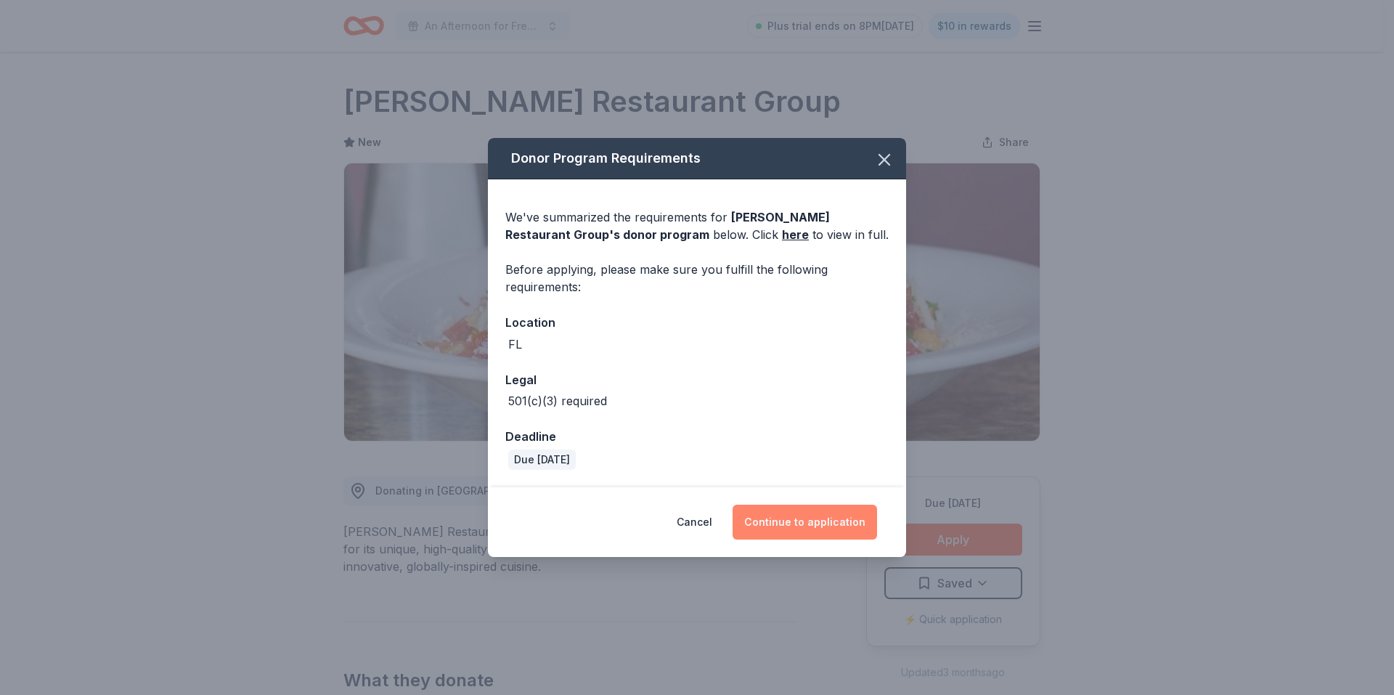
click at [834, 529] on button "Continue to application" at bounding box center [805, 522] width 145 height 35
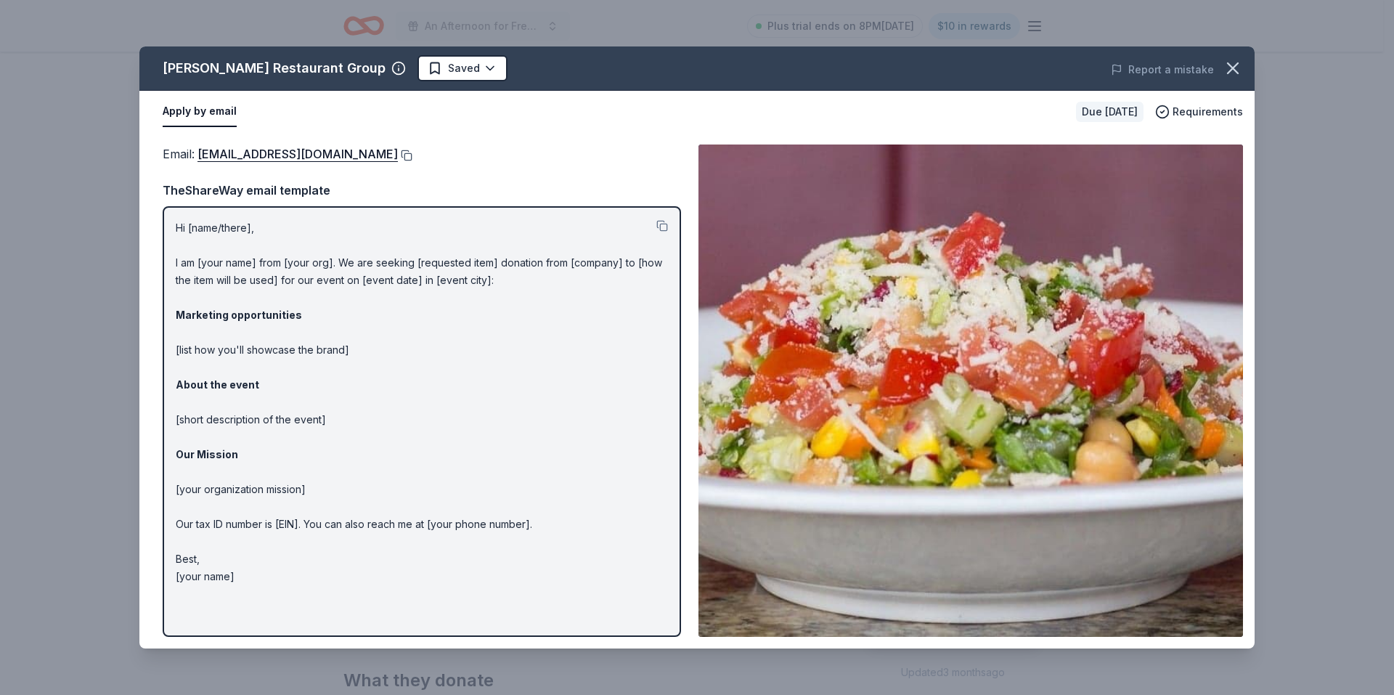
click at [398, 156] on button at bounding box center [405, 156] width 15 height 12
click at [661, 224] on button at bounding box center [663, 226] width 12 height 12
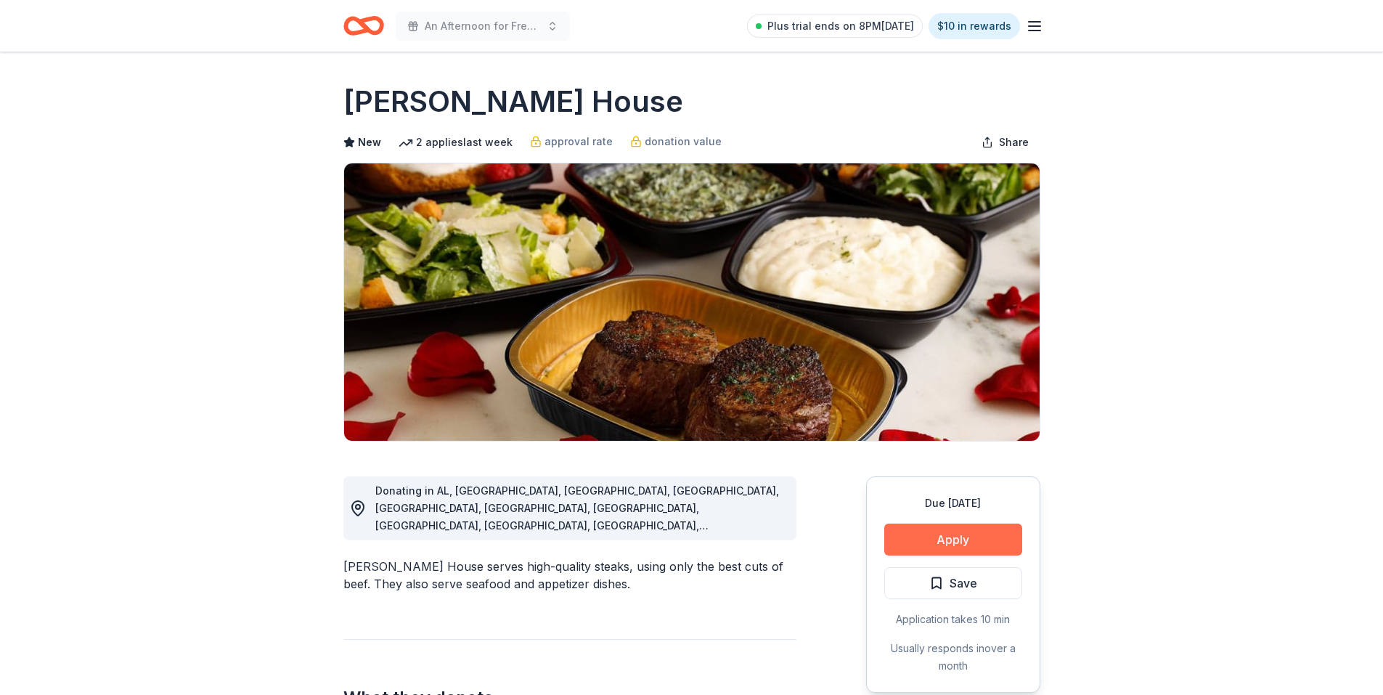
click at [964, 533] on button "Apply" at bounding box center [954, 540] width 138 height 32
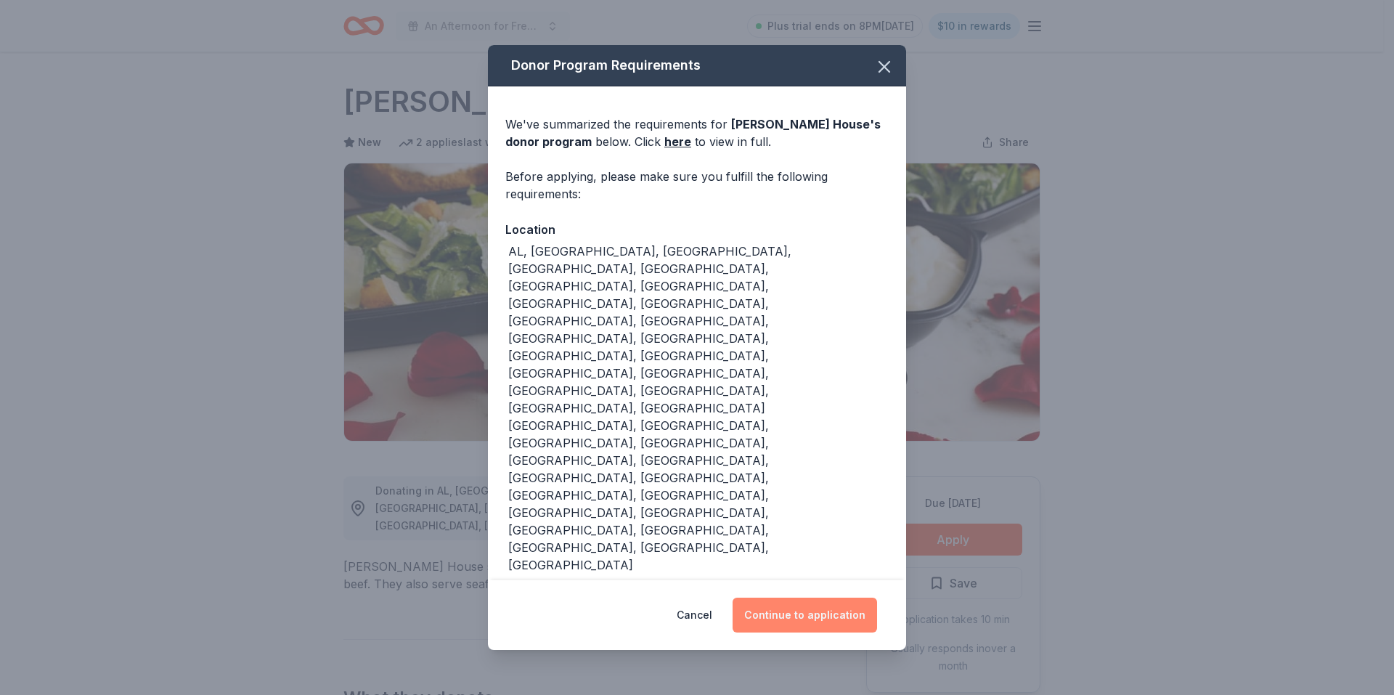
click at [836, 598] on button "Continue to application" at bounding box center [805, 615] width 145 height 35
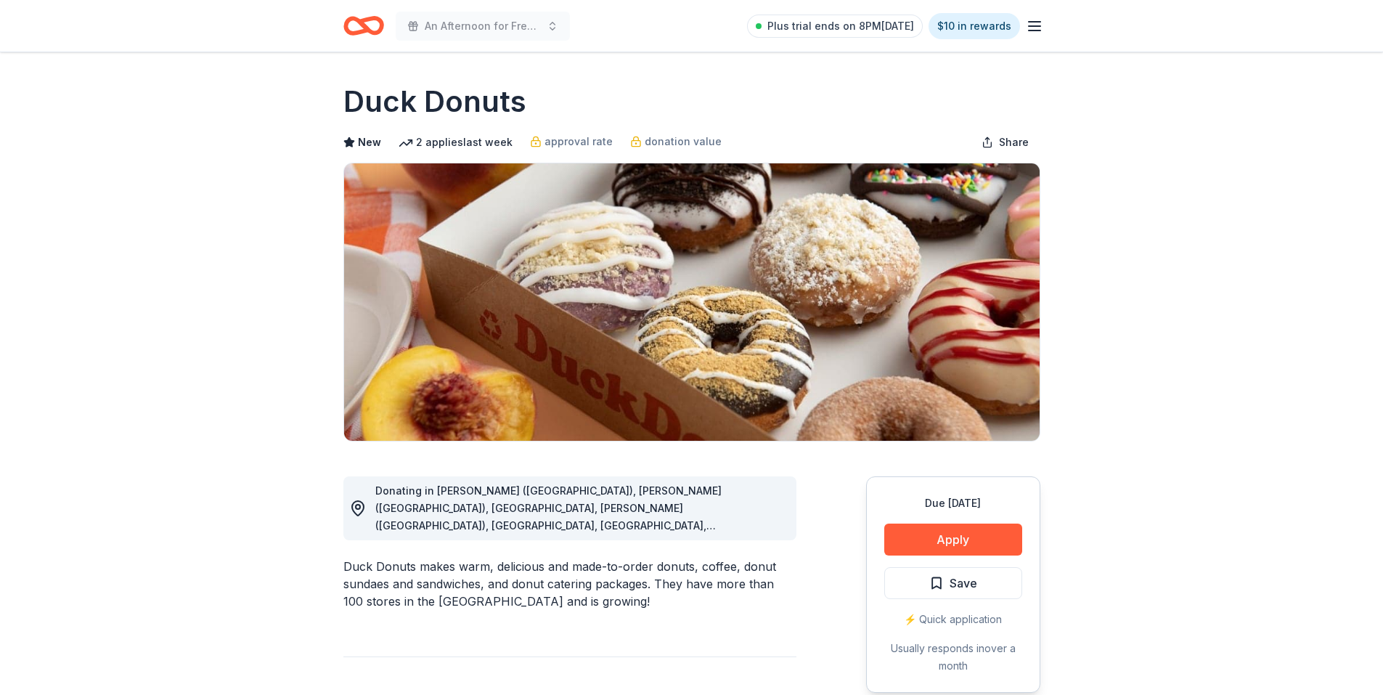
click at [950, 538] on button "Apply" at bounding box center [954, 540] width 138 height 32
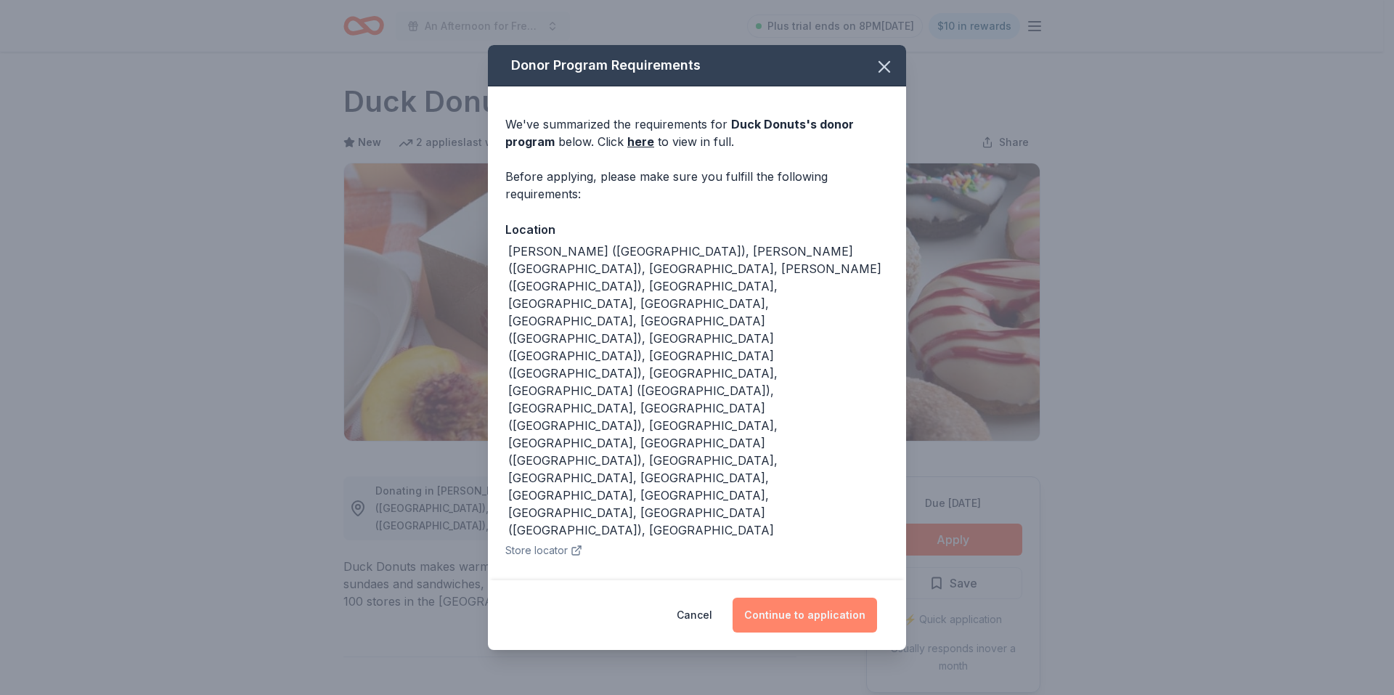
click at [824, 598] on button "Continue to application" at bounding box center [805, 615] width 145 height 35
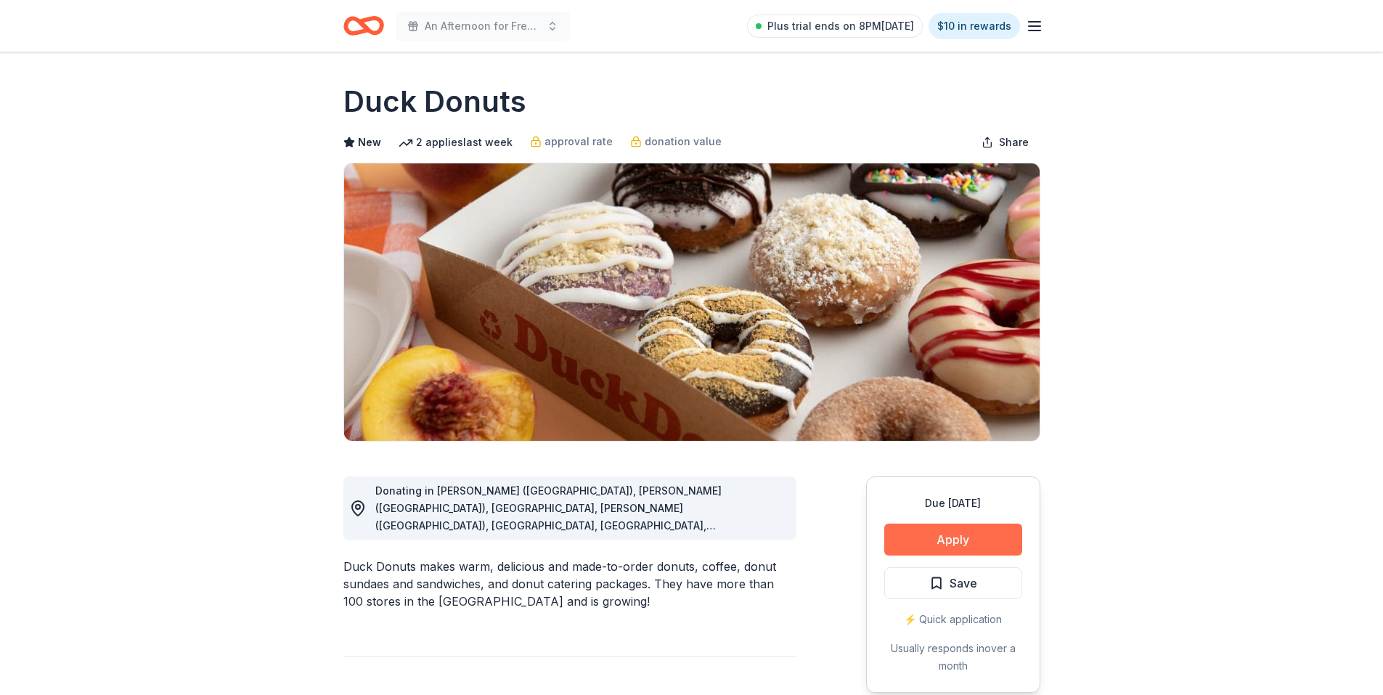
click at [950, 545] on button "Apply" at bounding box center [954, 540] width 138 height 32
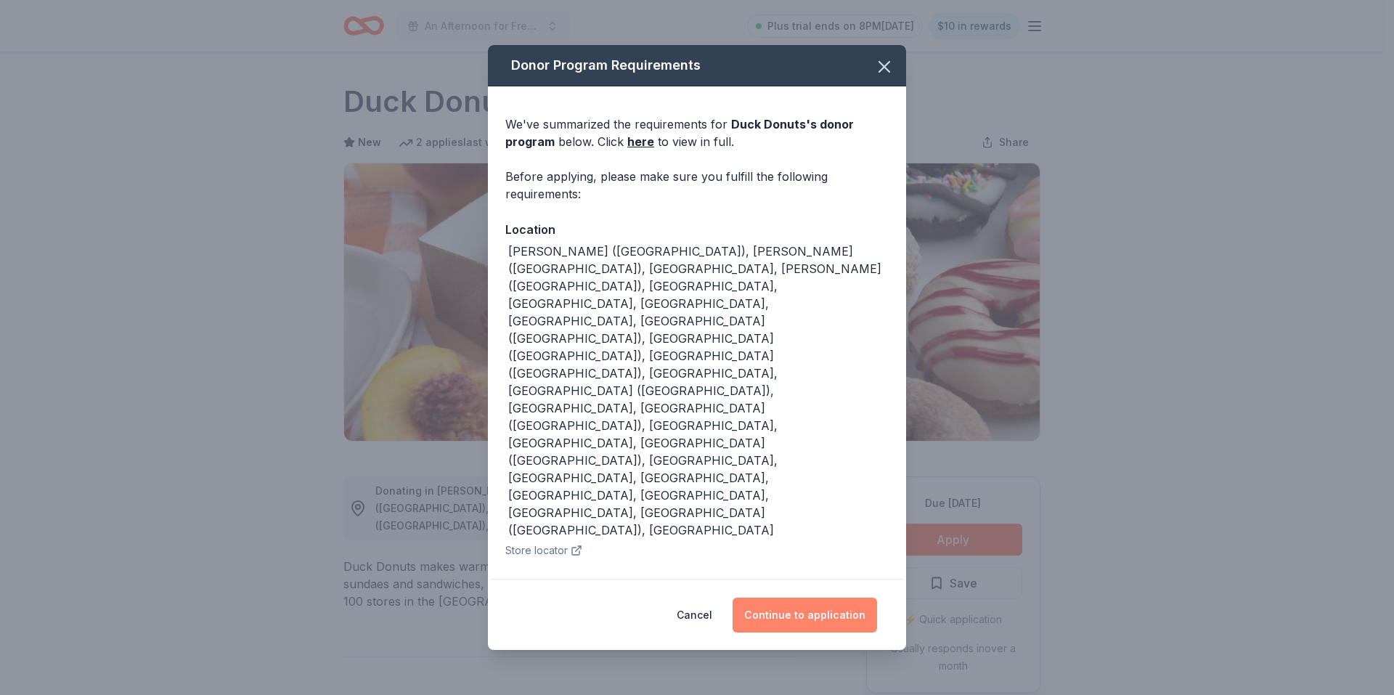
click at [837, 598] on button "Continue to application" at bounding box center [805, 615] width 145 height 35
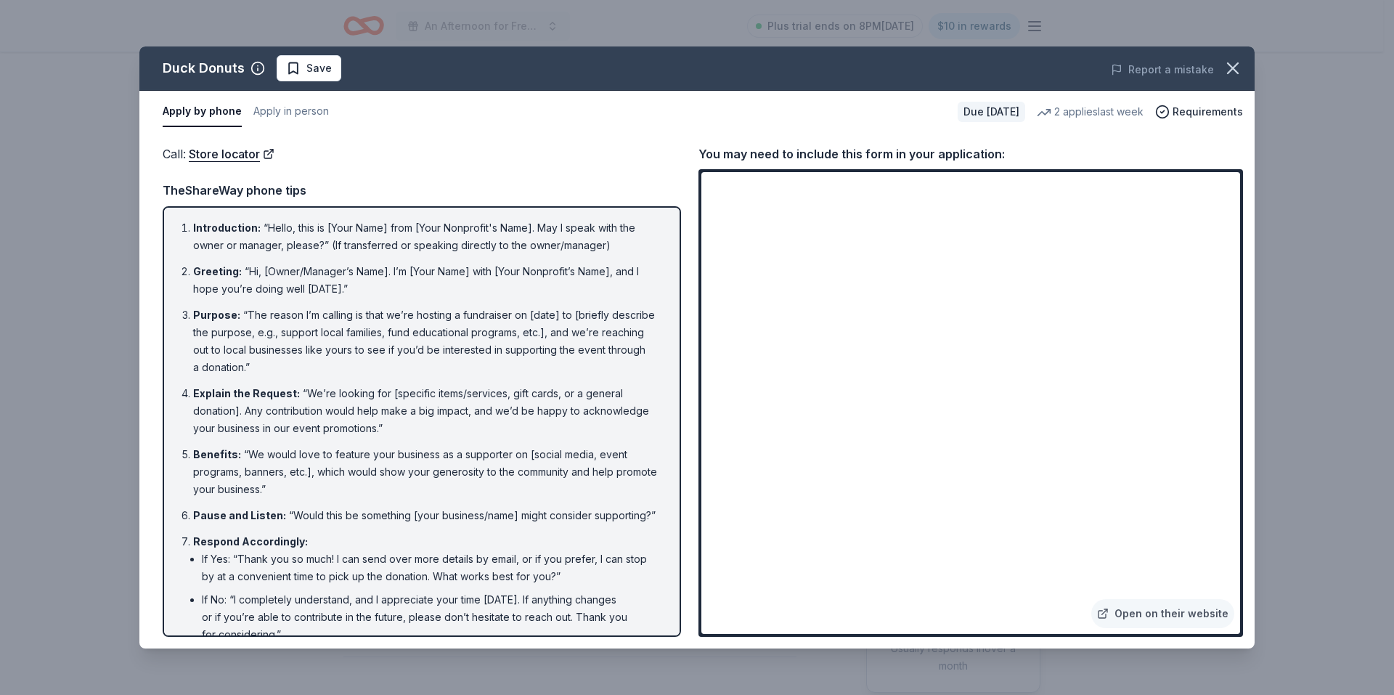
click at [695, 13] on div "Duck Donuts Save Report a mistake Apply by phone Apply in person Due in 105 day…" at bounding box center [697, 347] width 1394 height 695
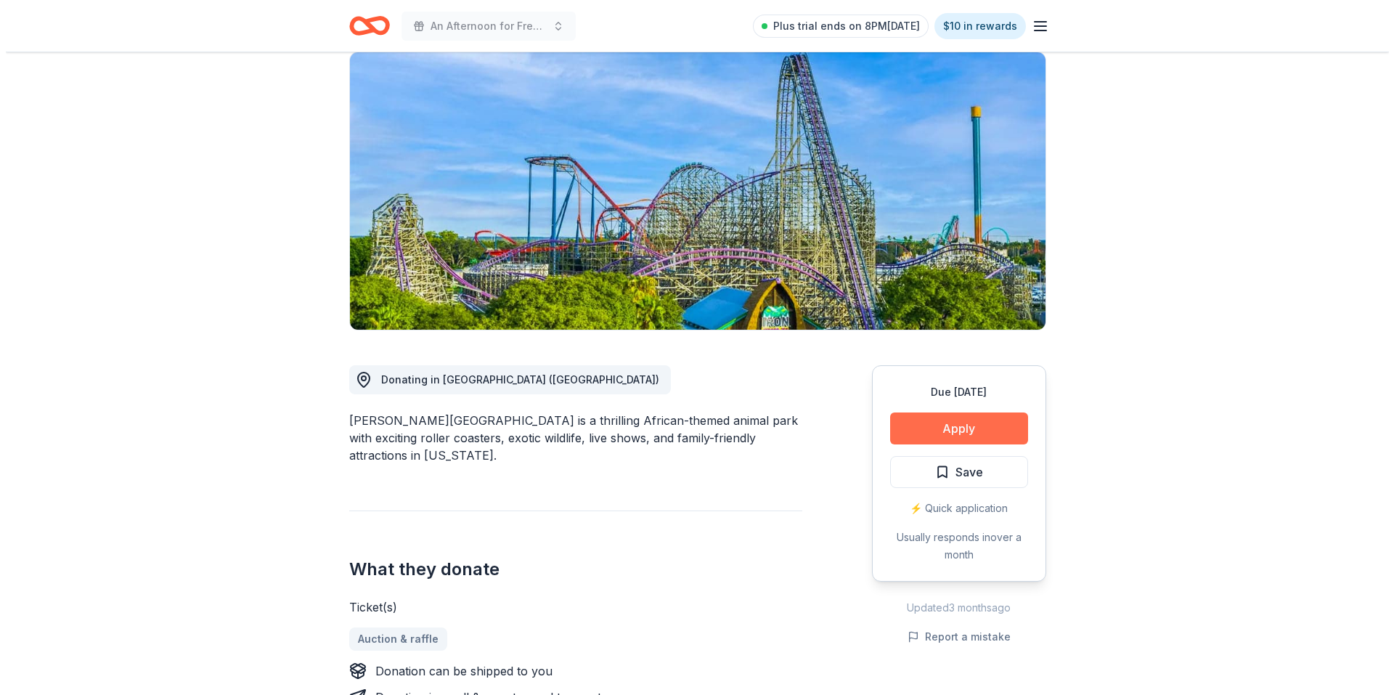
scroll to position [218, 0]
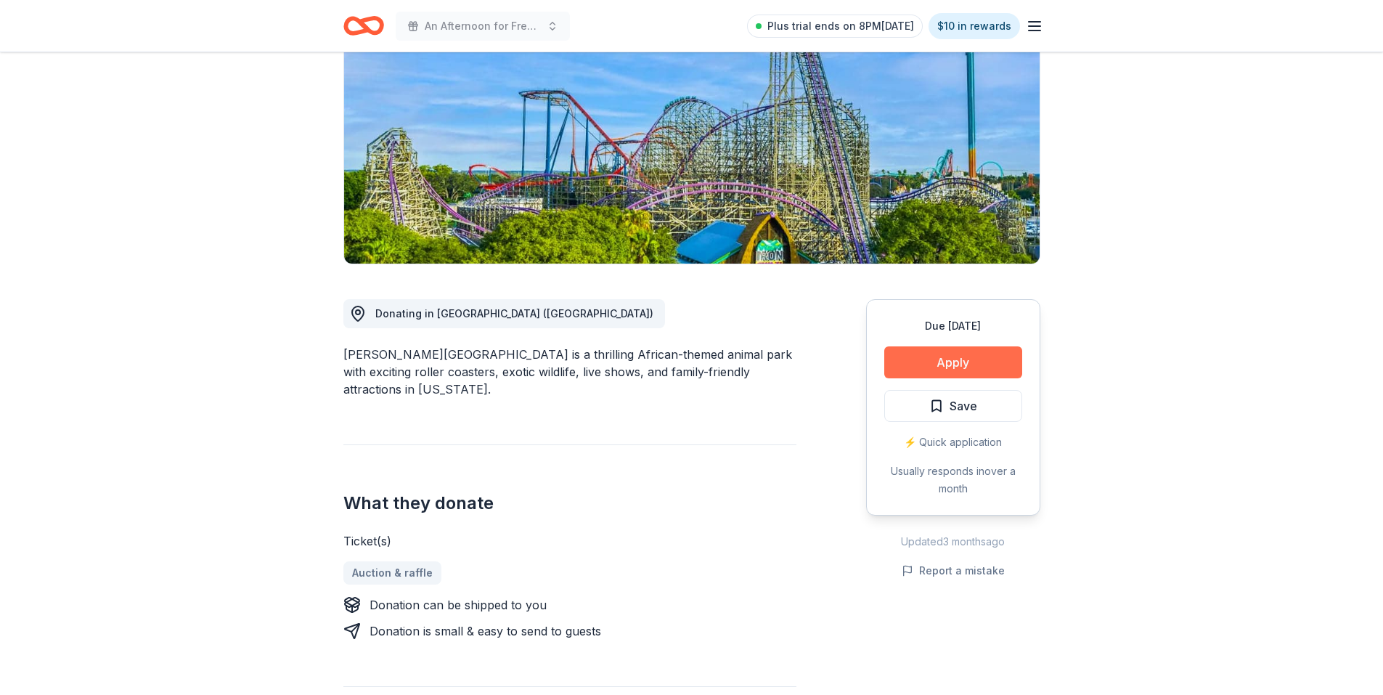
click at [940, 346] on button "Apply" at bounding box center [954, 362] width 138 height 32
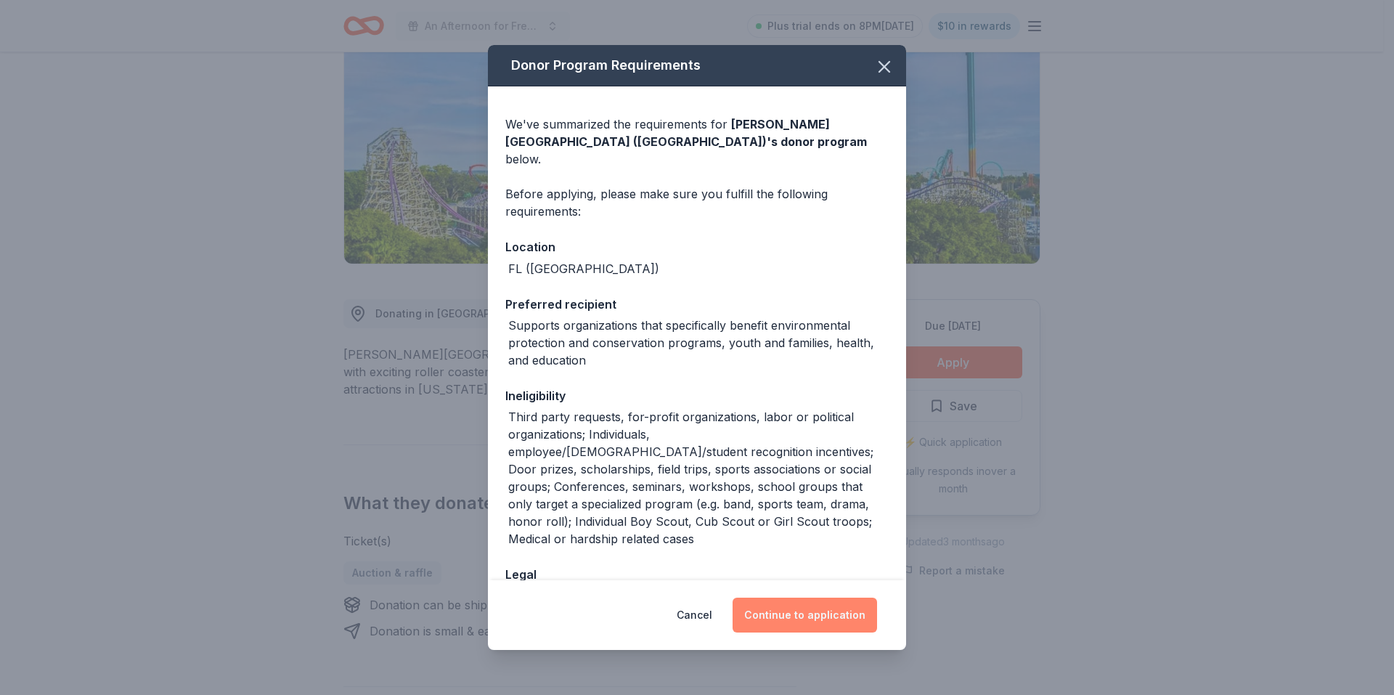
click at [813, 621] on button "Continue to application" at bounding box center [805, 615] width 145 height 35
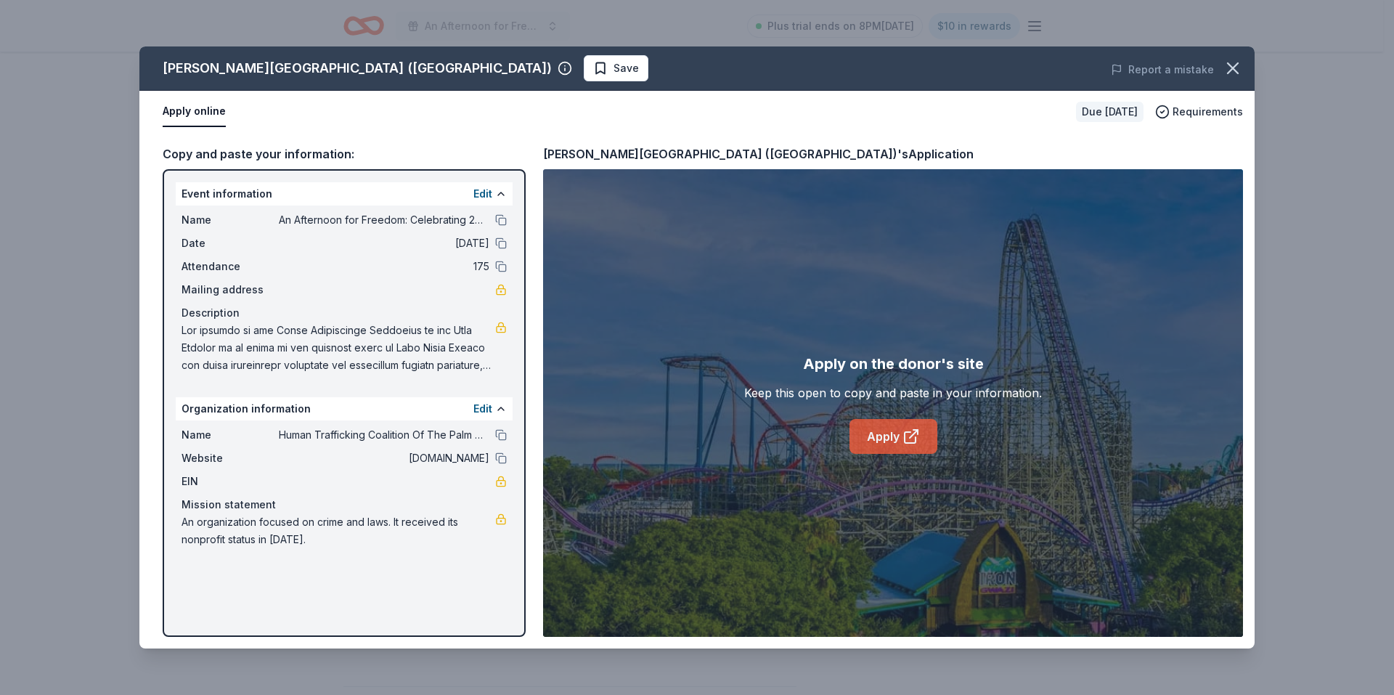
click at [887, 433] on link "Apply" at bounding box center [894, 436] width 88 height 35
